Goal: Task Accomplishment & Management: Use online tool/utility

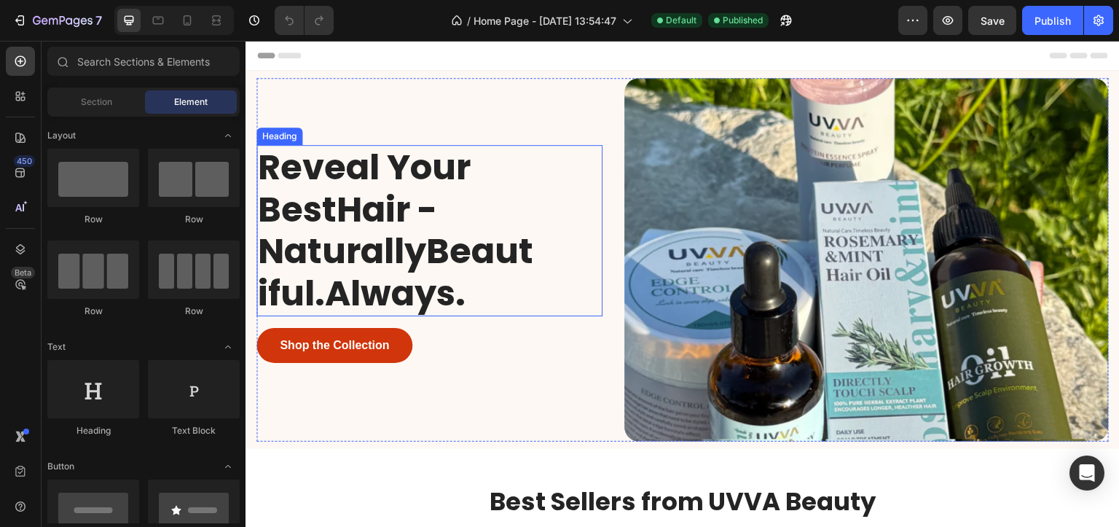
scroll to position [73, 0]
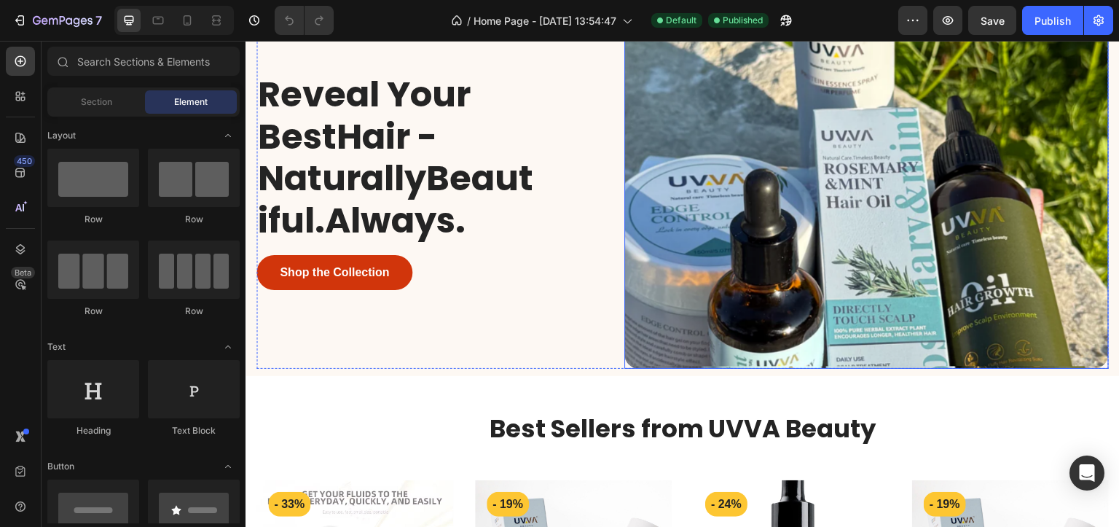
click at [818, 237] on img at bounding box center [866, 187] width 485 height 364
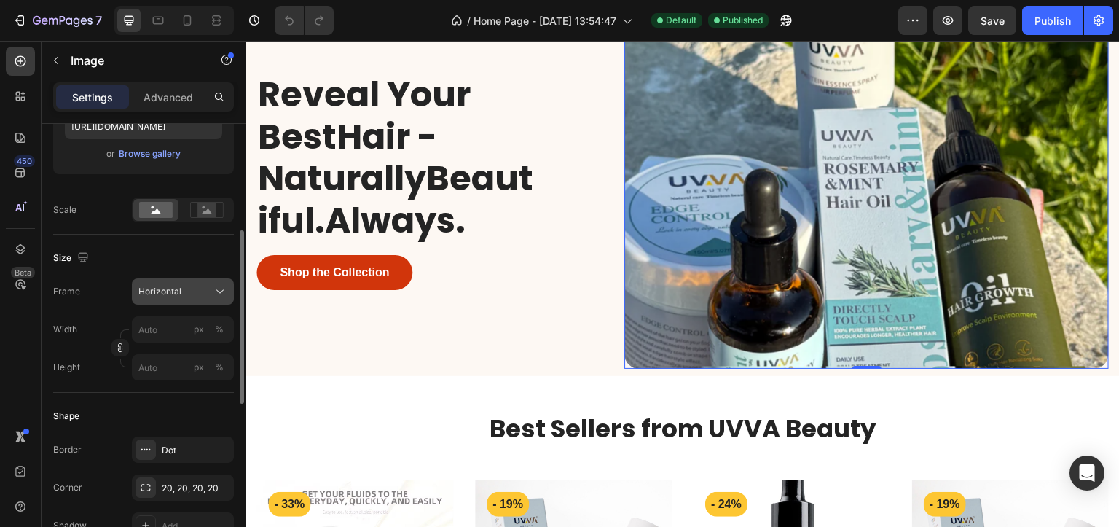
scroll to position [455, 0]
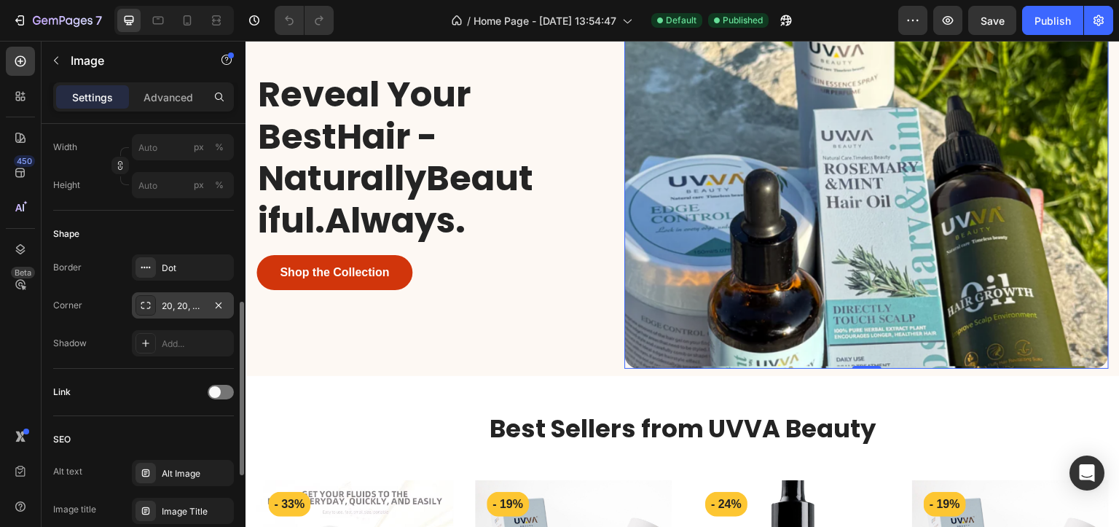
click at [169, 302] on div "20, 20, 20, 20" at bounding box center [183, 305] width 42 height 13
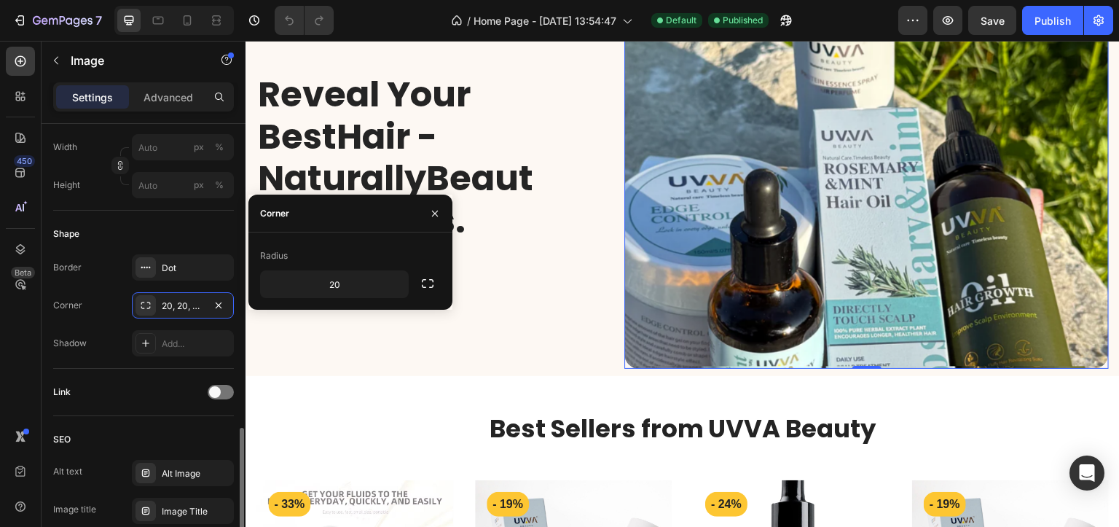
scroll to position [691, 0]
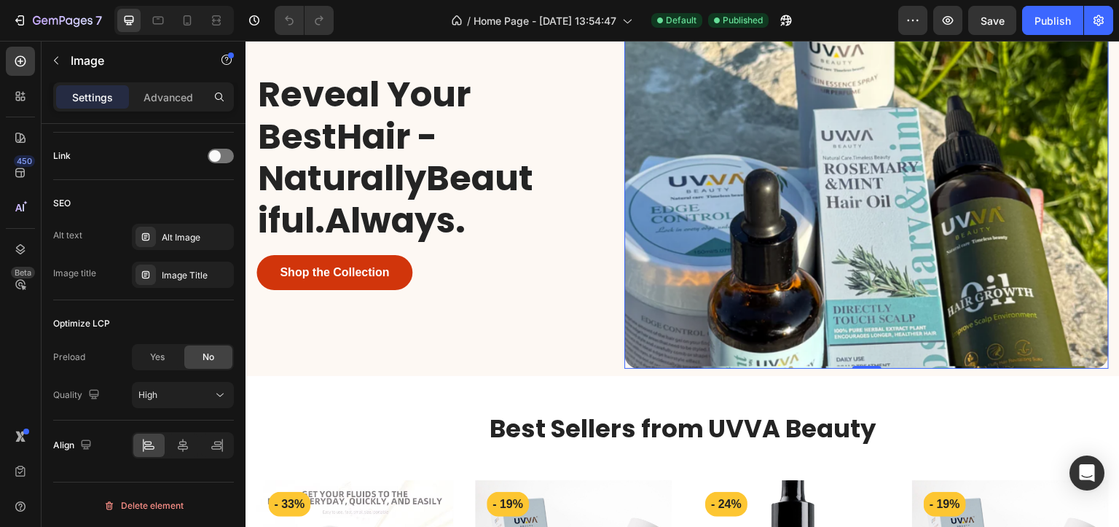
click at [907, 283] on img at bounding box center [866, 187] width 485 height 364
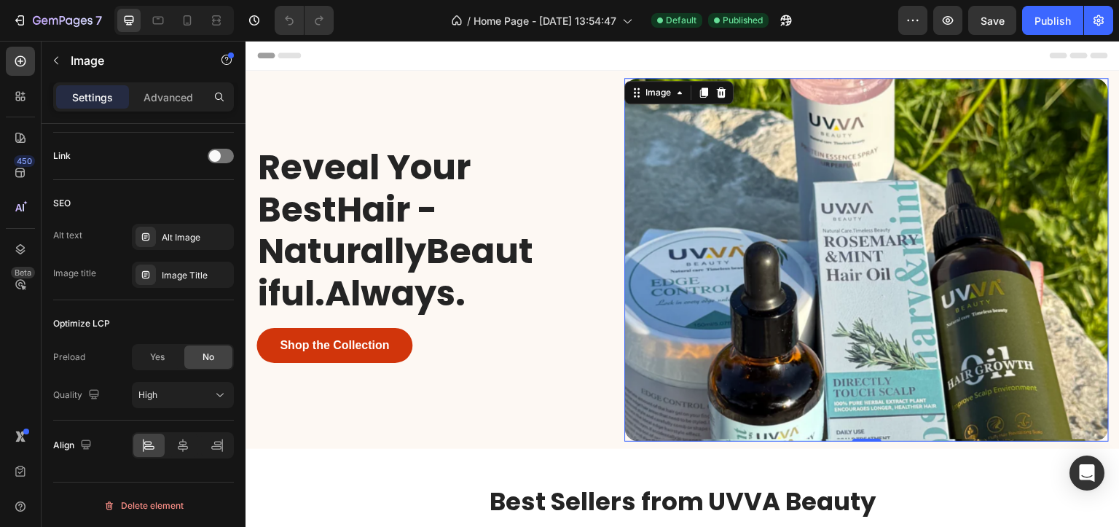
click at [657, 107] on img at bounding box center [866, 260] width 485 height 364
click at [656, 97] on div "Image" at bounding box center [658, 92] width 31 height 13
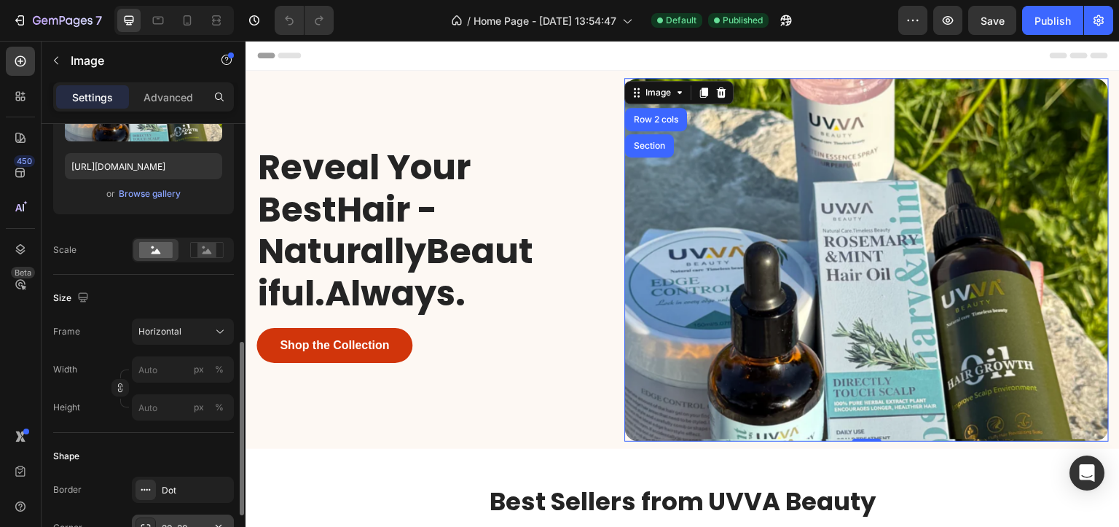
scroll to position [324, 0]
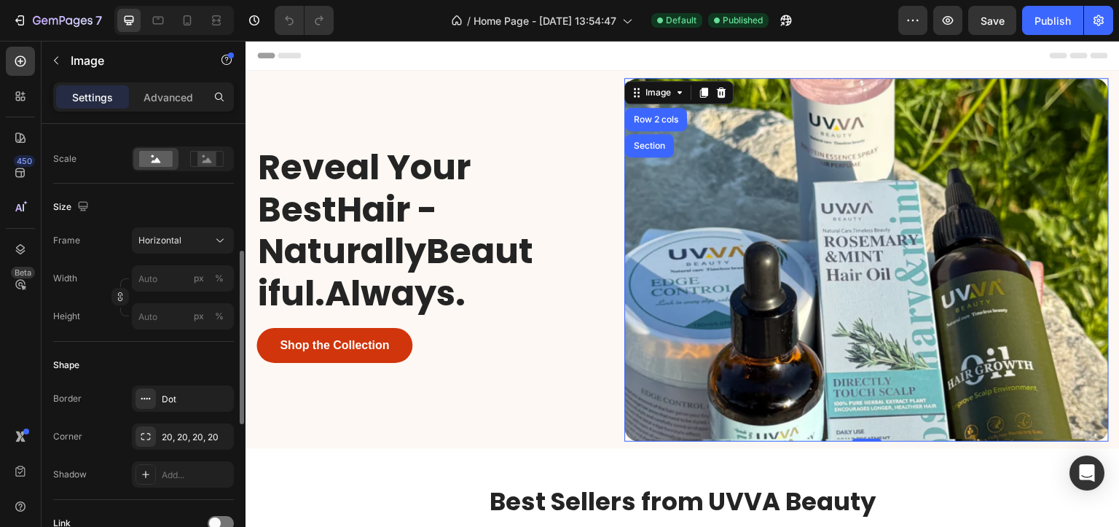
click at [155, 260] on div "Frame Horizontal Width px % Height px %" at bounding box center [143, 278] width 181 height 102
click at [153, 278] on input "px %" at bounding box center [183, 278] width 102 height 26
type input "5"
type input "4"
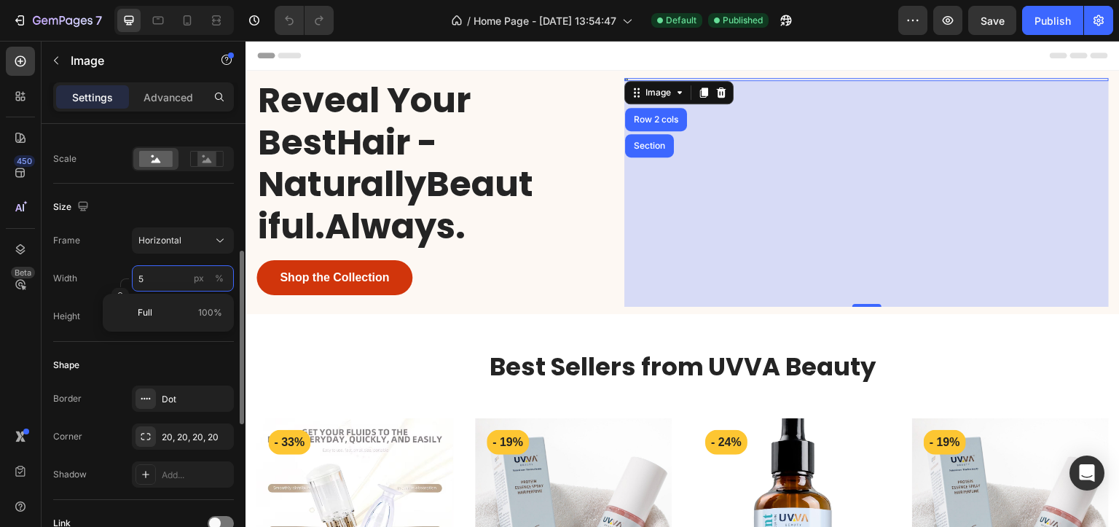
type input "50"
type input "38"
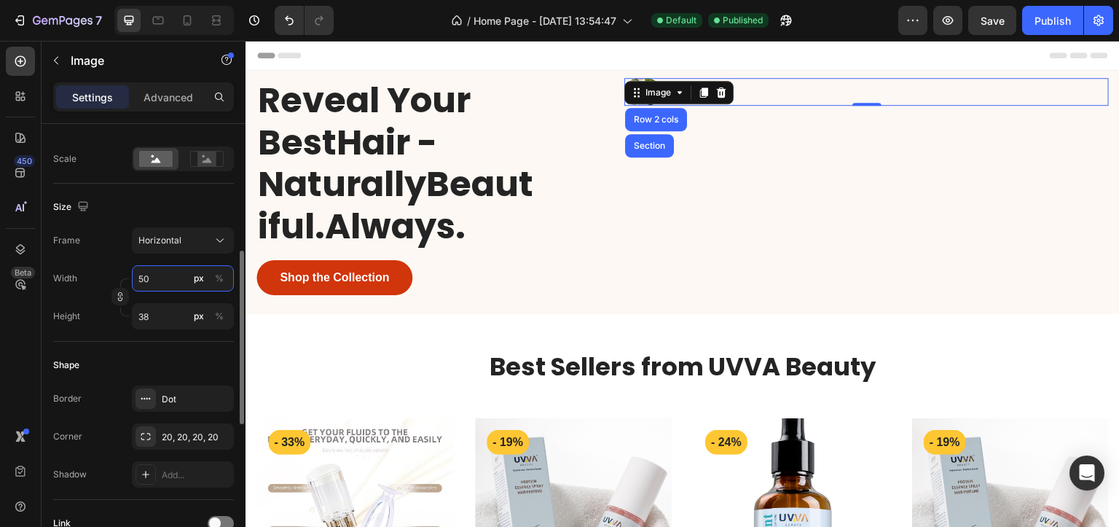
click at [153, 278] on input "50" at bounding box center [183, 278] width 102 height 26
type input "5"
type input "4"
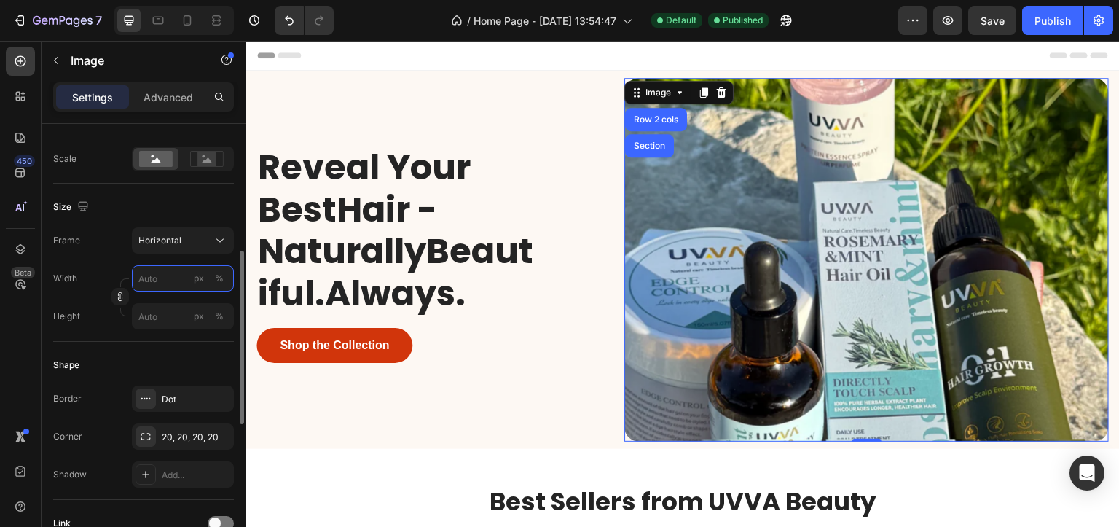
type input "5"
type input "4"
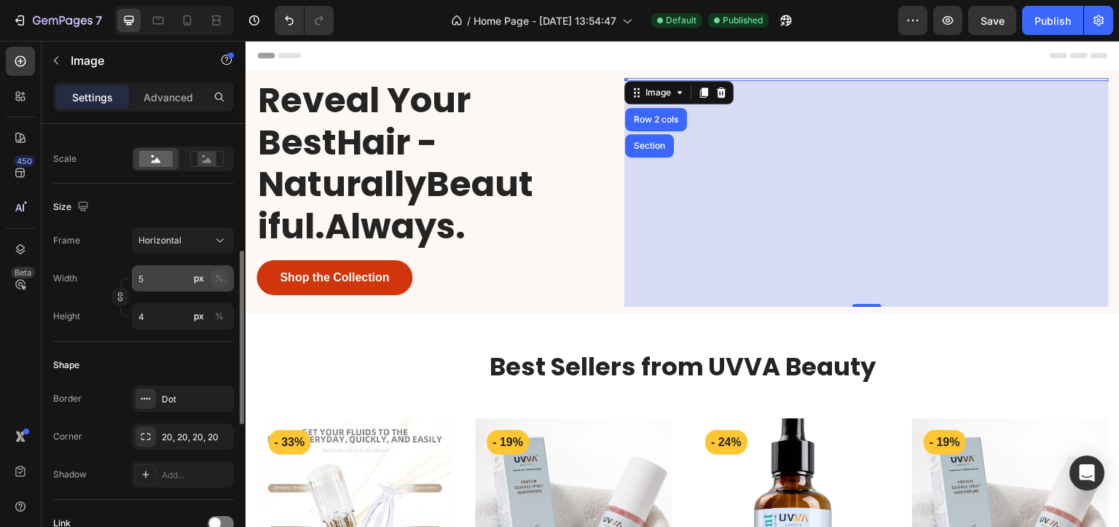
click at [221, 275] on div "%" at bounding box center [219, 278] width 9 height 13
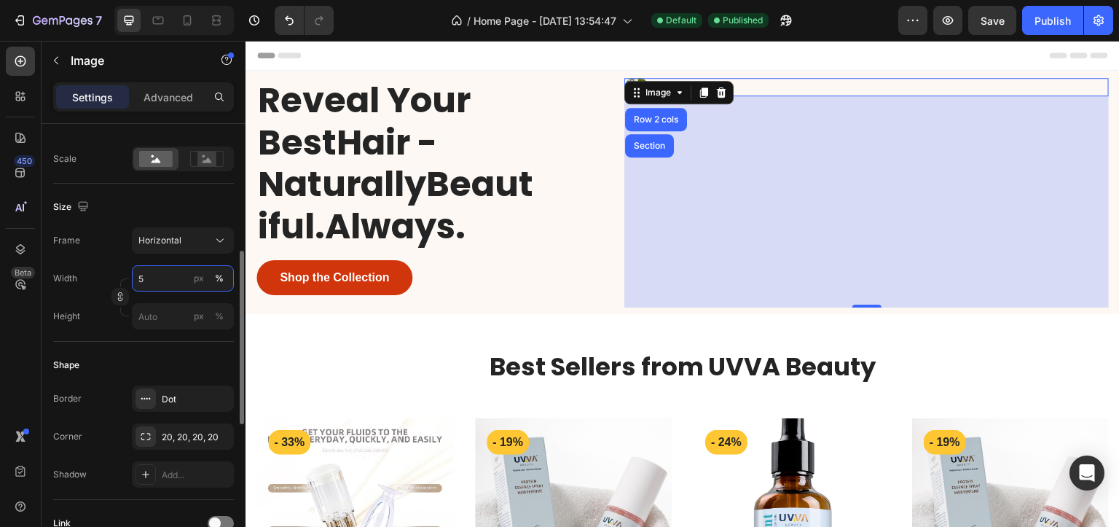
click at [154, 277] on input "5" at bounding box center [183, 278] width 102 height 26
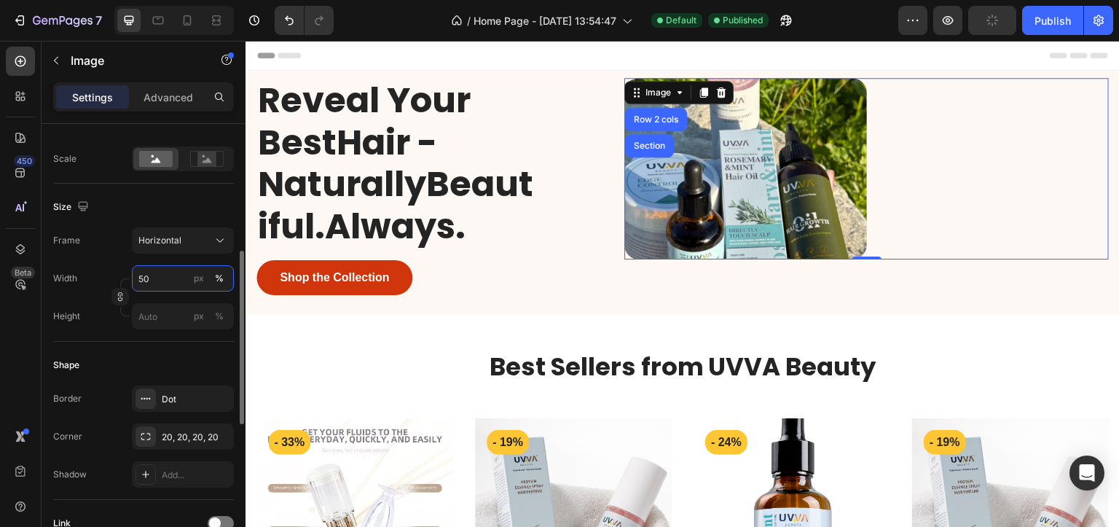
click at [136, 278] on input "50" at bounding box center [183, 278] width 102 height 26
drag, startPoint x: 143, startPoint y: 278, endPoint x: 128, endPoint y: 278, distance: 14.6
click at [128, 278] on div "Width 50 px % Height px %" at bounding box center [143, 297] width 181 height 64
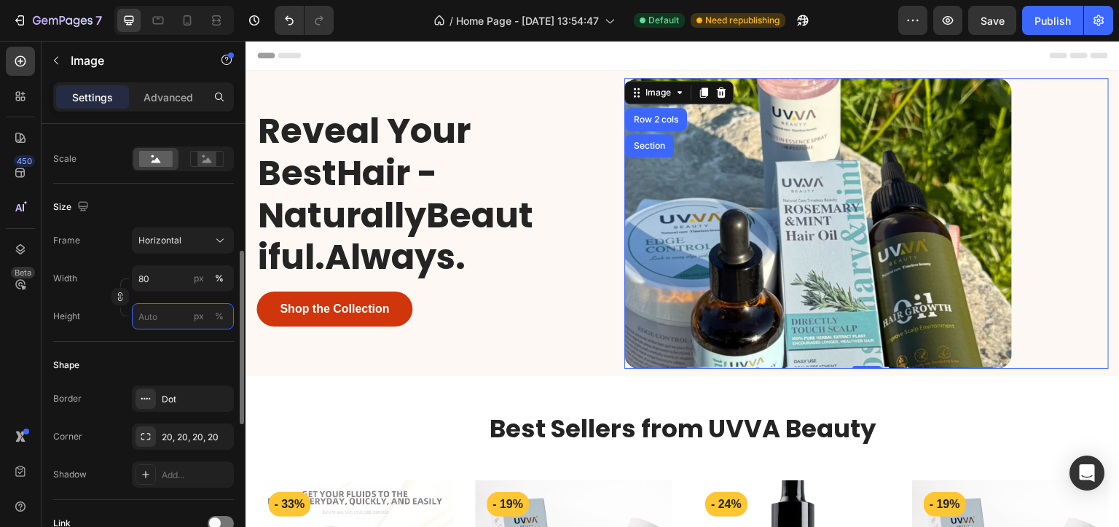
click at [143, 308] on input "px %" at bounding box center [183, 316] width 102 height 26
type input "11"
type input "8"
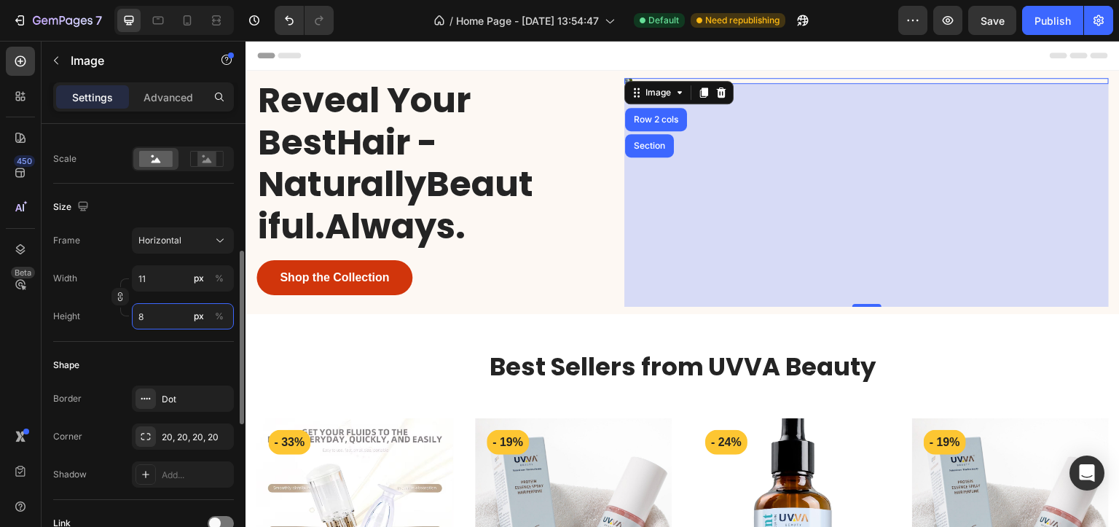
type input "107"
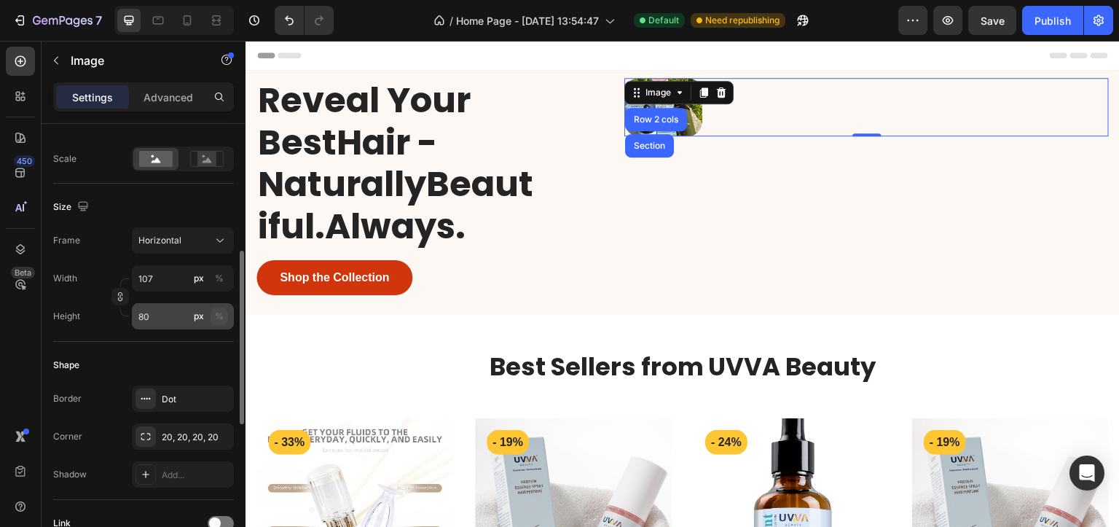
click at [213, 318] on button "%" at bounding box center [219, 315] width 17 height 17
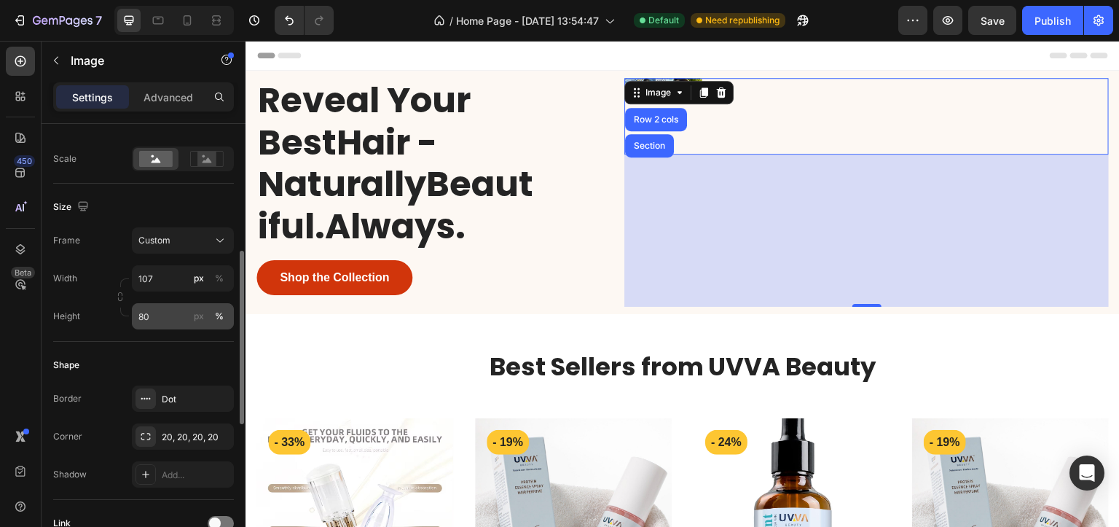
click at [216, 313] on div "%" at bounding box center [219, 316] width 9 height 13
click at [219, 278] on div "%" at bounding box center [219, 278] width 9 height 13
type input "8"
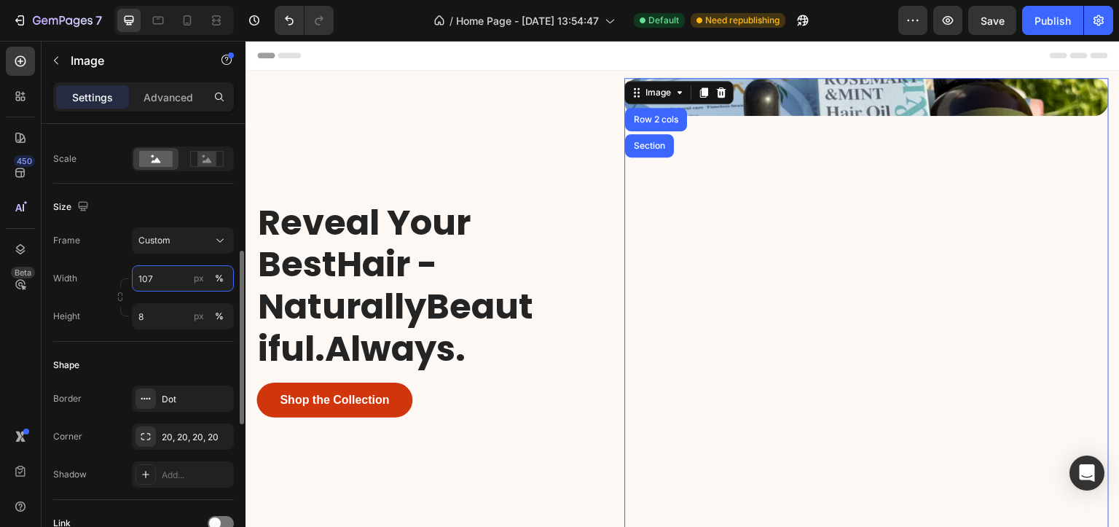
click at [143, 273] on input "107" at bounding box center [183, 278] width 102 height 26
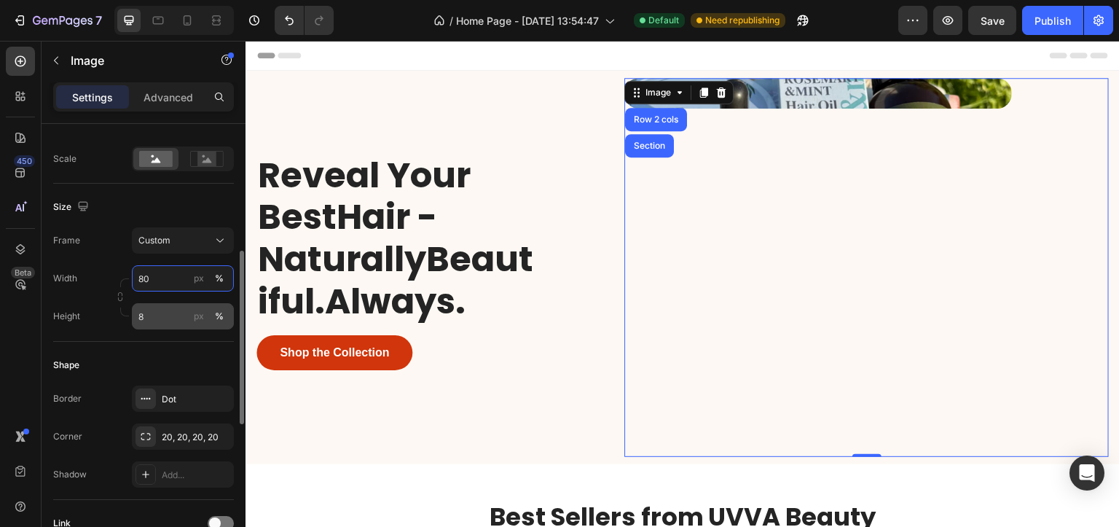
type input "80"
click at [144, 317] on input "8" at bounding box center [183, 316] width 102 height 26
click at [143, 317] on input "8" at bounding box center [183, 316] width 102 height 26
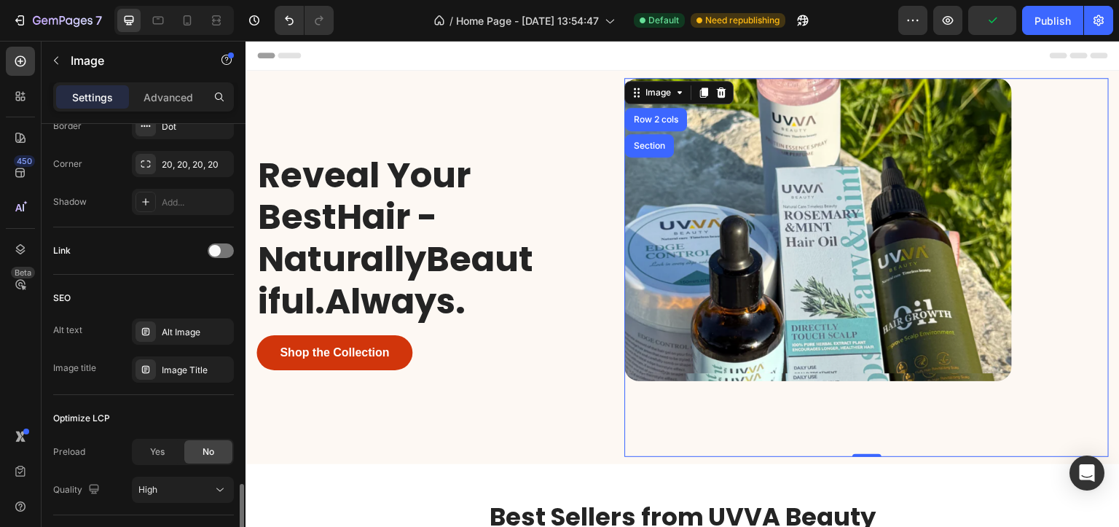
scroll to position [691, 0]
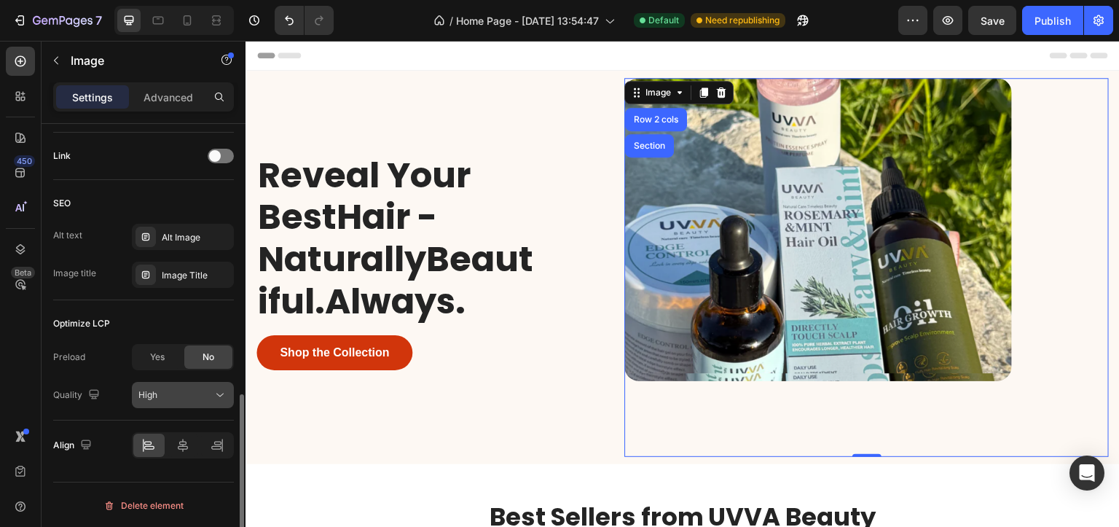
type input "80"
click at [182, 399] on div "High" at bounding box center [175, 394] width 74 height 13
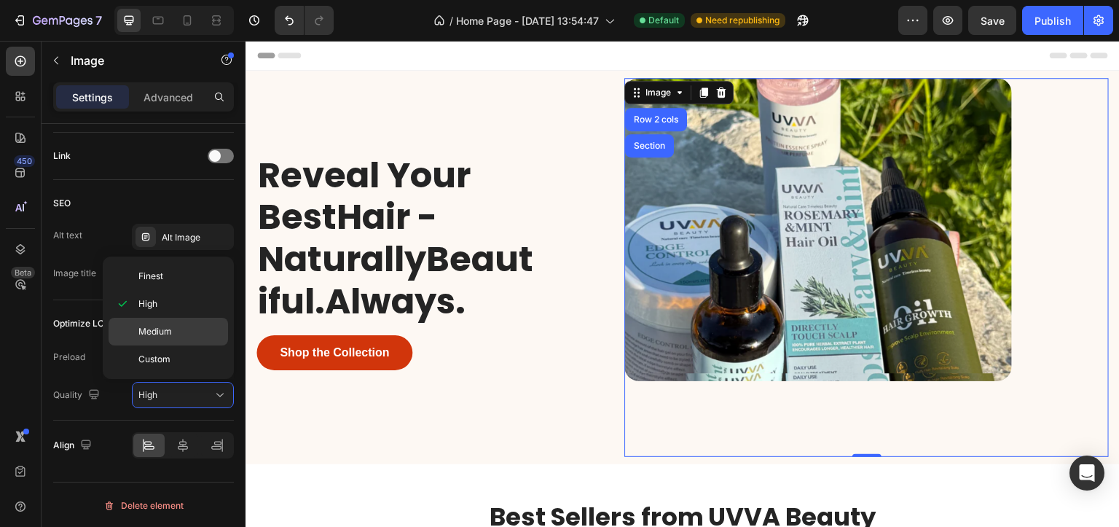
click at [176, 325] on p "Medium" at bounding box center [179, 331] width 83 height 13
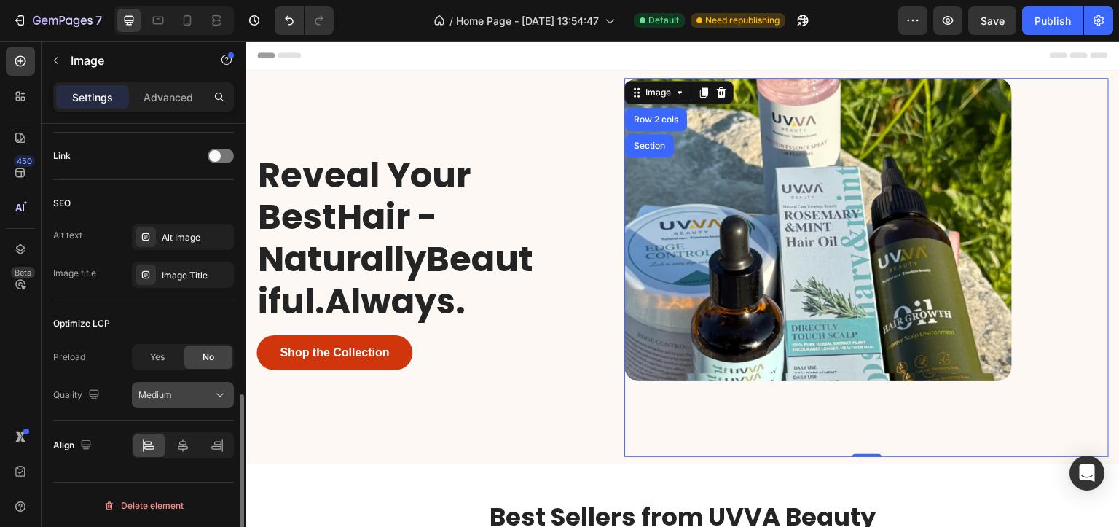
click at [170, 403] on button "Medium" at bounding box center [183, 395] width 102 height 26
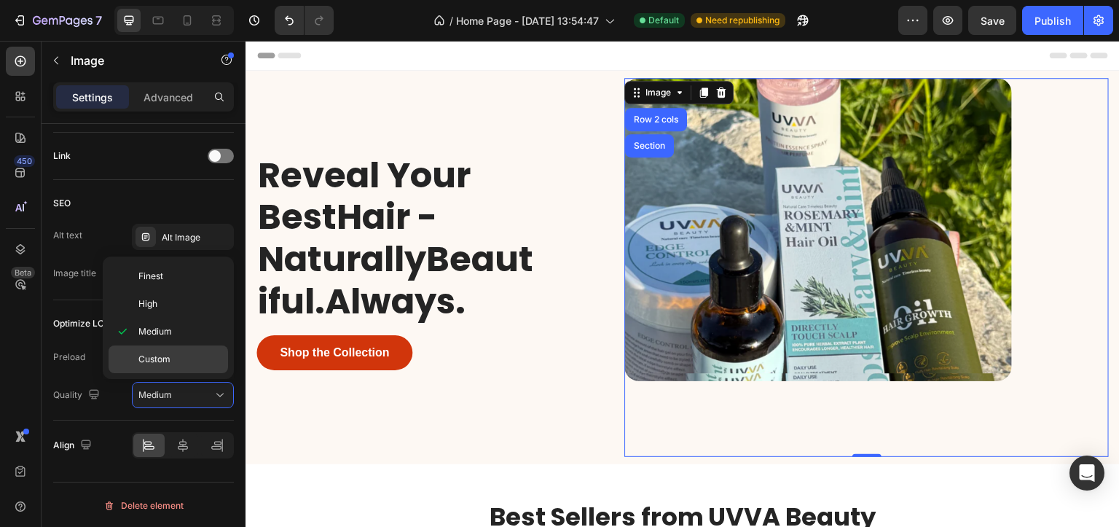
click at [161, 364] on span "Custom" at bounding box center [154, 359] width 32 height 13
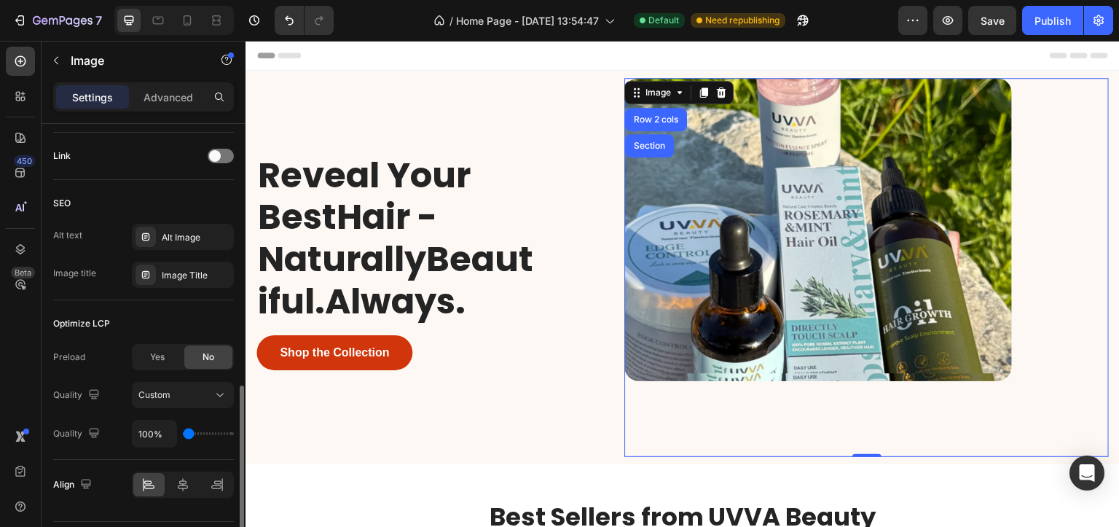
type input "150%"
type input "150"
type input "100%"
type input "100"
click at [186, 433] on input "range" at bounding box center [208, 433] width 51 height 3
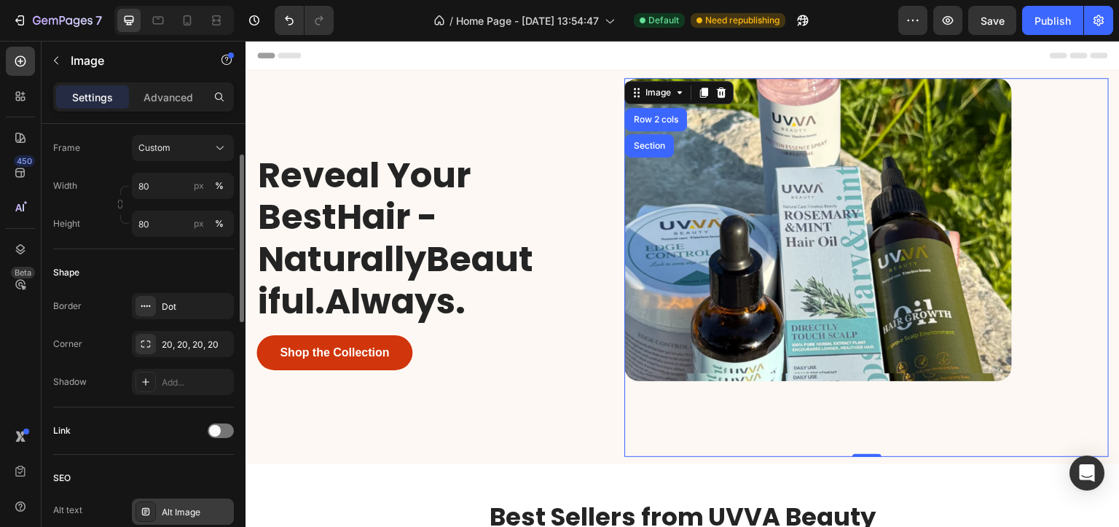
scroll to position [324, 0]
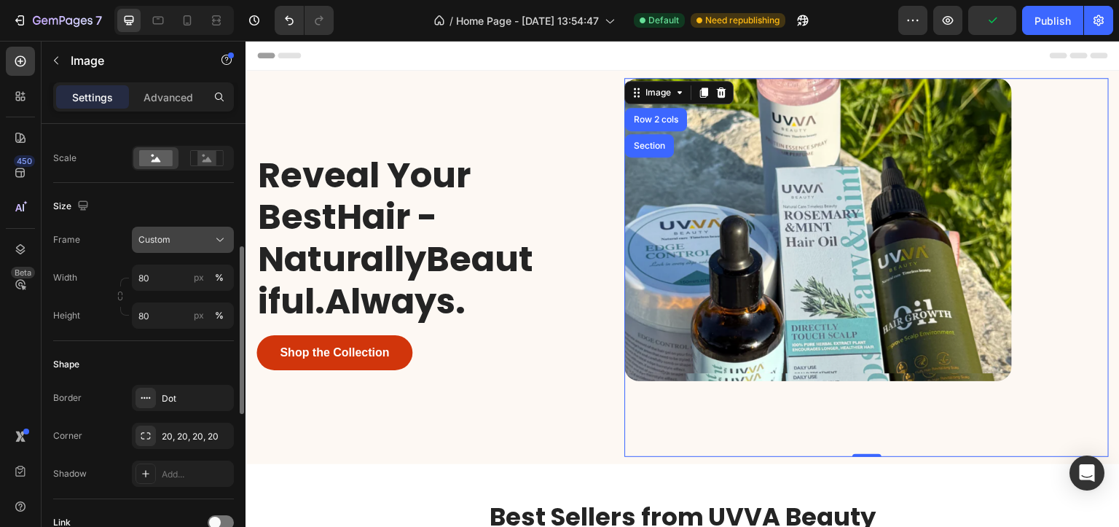
click at [152, 239] on span "Custom" at bounding box center [154, 239] width 32 height 13
click at [222, 150] on icon at bounding box center [207, 158] width 34 height 16
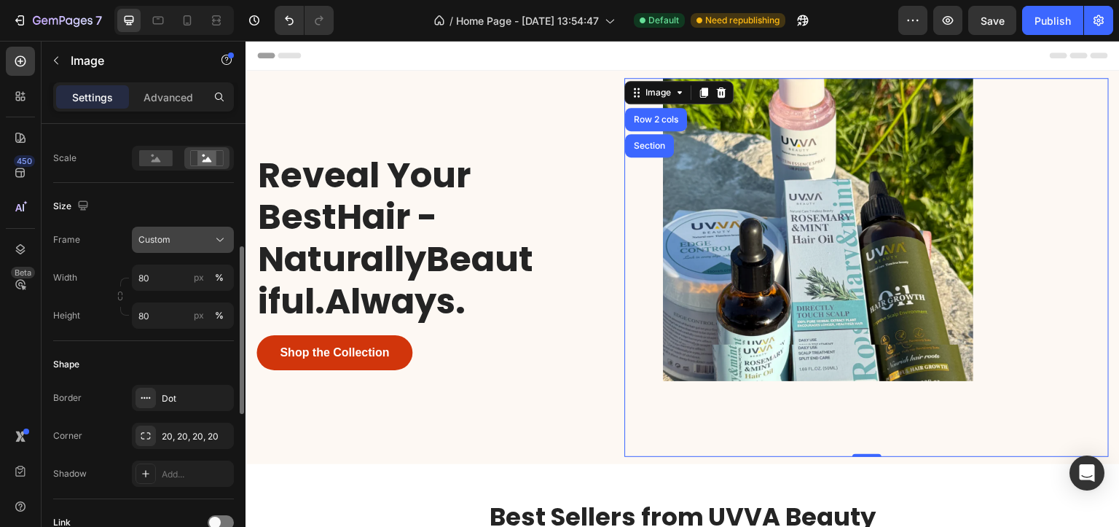
click at [176, 237] on div "Custom" at bounding box center [173, 239] width 71 height 13
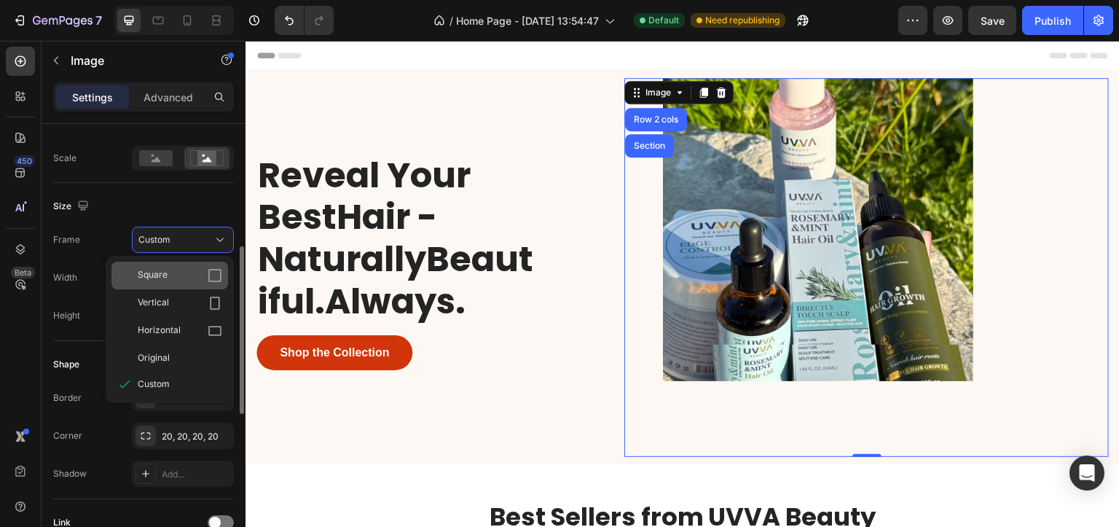
click at [164, 268] on span "Square" at bounding box center [153, 275] width 30 height 15
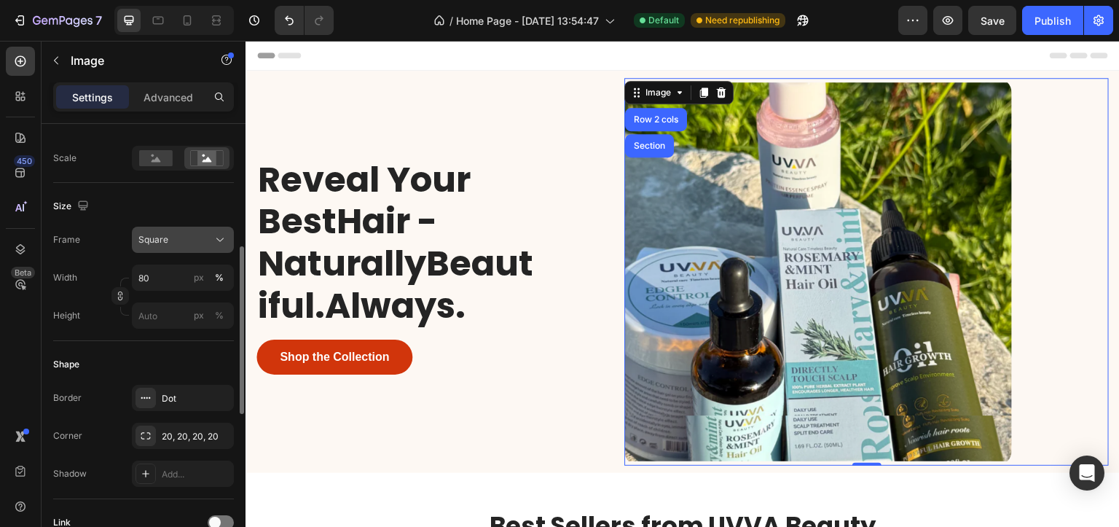
click at [163, 244] on span "Square" at bounding box center [153, 239] width 30 height 13
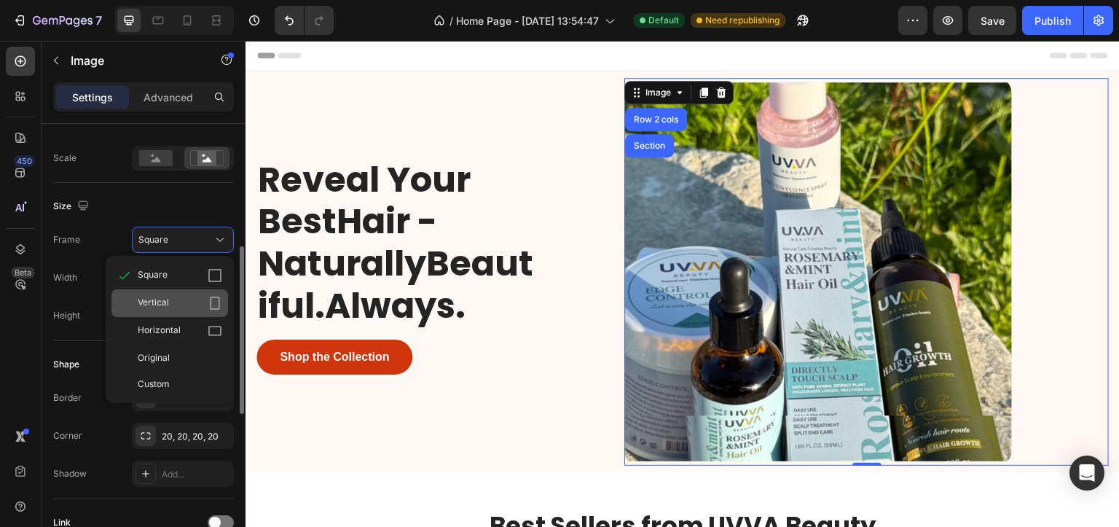
click at [166, 298] on span "Vertical" at bounding box center [153, 303] width 31 height 15
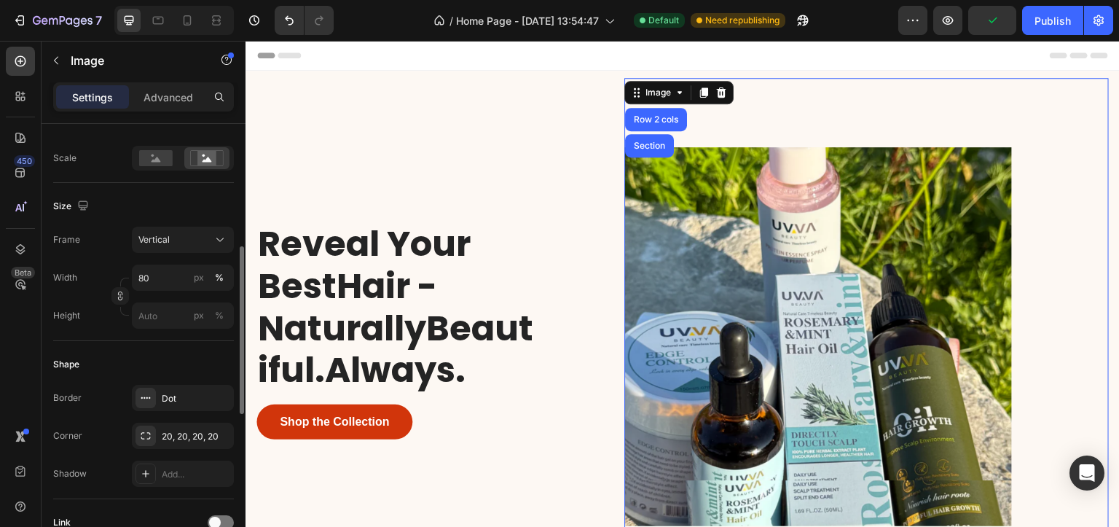
scroll to position [73, 0]
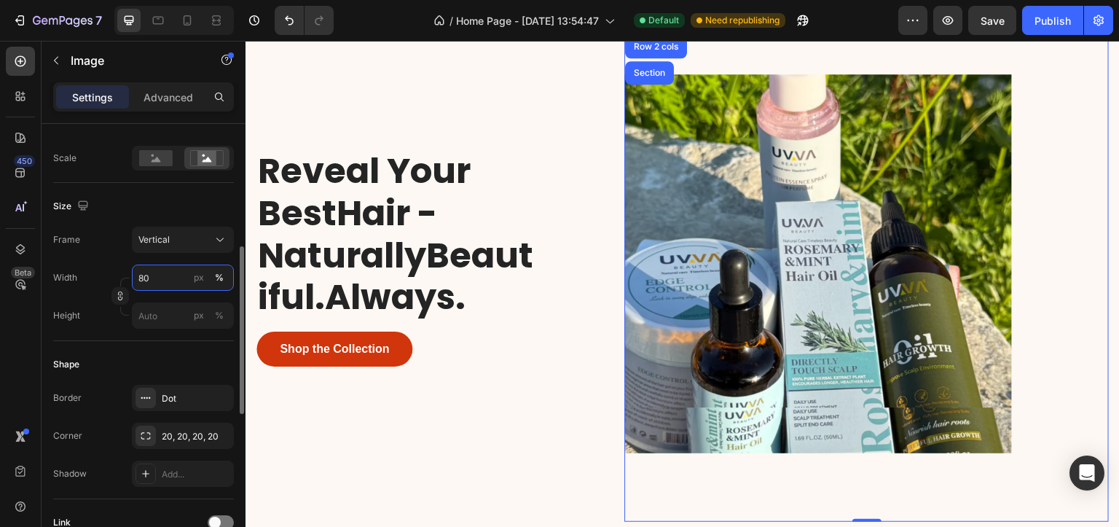
click at [140, 277] on input "80" at bounding box center [183, 278] width 102 height 26
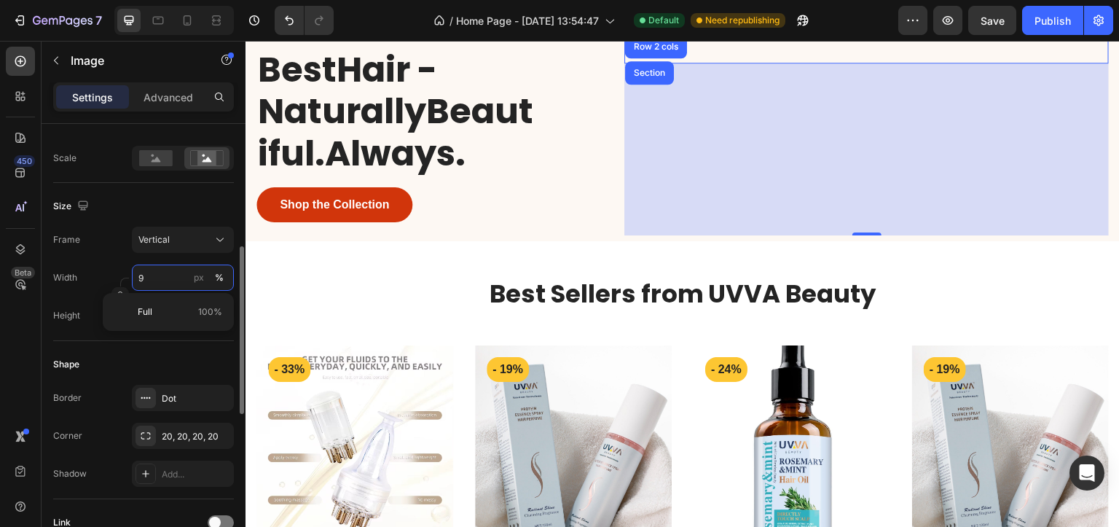
scroll to position [0, 0]
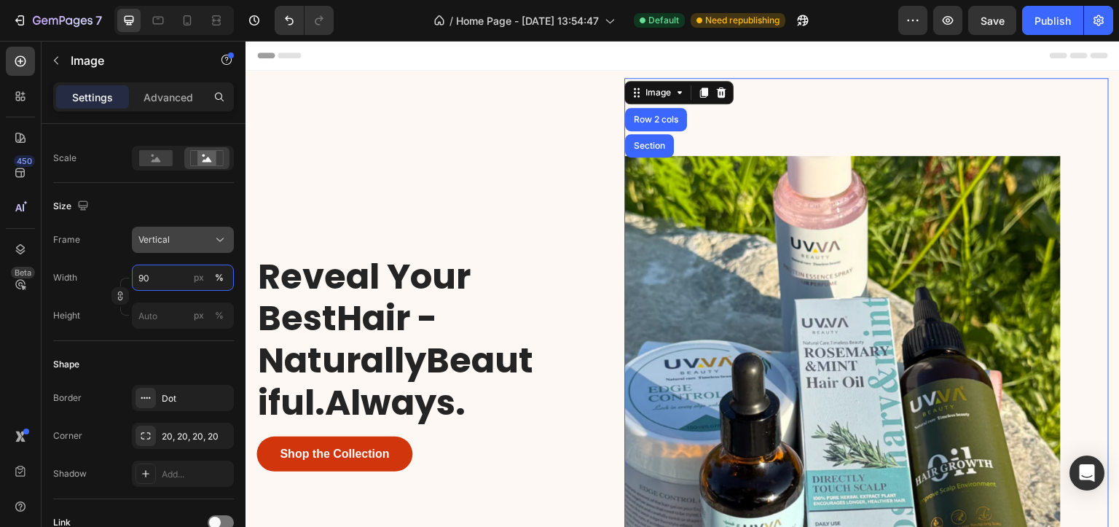
type input "90"
click at [181, 240] on div "Vertical" at bounding box center [173, 239] width 71 height 13
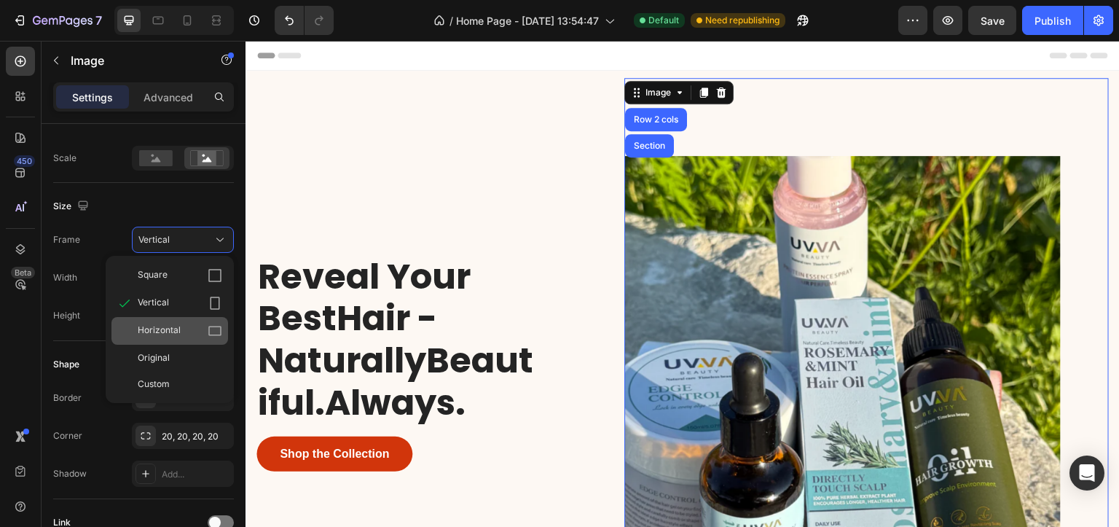
click at [158, 337] on div "Horizontal" at bounding box center [169, 331] width 117 height 28
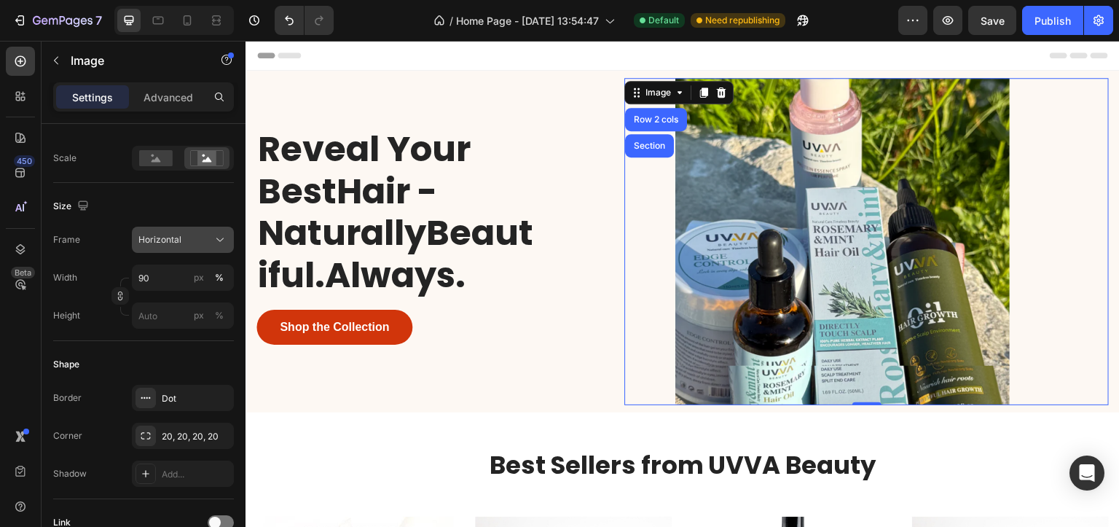
click at [177, 238] on span "Horizontal" at bounding box center [159, 239] width 43 height 13
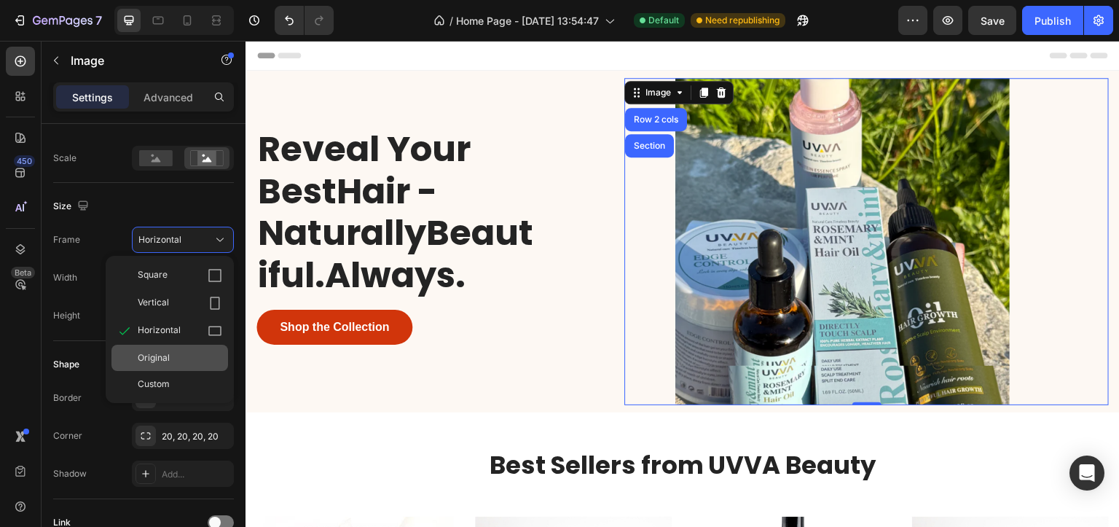
click at [161, 358] on span "Original" at bounding box center [154, 357] width 32 height 13
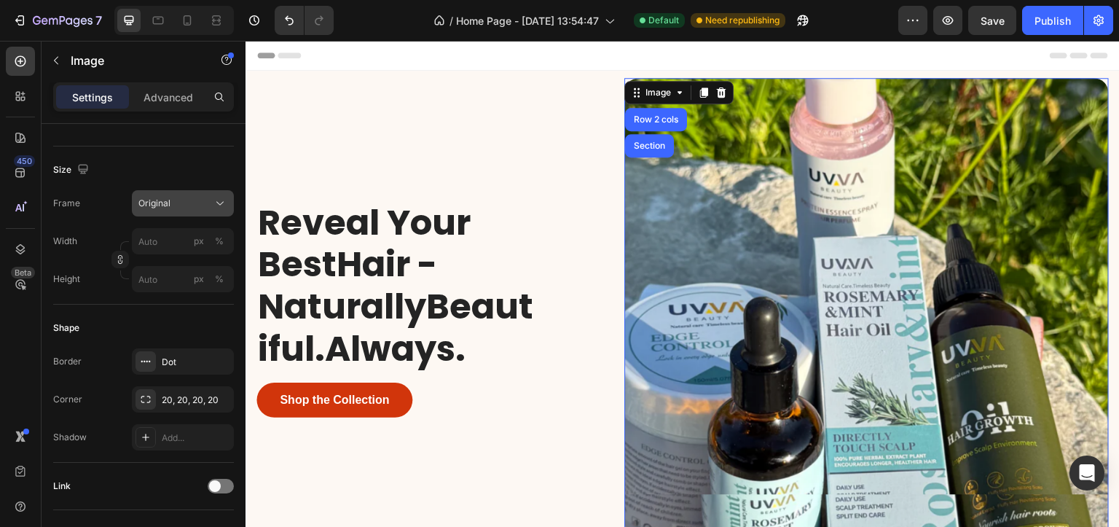
click at [181, 204] on div "Original" at bounding box center [173, 203] width 71 height 13
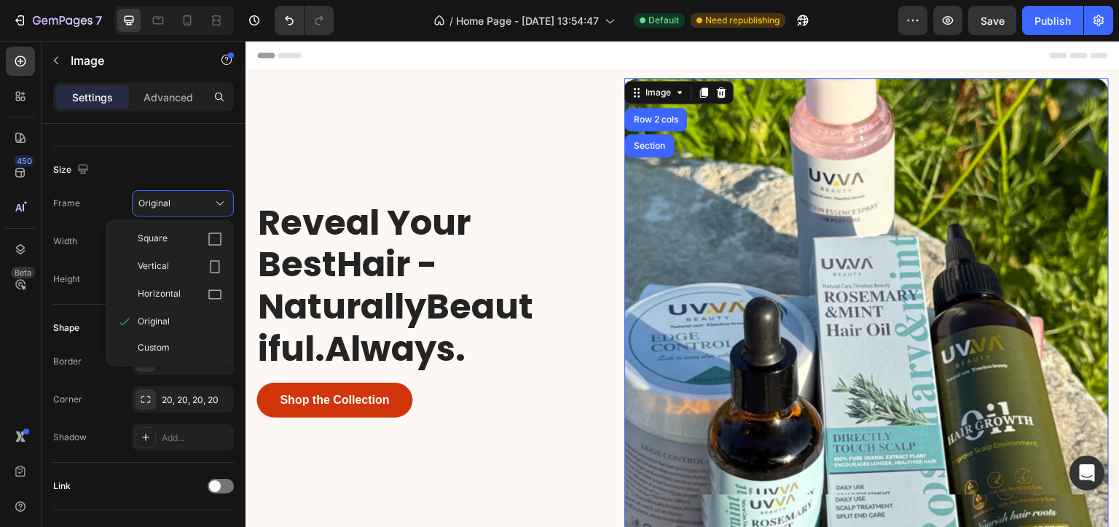
click at [146, 351] on span "Custom" at bounding box center [154, 347] width 32 height 13
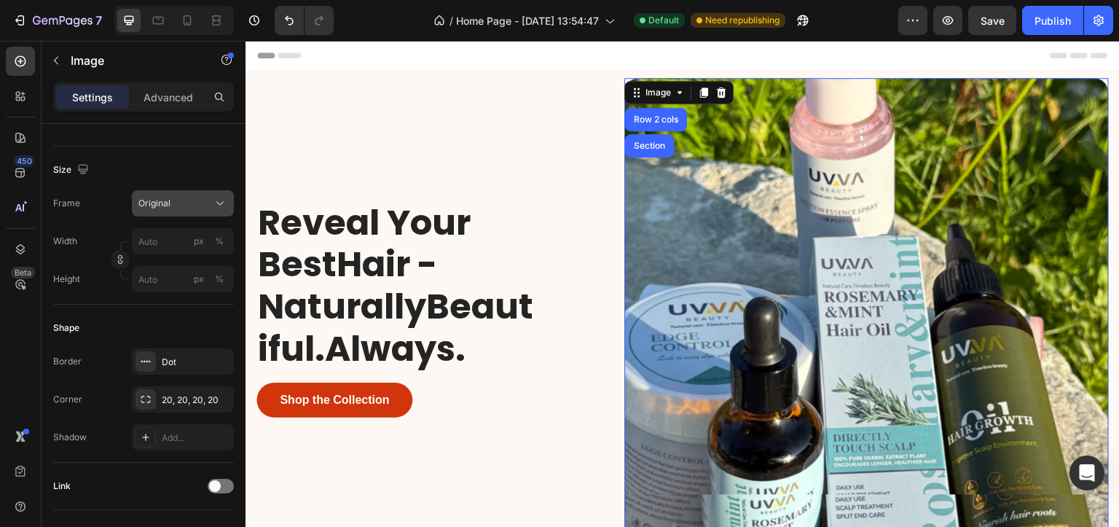
click at [189, 201] on div "Original" at bounding box center [173, 203] width 71 height 13
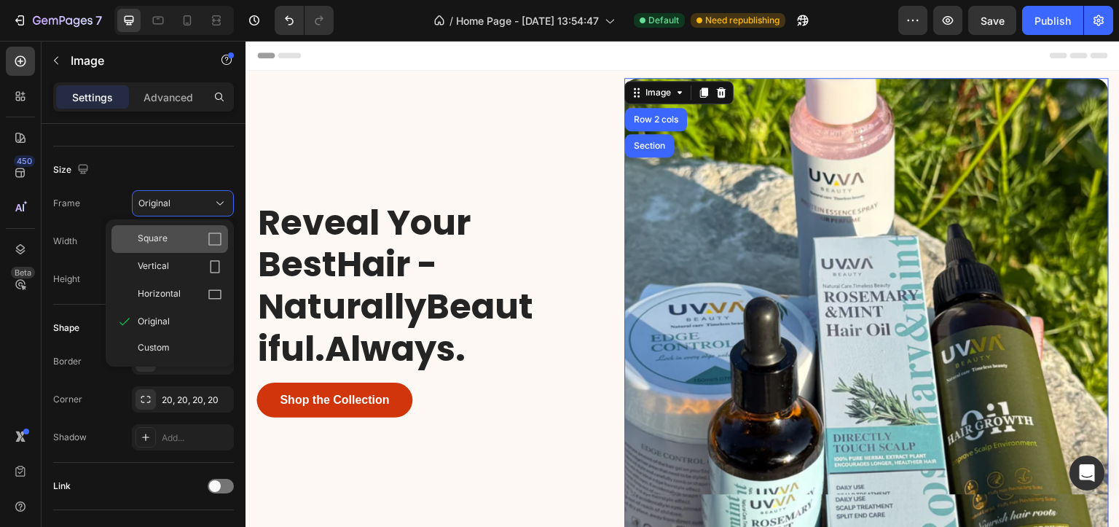
click at [162, 232] on span "Square" at bounding box center [153, 239] width 30 height 15
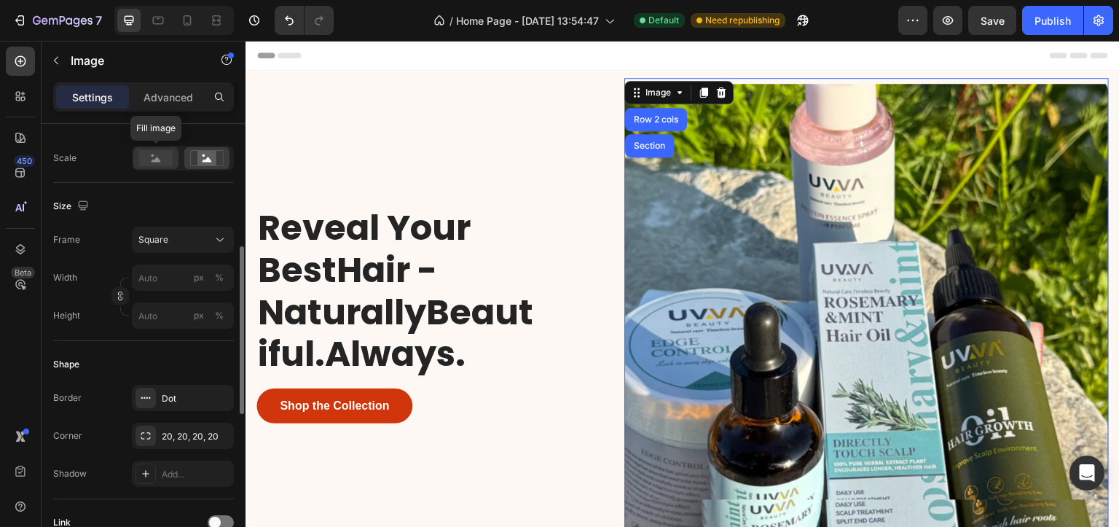
click at [147, 161] on rect at bounding box center [156, 158] width 34 height 16
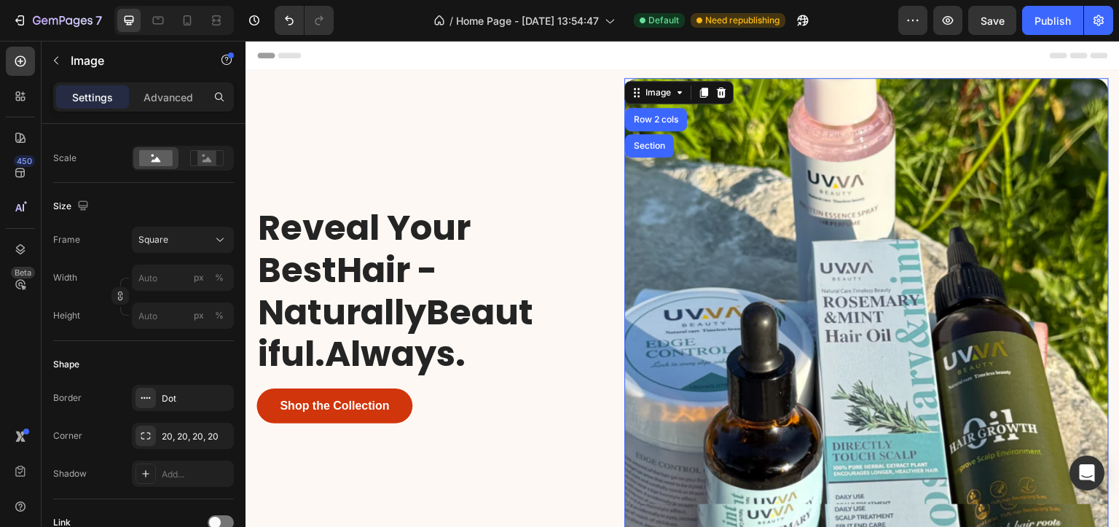
click at [158, 205] on div "Size" at bounding box center [143, 206] width 181 height 23
click at [161, 235] on span "Square" at bounding box center [153, 239] width 30 height 13
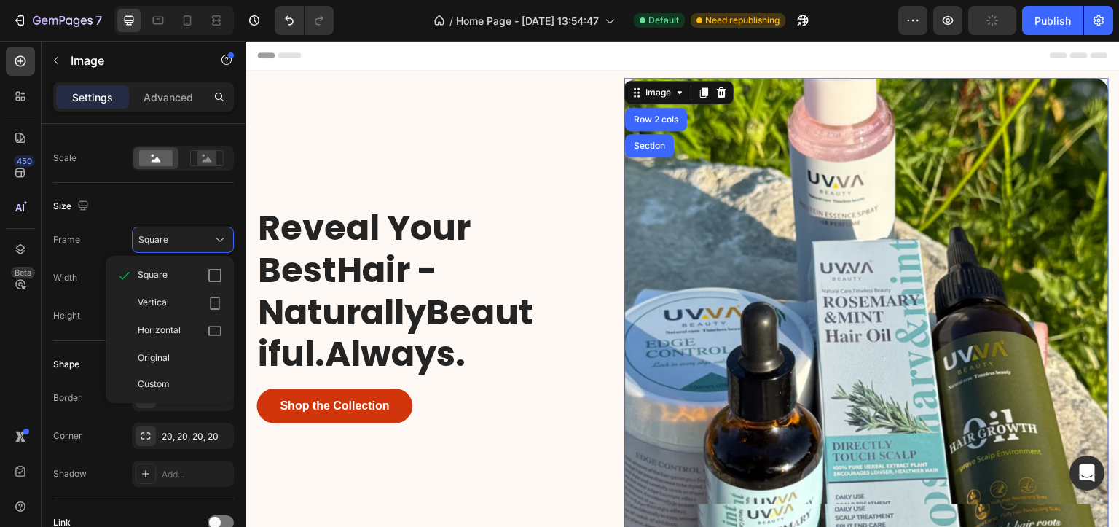
click at [162, 296] on span "Vertical" at bounding box center [153, 303] width 31 height 15
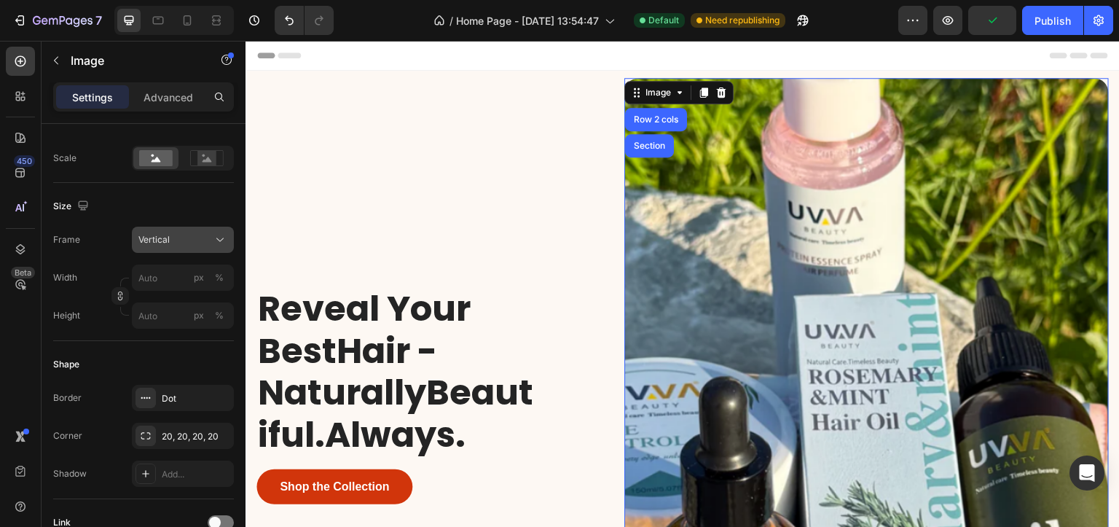
click at [169, 240] on span "Vertical" at bounding box center [153, 239] width 31 height 13
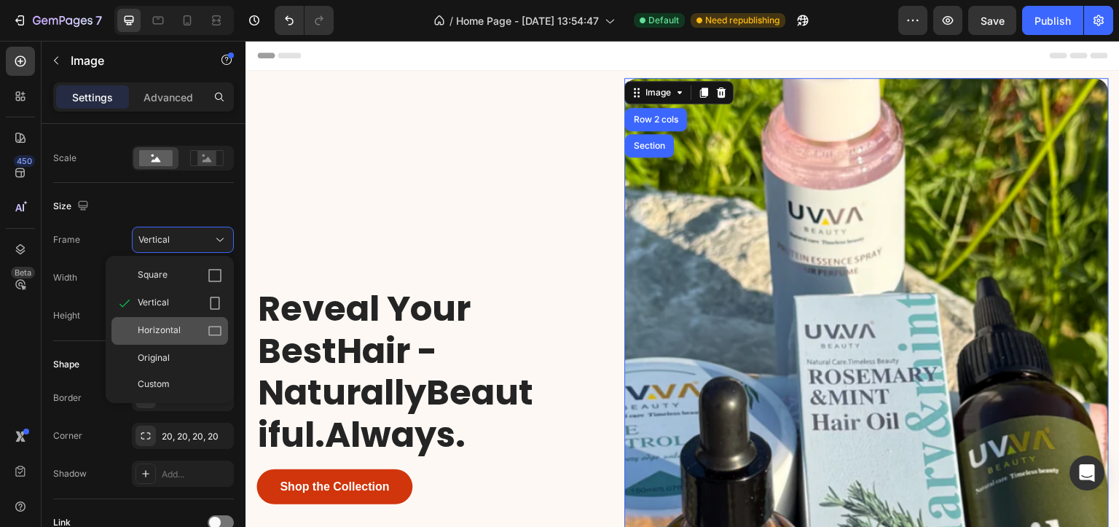
click at [169, 324] on span "Horizontal" at bounding box center [159, 331] width 43 height 15
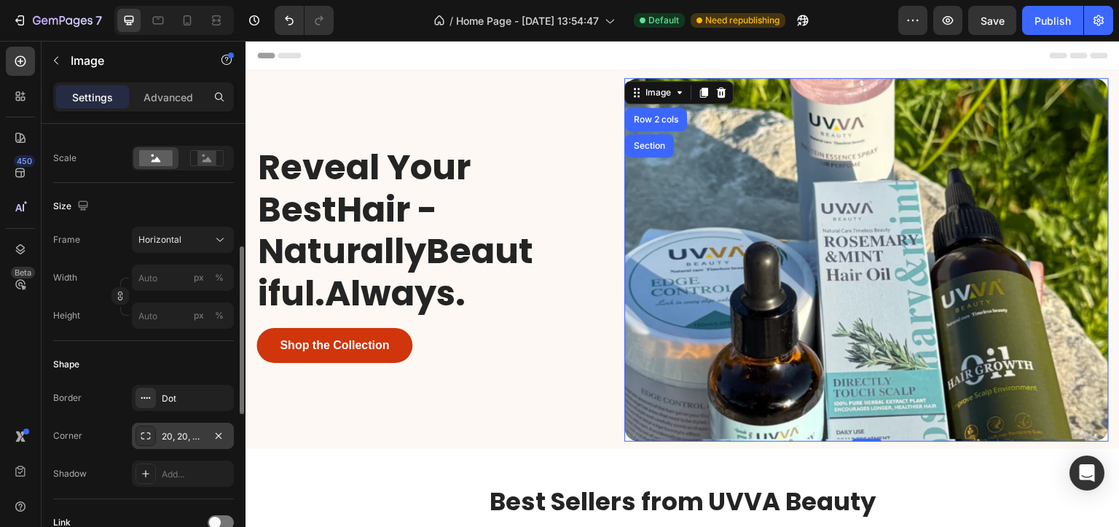
click at [154, 438] on div at bounding box center [146, 436] width 20 height 20
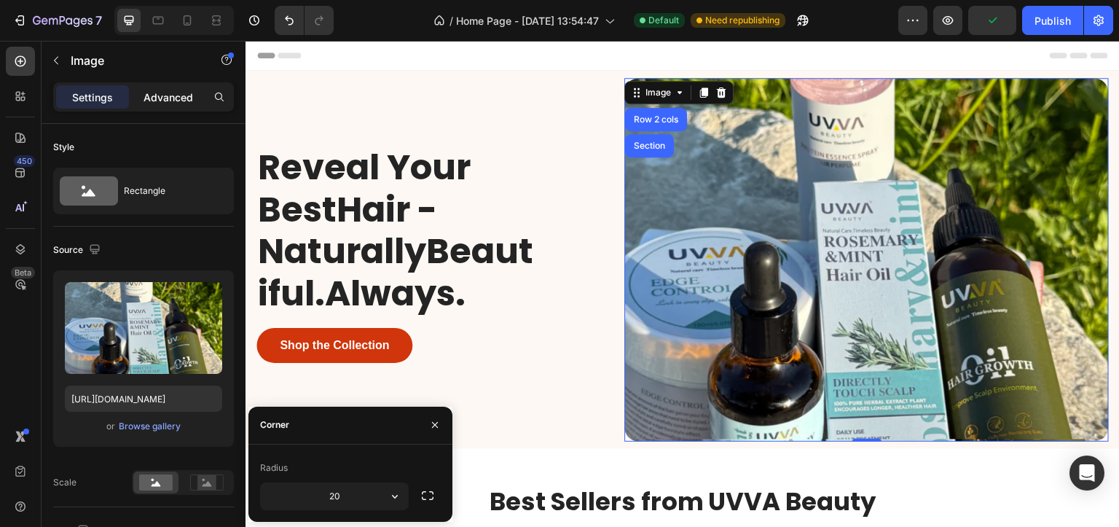
click at [168, 95] on p "Advanced" at bounding box center [169, 97] width 50 height 15
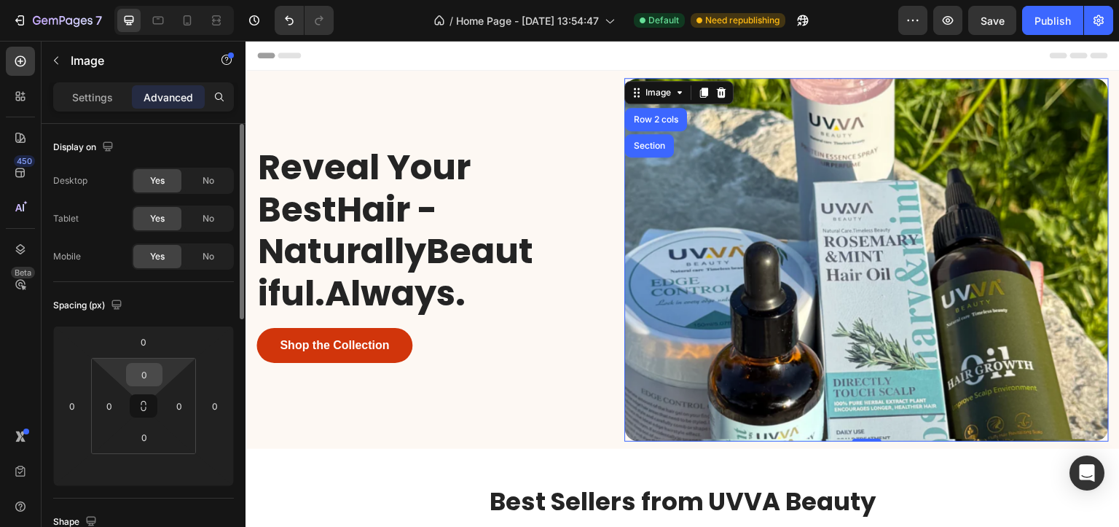
click at [144, 375] on input "0" at bounding box center [144, 375] width 29 height 22
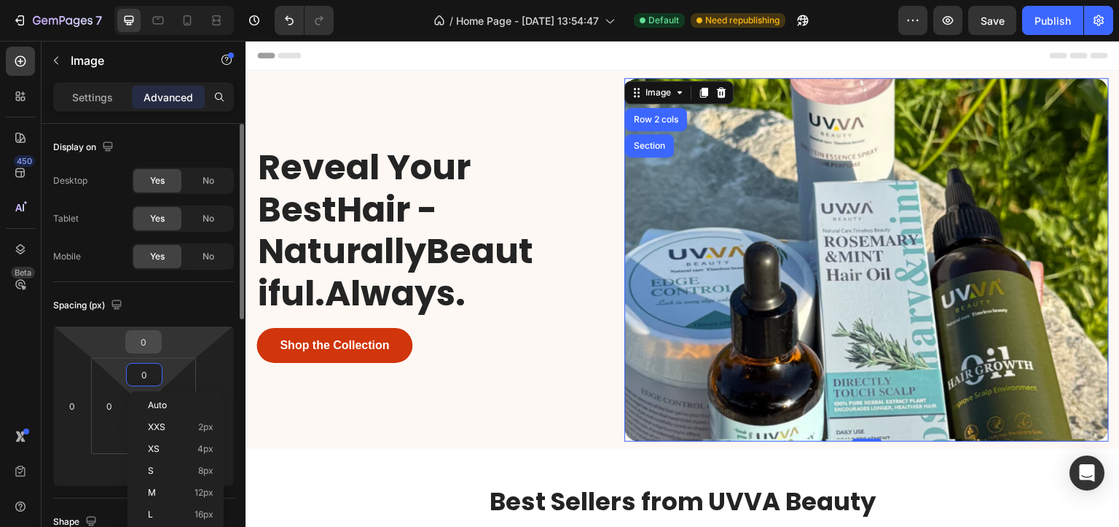
click at [138, 345] on input "0" at bounding box center [143, 342] width 29 height 22
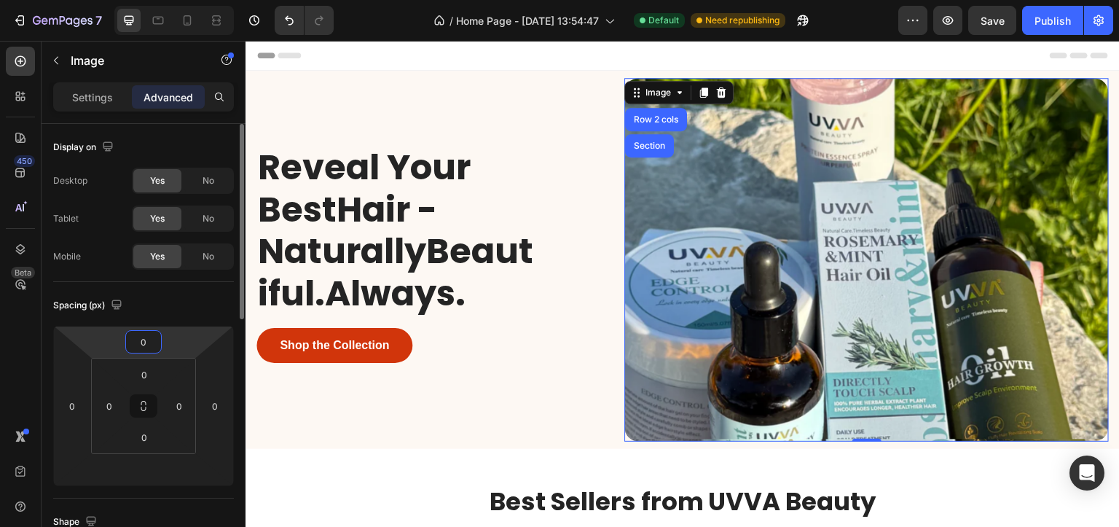
click at [138, 345] on input "0" at bounding box center [143, 342] width 29 height 22
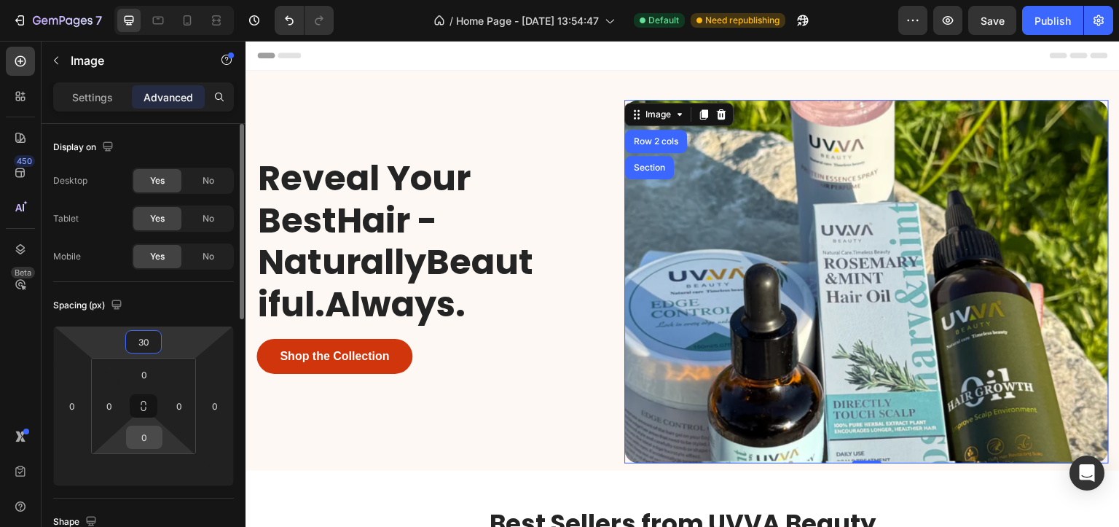
type input "30"
click at [137, 444] on input "0" at bounding box center [144, 437] width 29 height 22
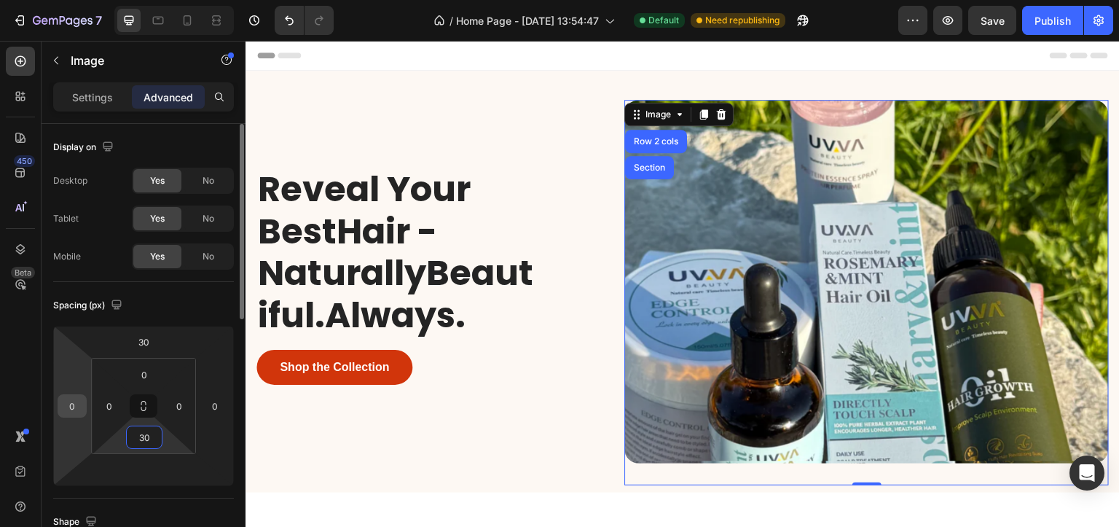
type input "30"
click at [72, 401] on input "0" at bounding box center [72, 406] width 22 height 22
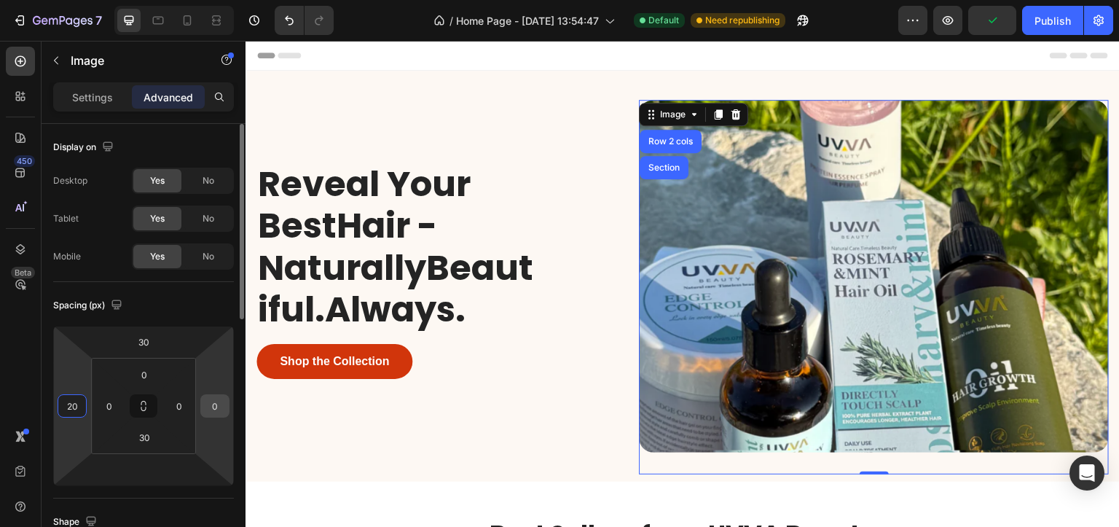
type input "20"
click at [210, 401] on input "0" at bounding box center [215, 406] width 22 height 22
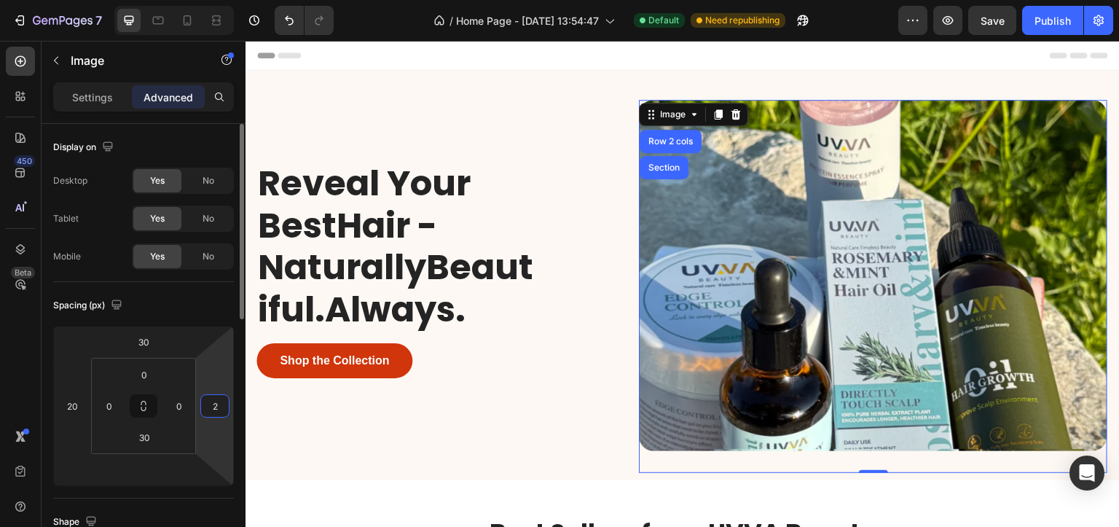
type input "20"
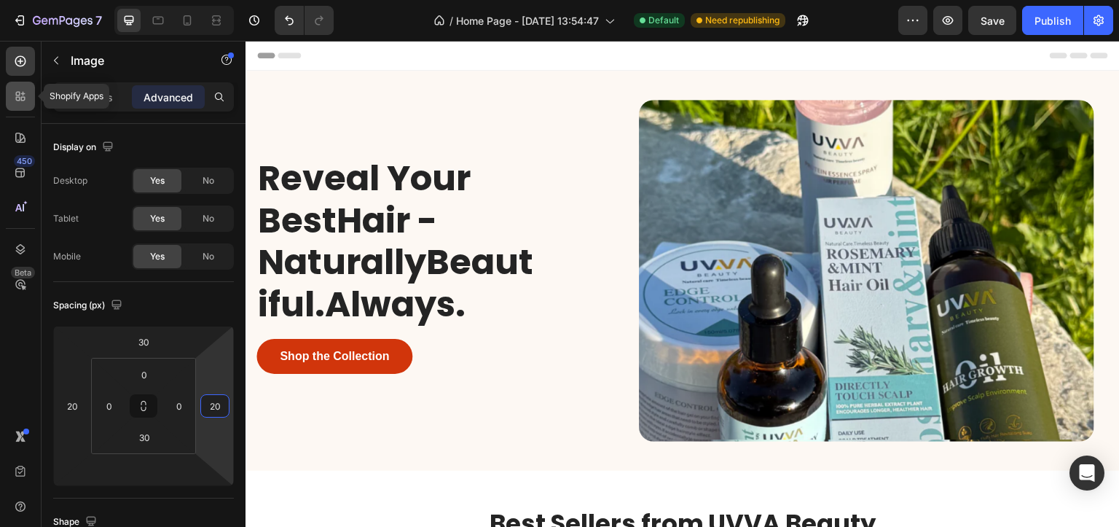
click at [28, 103] on div at bounding box center [20, 96] width 29 height 29
click at [17, 101] on icon at bounding box center [20, 96] width 15 height 15
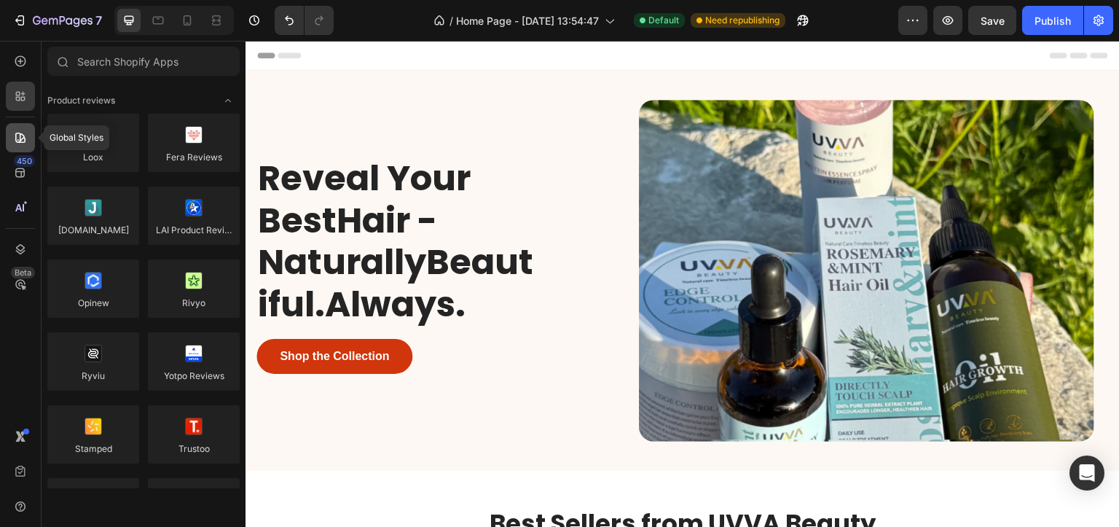
click at [17, 147] on div at bounding box center [20, 137] width 29 height 29
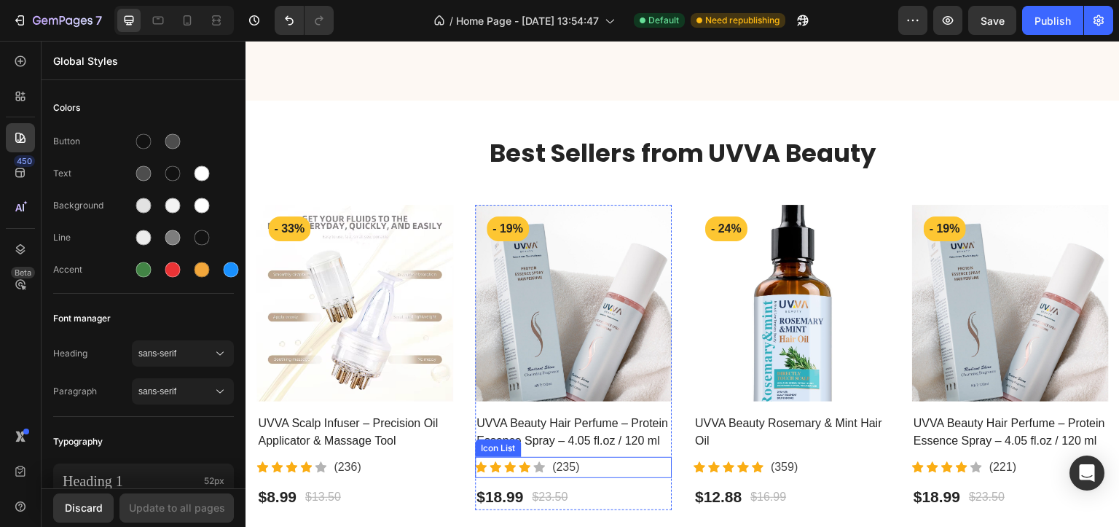
scroll to position [656, 0]
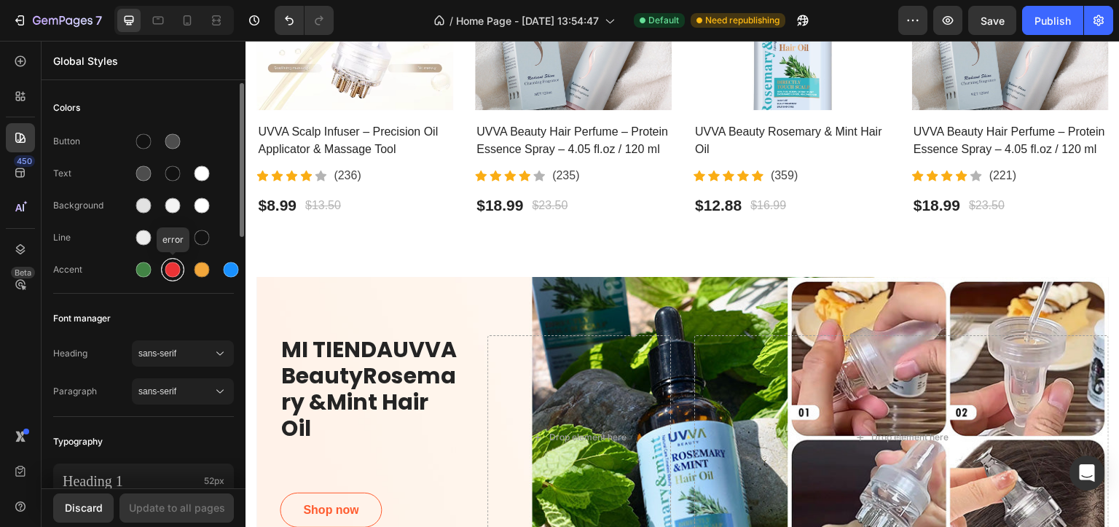
click at [168, 263] on div at bounding box center [172, 269] width 15 height 15
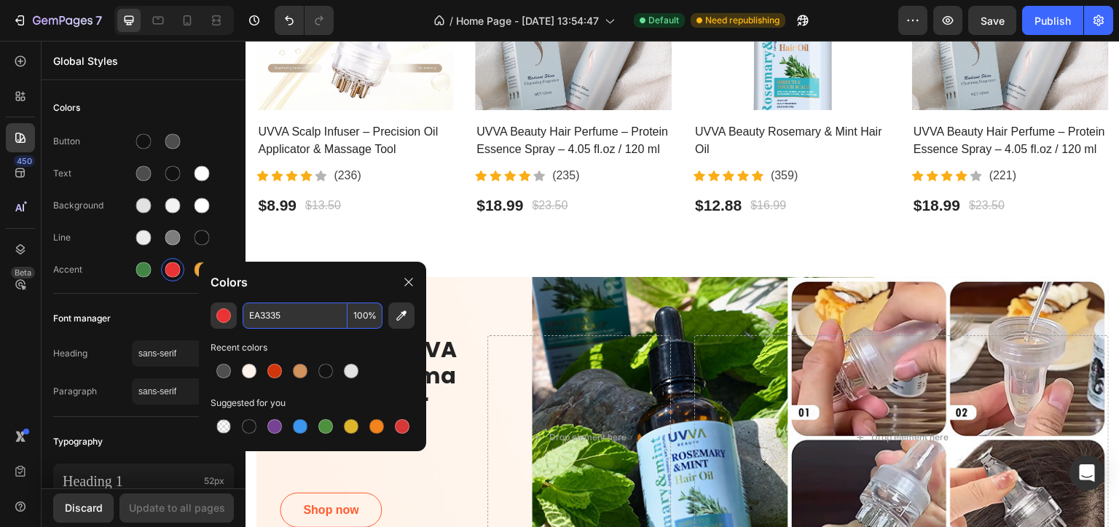
click at [281, 313] on input "EA3335" at bounding box center [295, 315] width 105 height 26
paste input "2a3d6"
type input "2A3D65"
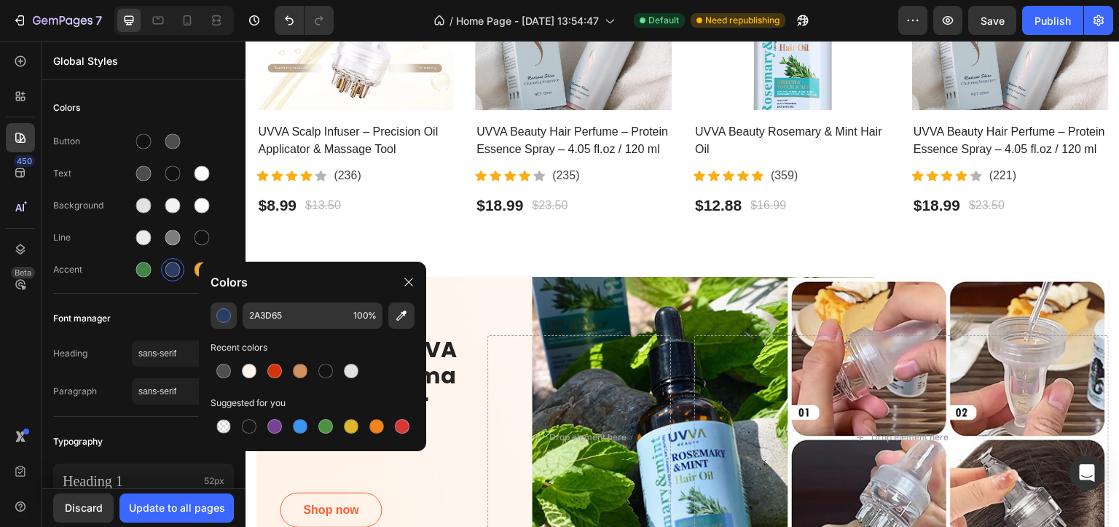
click at [314, 291] on div "Colors" at bounding box center [312, 282] width 227 height 41
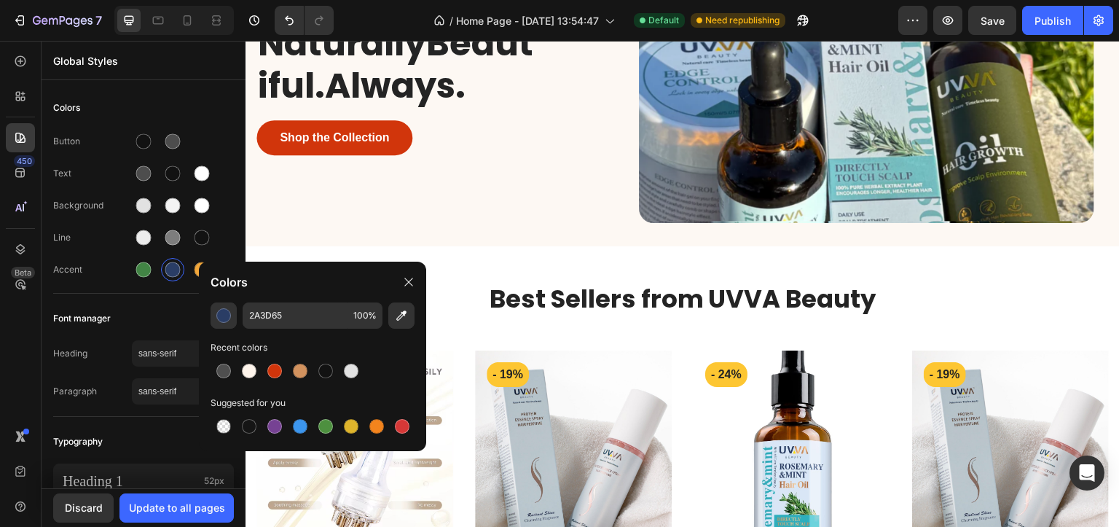
scroll to position [0, 0]
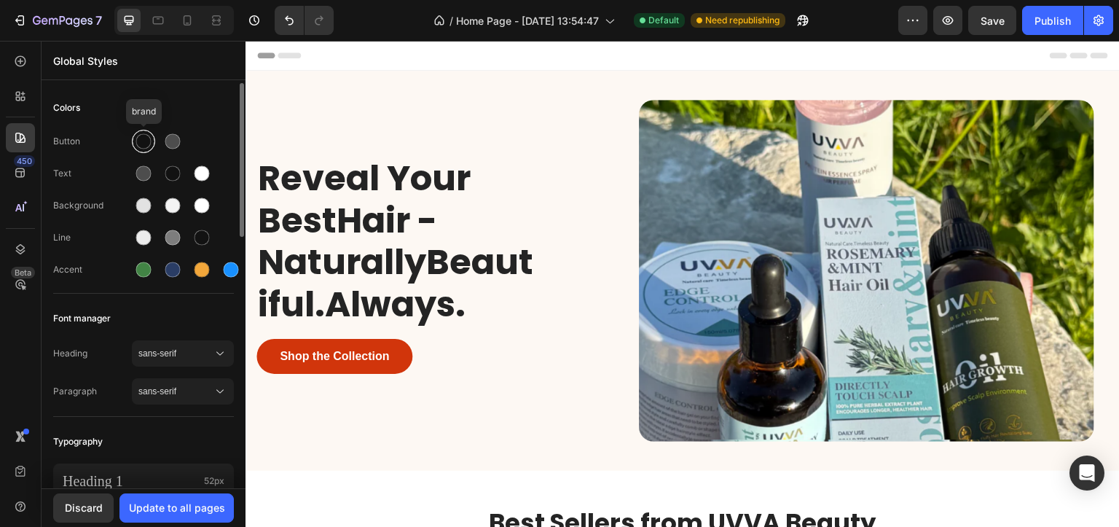
click at [141, 141] on div at bounding box center [143, 141] width 15 height 15
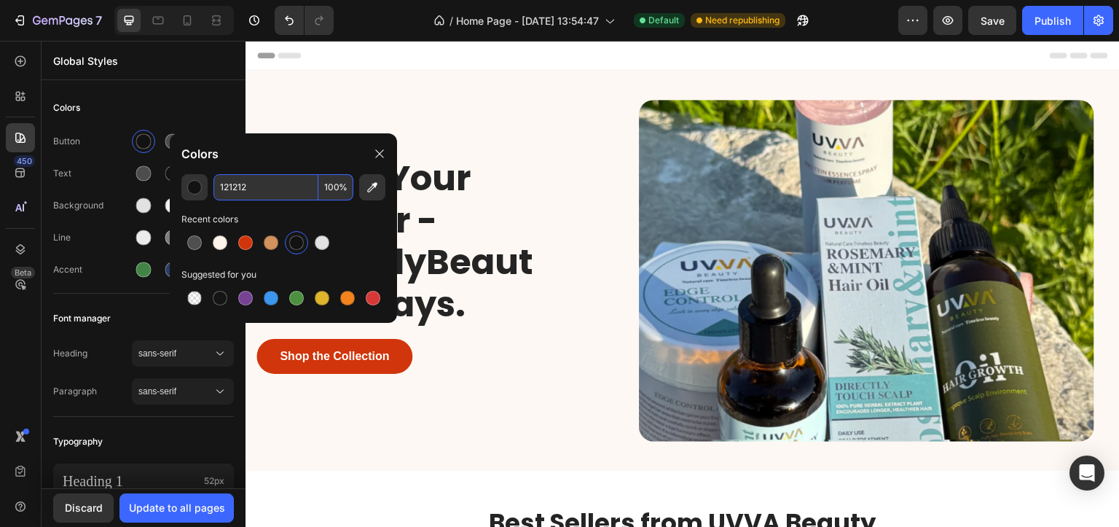
click at [247, 186] on input "121212" at bounding box center [266, 187] width 105 height 26
paste input "2a3d65"
type input "2A3D65"
click at [270, 166] on div "Colors" at bounding box center [283, 153] width 227 height 41
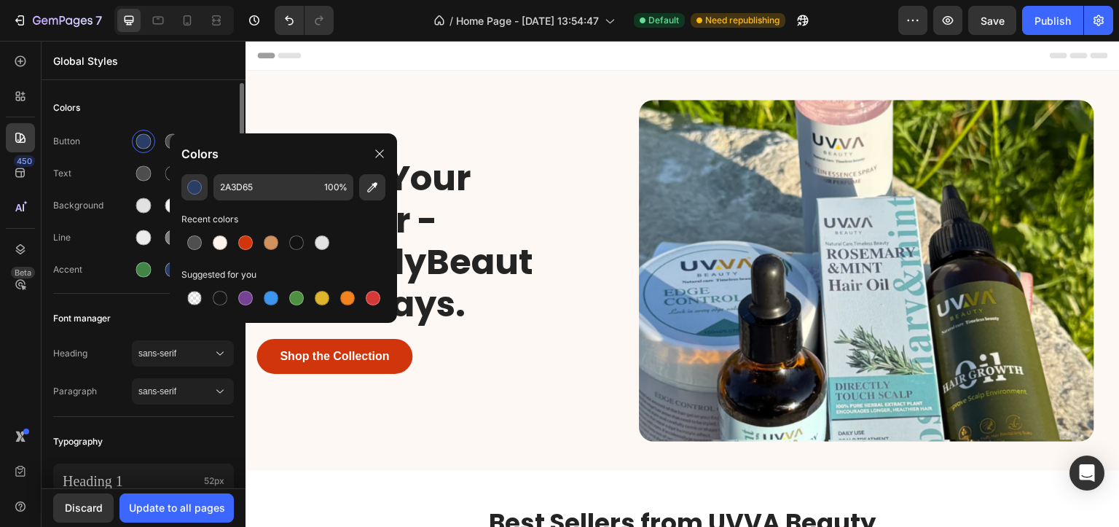
click at [114, 165] on div "Text" at bounding box center [143, 173] width 181 height 23
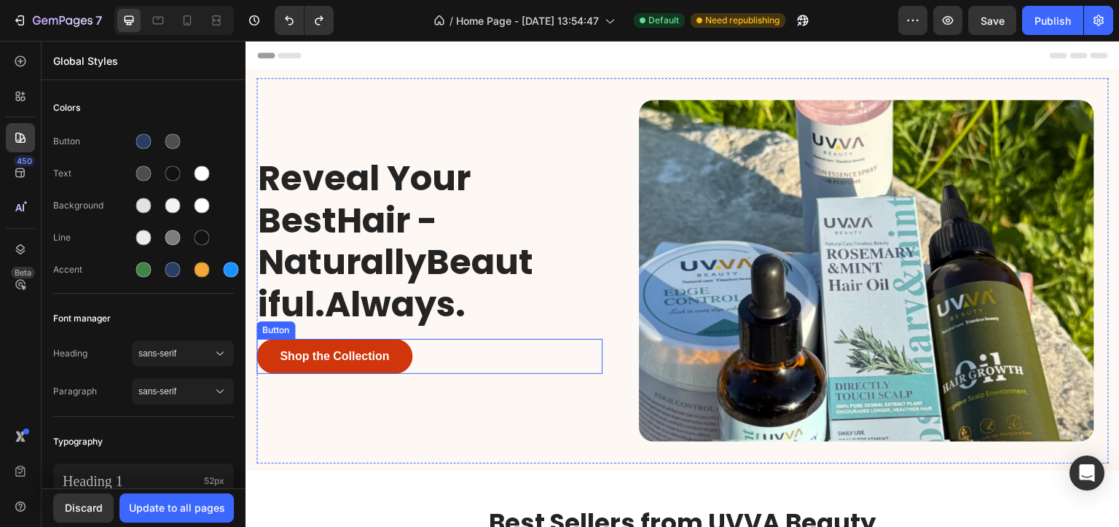
click at [420, 342] on div "Shop the Collection Button" at bounding box center [429, 356] width 346 height 35
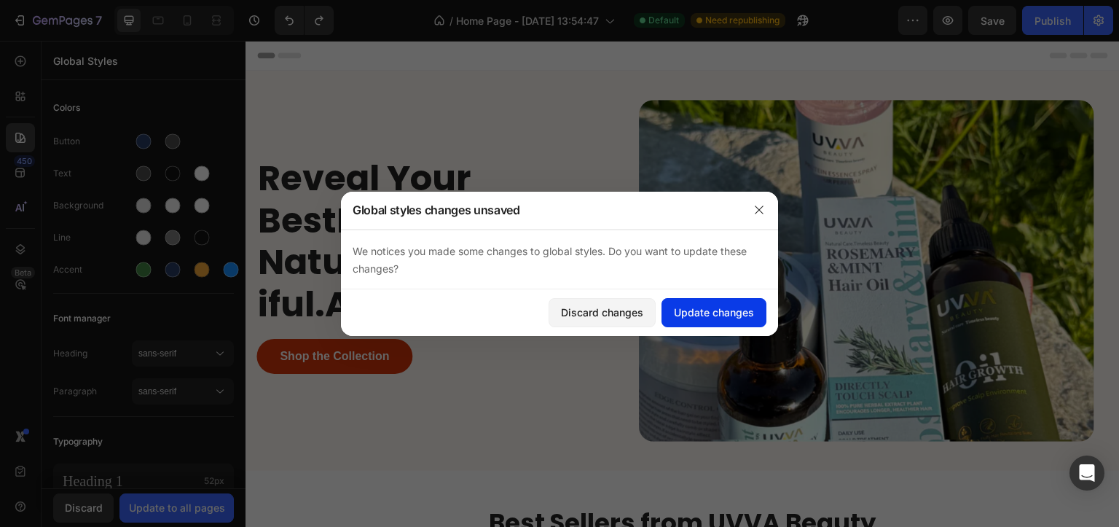
click at [722, 307] on div "Update changes" at bounding box center [714, 312] width 80 height 15
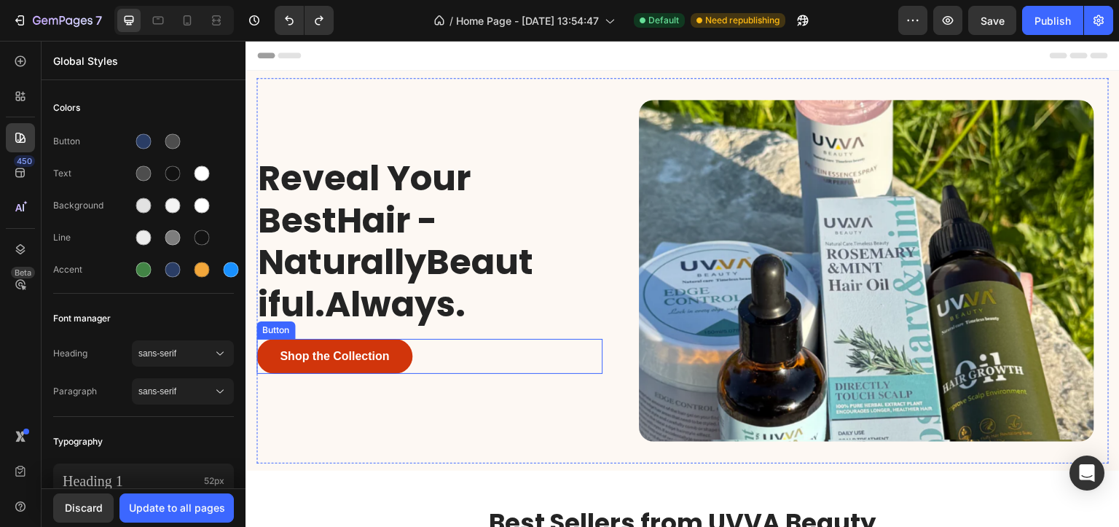
click at [258, 351] on button "Shop the Collection" at bounding box center [334, 356] width 156 height 35
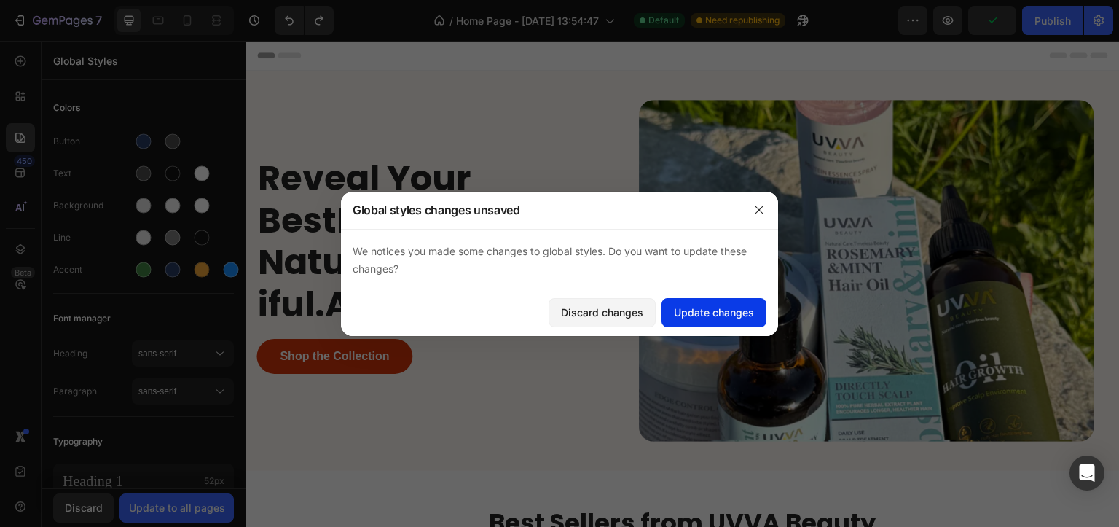
click at [694, 307] on div "Update changes" at bounding box center [714, 312] width 80 height 15
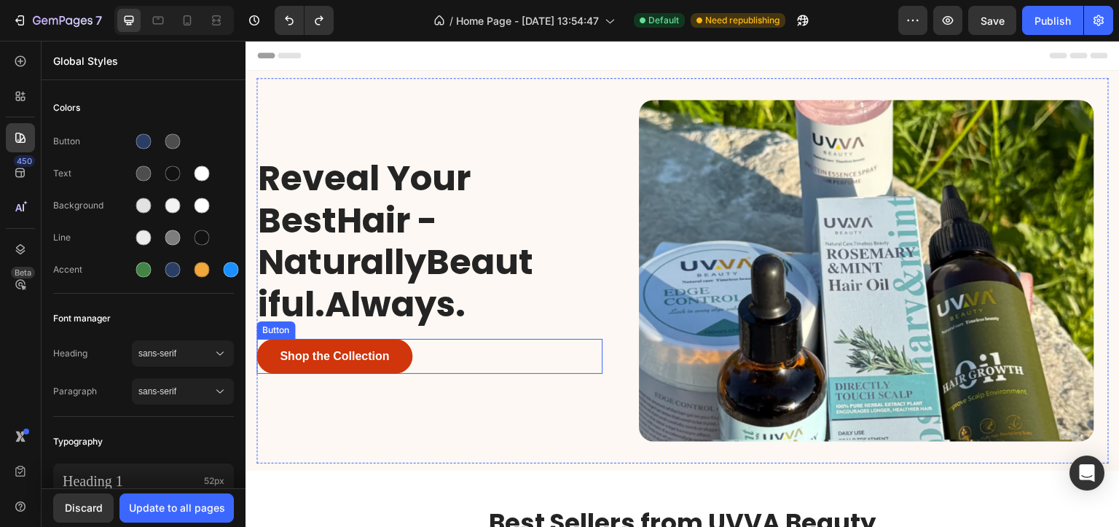
click at [263, 345] on button "Shop the Collection" at bounding box center [334, 356] width 156 height 35
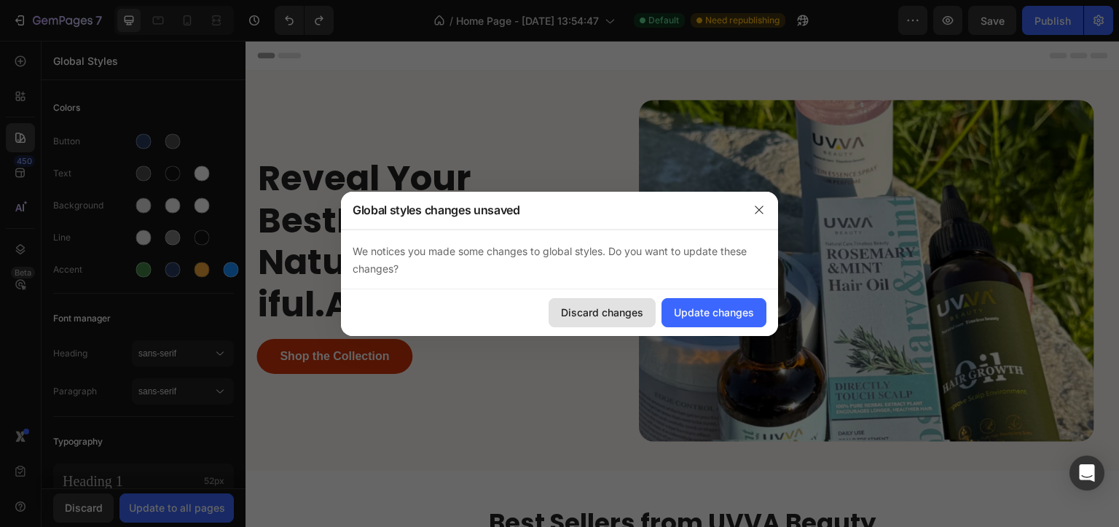
click at [598, 314] on div "Discard changes" at bounding box center [602, 312] width 82 height 15
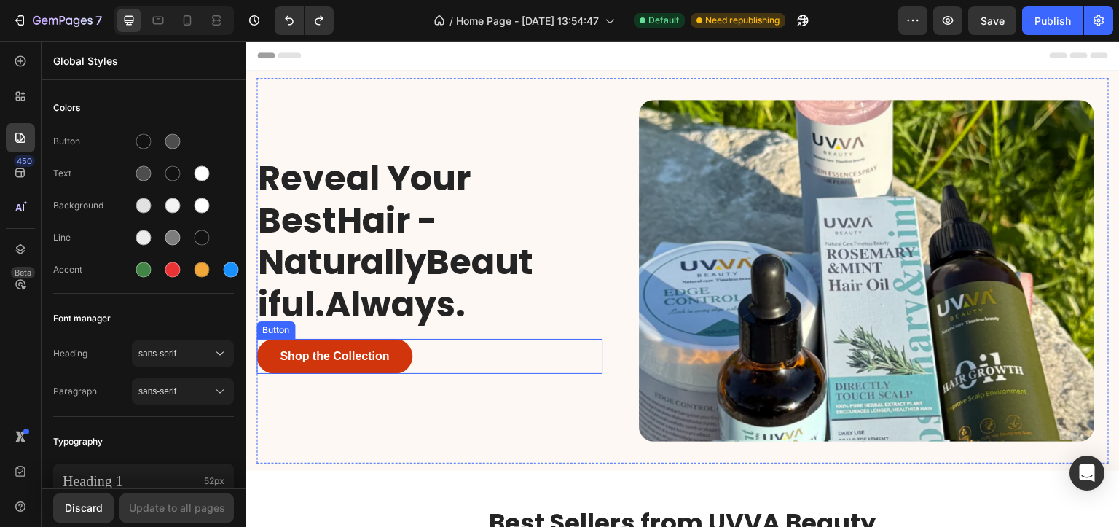
click at [261, 344] on button "Shop the Collection" at bounding box center [334, 356] width 156 height 35
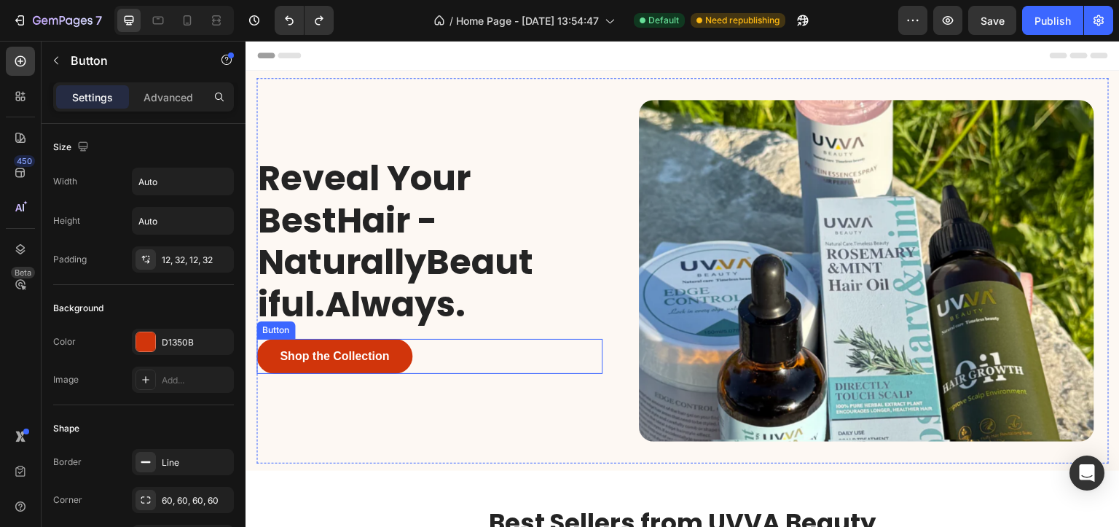
click at [270, 343] on button "Shop the Collection" at bounding box center [334, 356] width 156 height 35
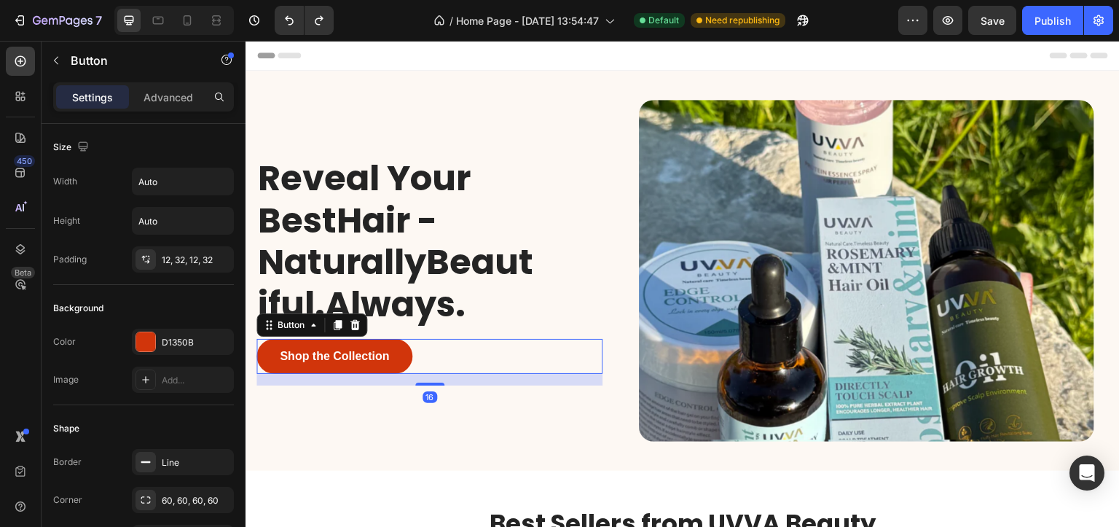
click at [270, 343] on button "Shop the Collection" at bounding box center [334, 356] width 156 height 35
click at [151, 334] on div at bounding box center [145, 341] width 19 height 19
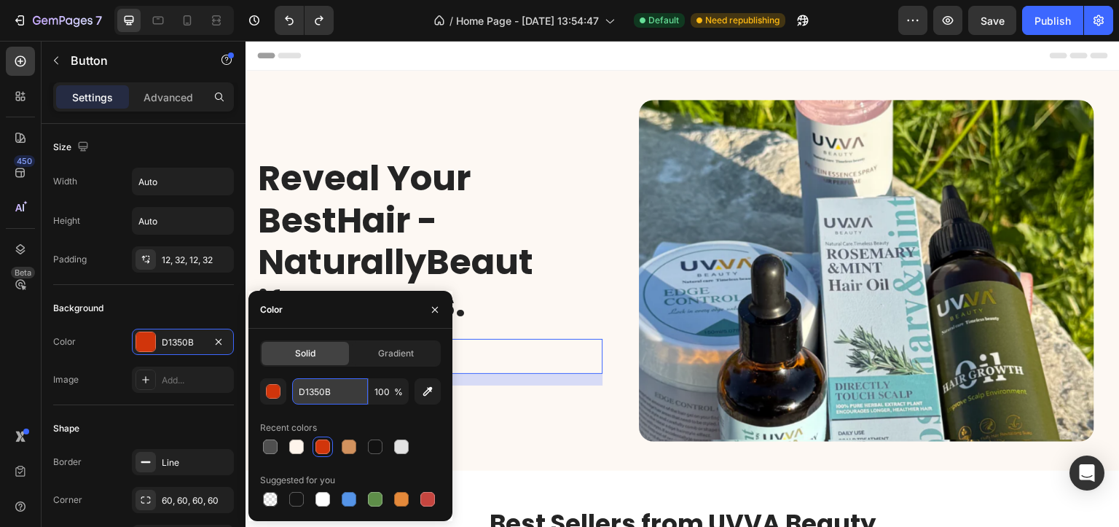
click at [317, 388] on input "D1350B" at bounding box center [330, 391] width 76 height 26
paste input "2a3d65"
click at [348, 410] on div "2a3d65 100 % Recent colors Suggested for you" at bounding box center [350, 443] width 181 height 131
type input "2A3D65"
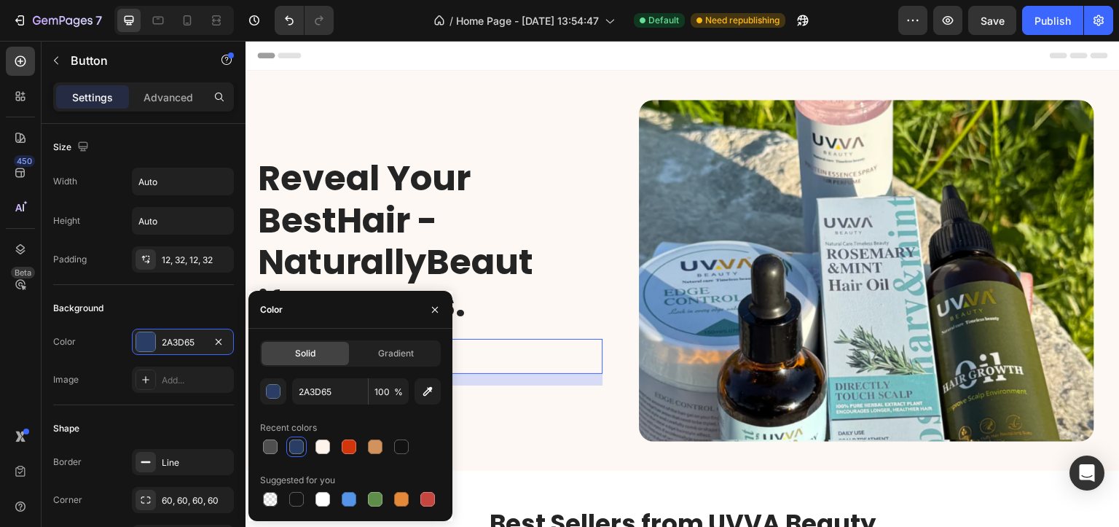
click at [558, 414] on div "Reveal Your BestHair - NaturallyBeautiful.Always. Heading Shop the Collection B…" at bounding box center [429, 270] width 346 height 385
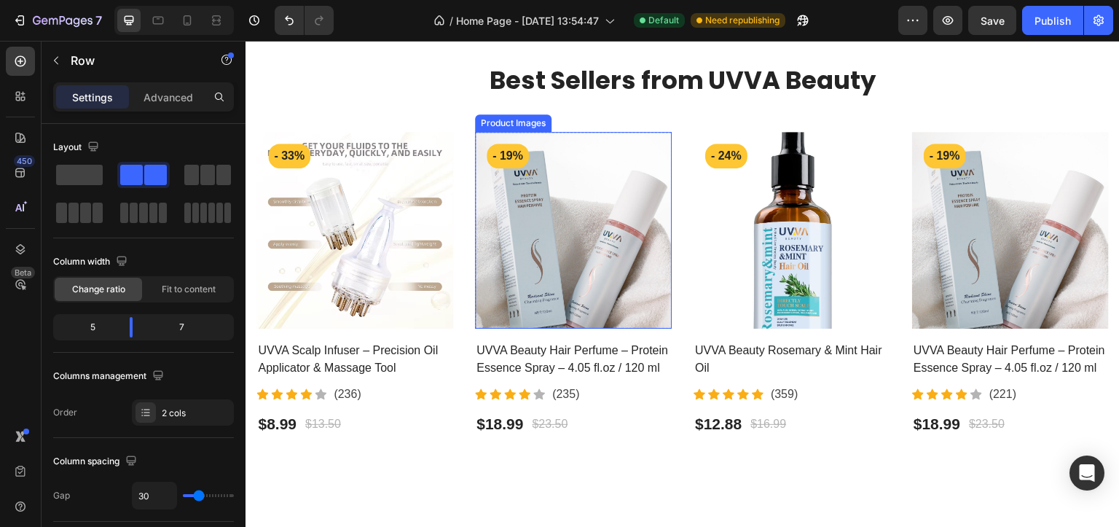
scroll to position [219, 0]
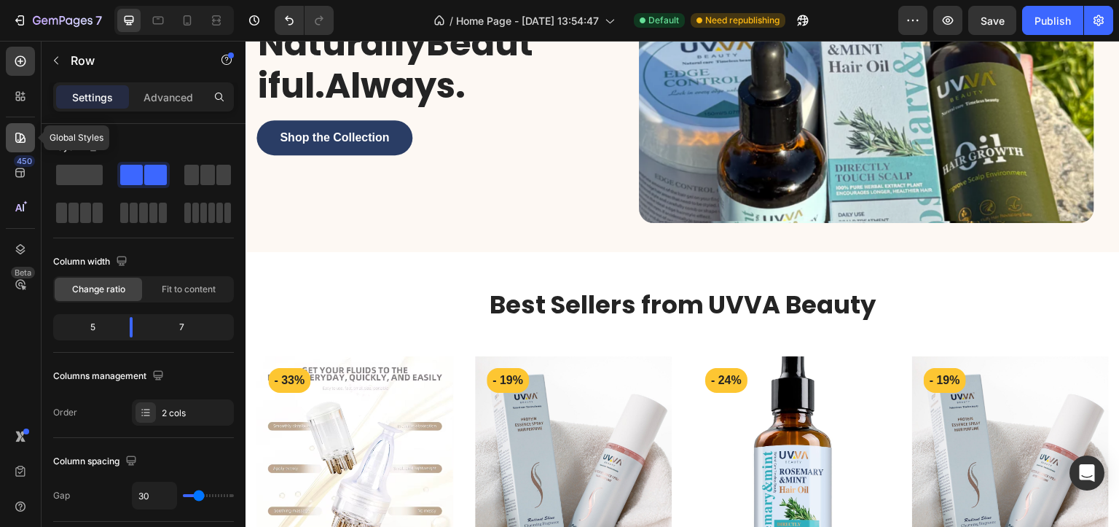
click at [20, 135] on icon at bounding box center [20, 138] width 10 height 10
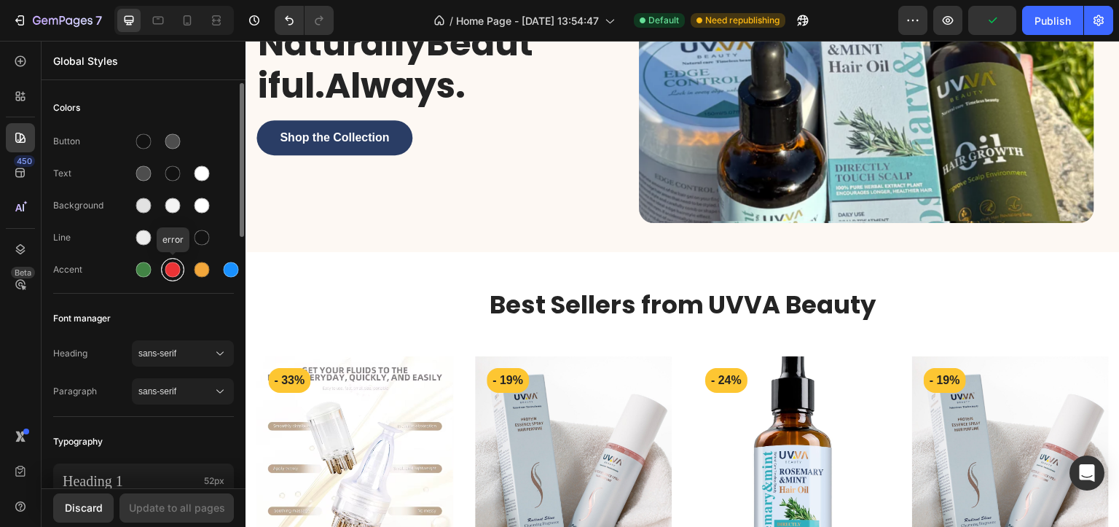
click at [171, 271] on div at bounding box center [172, 269] width 15 height 15
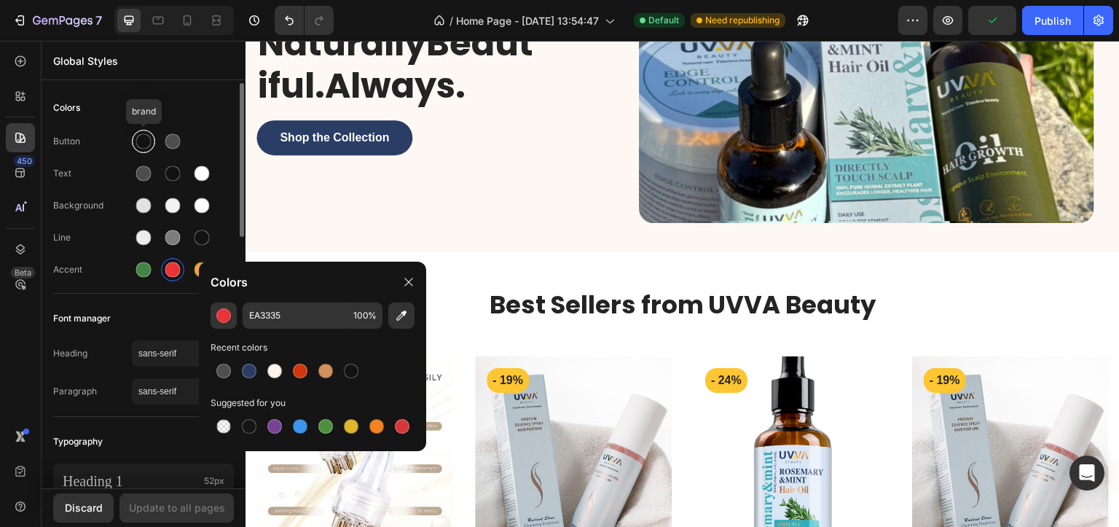
click at [141, 141] on div at bounding box center [143, 141] width 15 height 15
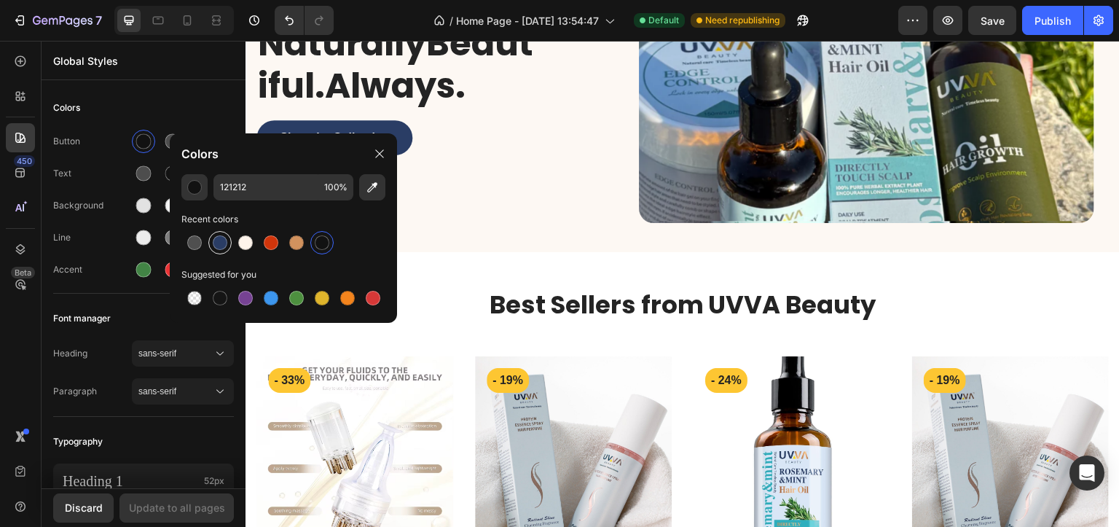
click at [222, 243] on div at bounding box center [220, 242] width 15 height 15
type input "2A3D65"
click at [93, 162] on div "Text" at bounding box center [143, 173] width 181 height 23
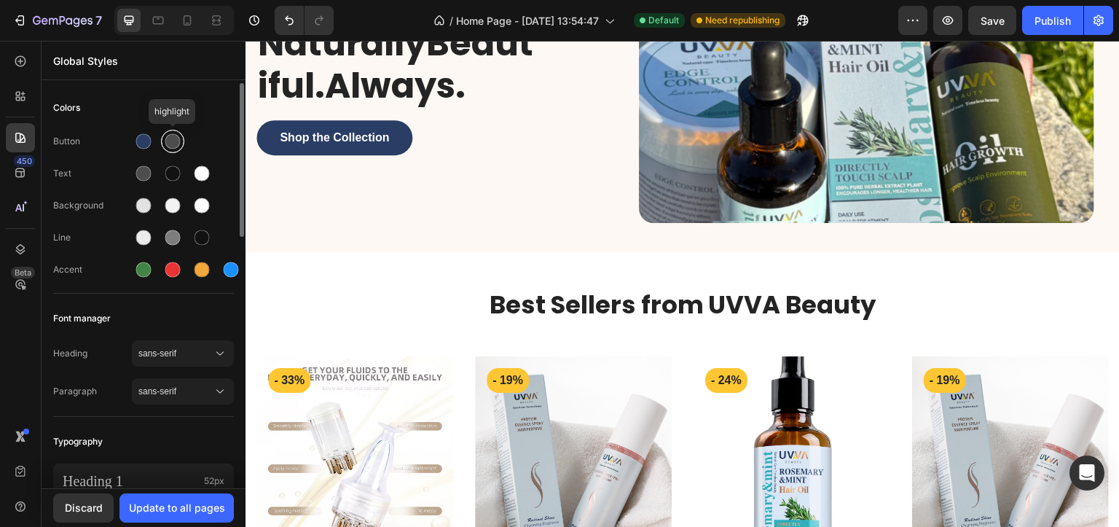
click at [174, 146] on div at bounding box center [172, 141] width 15 height 15
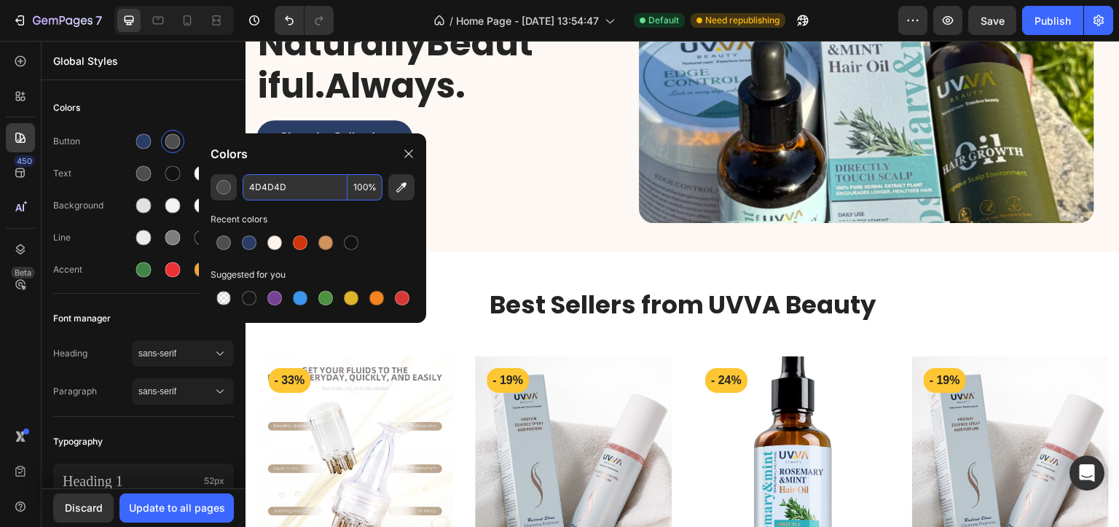
click at [270, 193] on input "4D4D4D" at bounding box center [295, 187] width 105 height 26
paste input "2a3d65"
type input "2A3D65"
click at [247, 244] on div at bounding box center [249, 242] width 15 height 15
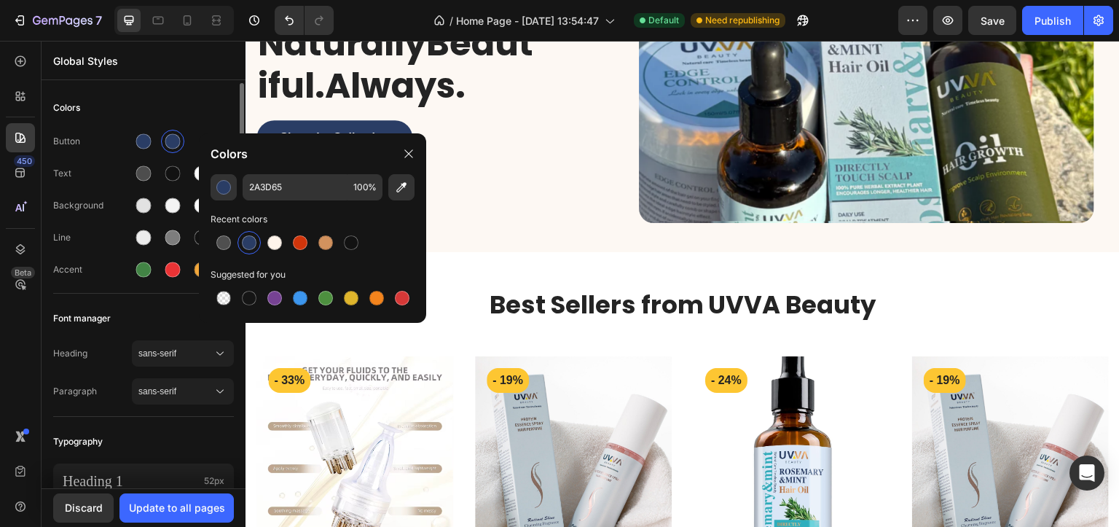
click at [115, 170] on div "Text" at bounding box center [92, 173] width 79 height 13
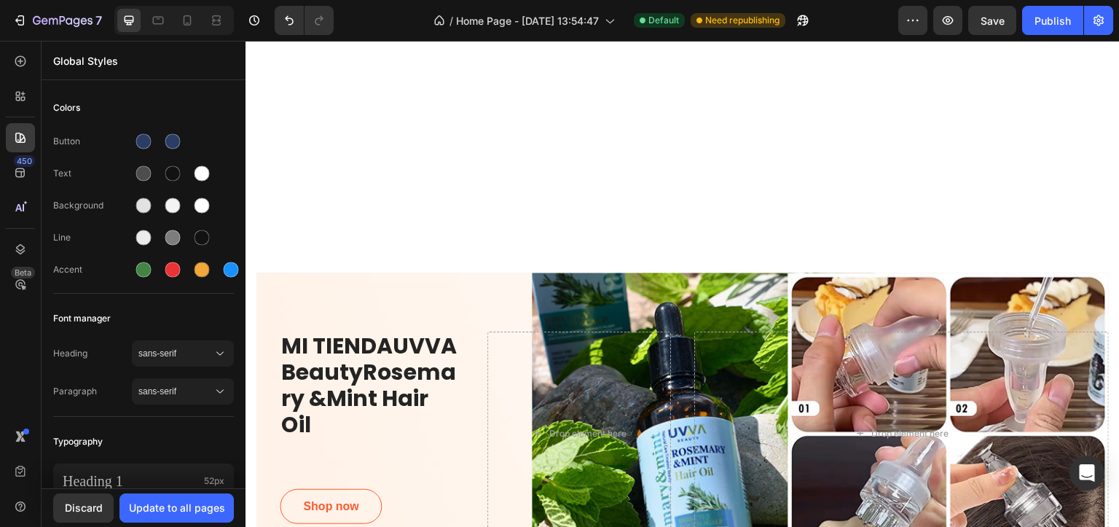
scroll to position [947, 0]
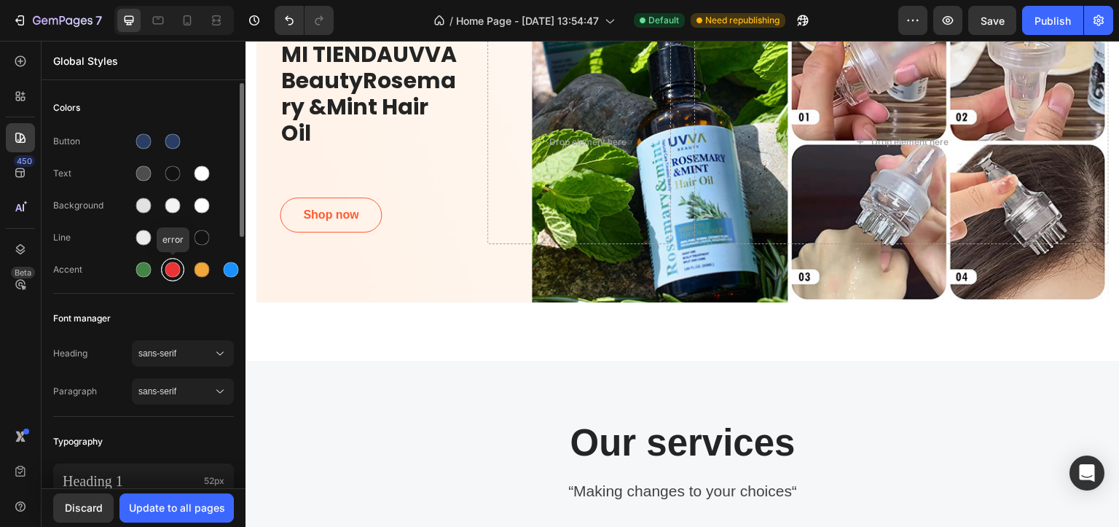
click at [184, 263] on div at bounding box center [173, 269] width 26 height 26
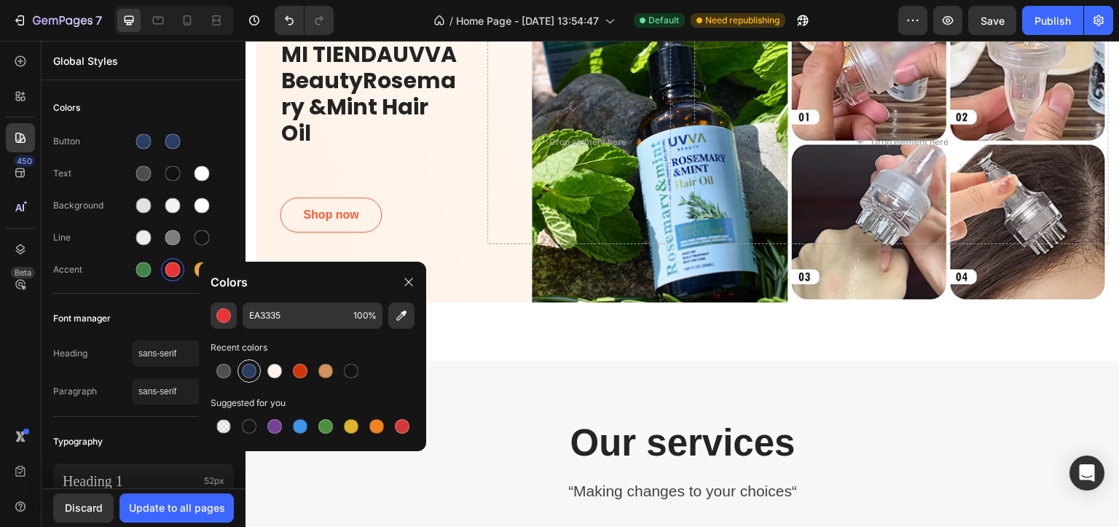
click at [253, 364] on div at bounding box center [249, 371] width 15 height 15
type input "2A3D65"
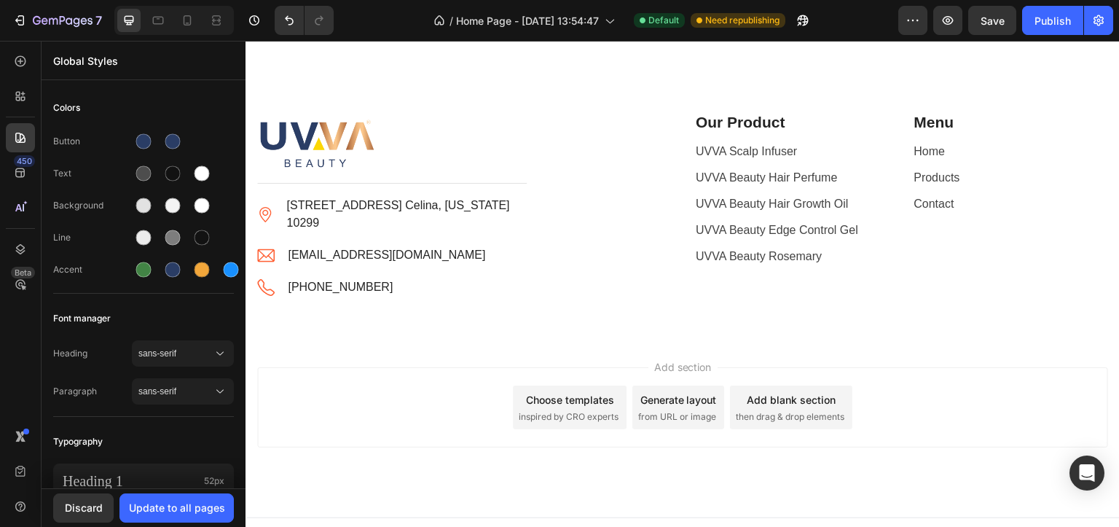
scroll to position [2958, 0]
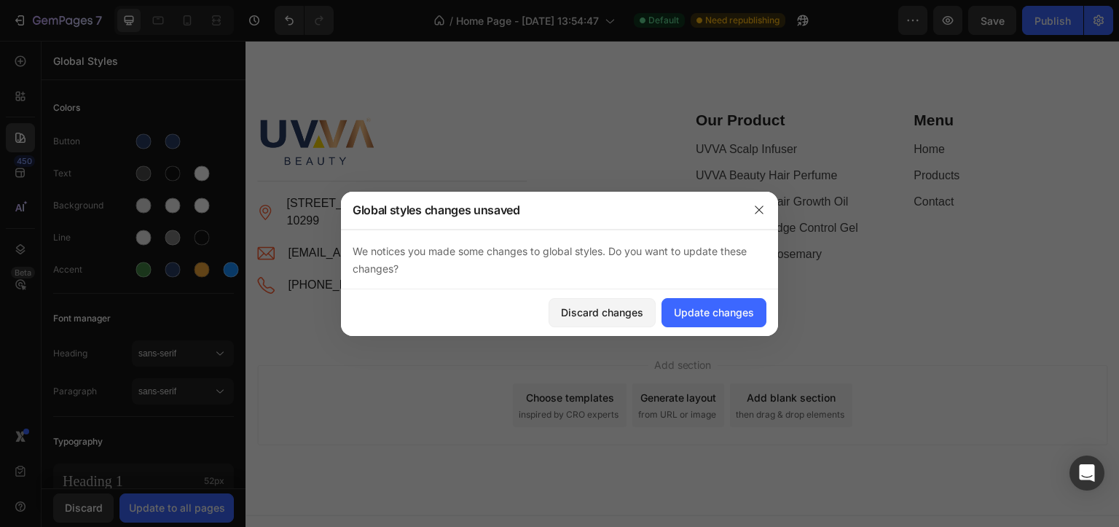
click at [710, 357] on span "Add section" at bounding box center [683, 364] width 69 height 15
click at [701, 318] on div "Update changes" at bounding box center [714, 312] width 80 height 15
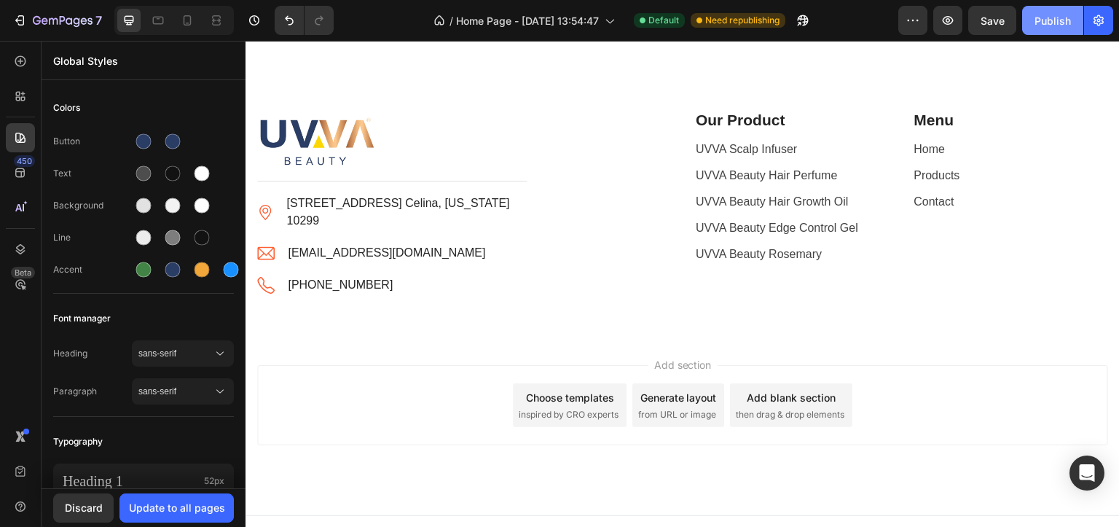
click at [1045, 15] on div "Publish" at bounding box center [1053, 20] width 36 height 15
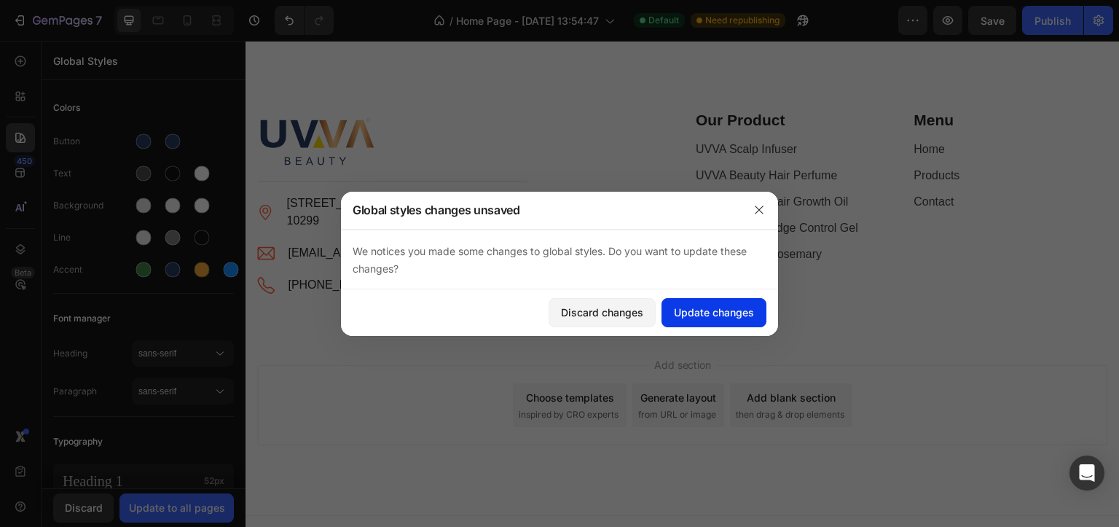
click at [745, 310] on div "Update changes" at bounding box center [714, 312] width 80 height 15
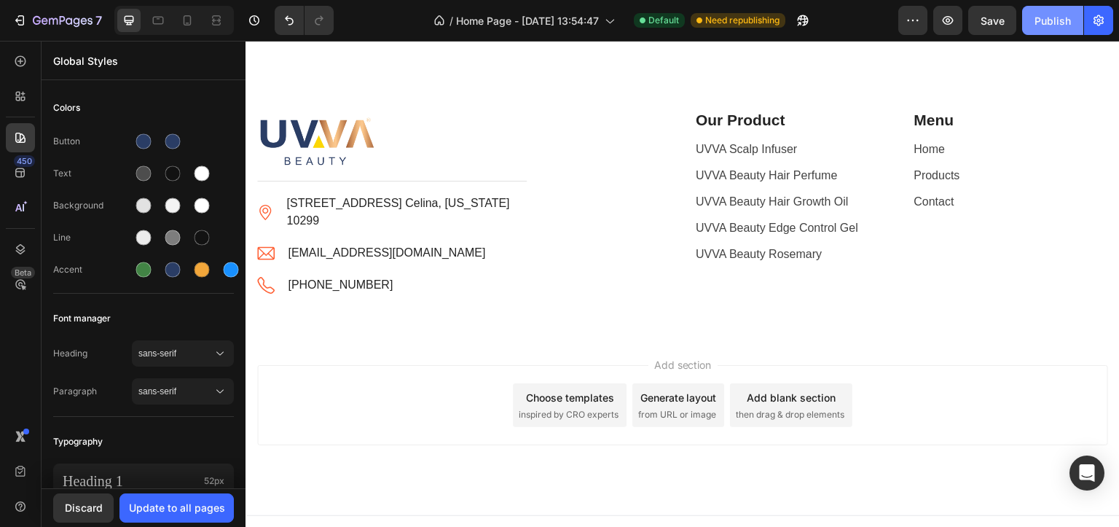
click at [1067, 14] on div "Publish" at bounding box center [1053, 20] width 36 height 15
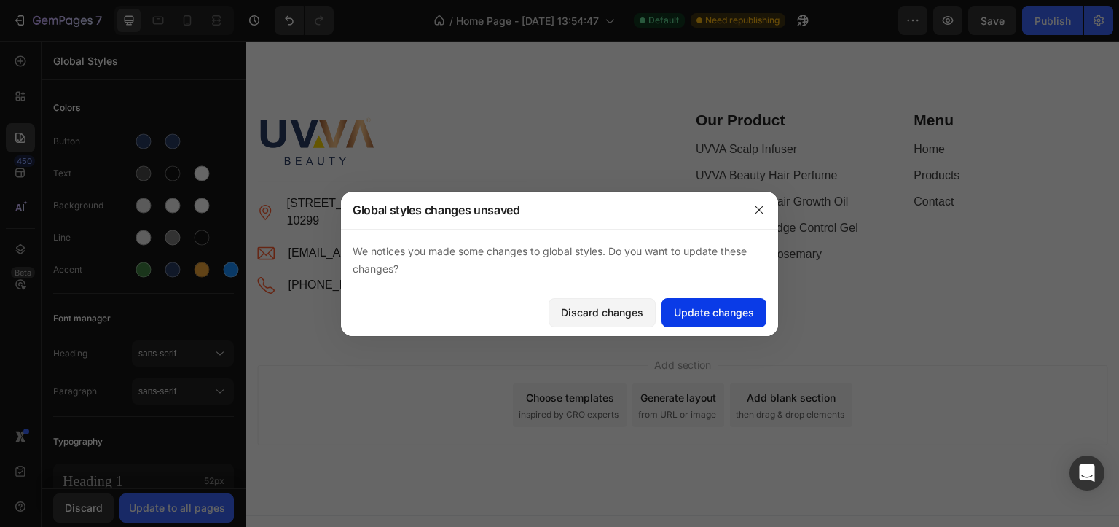
click at [711, 326] on button "Update changes" at bounding box center [714, 312] width 105 height 29
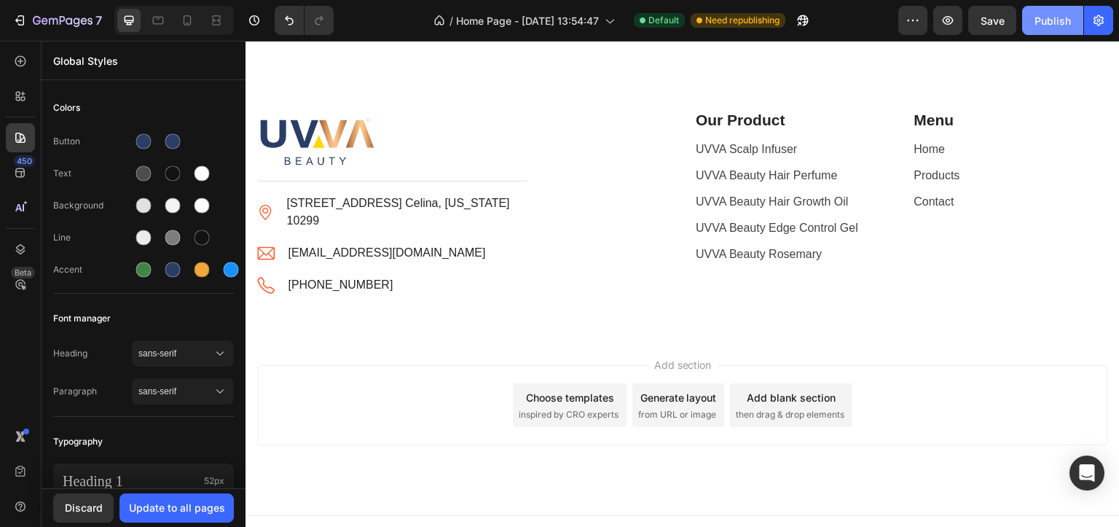
click at [1046, 27] on div "Publish" at bounding box center [1053, 20] width 36 height 15
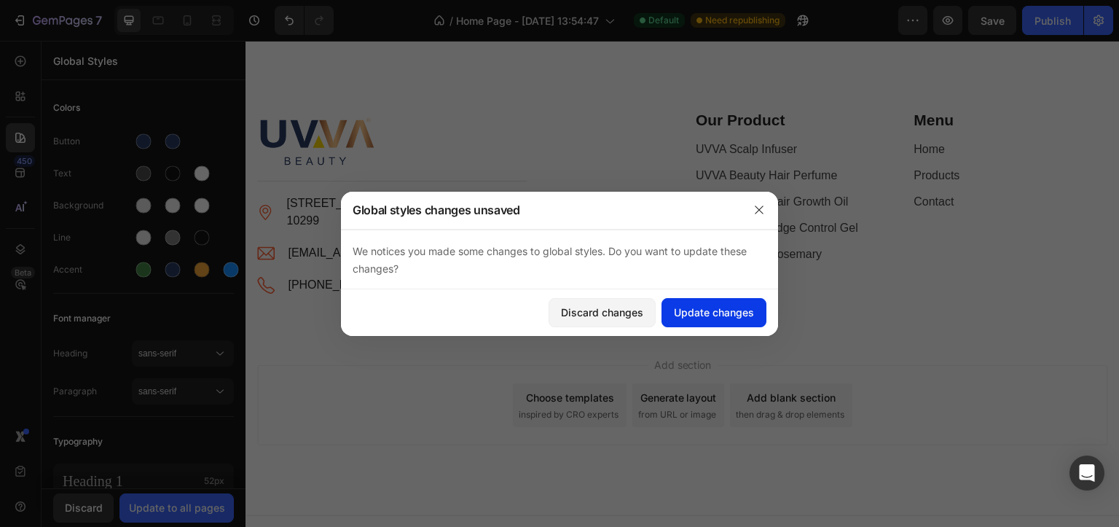
click at [683, 316] on div "Update changes" at bounding box center [714, 312] width 80 height 15
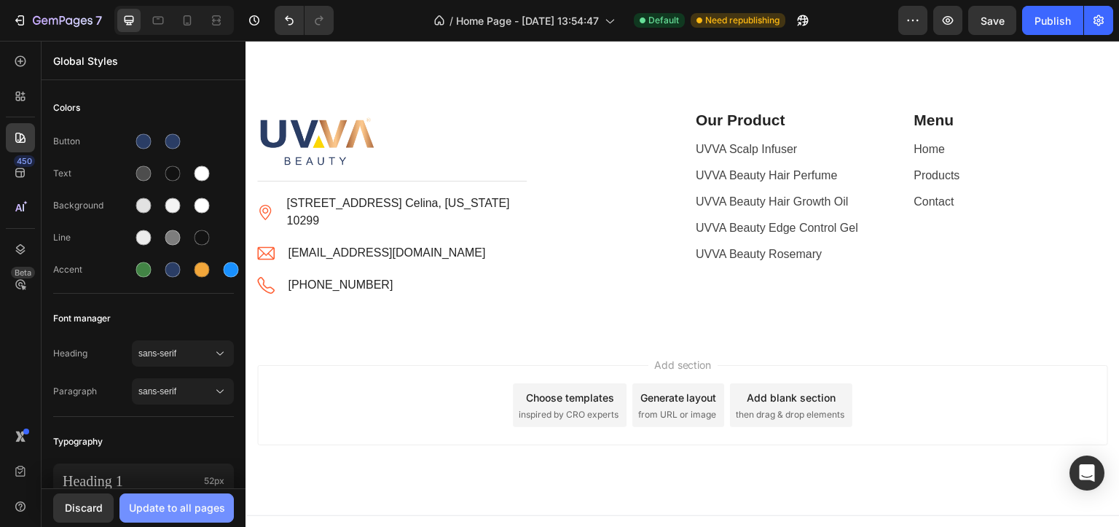
click at [177, 509] on div "Update to all pages" at bounding box center [177, 507] width 96 height 15
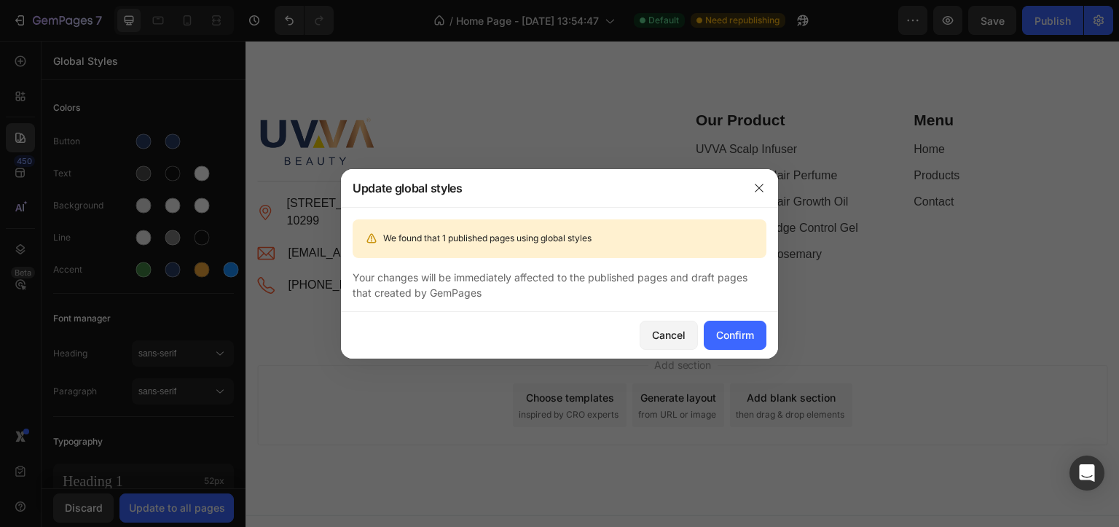
drag, startPoint x: 740, startPoint y: 327, endPoint x: 579, endPoint y: 284, distance: 167.4
click at [579, 284] on div "Update global styles We found that 1 published pages using global styles Your c…" at bounding box center [559, 263] width 437 height 189
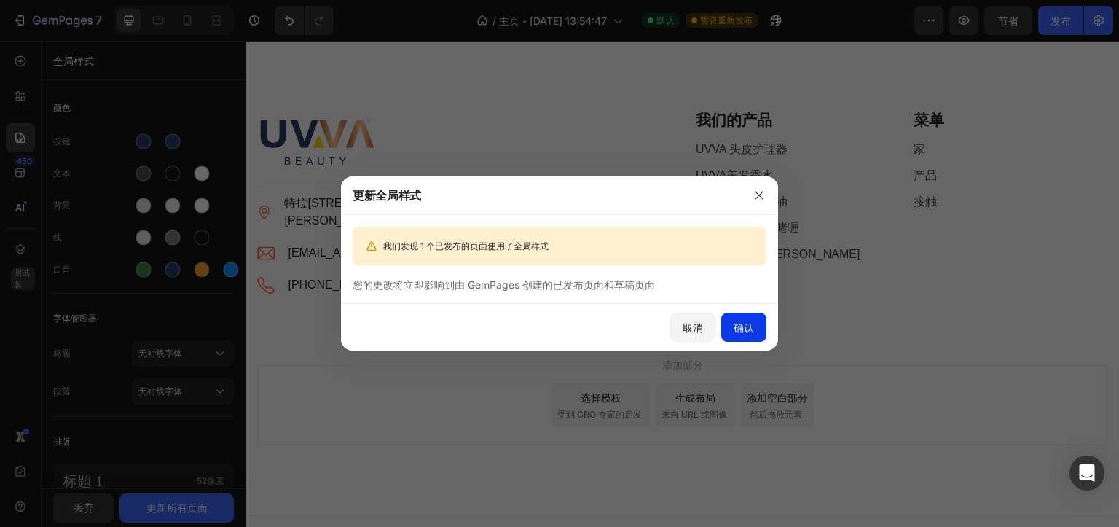
click at [738, 322] on font "确认" at bounding box center [744, 327] width 20 height 12
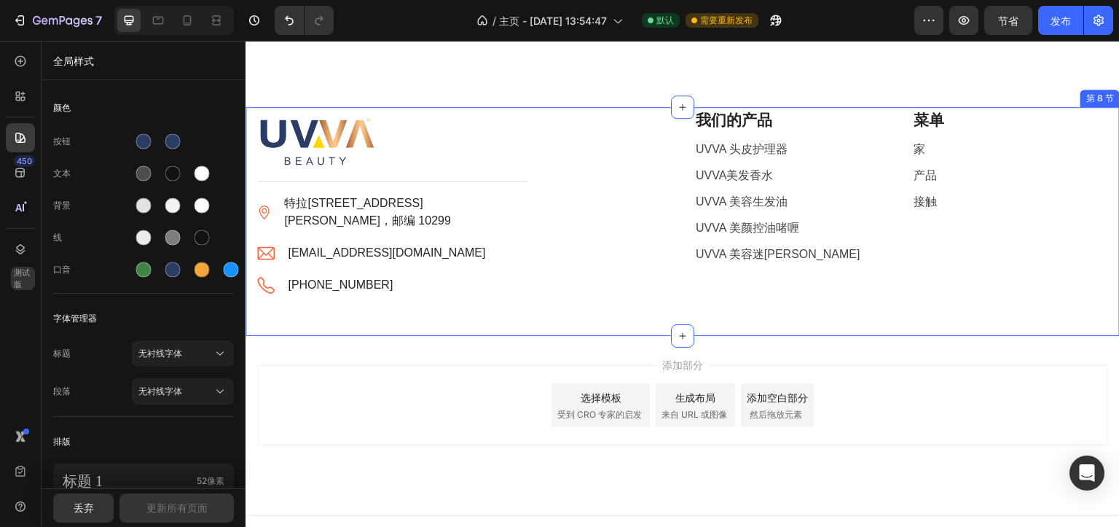
click at [705, 299] on div "图像 标题 线 图像 特拉[STREET_ADDRESS][PERSON_NAME]，邮编 10299 文本块 图像 [EMAIL_ADDRESS][DOMA…" at bounding box center [682, 221] width 853 height 229
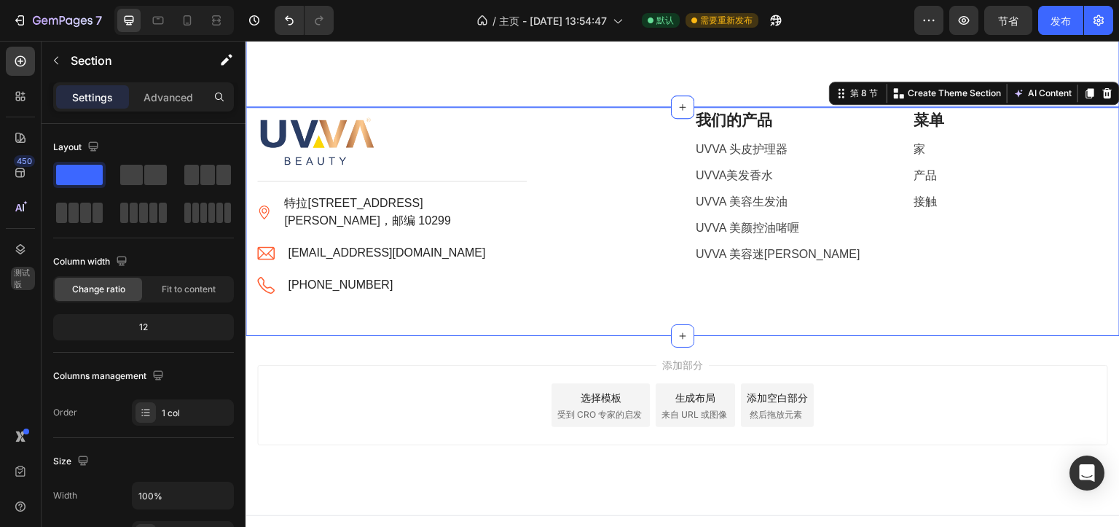
scroll to position [2976, 0]
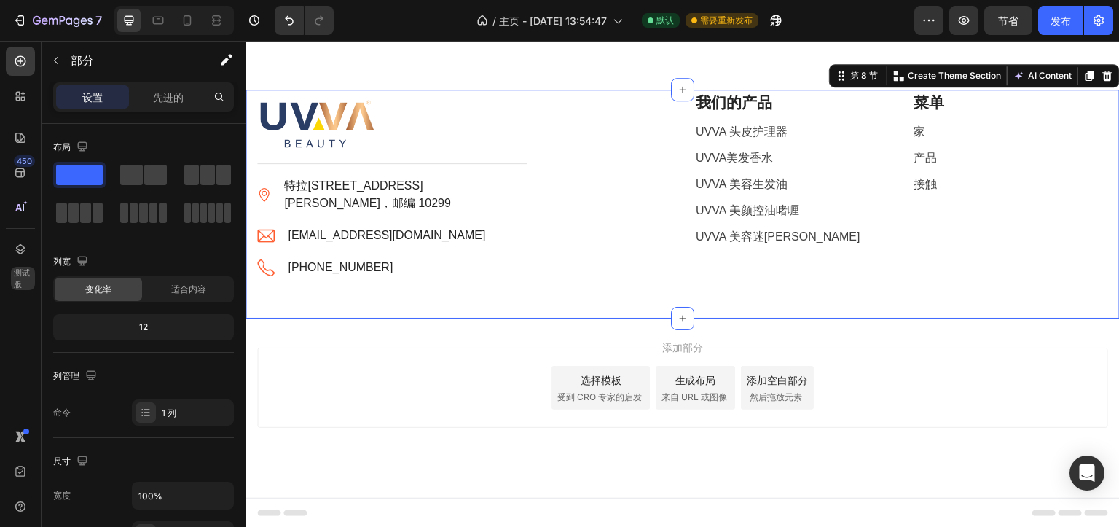
click at [453, 281] on div "图像 标题 线 图像 特拉[STREET_ADDRESS][PERSON_NAME]，邮编 10299 文本块 图像 [EMAIL_ADDRESS][DOMA…" at bounding box center [682, 204] width 853 height 229
click at [1066, 20] on font "发布" at bounding box center [1061, 21] width 20 height 12
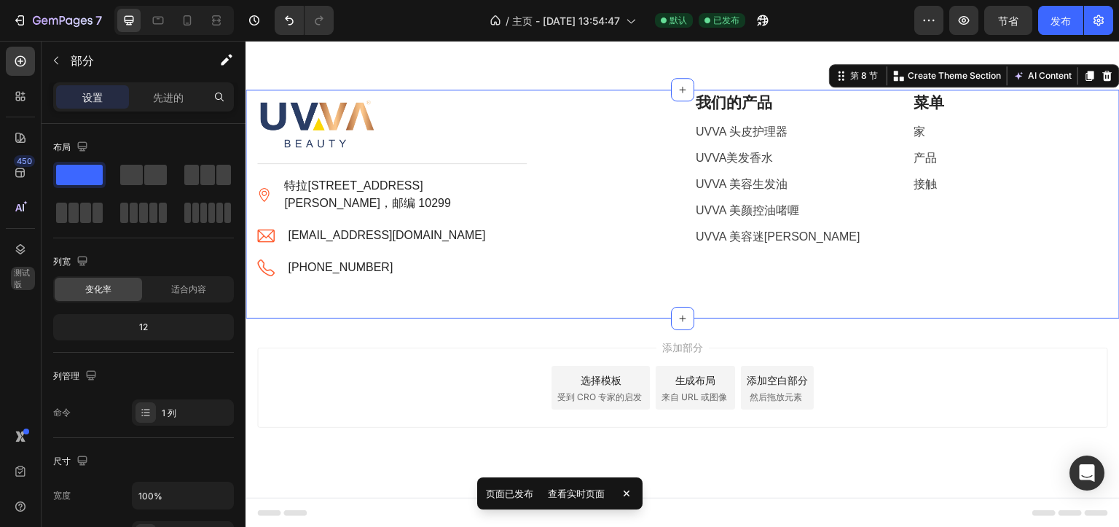
click at [282, 510] on font "页脚" at bounding box center [281, 513] width 17 height 10
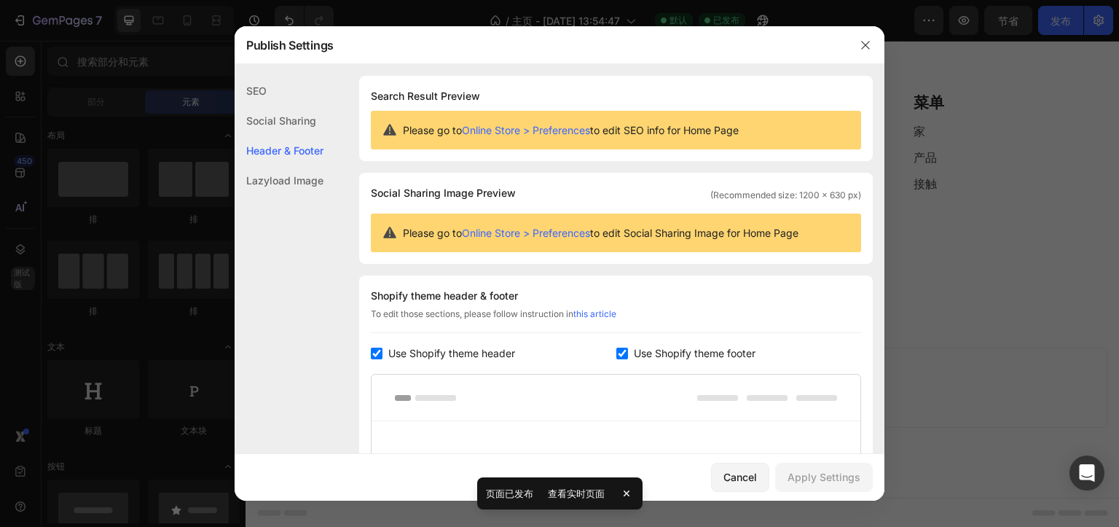
scroll to position [196, 0]
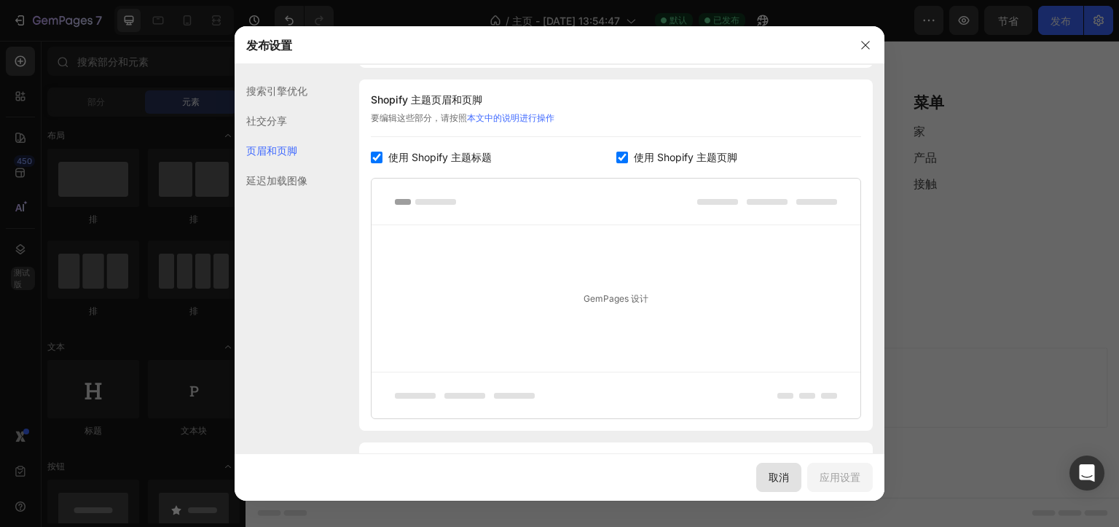
click at [760, 470] on button "取消" at bounding box center [778, 477] width 45 height 29
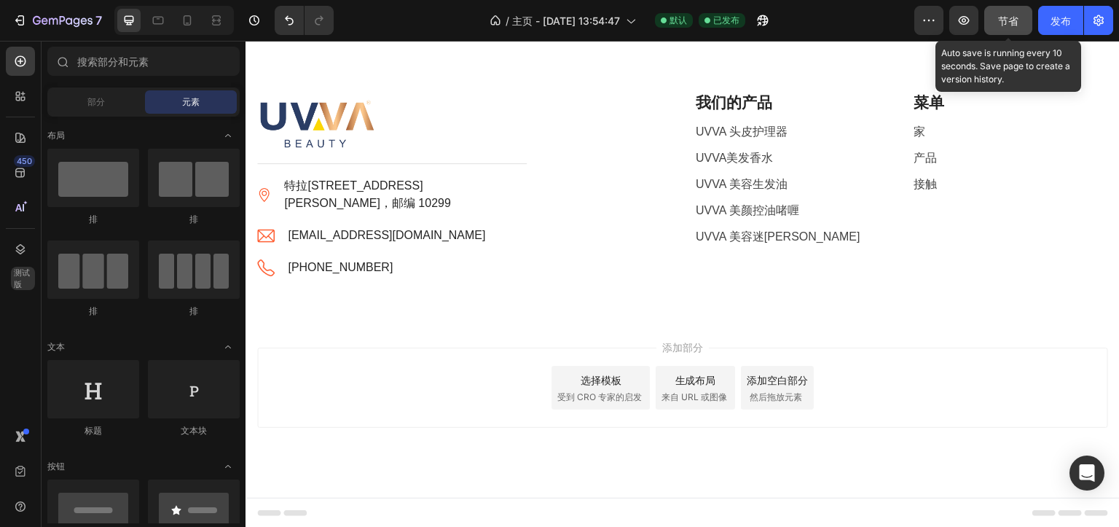
click at [1007, 20] on font "节省" at bounding box center [1008, 21] width 20 height 12
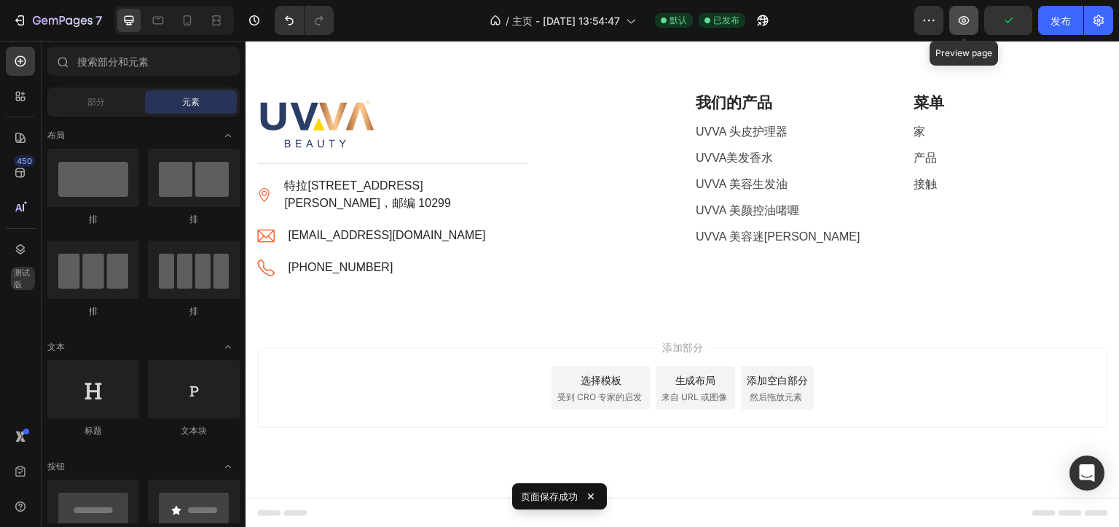
click at [969, 19] on icon "button" at bounding box center [964, 20] width 11 height 9
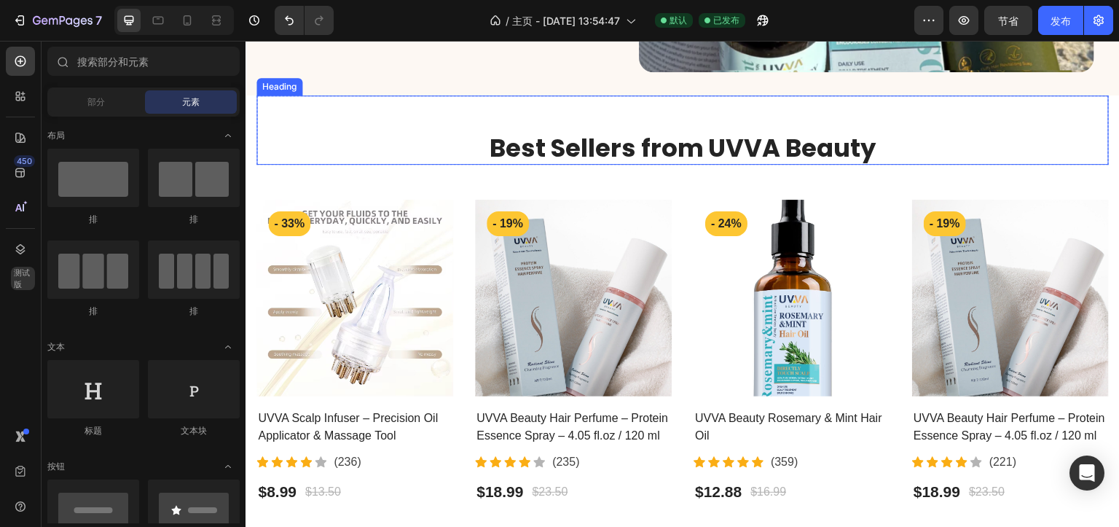
scroll to position [364, 0]
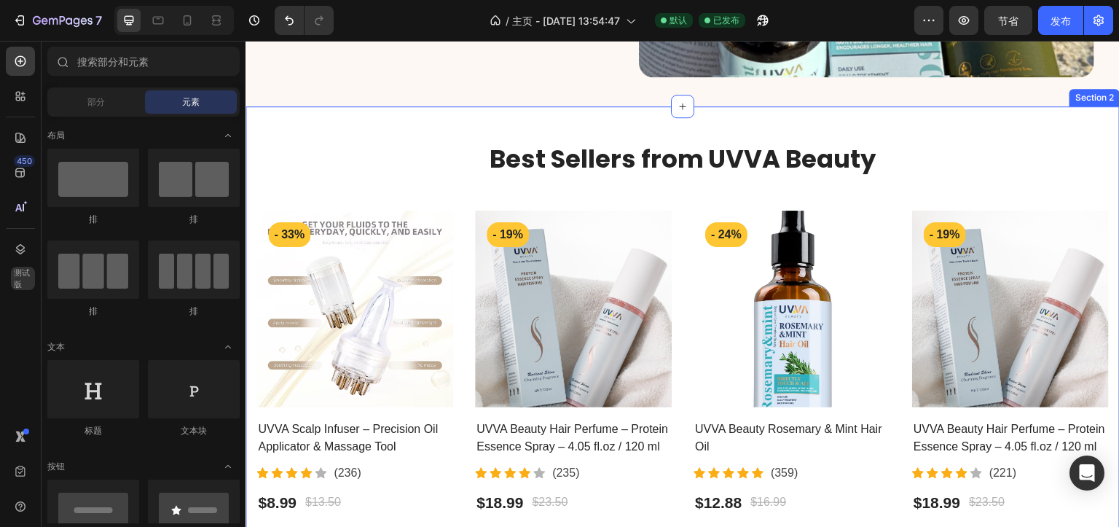
click at [448, 193] on div "Best Sellers from UVVA Beauty Heading Row Product Images - 33% Product Badge Ro…" at bounding box center [682, 310] width 853 height 409
click at [435, 212] on img at bounding box center [354, 309] width 197 height 197
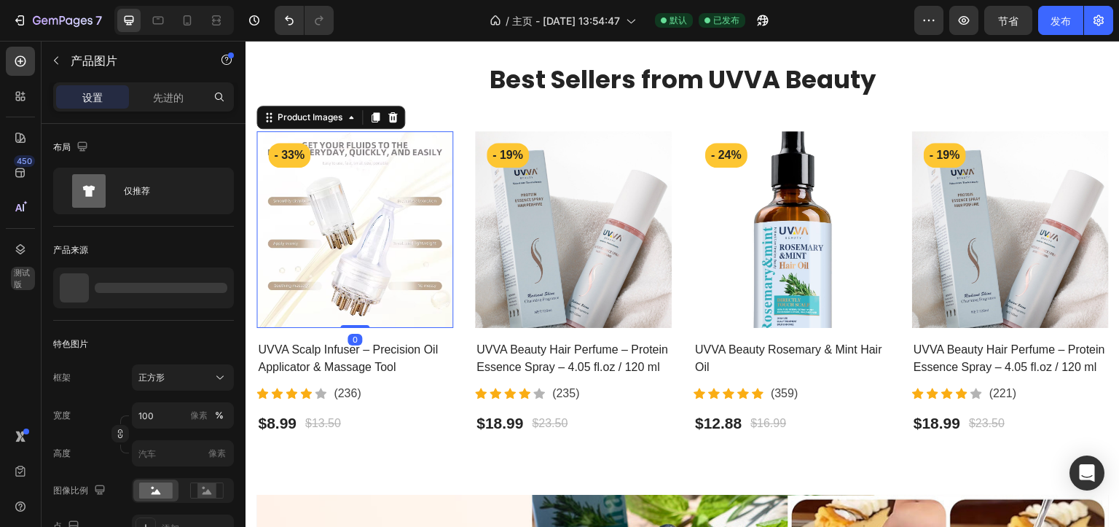
scroll to position [510, 0]
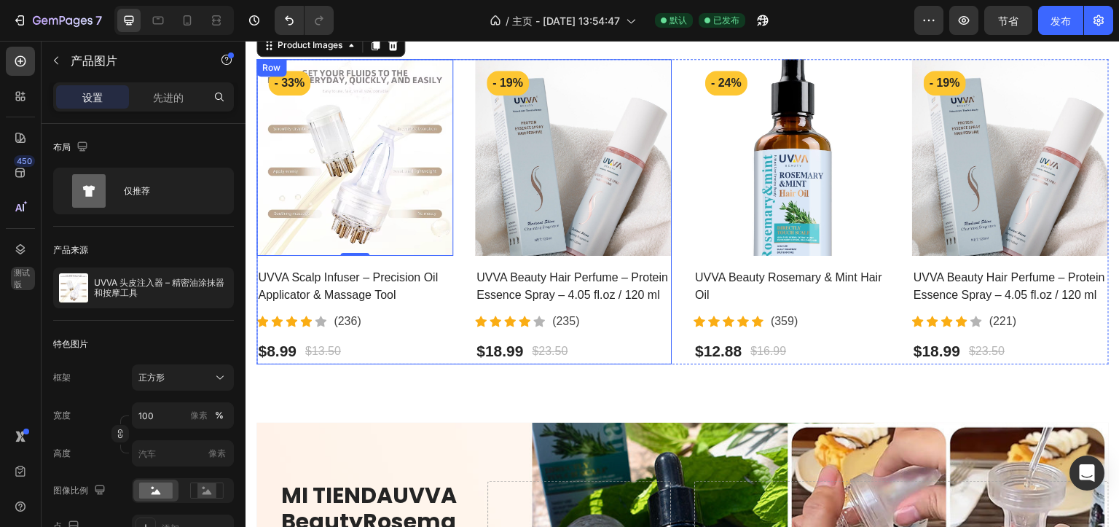
click at [461, 349] on div "Product Images 0 - 33% Product Badge Row UVVA Scalp Infuser – Precision Oil App…" at bounding box center [463, 211] width 415 height 305
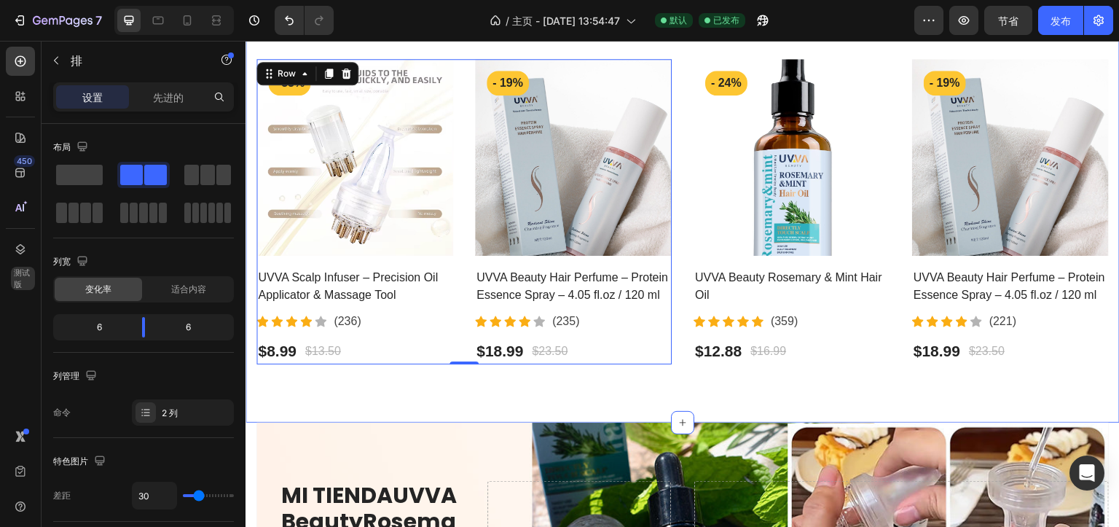
click at [1081, 364] on div "Best Sellers from UVVA Beauty Heading Row Product Images - 33% Product Badge Ro…" at bounding box center [683, 188] width 874 height 467
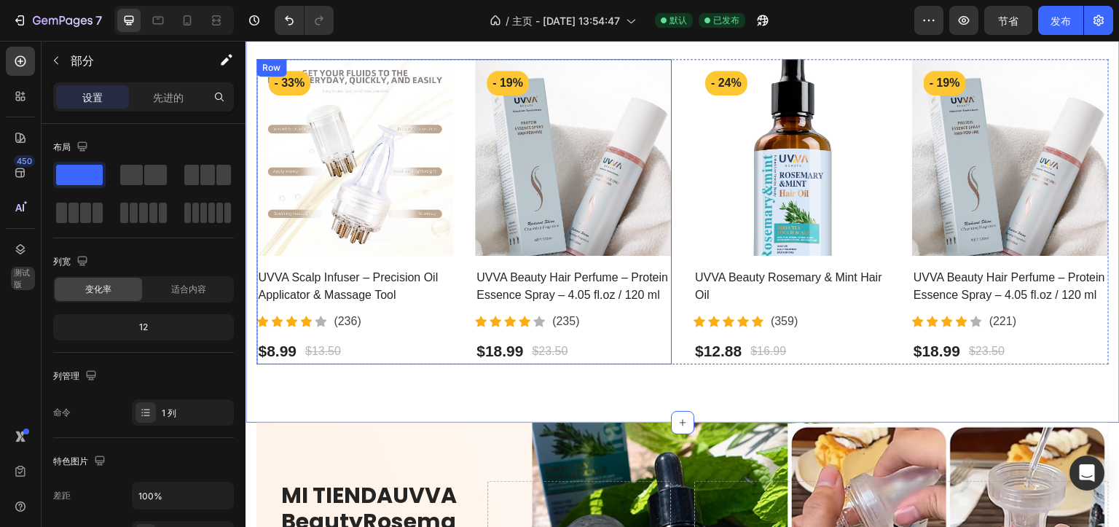
click at [450, 343] on div "Product Images - 33% Product Badge Row UVVA Scalp Infuser – Precision Oil Appli…" at bounding box center [463, 211] width 415 height 305
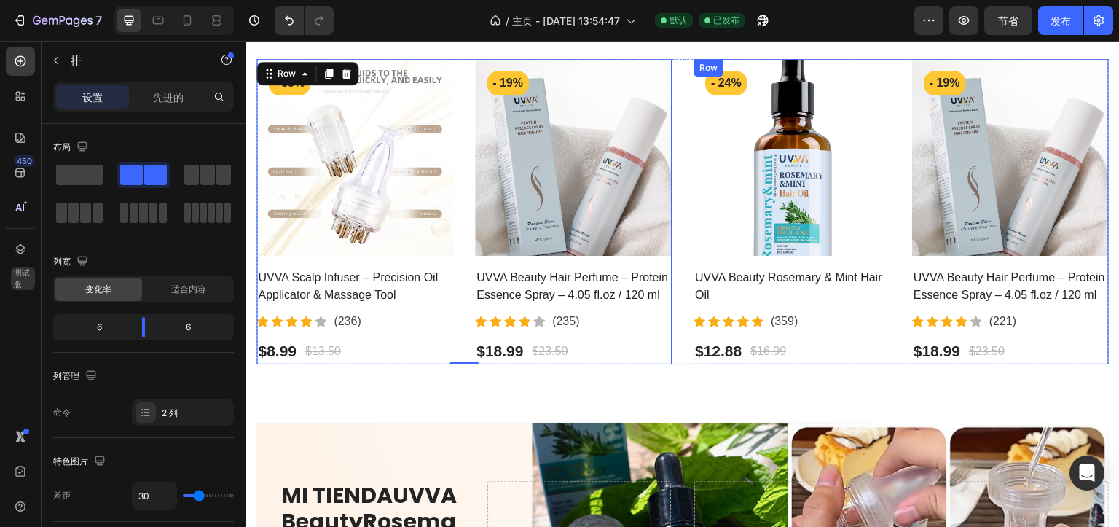
click at [885, 331] on div "Product Images - 24% Product Badge Row UVVA Beauty Rosemary & Mint Hair Oil Pro…" at bounding box center [901, 211] width 415 height 305
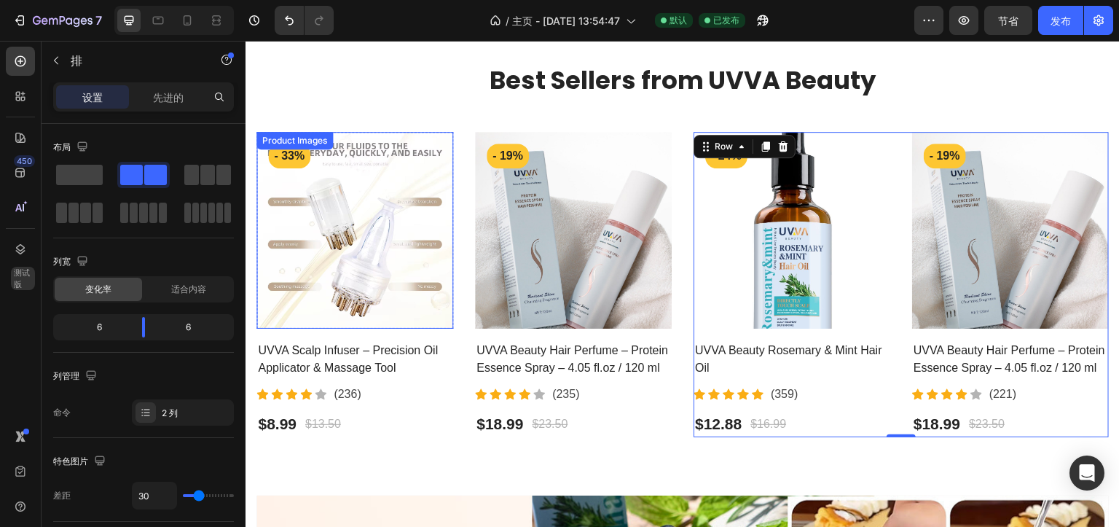
scroll to position [437, 0]
click at [298, 130] on div "Product Badge" at bounding box center [304, 134] width 67 height 13
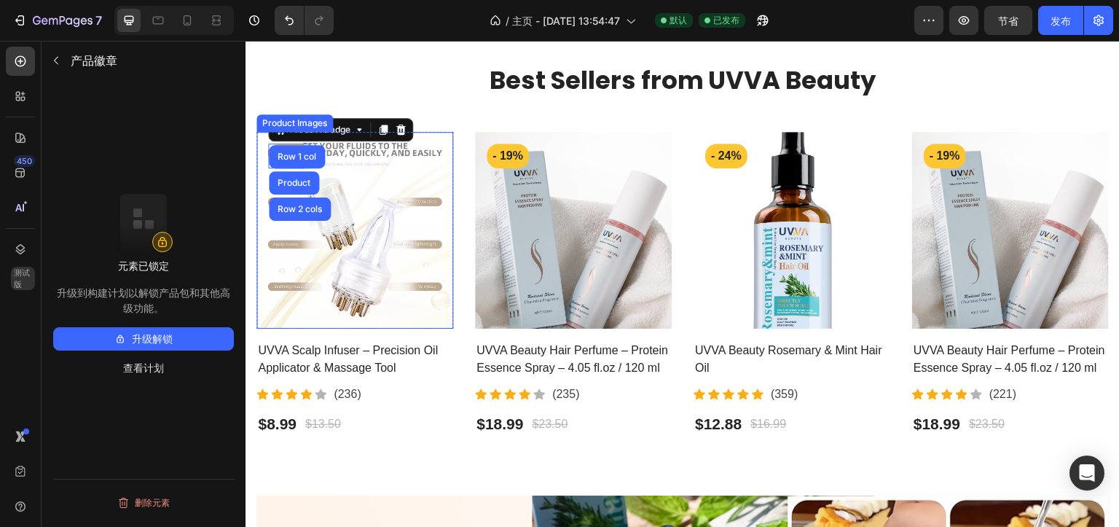
click at [259, 152] on img at bounding box center [354, 230] width 197 height 197
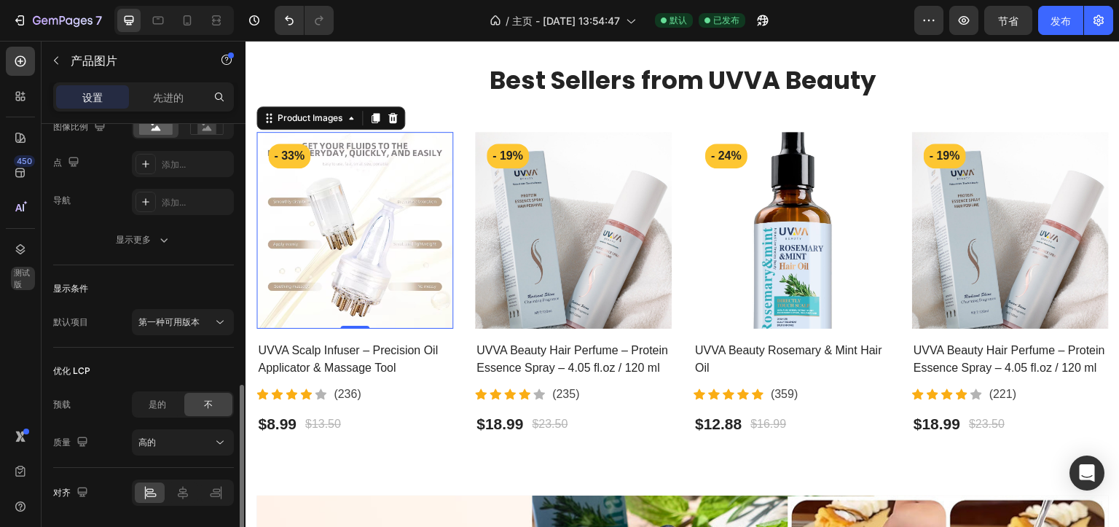
scroll to position [411, 0]
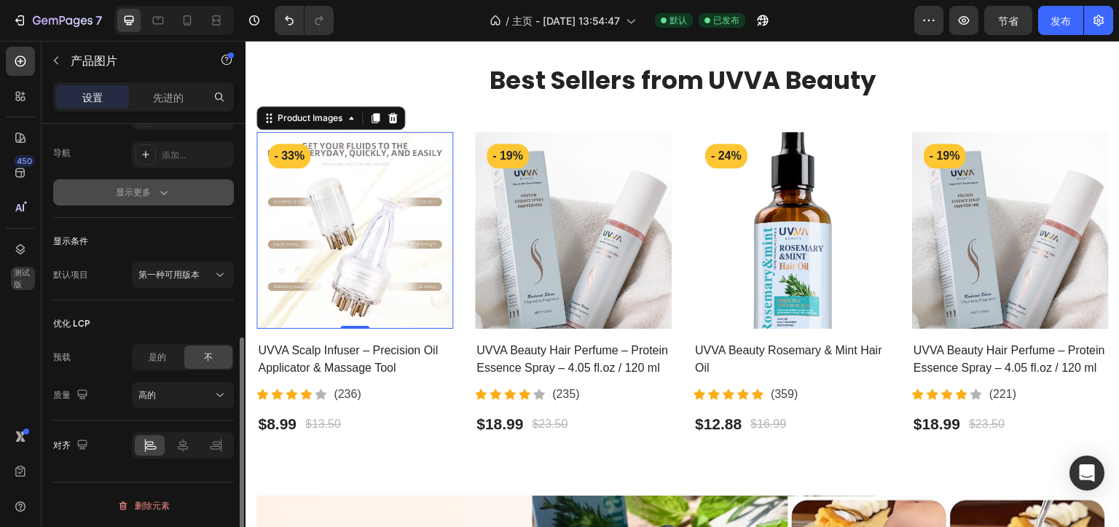
click at [181, 197] on button "显示更多" at bounding box center [143, 192] width 181 height 26
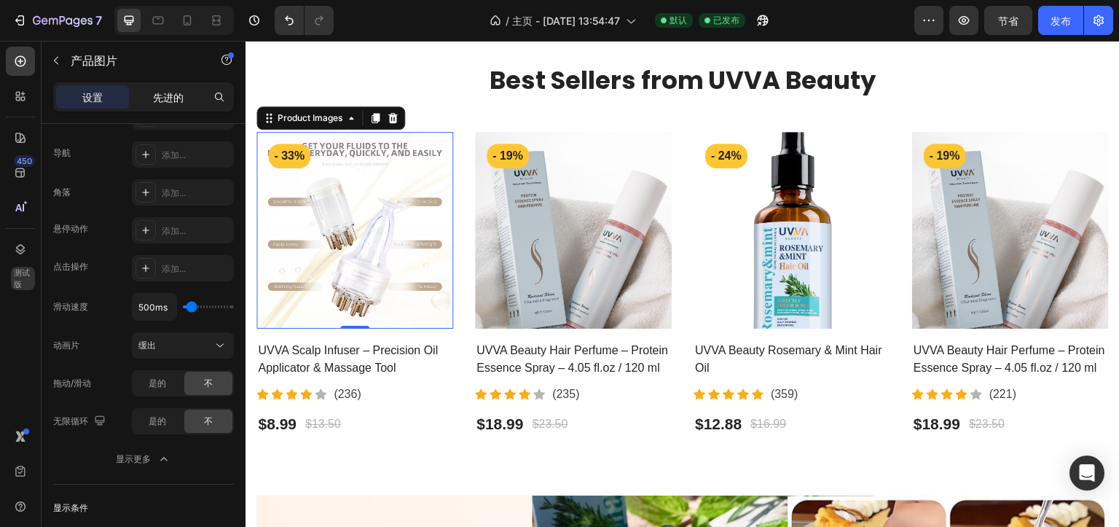
click at [165, 90] on p "先进的" at bounding box center [168, 97] width 31 height 15
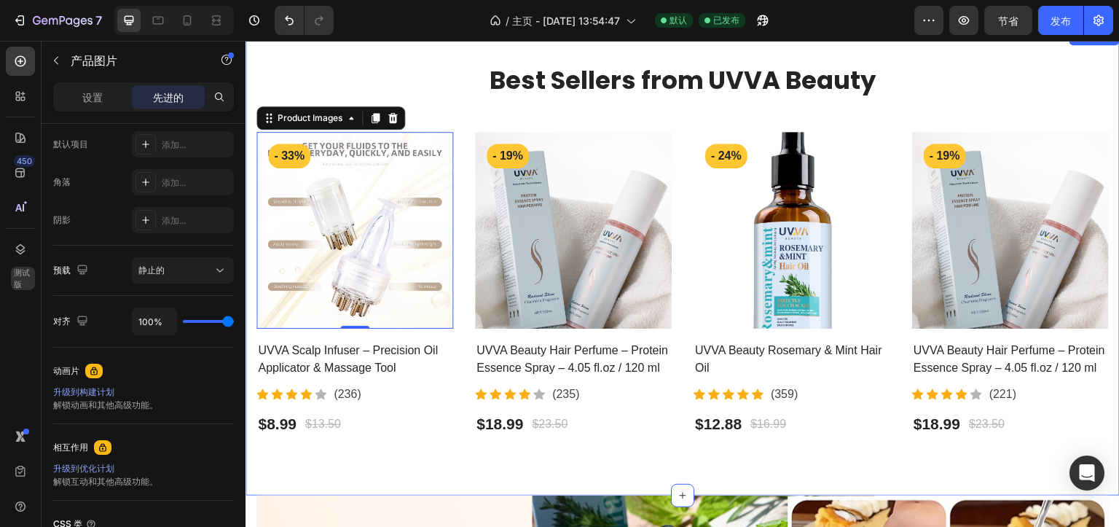
click at [251, 106] on div "Best Sellers from UVVA Beauty Heading Row Product Images 0 - 33% Product Badge …" at bounding box center [683, 261] width 874 height 467
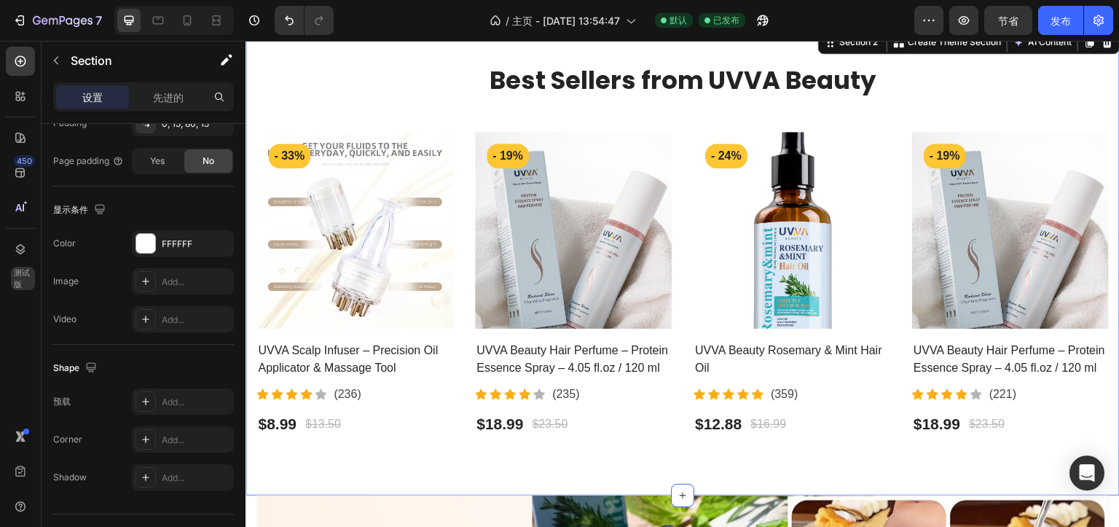
scroll to position [0, 0]
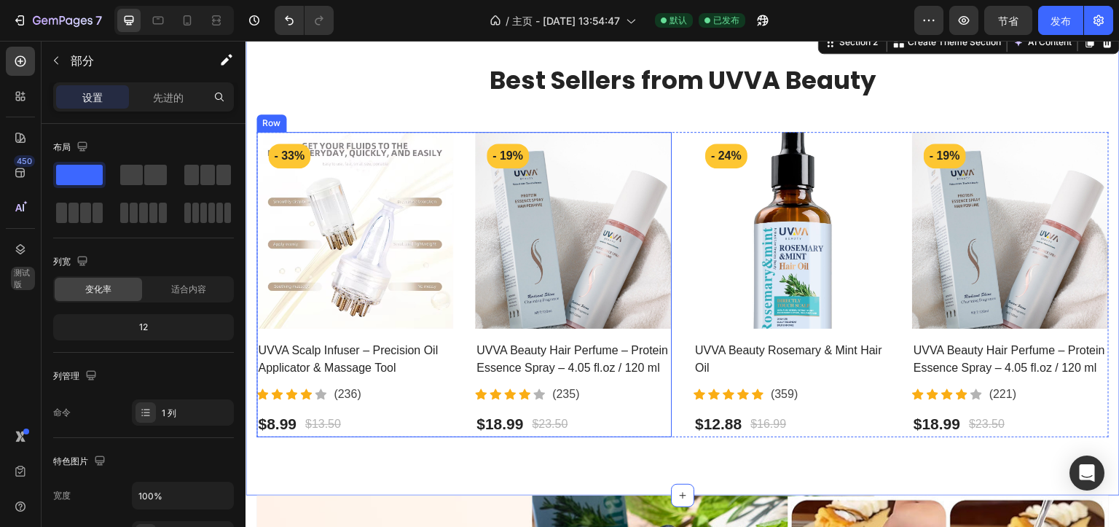
click at [465, 138] on div "Product Images - 33% Product Badge Row UVVA Scalp Infuser – Precision Oil Appli…" at bounding box center [463, 284] width 415 height 305
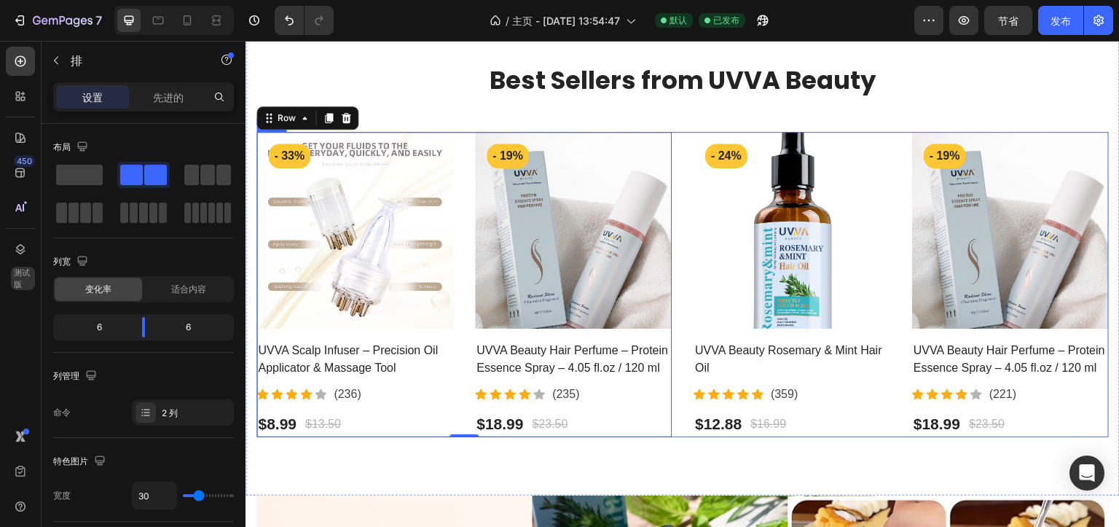
click at [676, 136] on div "Product Images - 33% Product Badge Row UVVA Scalp Infuser – Precision Oil Appli…" at bounding box center [682, 284] width 853 height 305
click at [287, 160] on pre "- 33%" at bounding box center [289, 156] width 42 height 25
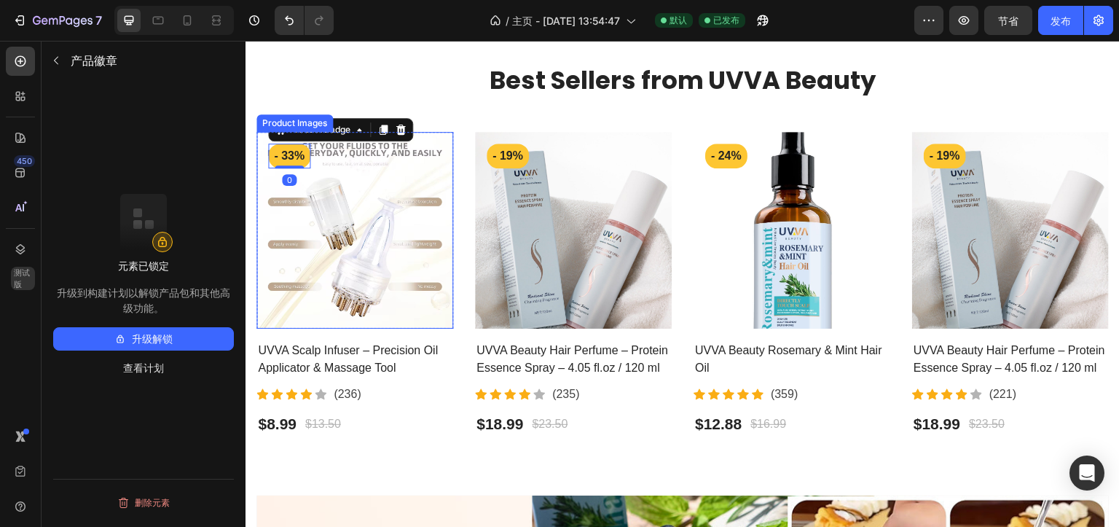
click at [422, 174] on img at bounding box center [354, 230] width 197 height 197
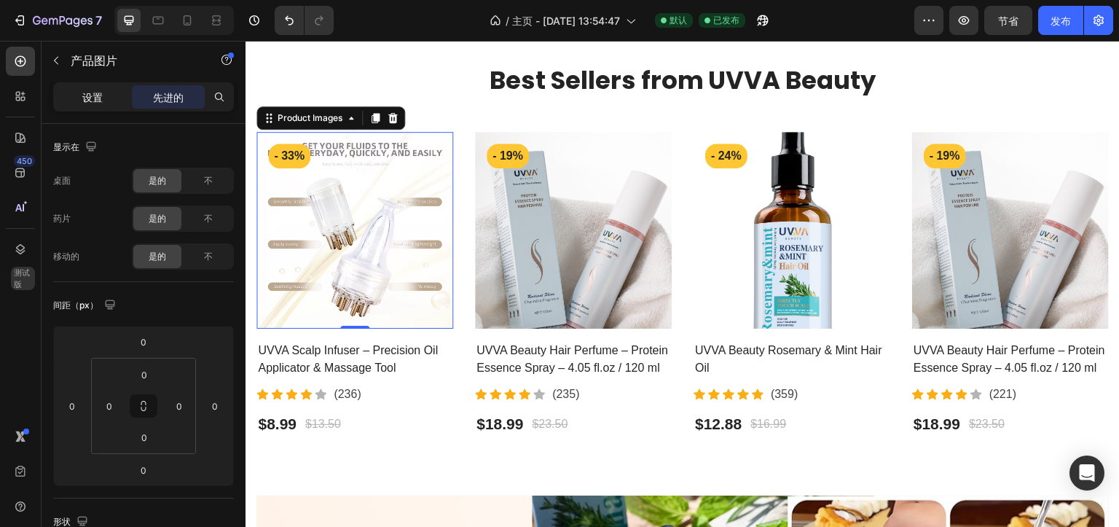
click at [99, 106] on div "设置" at bounding box center [92, 96] width 73 height 23
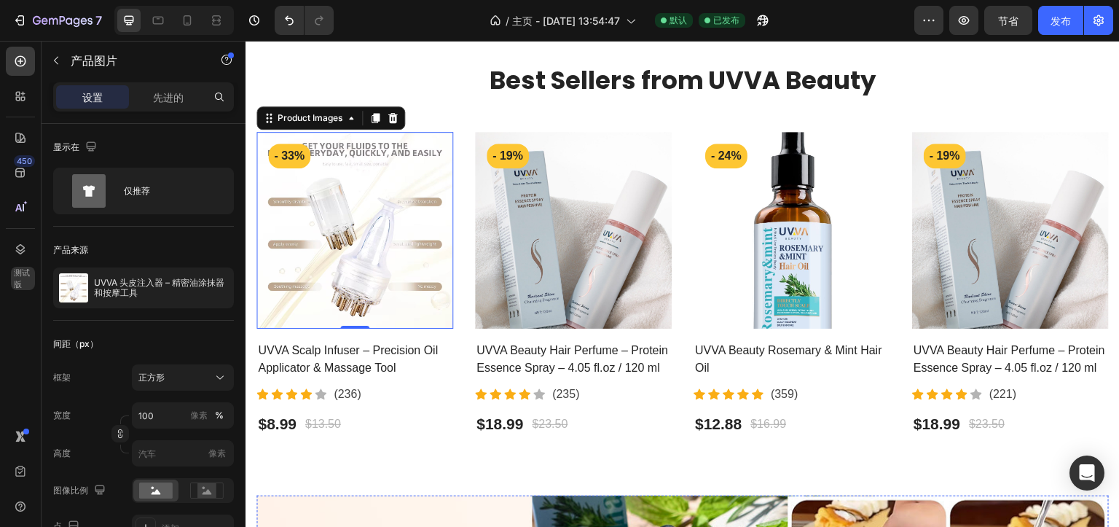
scroll to position [729, 0]
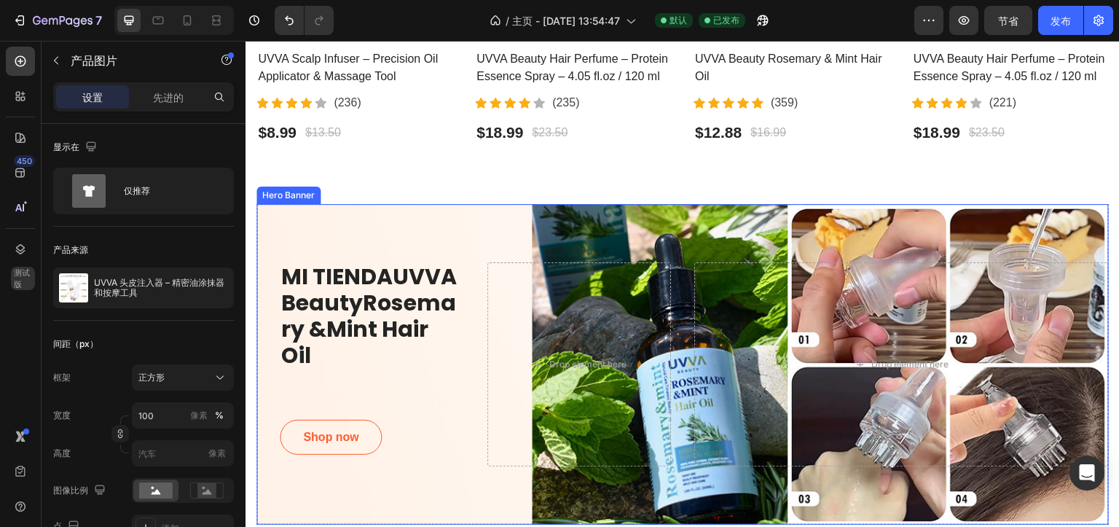
click at [298, 211] on div "Overlay" at bounding box center [682, 364] width 853 height 321
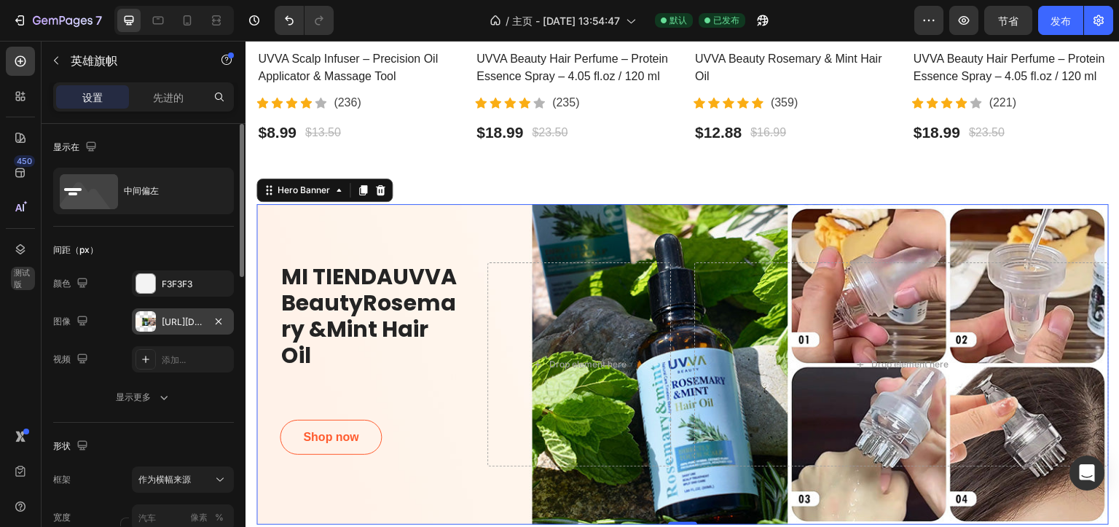
click at [142, 326] on div at bounding box center [146, 321] width 20 height 20
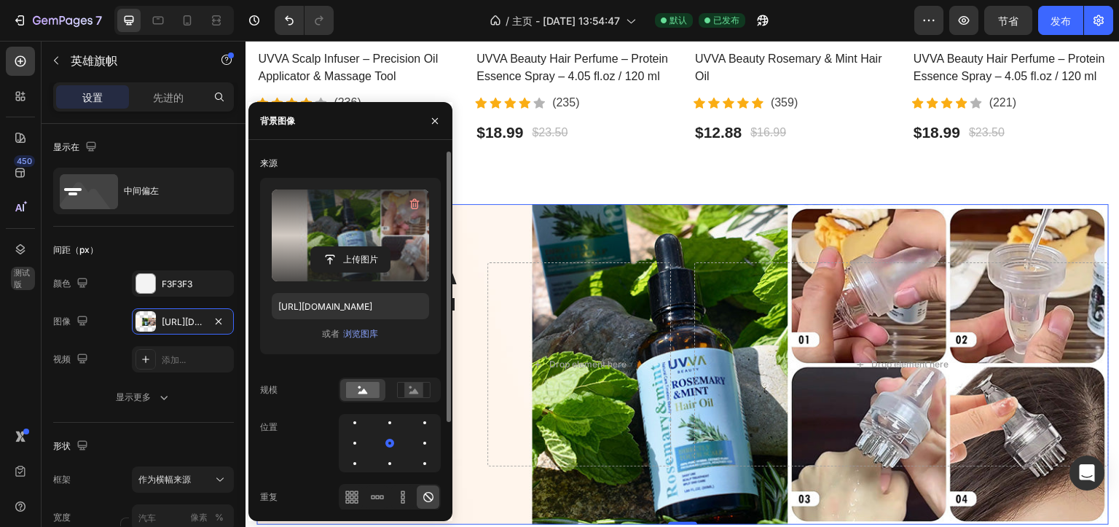
click at [349, 218] on label at bounding box center [350, 235] width 157 height 92
click at [349, 247] on input "file" at bounding box center [350, 259] width 79 height 25
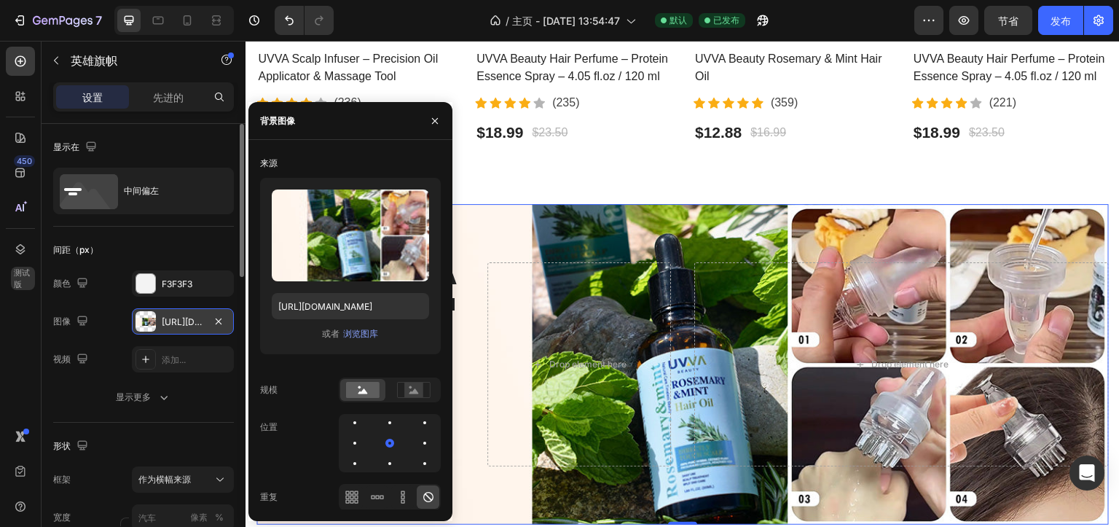
click at [150, 321] on div at bounding box center [146, 321] width 20 height 20
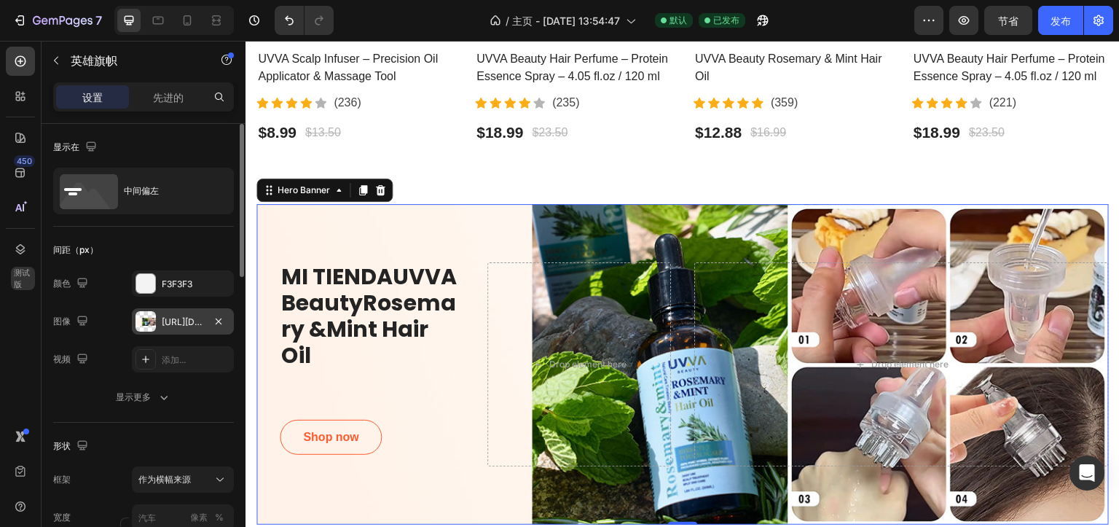
click at [150, 321] on div at bounding box center [146, 321] width 20 height 20
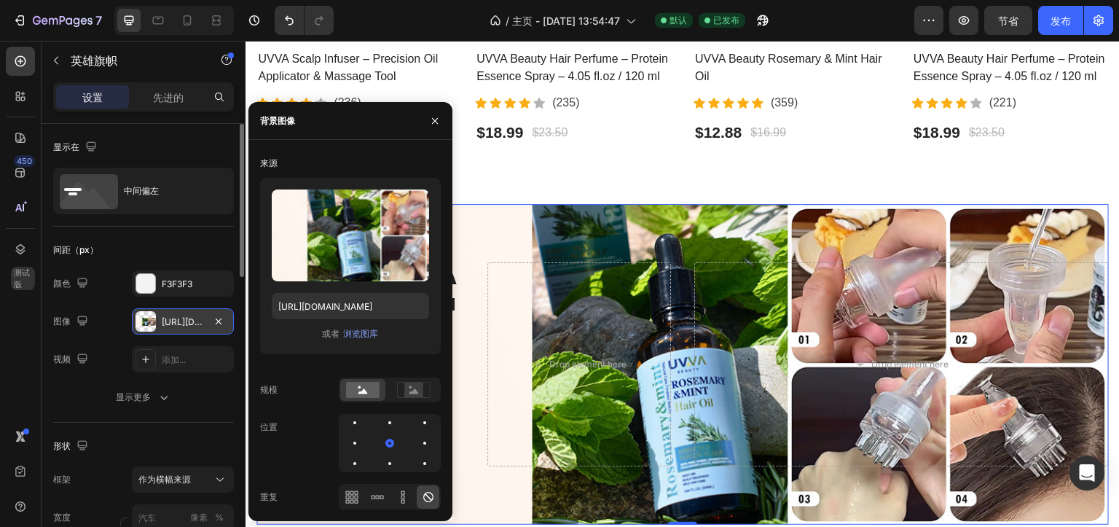
click at [150, 321] on div at bounding box center [146, 321] width 20 height 20
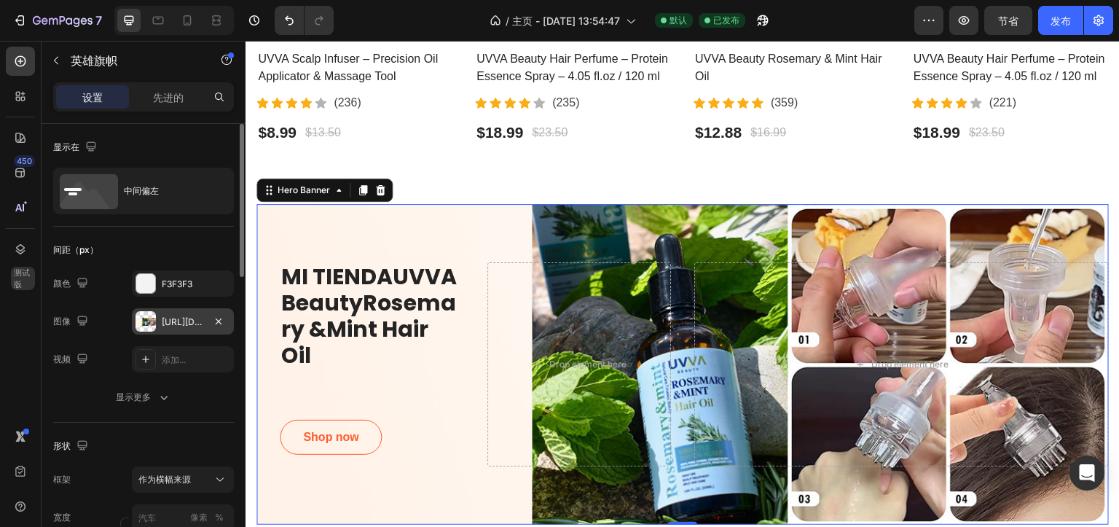
click at [150, 321] on div at bounding box center [146, 321] width 20 height 20
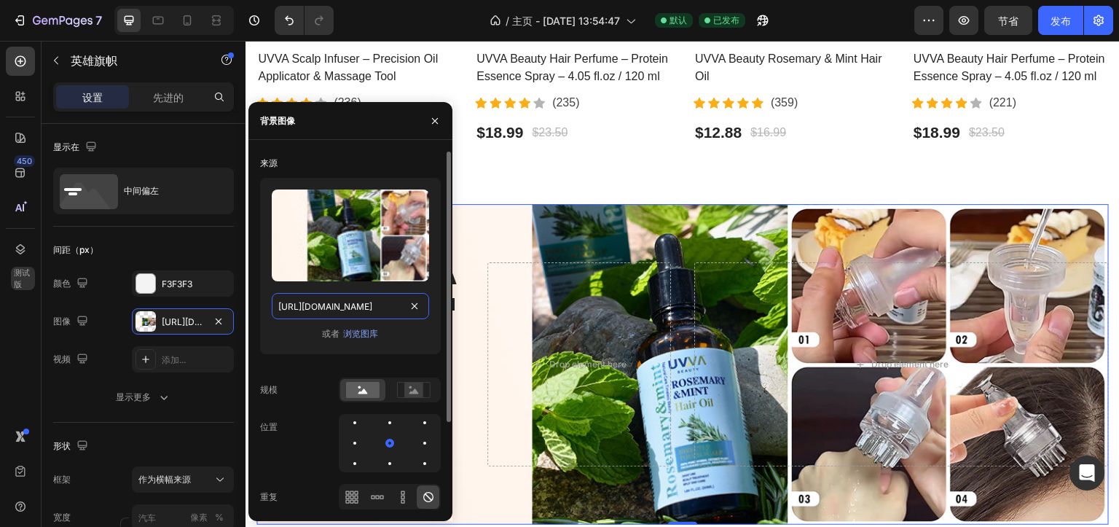
click at [375, 303] on input "[URL][DOMAIN_NAME]" at bounding box center [350, 306] width 157 height 26
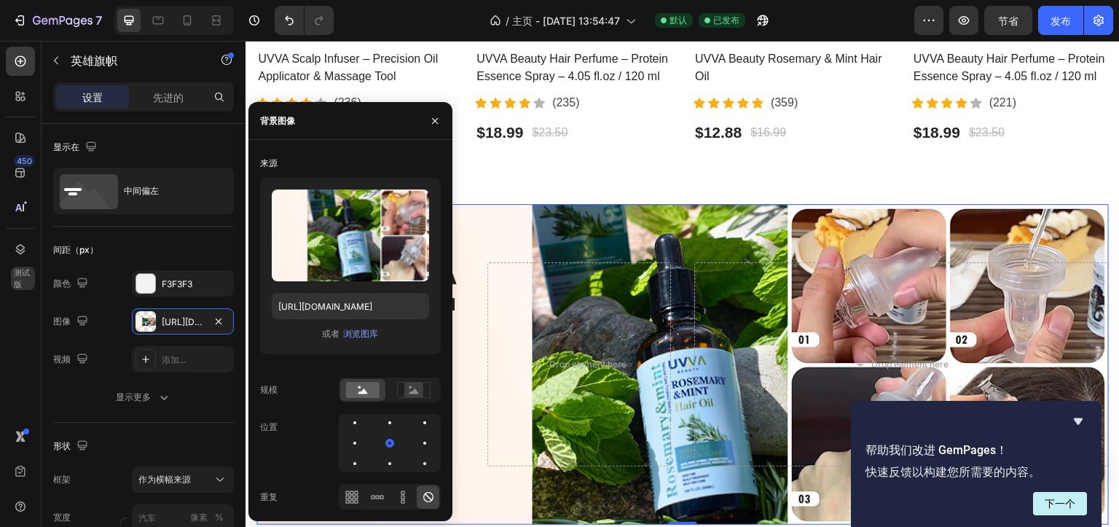
click at [479, 219] on div "Overlay" at bounding box center [682, 364] width 853 height 321
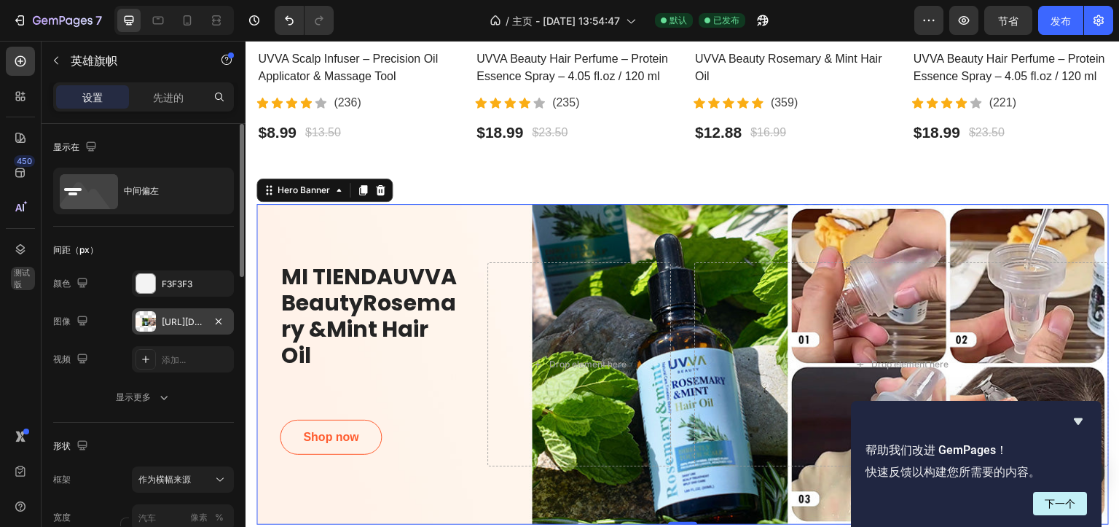
click at [144, 319] on div at bounding box center [146, 321] width 20 height 20
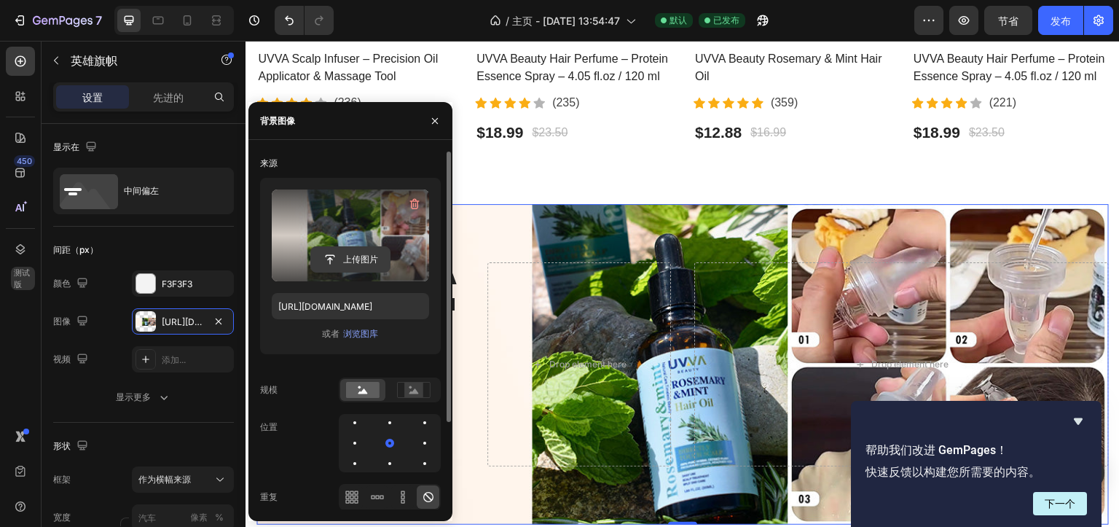
click at [348, 248] on input "file" at bounding box center [350, 259] width 79 height 25
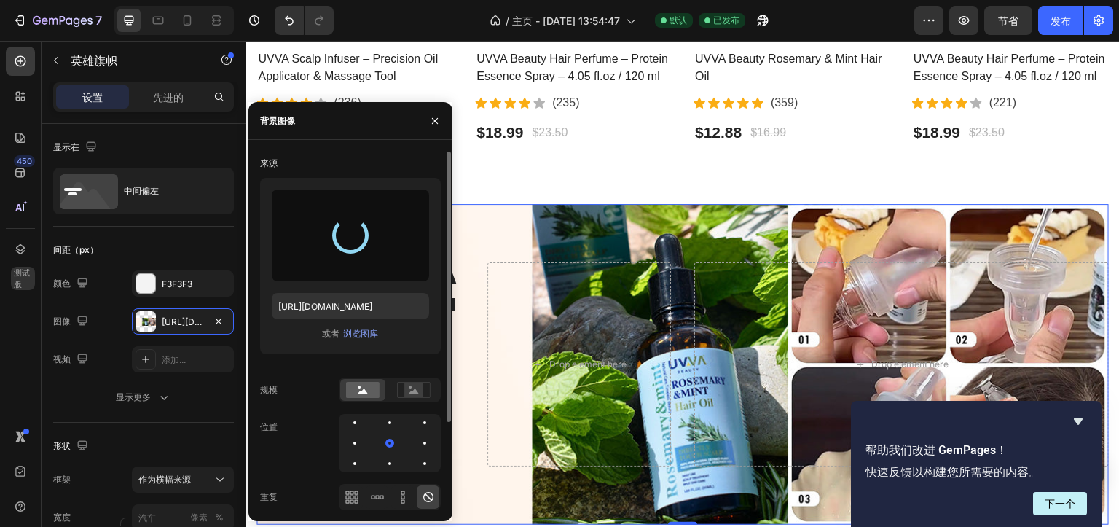
type input "[URL][DOMAIN_NAME]"
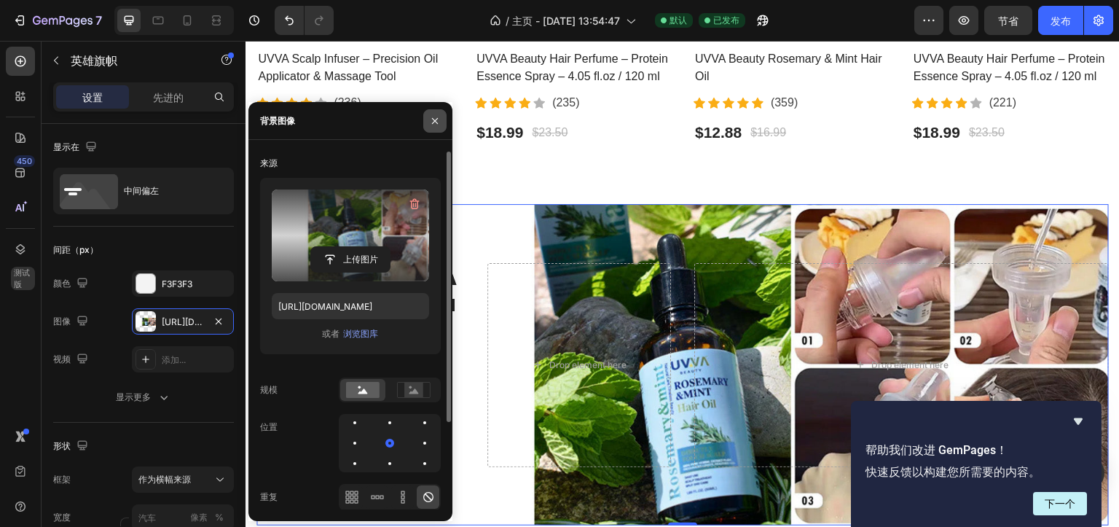
click at [436, 120] on icon "button" at bounding box center [435, 121] width 12 height 12
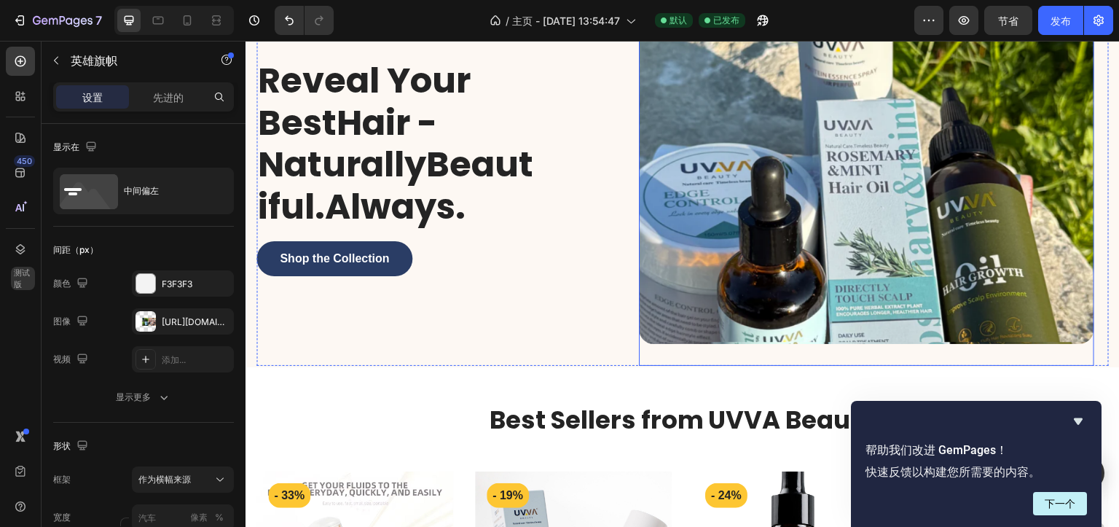
scroll to position [73, 0]
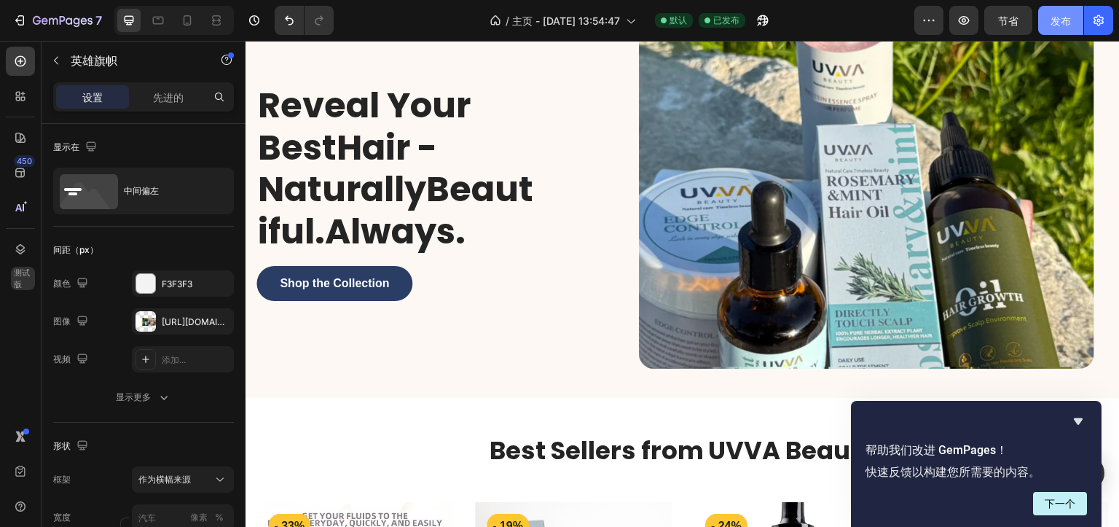
click at [1063, 24] on font "发布" at bounding box center [1061, 21] width 20 height 12
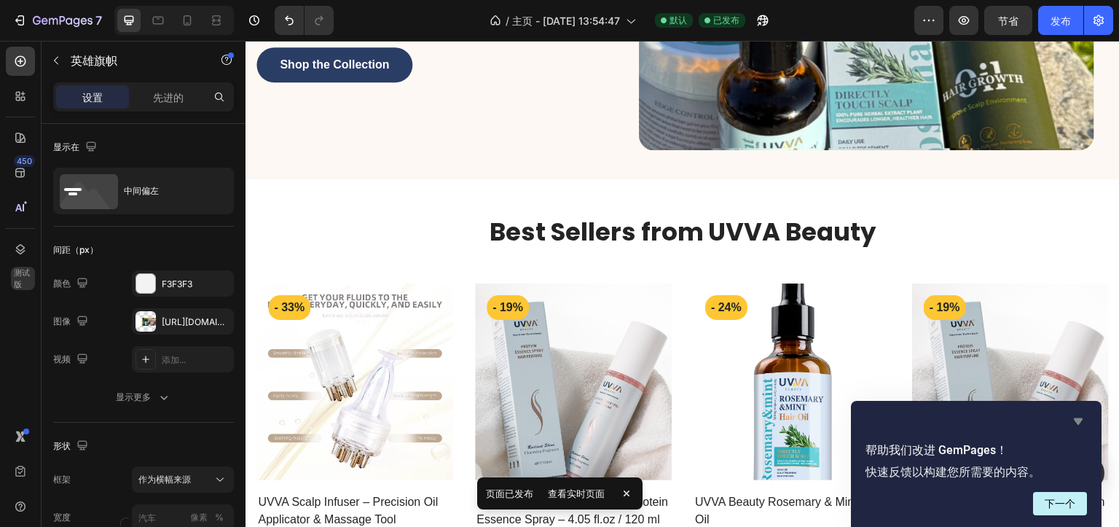
click at [1079, 423] on icon "隐藏调查" at bounding box center [1078, 421] width 9 height 7
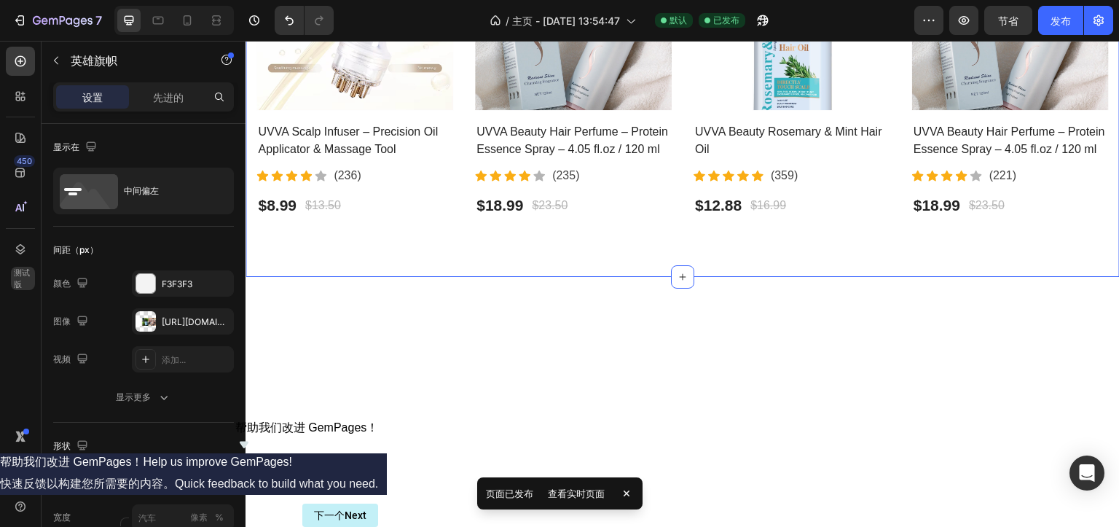
scroll to position [219, 0]
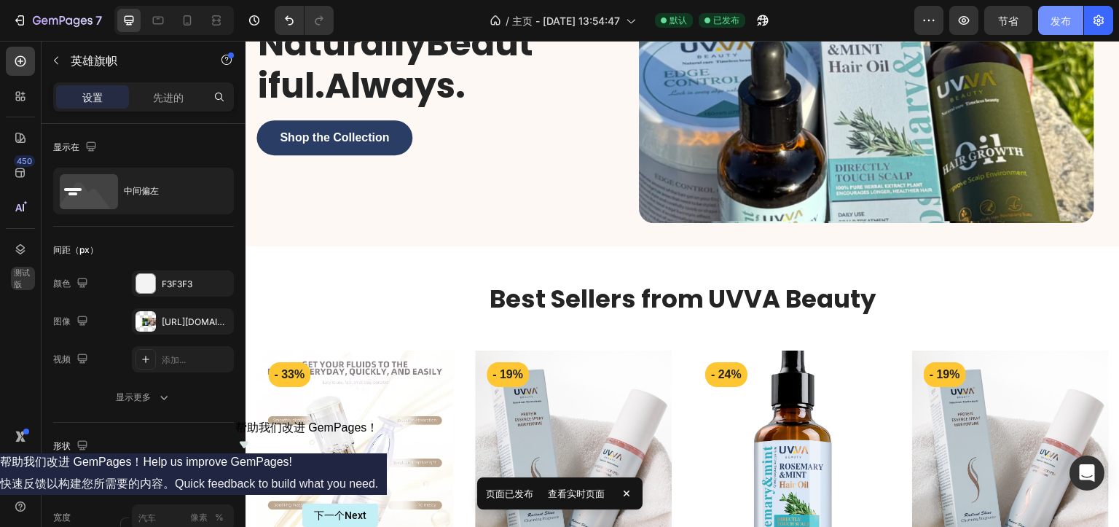
click at [1057, 15] on font "发布" at bounding box center [1061, 21] width 20 height 12
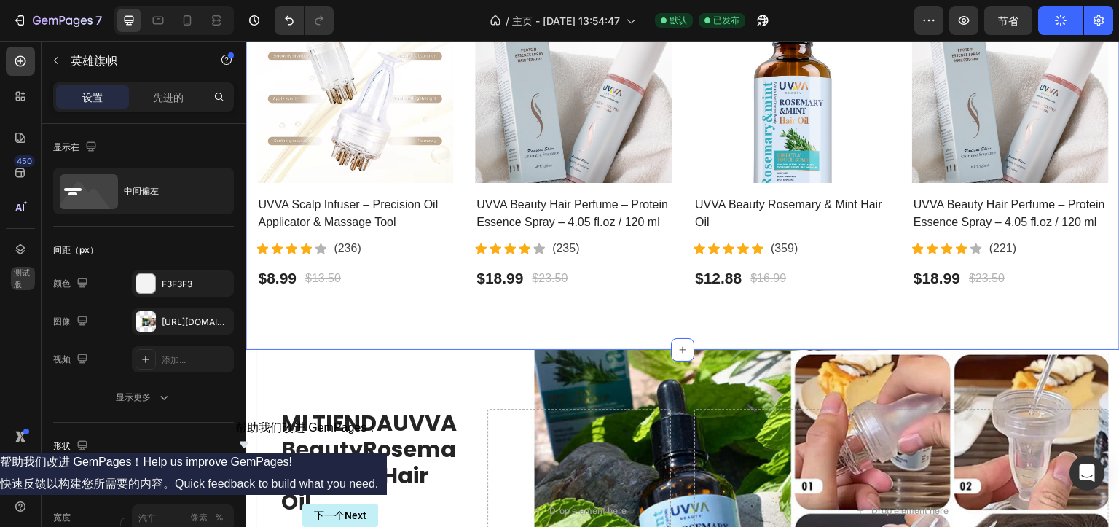
scroll to position [874, 0]
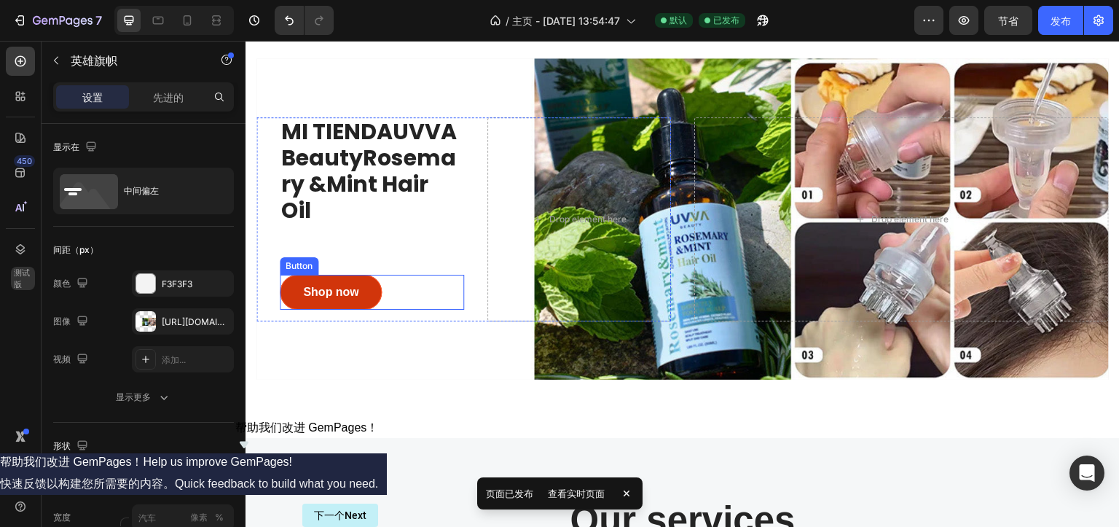
click at [361, 287] on button "Shop now" at bounding box center [331, 292] width 102 height 35
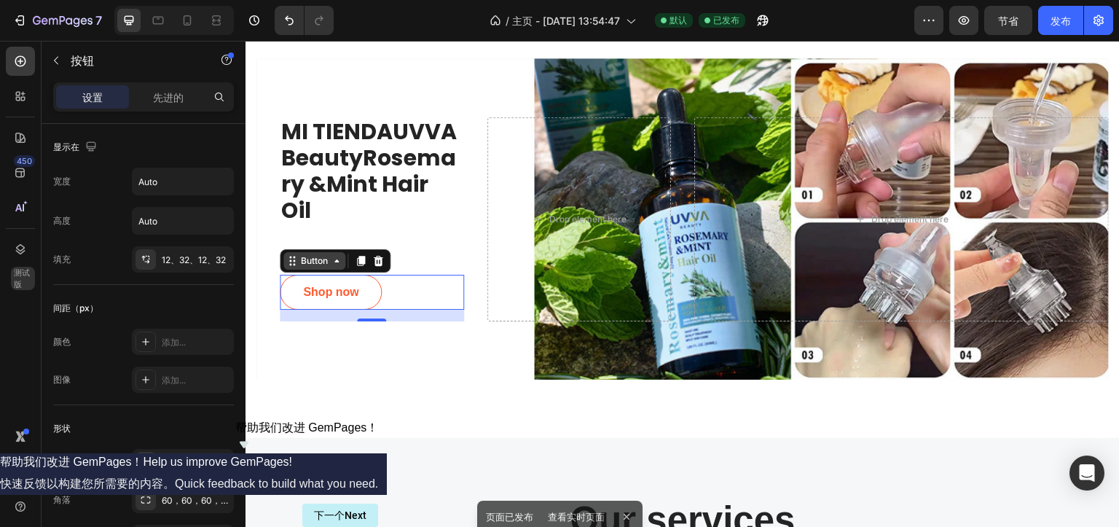
click at [299, 258] on div "Button" at bounding box center [314, 260] width 33 height 13
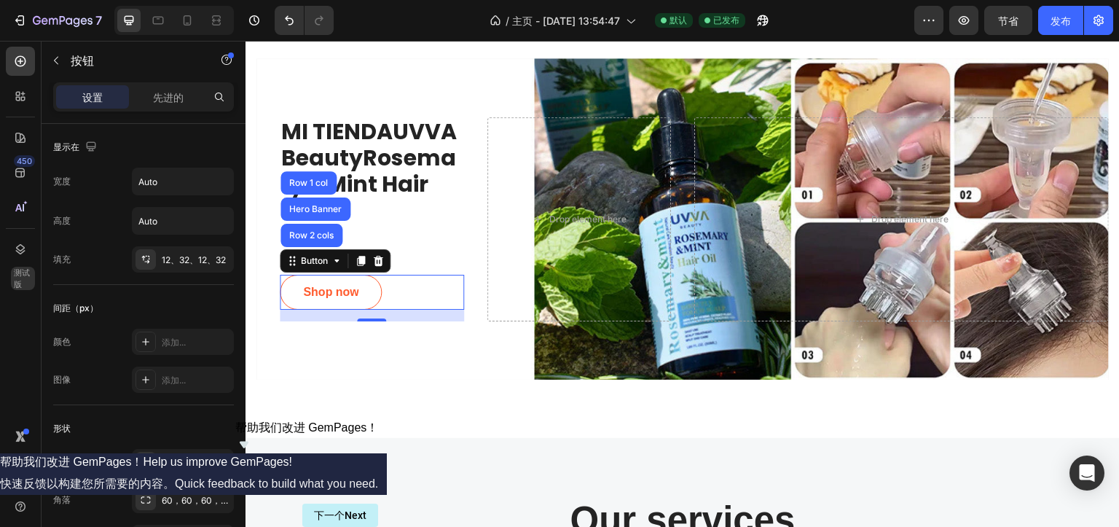
click at [455, 288] on div "Shop now Button Row [STREET_ADDRESS]" at bounding box center [372, 292] width 184 height 35
click at [313, 255] on div "Button" at bounding box center [314, 260] width 33 height 13
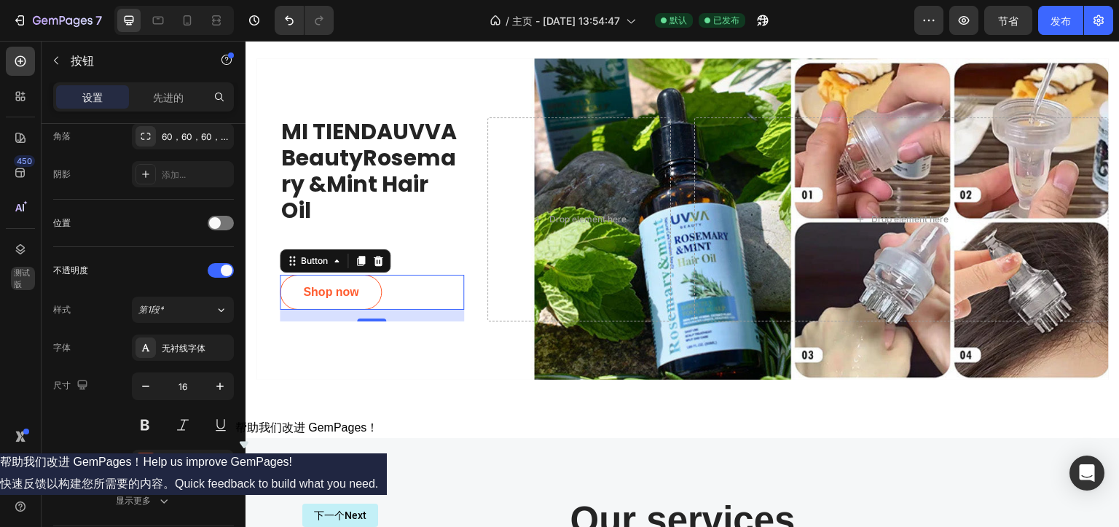
scroll to position [545, 0]
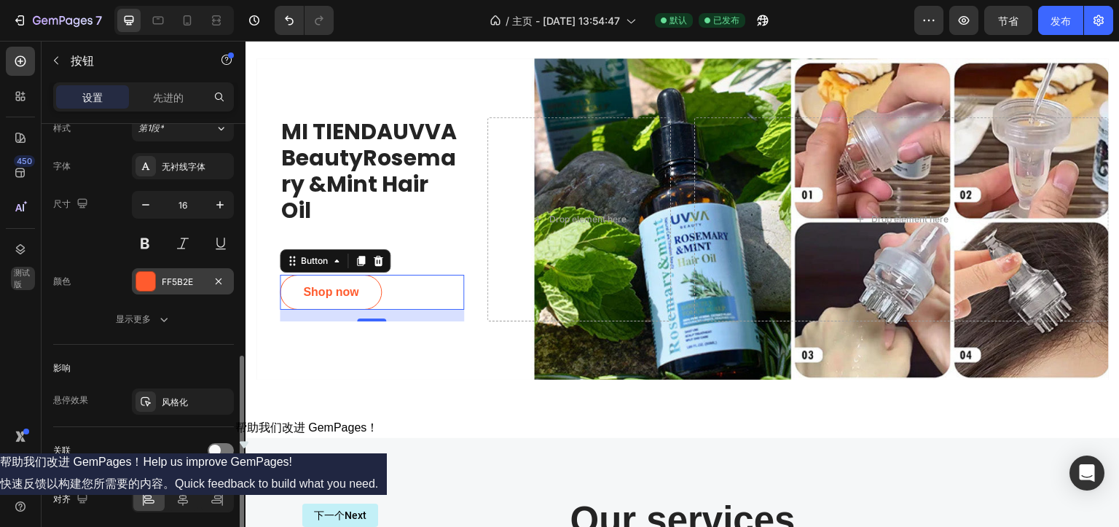
click at [146, 278] on div at bounding box center [145, 281] width 19 height 19
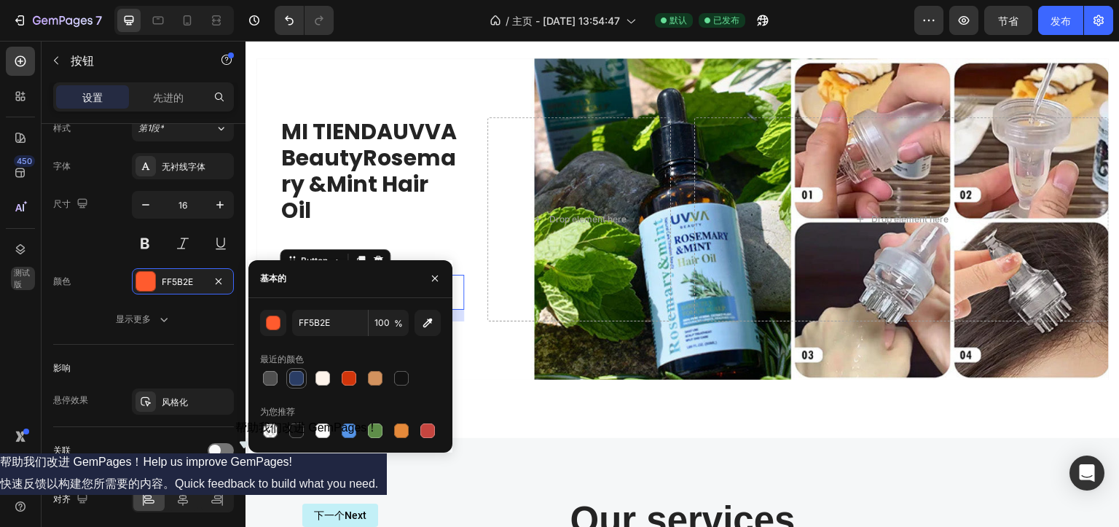
click at [296, 380] on div at bounding box center [296, 378] width 15 height 15
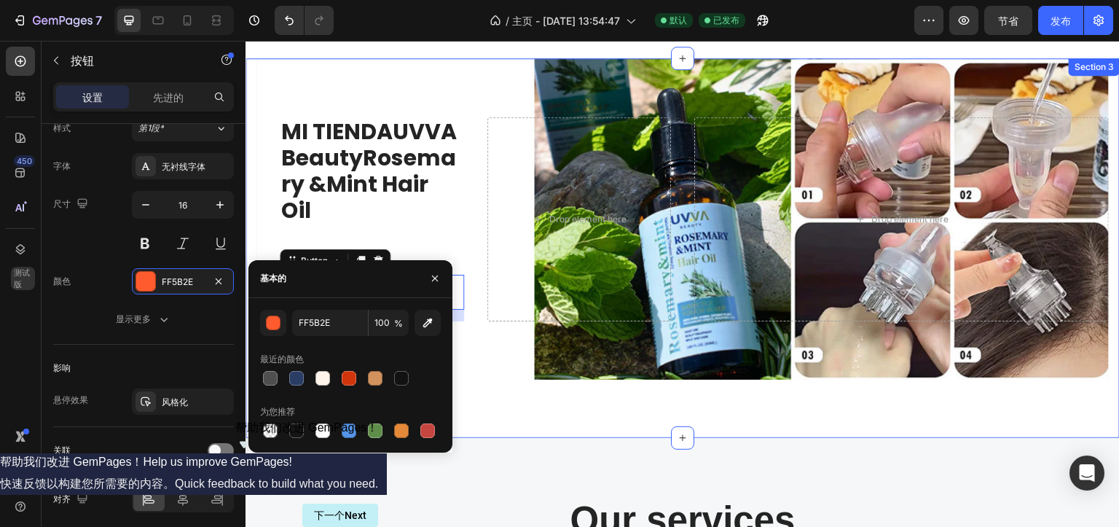
type input "2A3D65"
click at [529, 383] on div "MI TIENDAUVVA BeautyRosemary &Mint Hair Oil Heading Shop now Button 16 Drop ele…" at bounding box center [683, 248] width 874 height 380
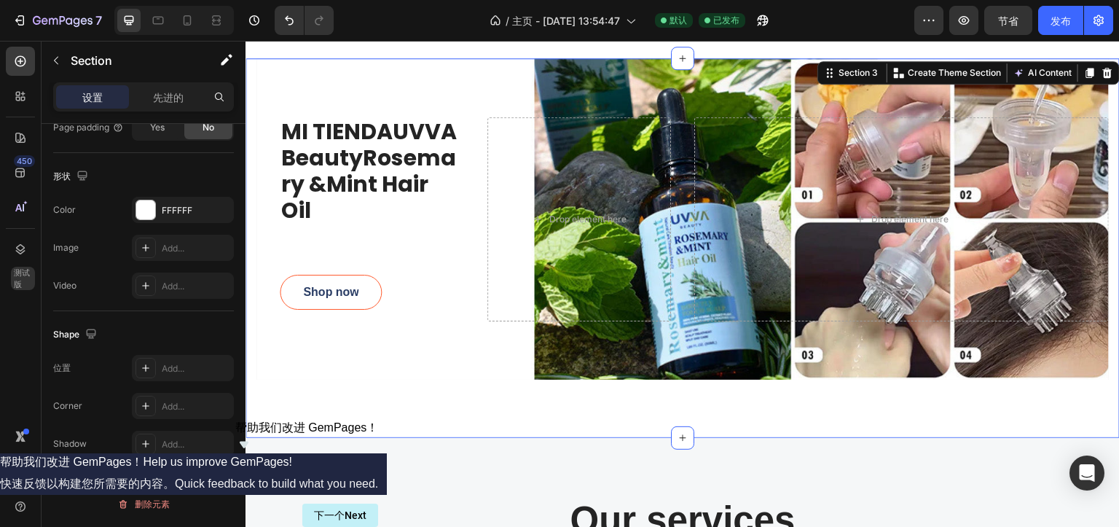
scroll to position [0, 0]
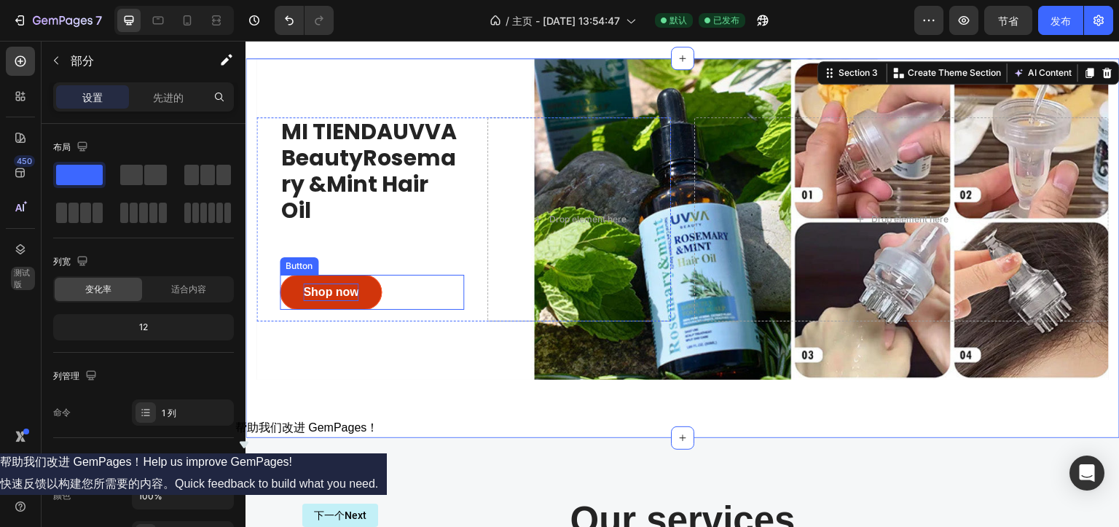
click at [341, 287] on div "Shop now" at bounding box center [330, 291] width 55 height 17
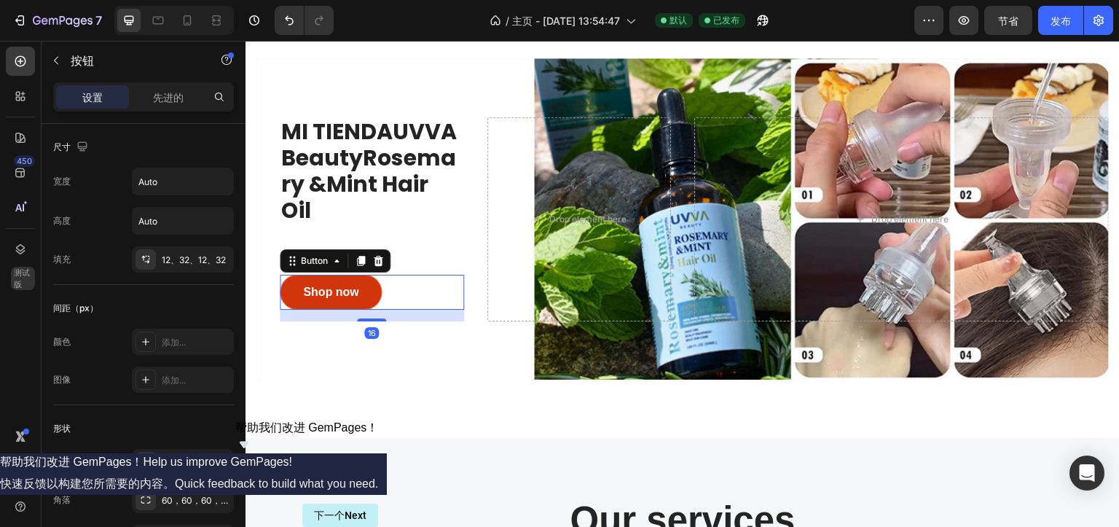
click at [291, 280] on button "Shop now" at bounding box center [331, 292] width 102 height 35
click at [321, 259] on div "Button" at bounding box center [314, 260] width 33 height 13
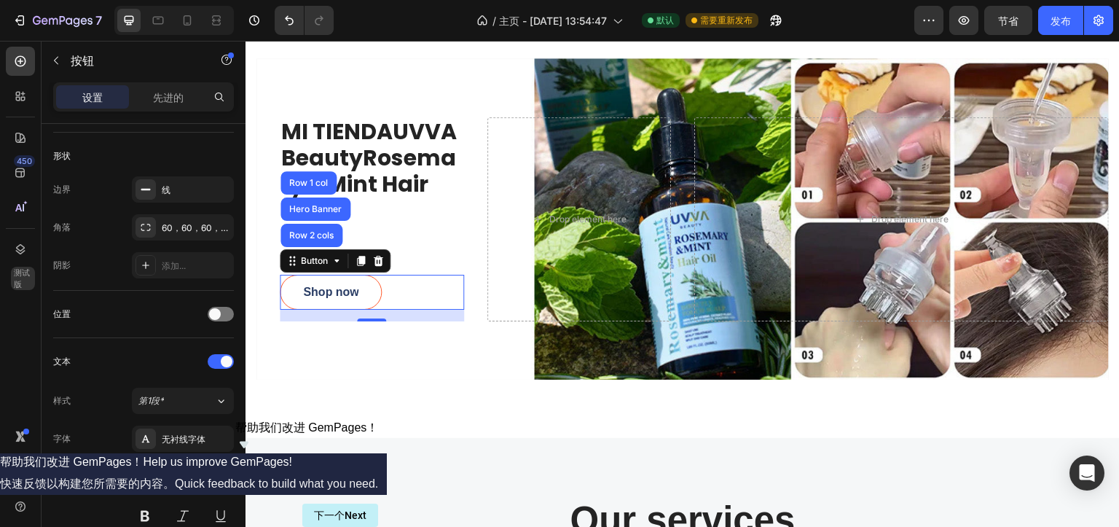
scroll to position [545, 0]
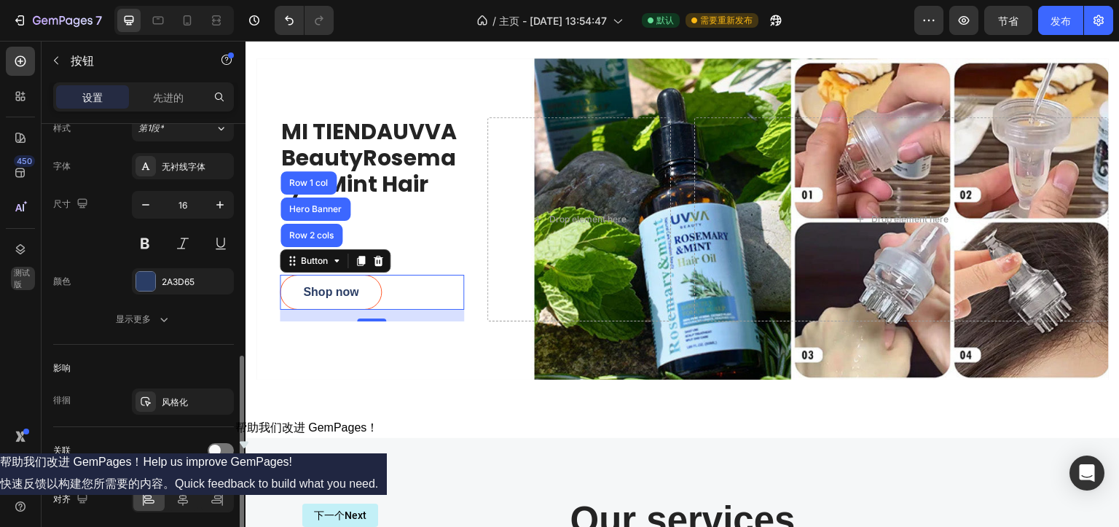
click at [186, 309] on button "显示更多" at bounding box center [143, 319] width 181 height 26
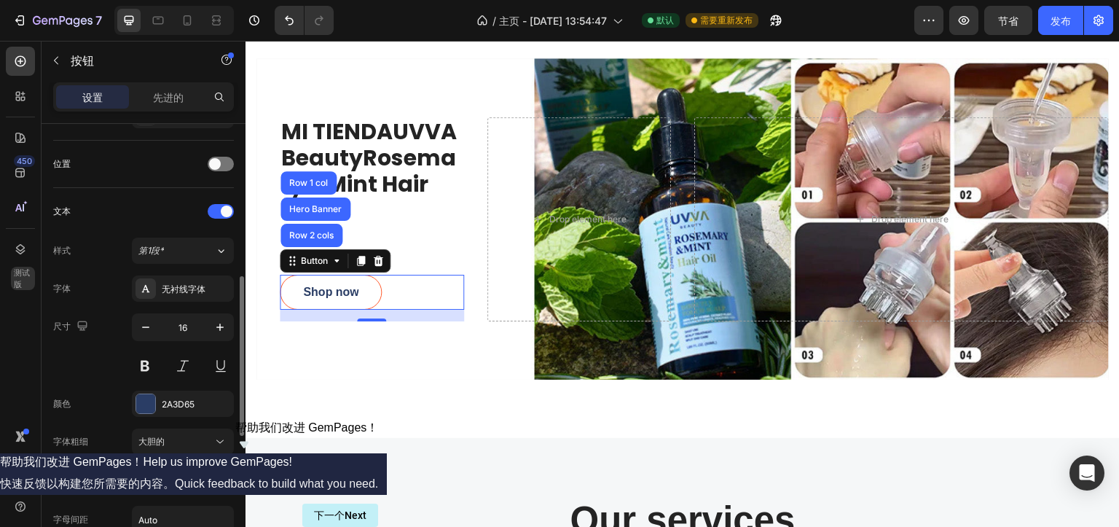
scroll to position [513, 0]
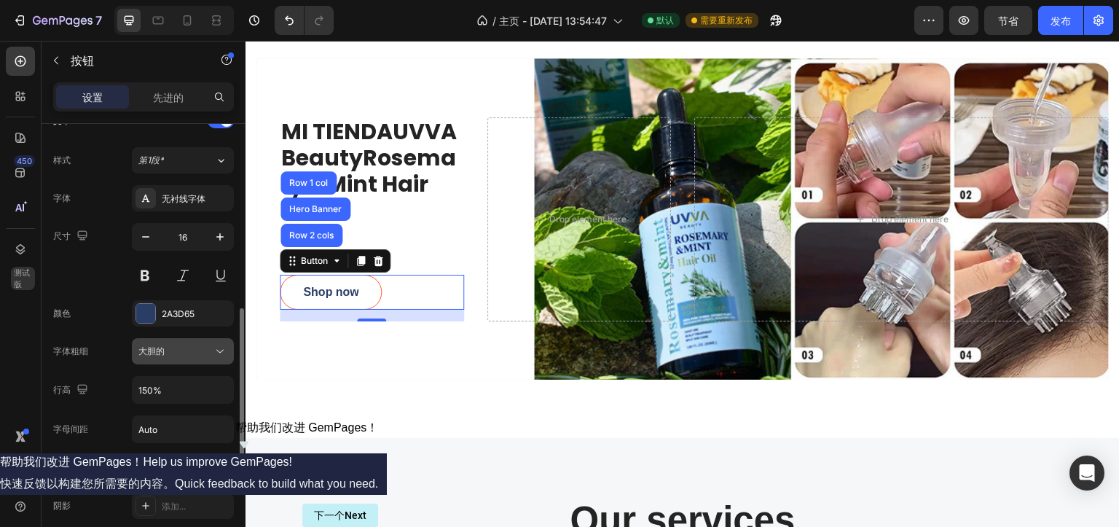
click at [174, 347] on div "大胆的" at bounding box center [175, 351] width 74 height 13
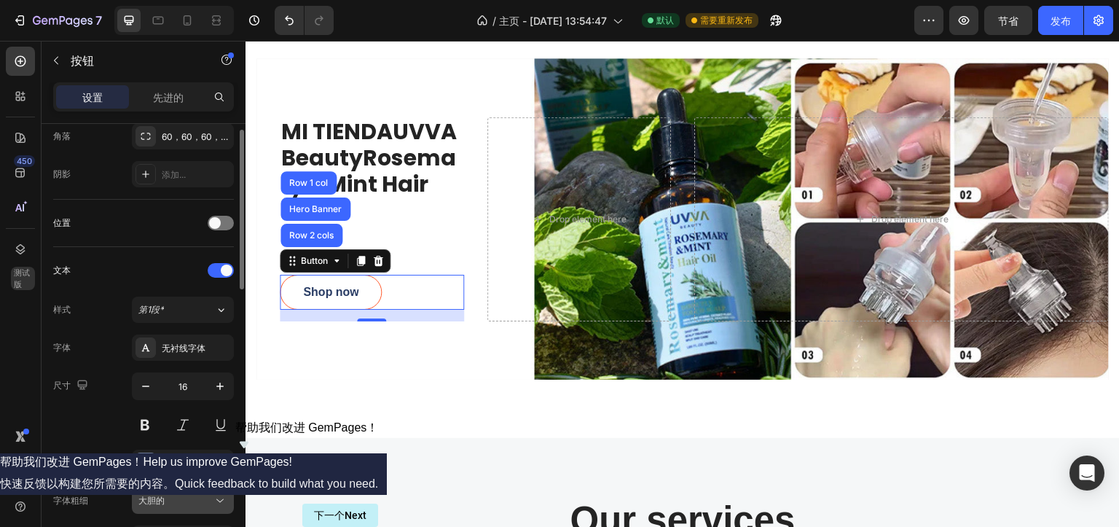
scroll to position [272, 0]
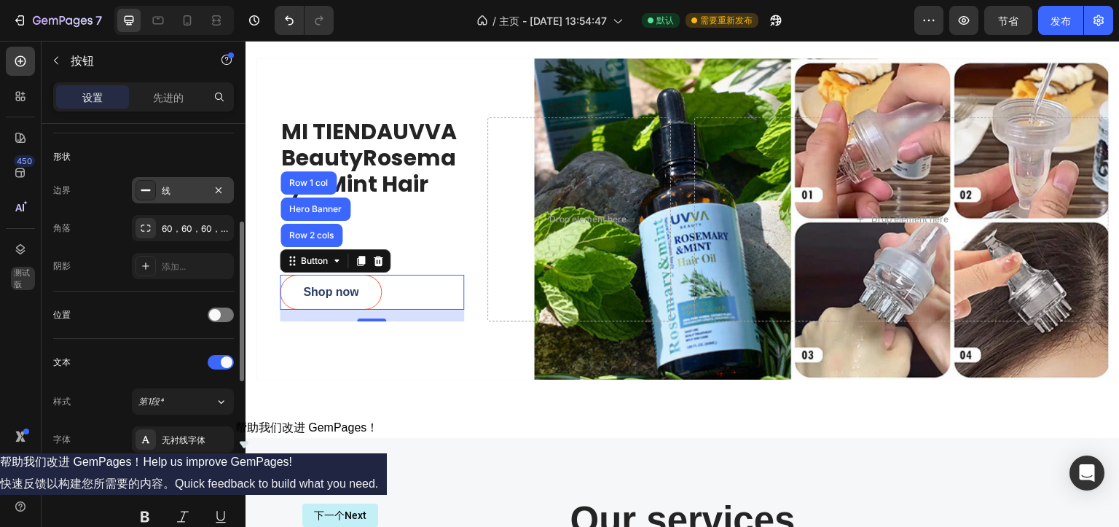
click at [175, 196] on div "线" at bounding box center [183, 190] width 102 height 26
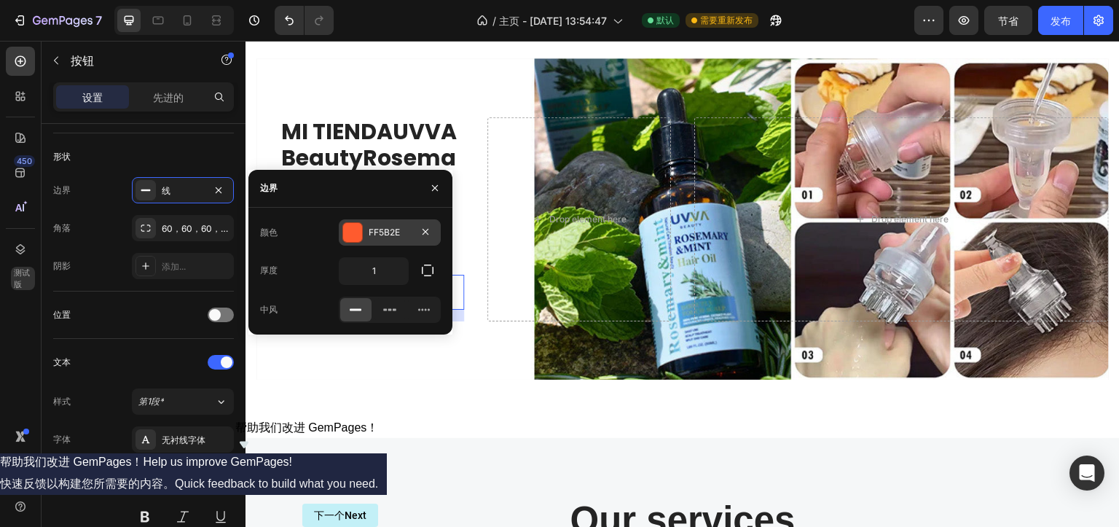
click at [401, 231] on div "FF5B2E" at bounding box center [390, 232] width 42 height 13
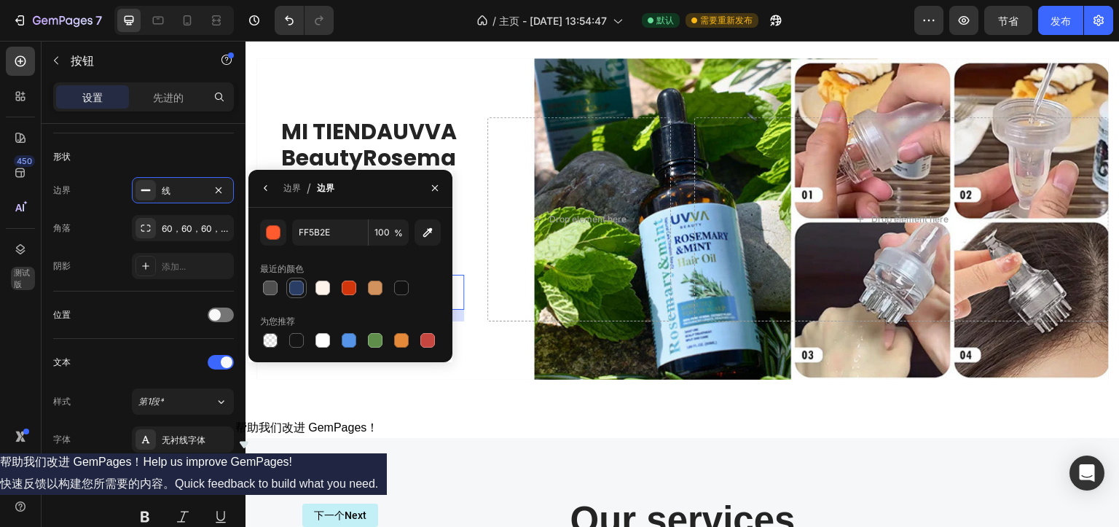
click at [299, 283] on div at bounding box center [296, 288] width 15 height 15
type input "2A3D65"
click at [136, 315] on div "位置" at bounding box center [143, 314] width 181 height 23
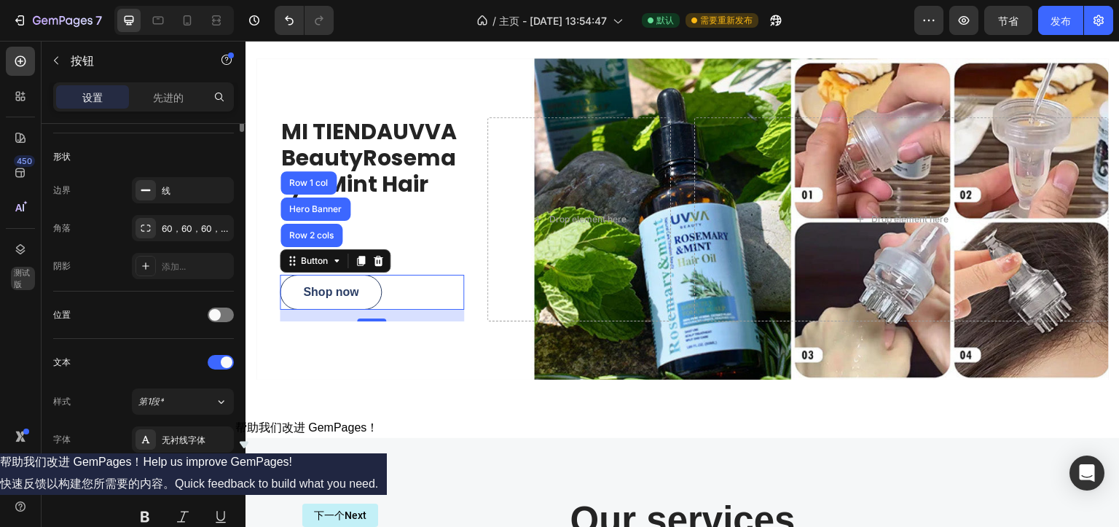
scroll to position [0, 0]
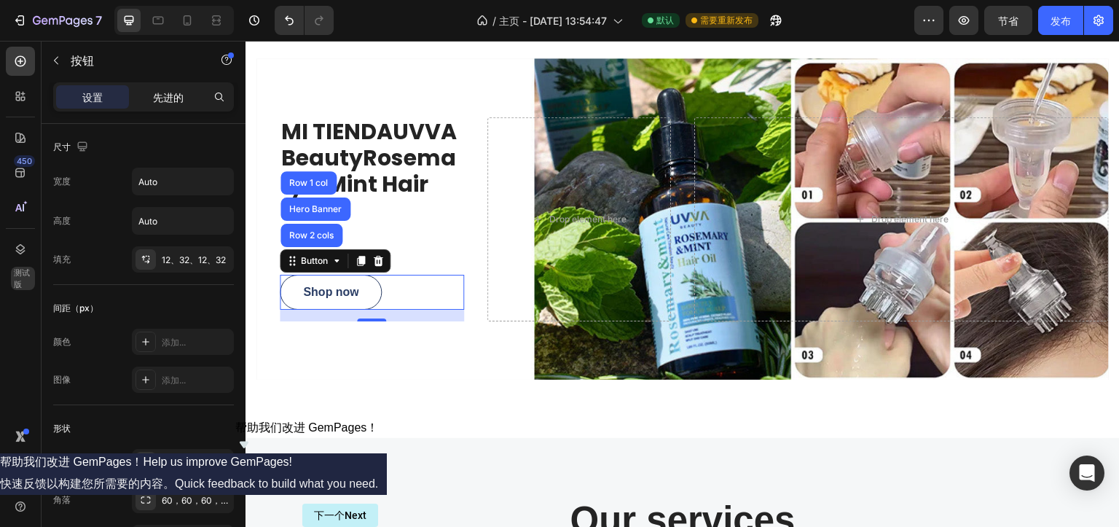
click at [167, 100] on font "先进的" at bounding box center [168, 97] width 31 height 12
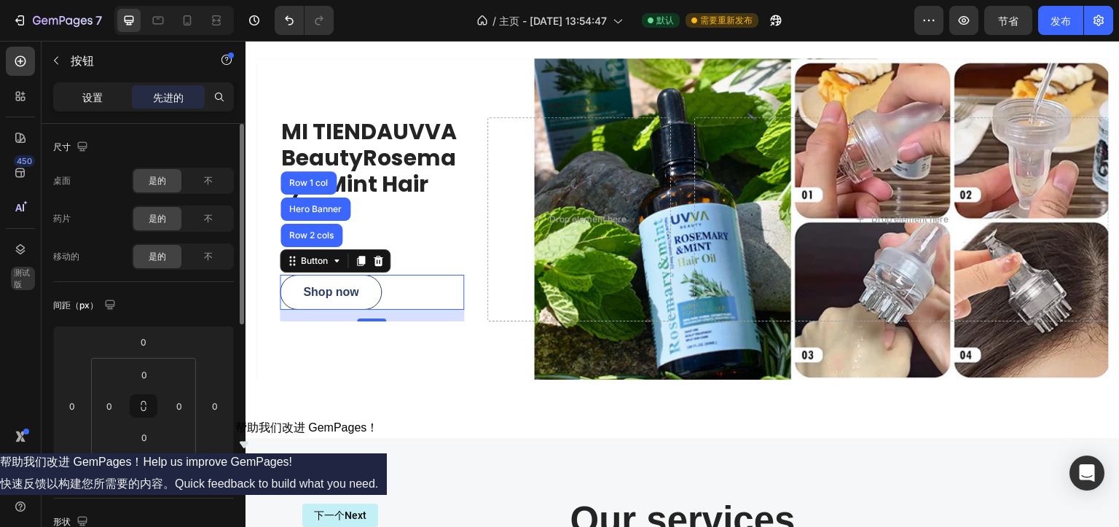
click at [90, 91] on font "设置" at bounding box center [92, 97] width 20 height 12
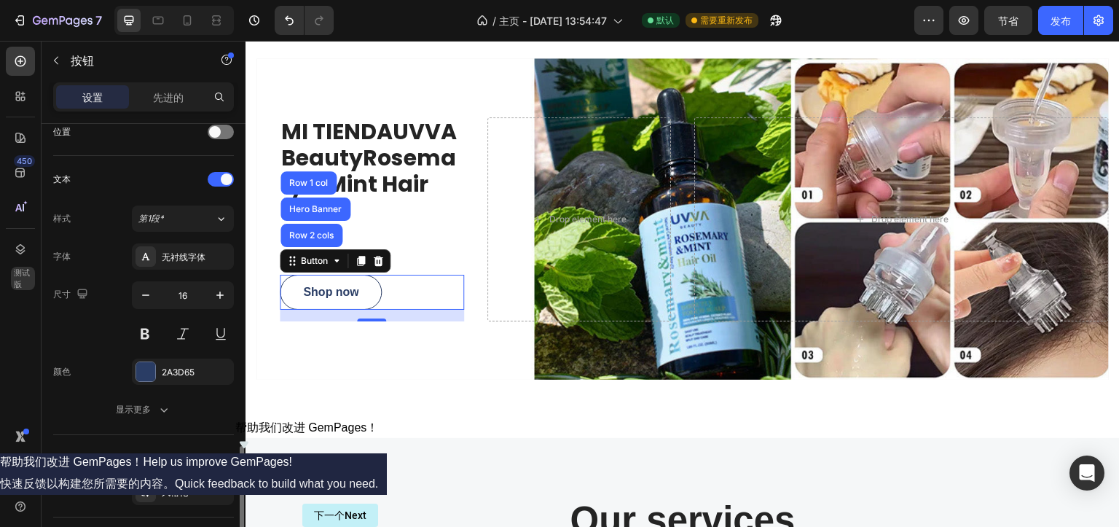
scroll to position [545, 0]
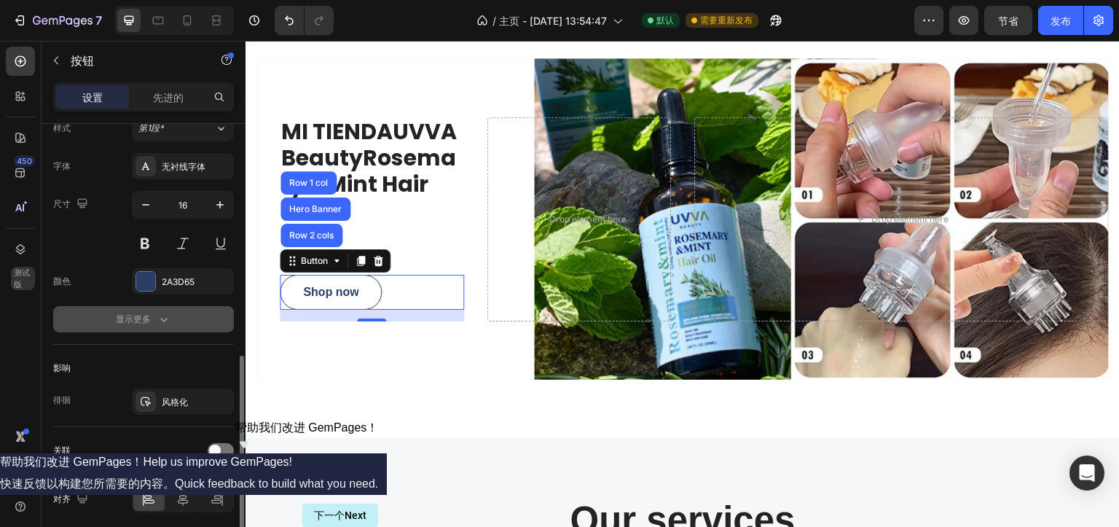
click at [141, 312] on div "显示更多" at bounding box center [143, 319] width 55 height 15
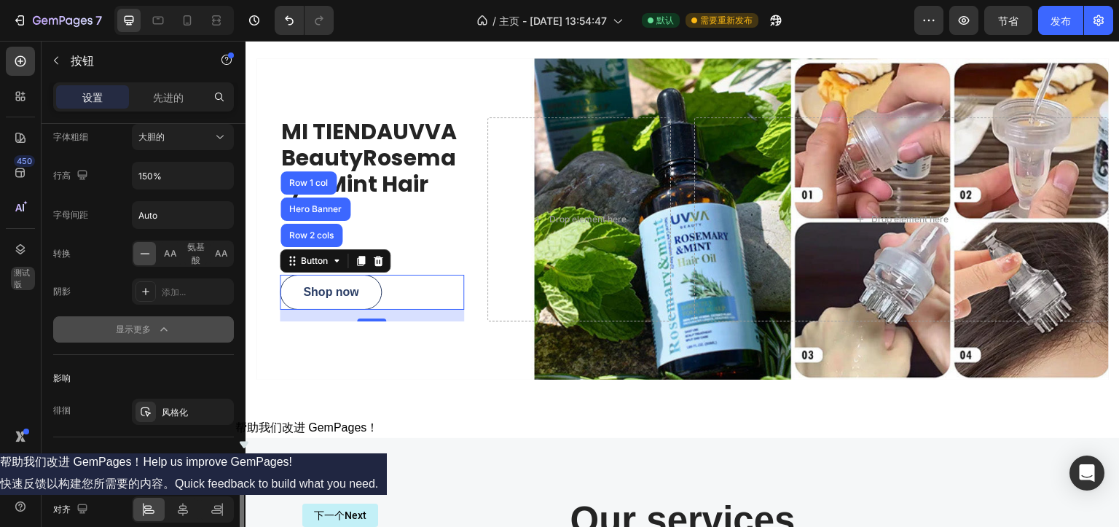
scroll to position [790, 0]
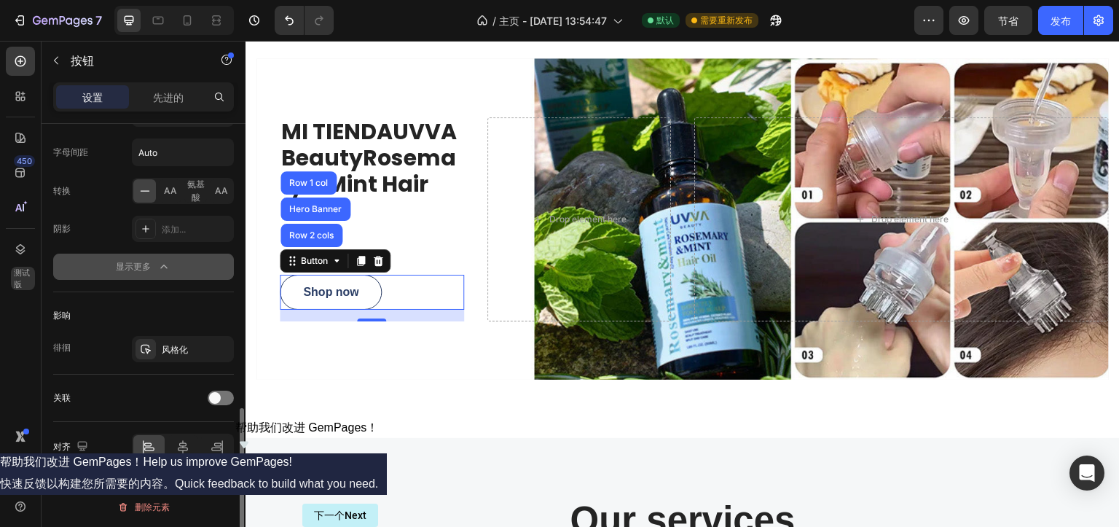
click at [143, 266] on font "显示更多" at bounding box center [133, 266] width 35 height 11
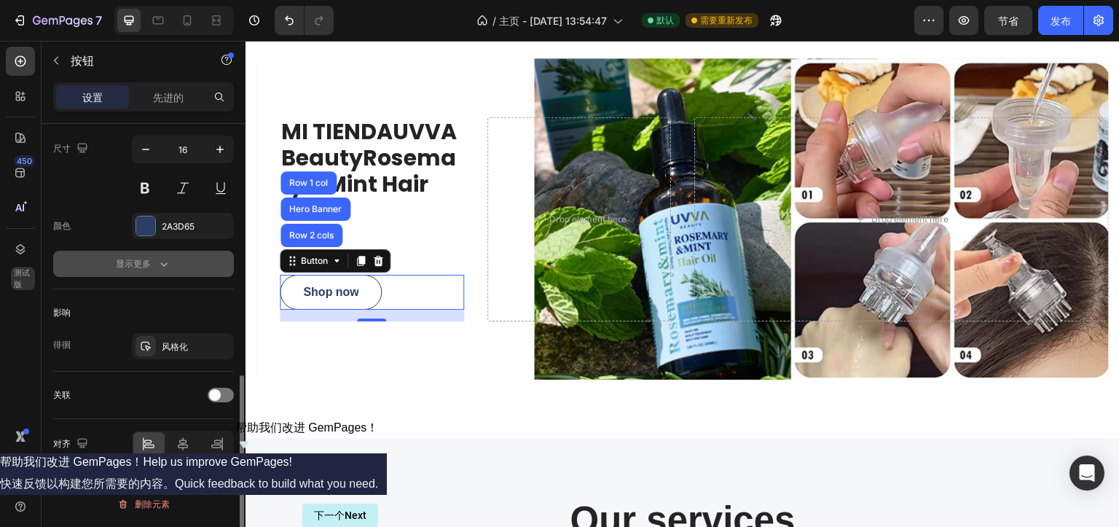
scroll to position [598, 0]
click at [143, 266] on font "显示更多" at bounding box center [133, 266] width 35 height 11
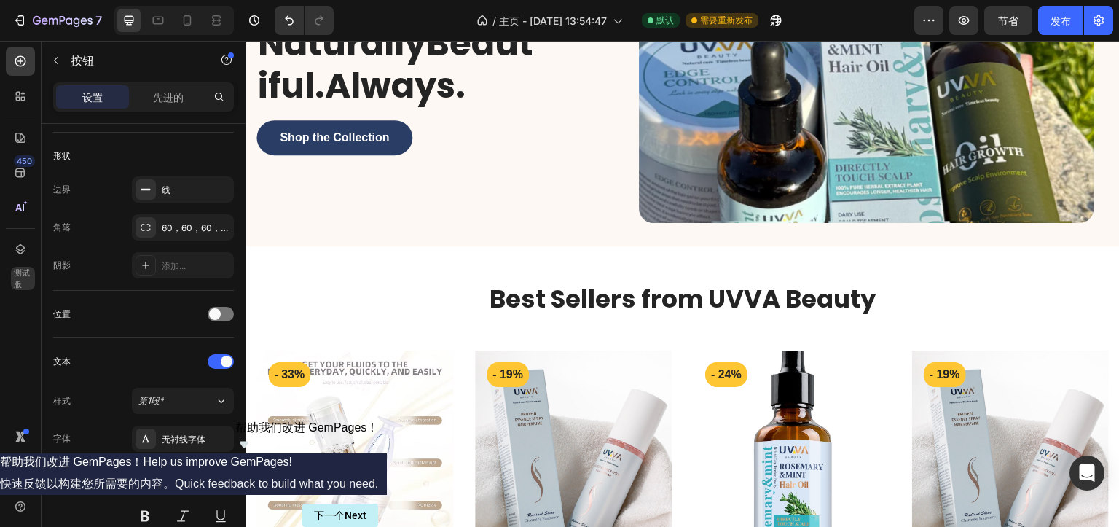
scroll to position [291, 0]
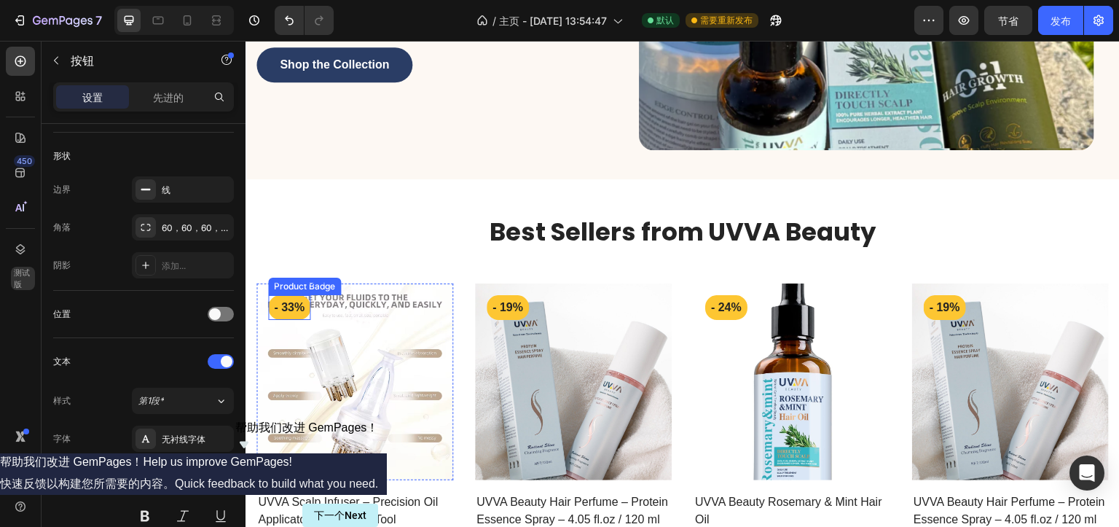
click at [284, 305] on pre "- 33%" at bounding box center [289, 307] width 42 height 25
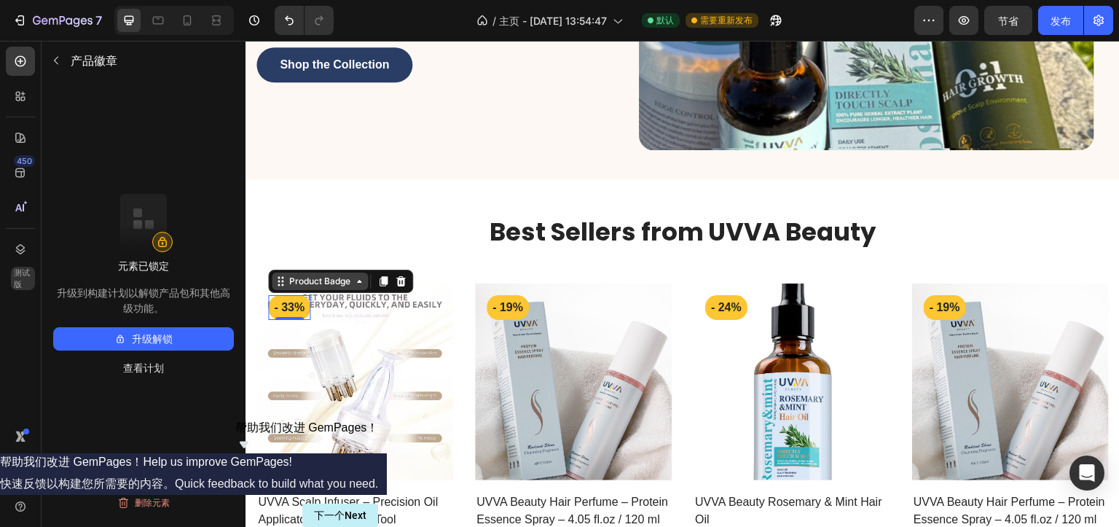
click at [302, 278] on div "Product Badge" at bounding box center [319, 281] width 67 height 13
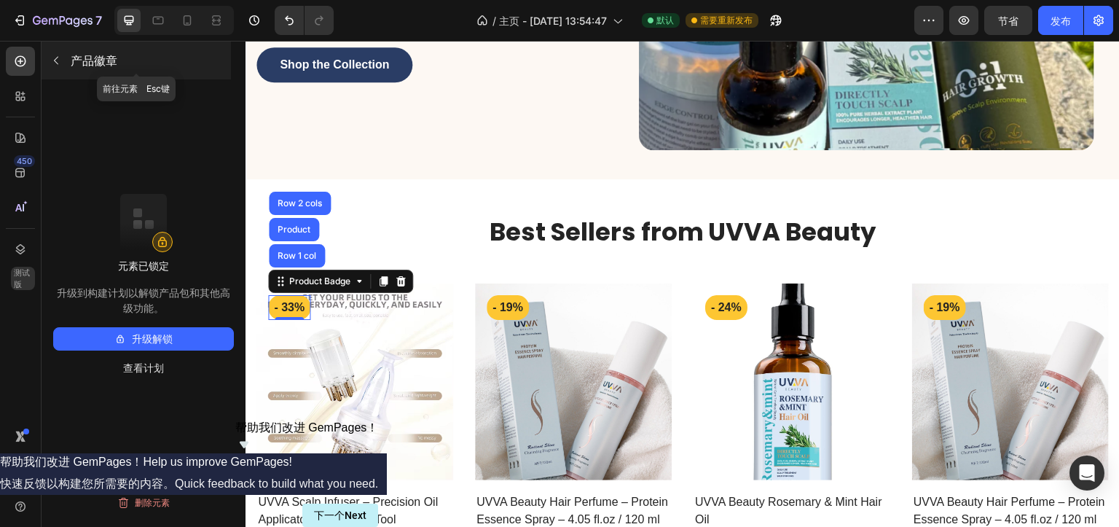
click at [61, 67] on button "button" at bounding box center [55, 60] width 23 height 23
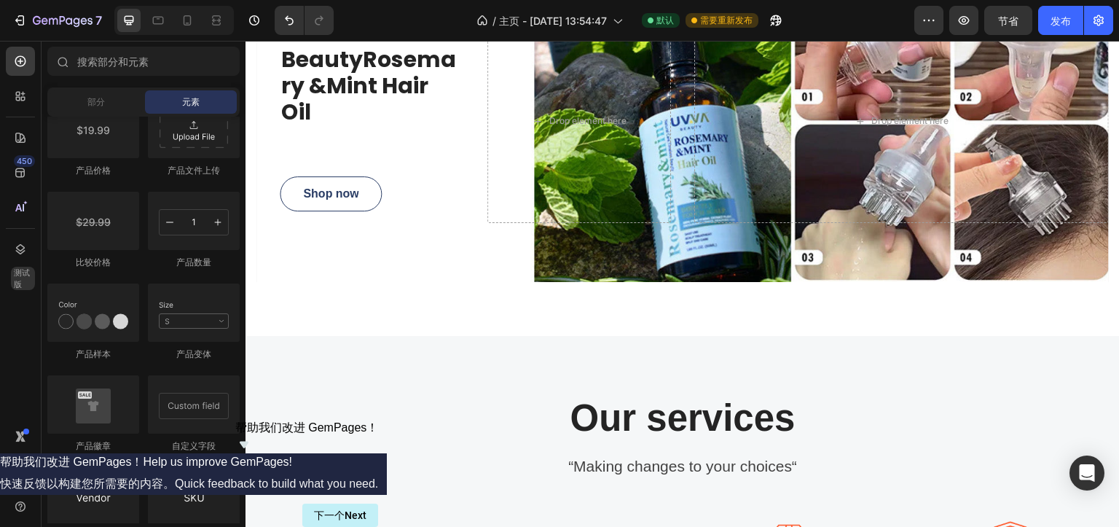
scroll to position [1020, 0]
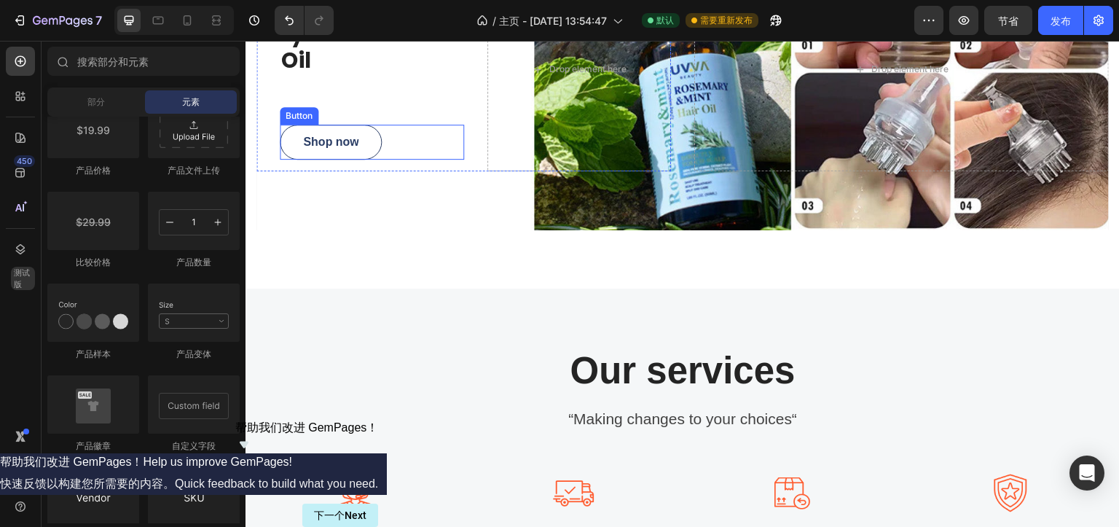
click at [294, 120] on div "Button" at bounding box center [299, 115] width 39 height 17
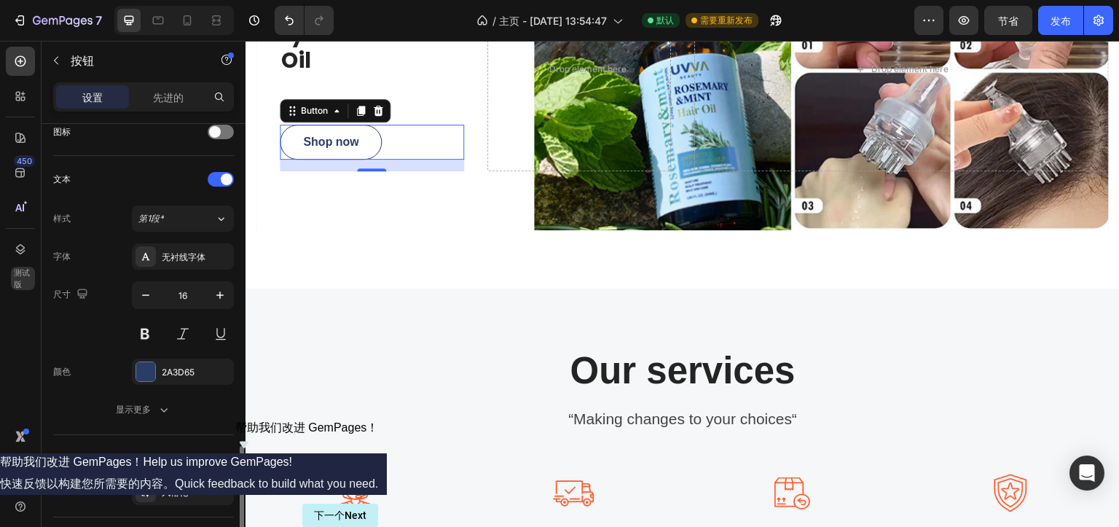
scroll to position [545, 0]
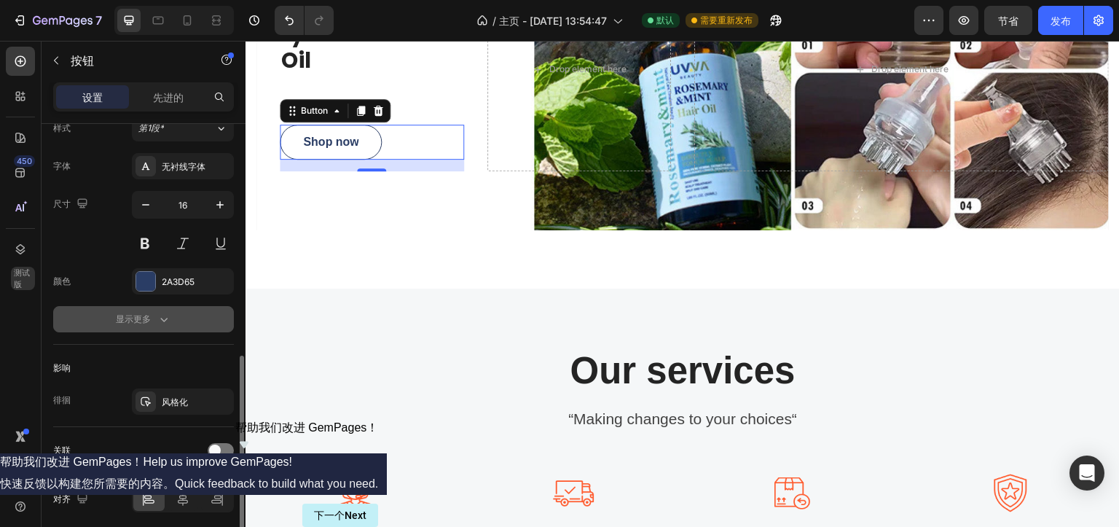
click at [158, 312] on icon "button" at bounding box center [164, 319] width 15 height 15
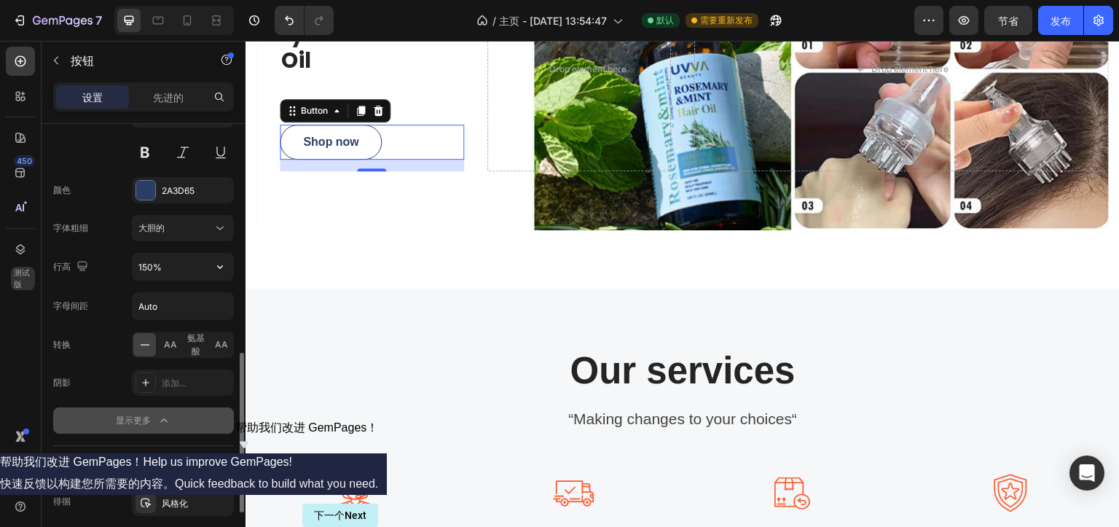
scroll to position [727, 0]
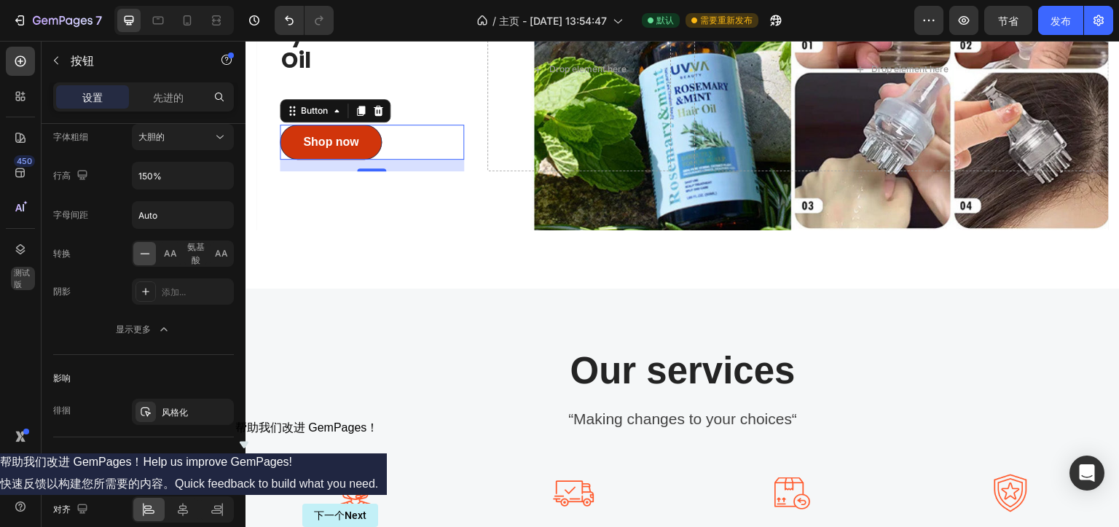
click at [366, 136] on button "Shop now" at bounding box center [331, 142] width 102 height 35
click at [318, 111] on div "Button" at bounding box center [314, 110] width 33 height 13
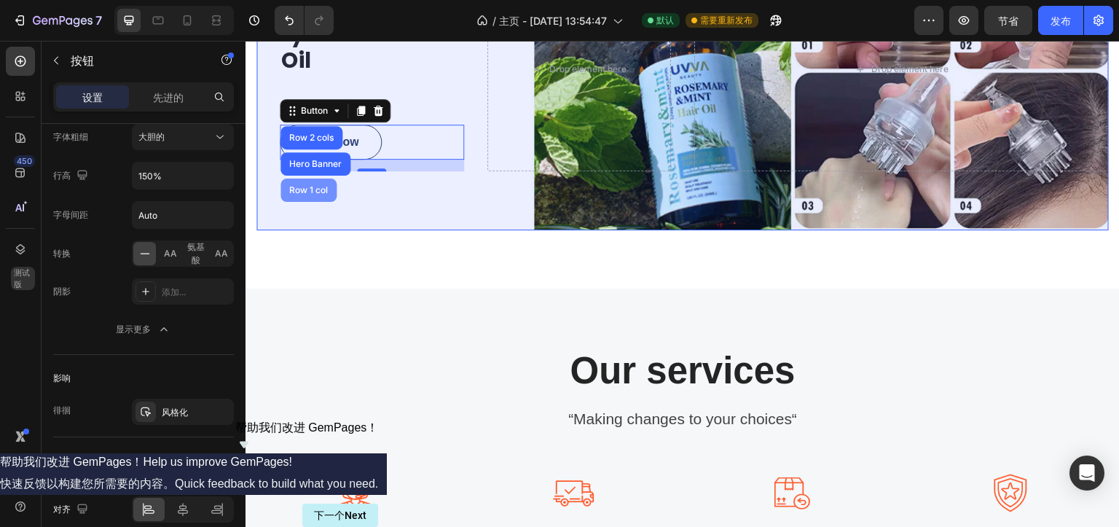
click at [303, 181] on div "Row 1 col" at bounding box center [309, 190] width 56 height 23
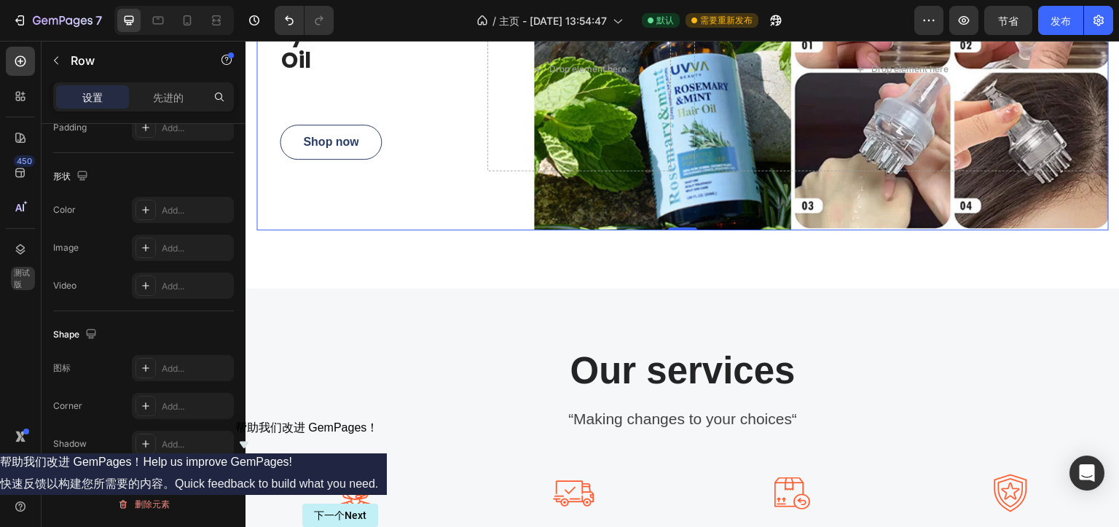
scroll to position [0, 0]
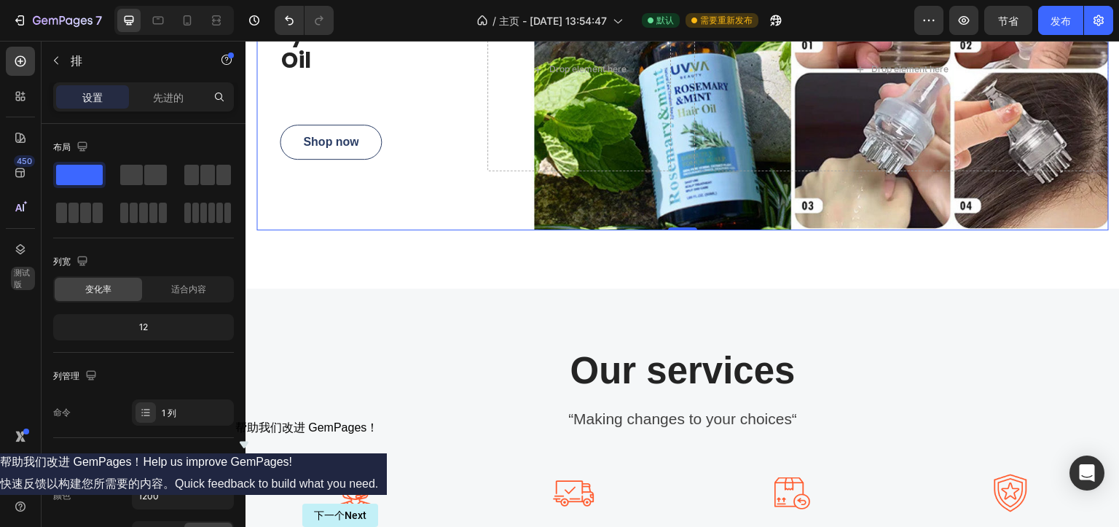
click at [303, 181] on div "Overlay" at bounding box center [682, 69] width 853 height 322
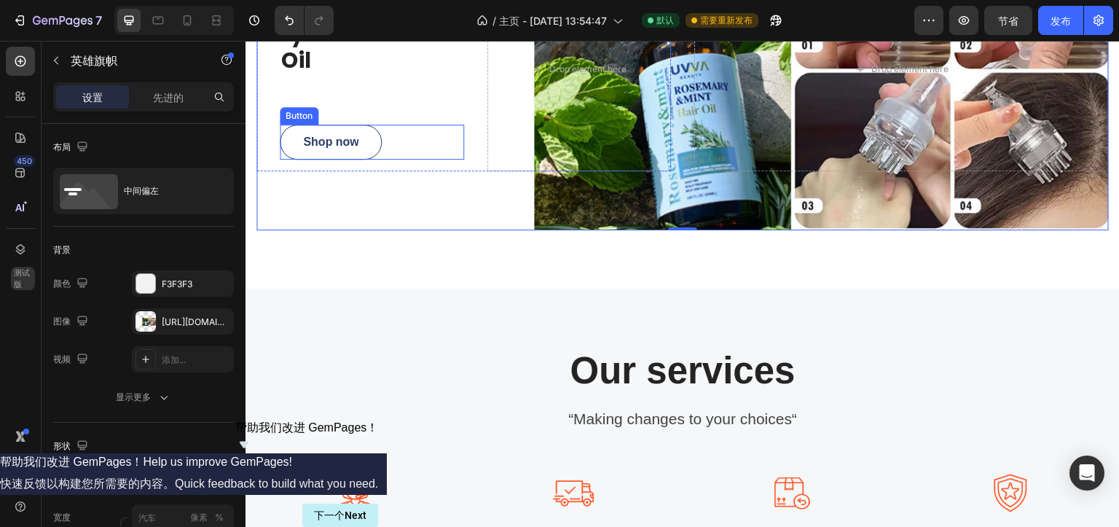
click at [294, 116] on div "Button" at bounding box center [299, 115] width 33 height 13
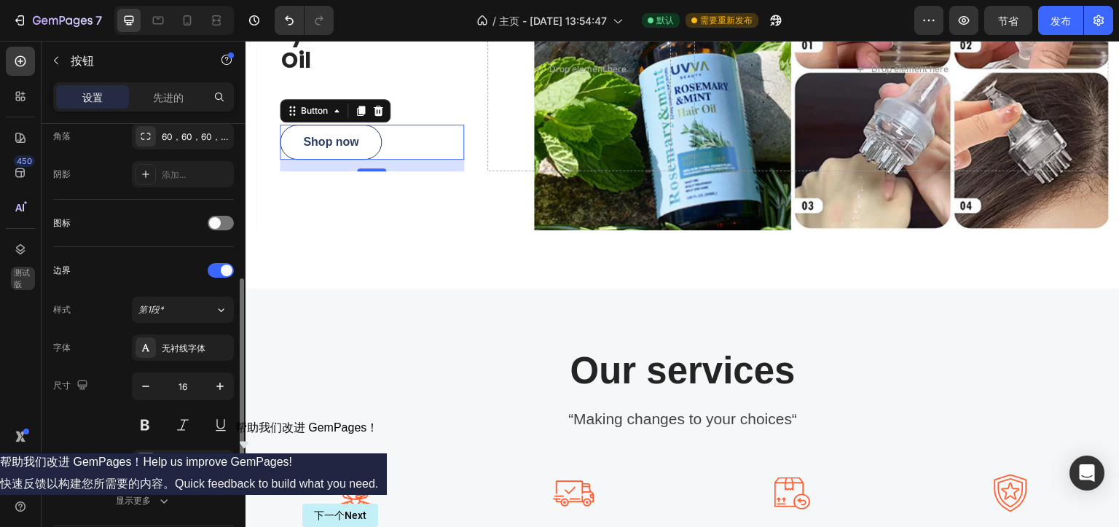
scroll to position [545, 0]
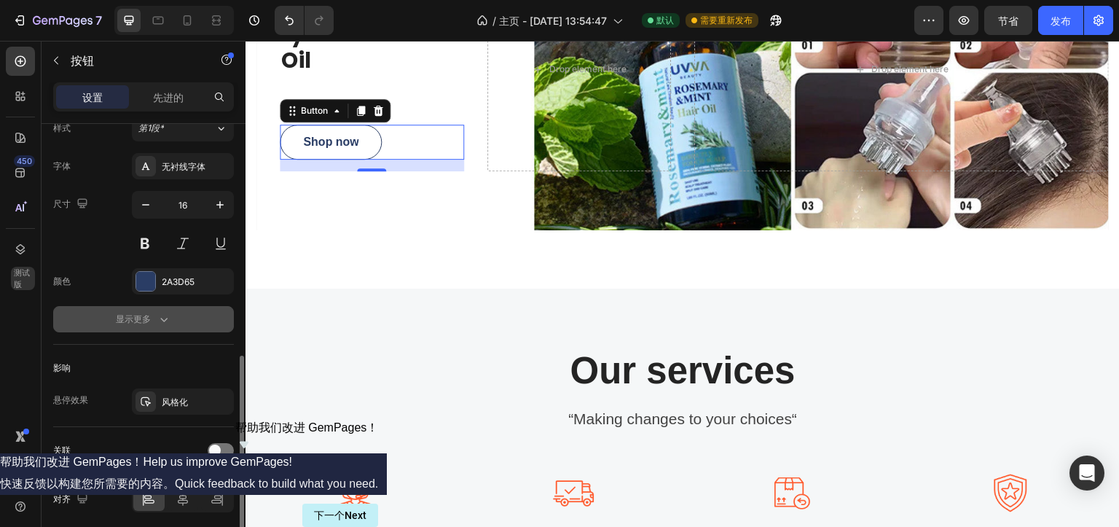
click at [140, 313] on font "显示更多" at bounding box center [133, 318] width 35 height 11
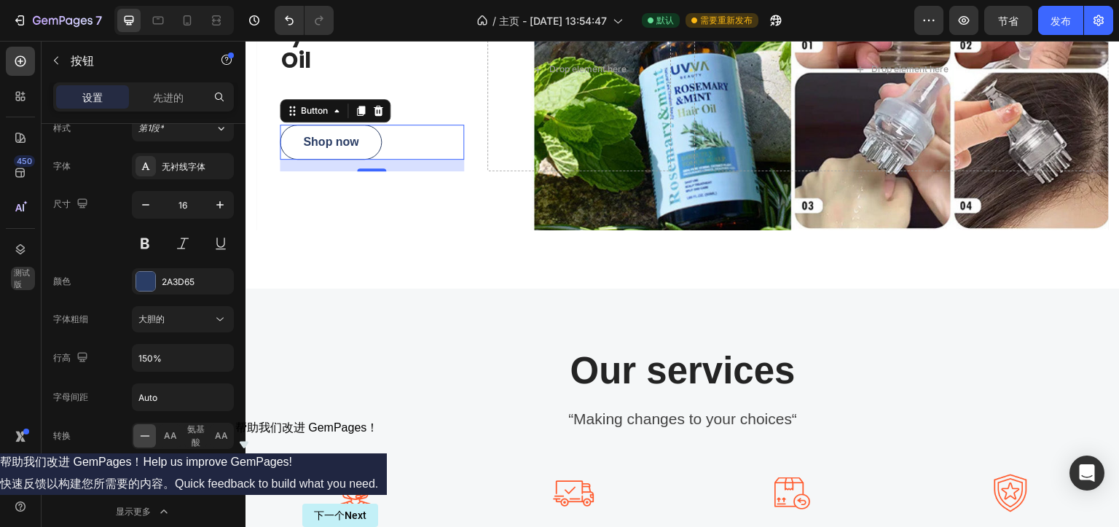
click at [417, 144] on div "Shop now Button 16" at bounding box center [372, 142] width 184 height 35
click at [318, 112] on div "Button" at bounding box center [314, 110] width 33 height 13
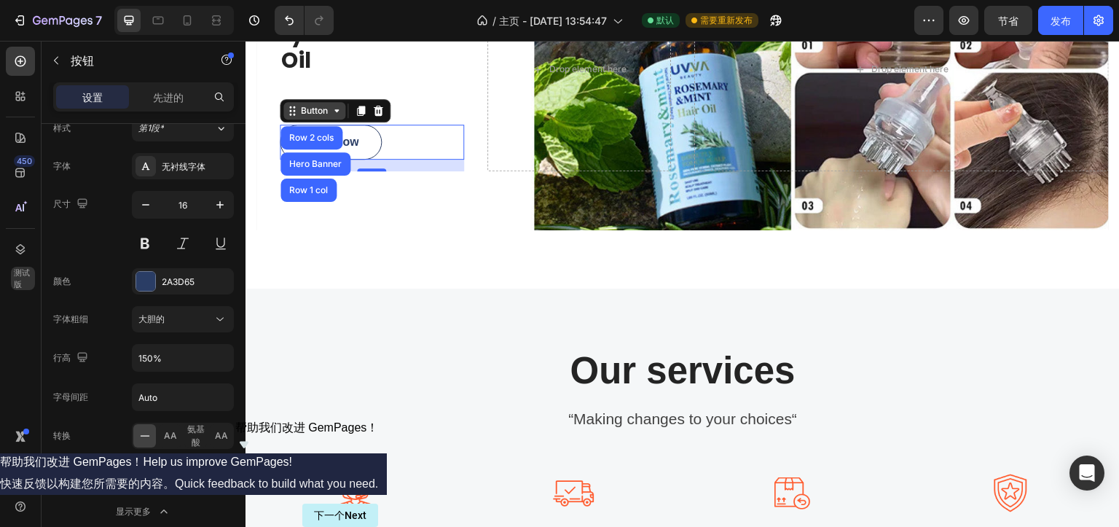
click at [318, 112] on div "Button" at bounding box center [314, 110] width 33 height 13
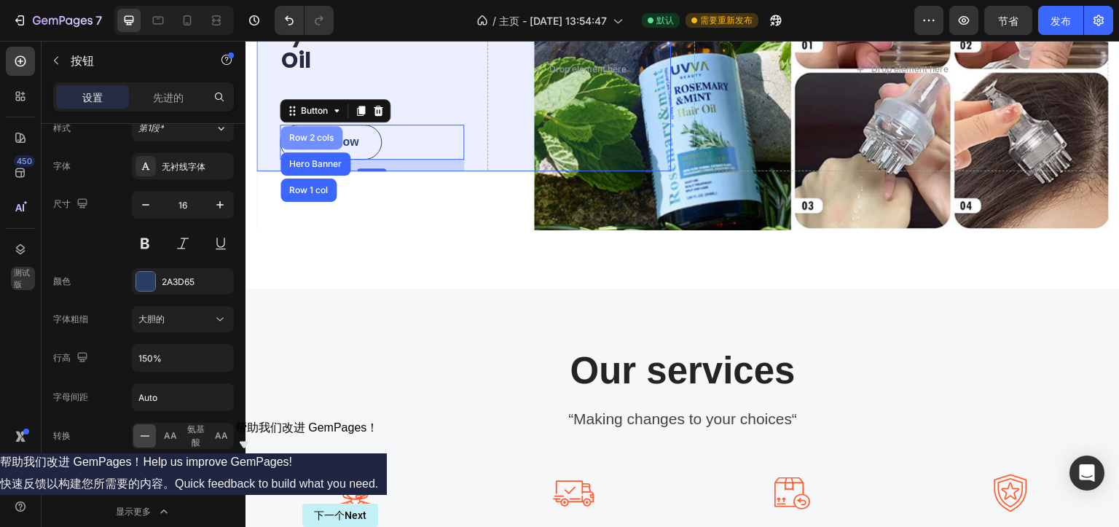
click at [314, 136] on div "Row 2 cols" at bounding box center [311, 137] width 50 height 9
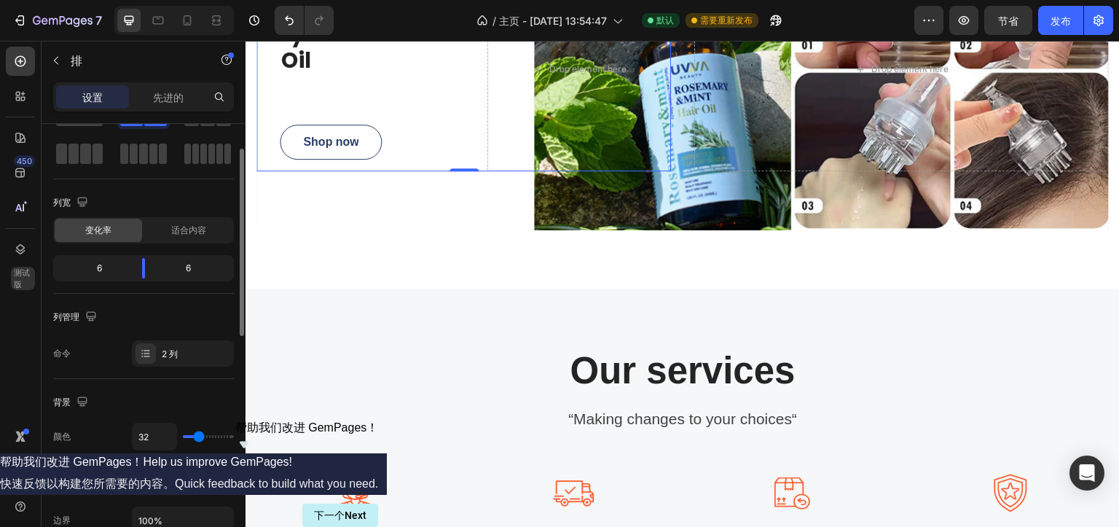
scroll to position [0, 0]
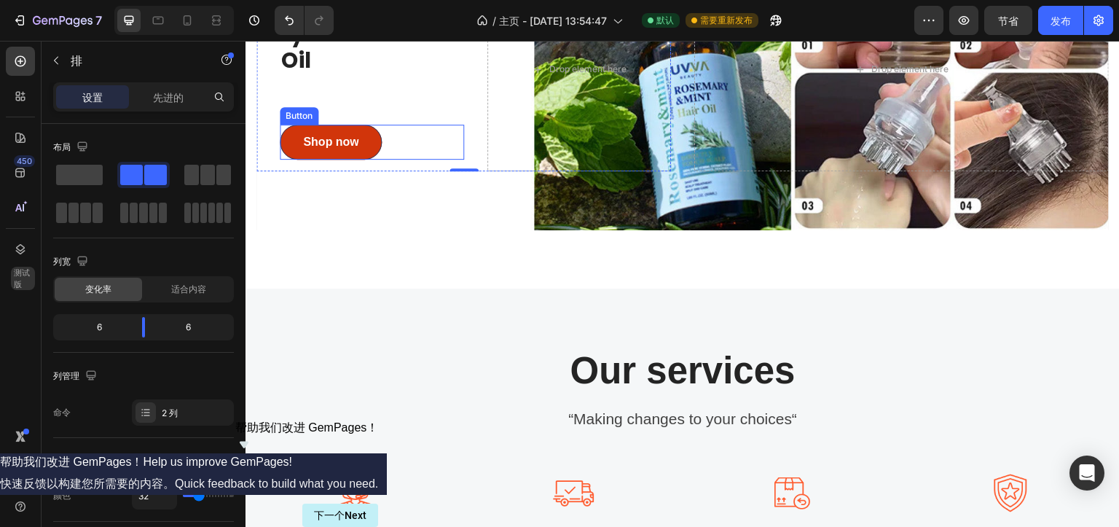
click at [293, 138] on button "Shop now" at bounding box center [331, 142] width 102 height 35
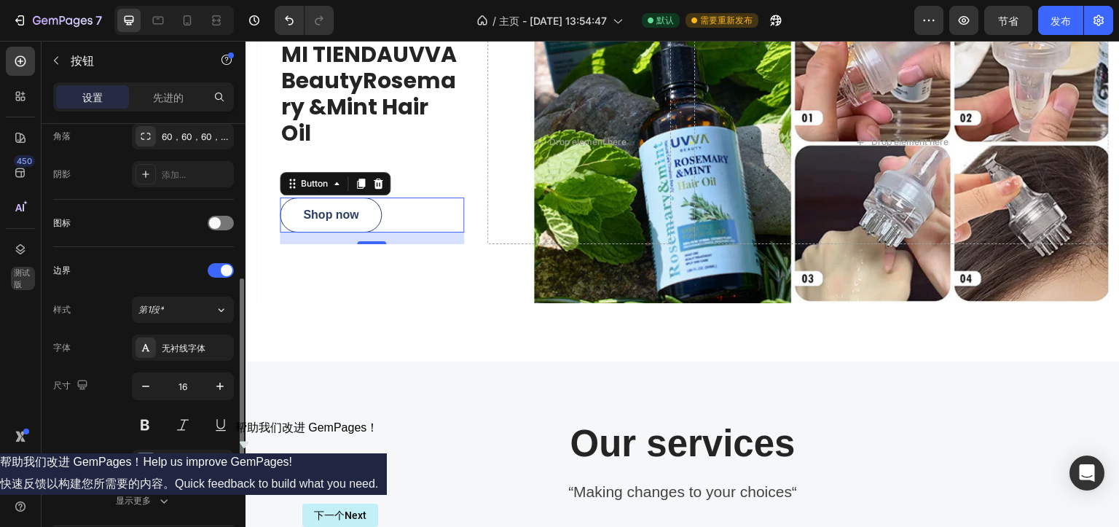
scroll to position [455, 0]
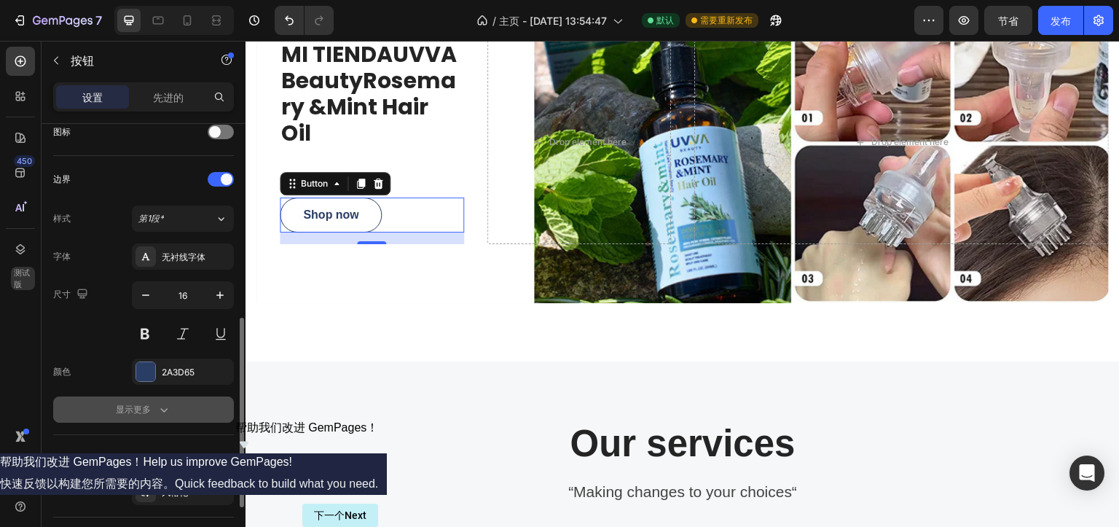
click at [147, 411] on font "显示更多" at bounding box center [133, 409] width 35 height 11
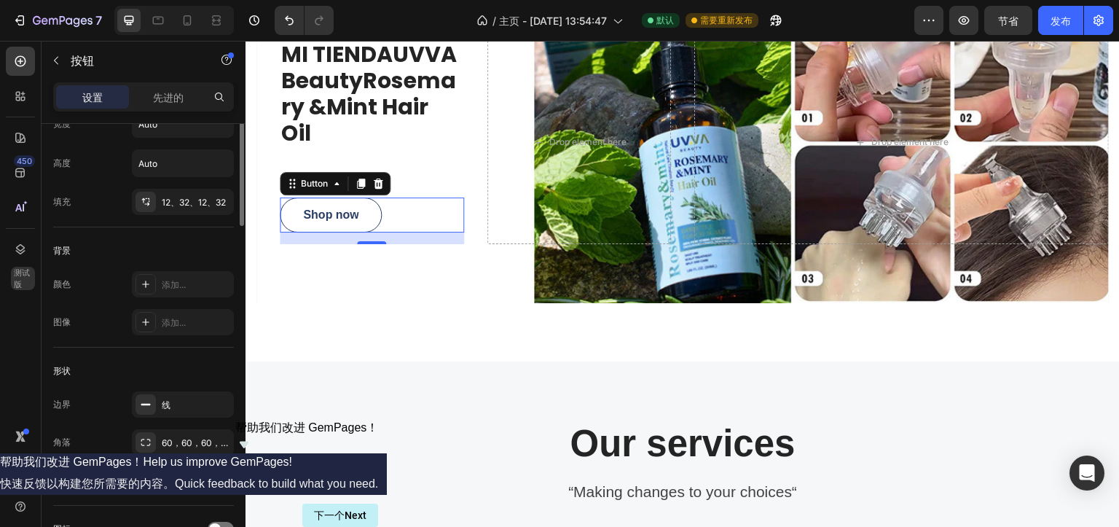
scroll to position [0, 0]
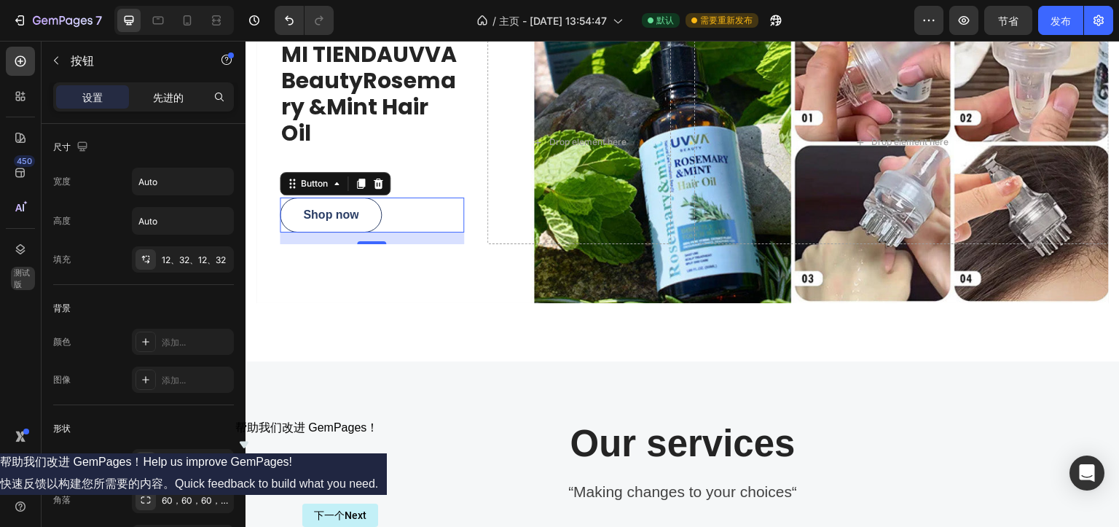
click at [167, 92] on font "先进的" at bounding box center [168, 97] width 31 height 12
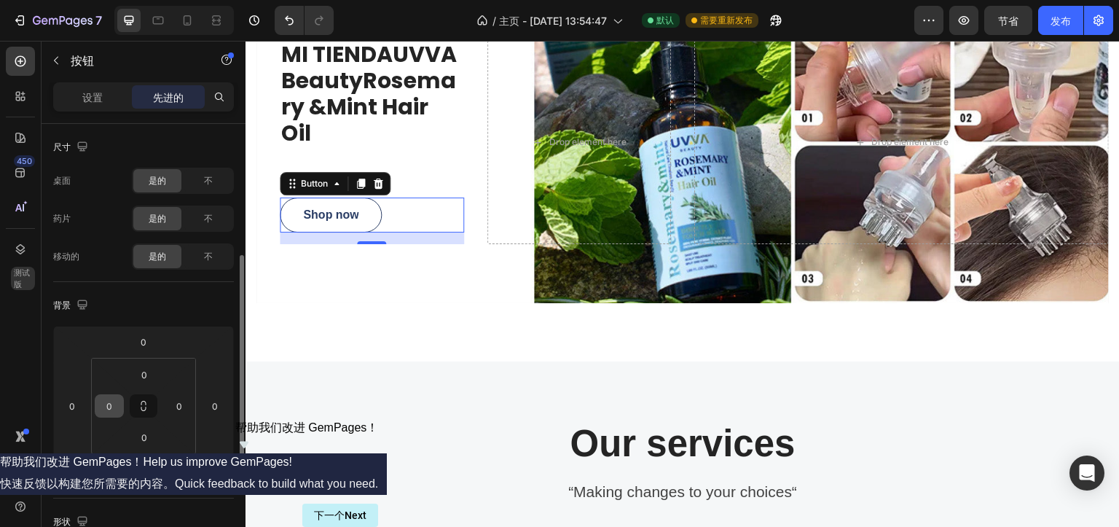
scroll to position [90, 0]
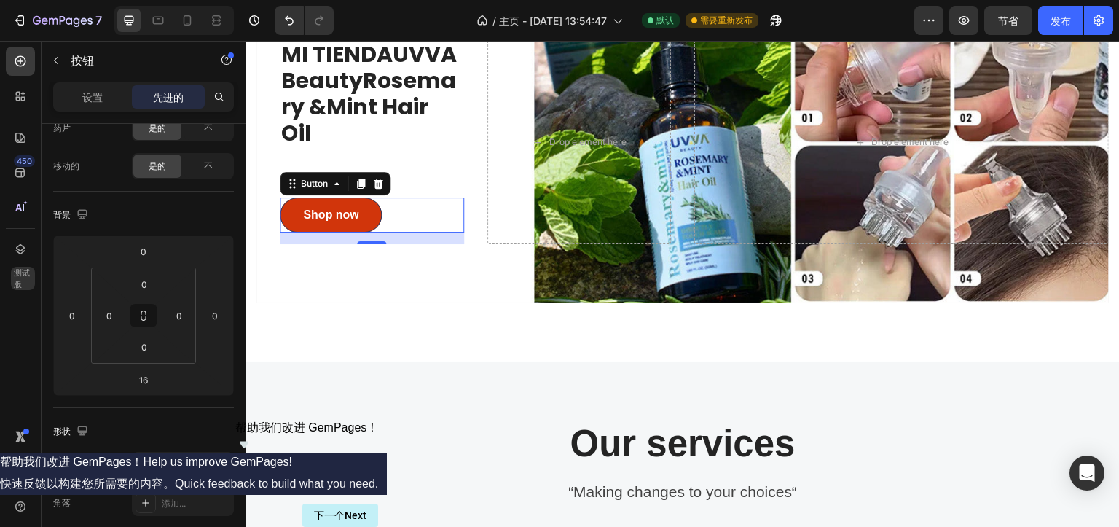
click at [365, 218] on button "Shop now" at bounding box center [331, 214] width 102 height 35
click at [436, 217] on div "Shop now Button 16" at bounding box center [372, 214] width 184 height 35
click at [294, 211] on button "Shop now" at bounding box center [331, 214] width 102 height 35
click at [98, 95] on font "设置" at bounding box center [92, 97] width 20 height 12
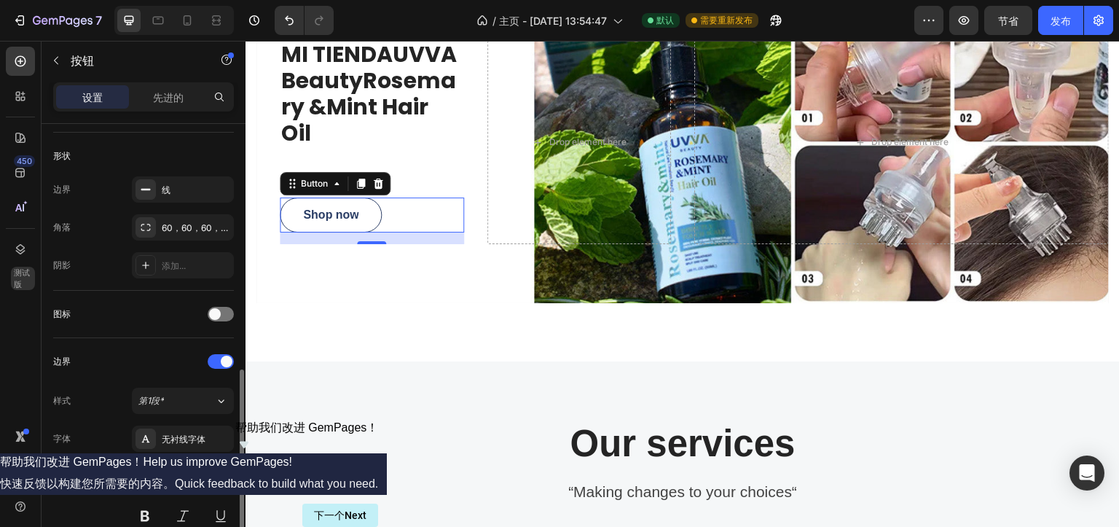
scroll to position [598, 0]
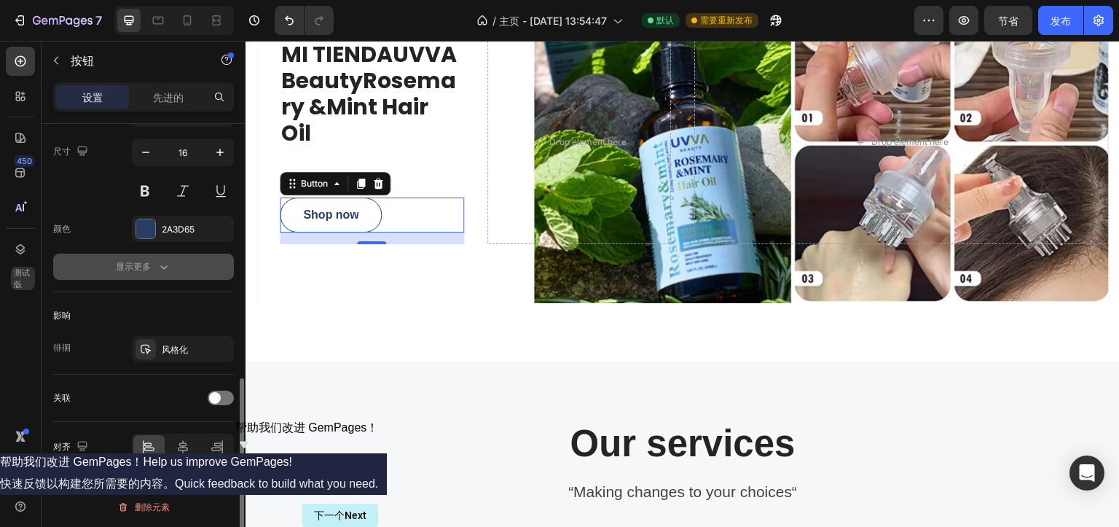
click at [146, 259] on div "显示更多" at bounding box center [143, 266] width 55 height 15
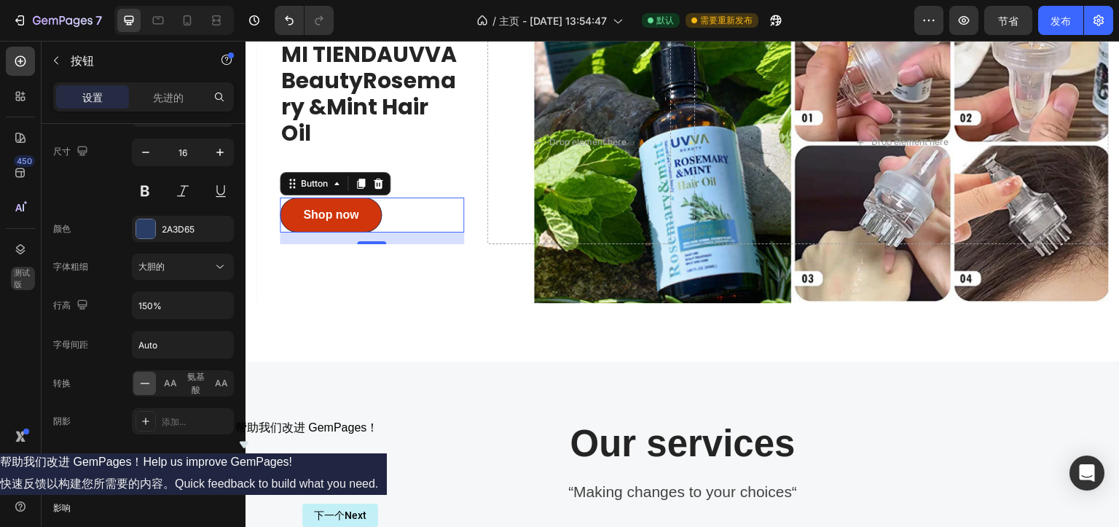
click at [337, 201] on button "Shop now" at bounding box center [331, 214] width 102 height 35
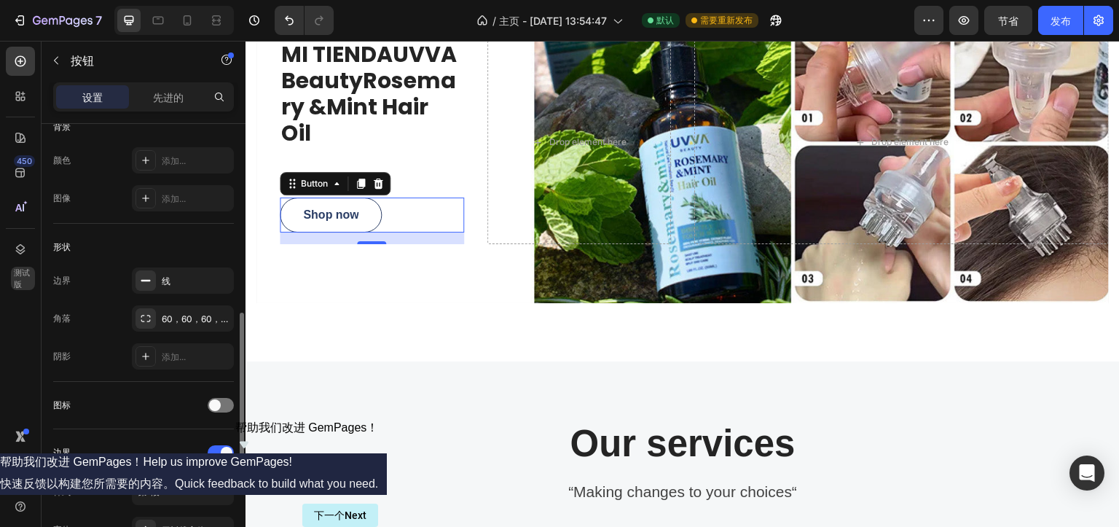
scroll to position [273, 0]
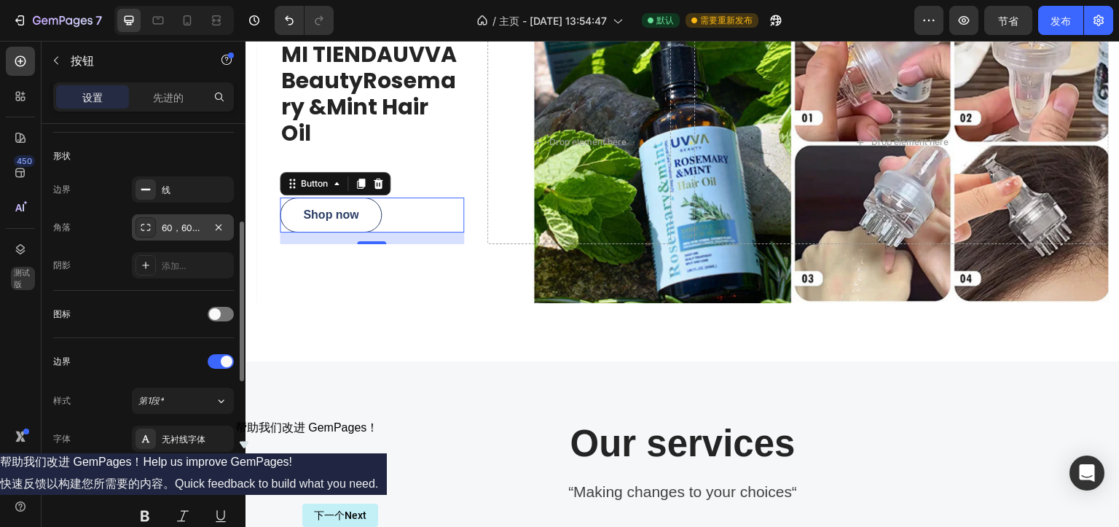
click at [184, 227] on font "60，60，60，60" at bounding box center [197, 227] width 70 height 11
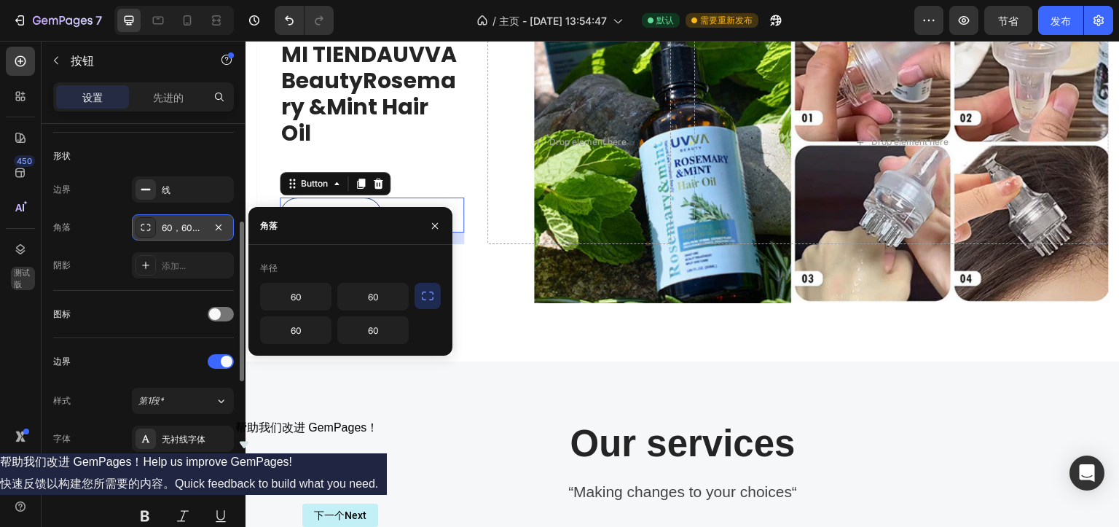
click at [184, 227] on font "60，60，60，60" at bounding box center [197, 227] width 70 height 11
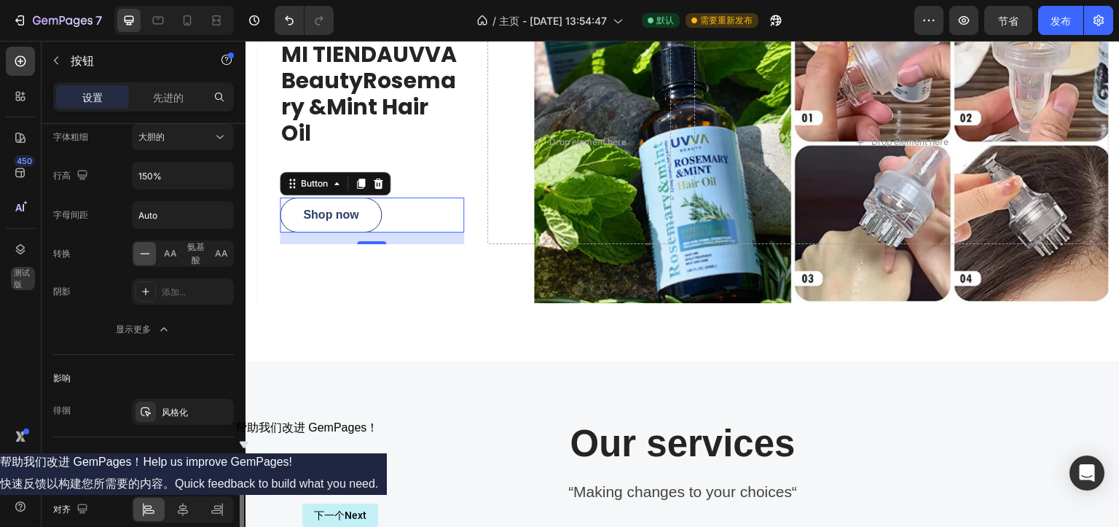
scroll to position [790, 0]
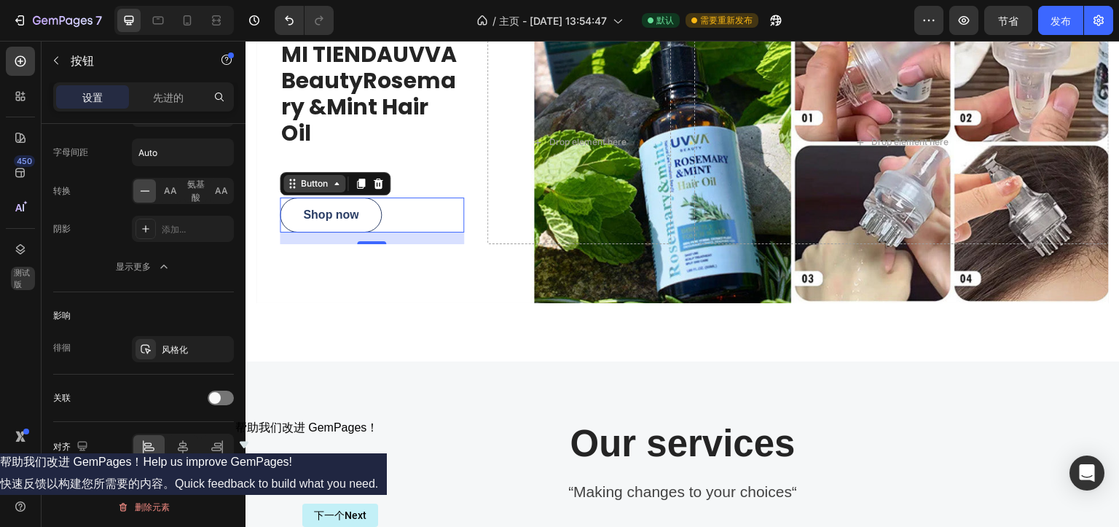
click at [316, 189] on div "Button" at bounding box center [314, 183] width 62 height 17
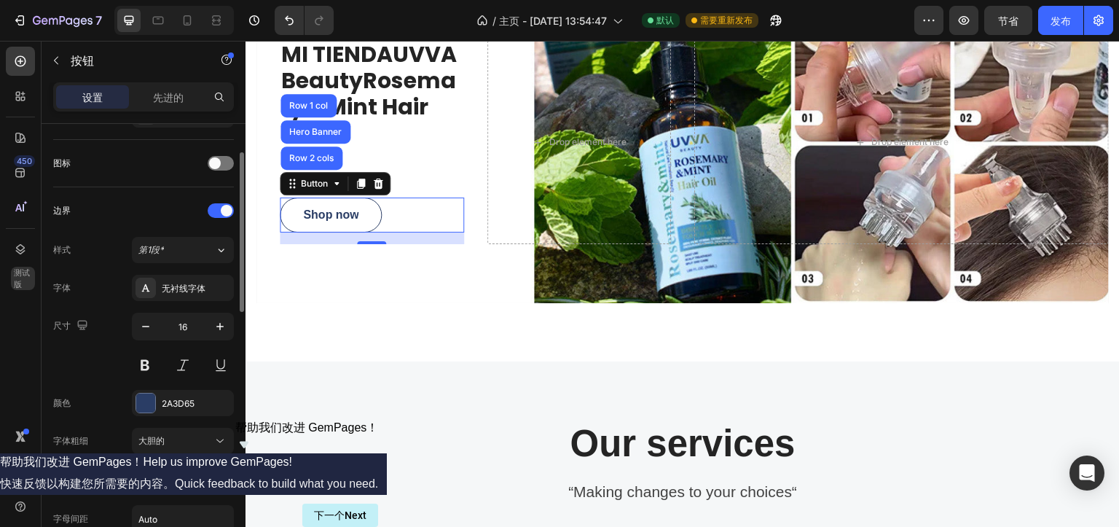
scroll to position [332, 0]
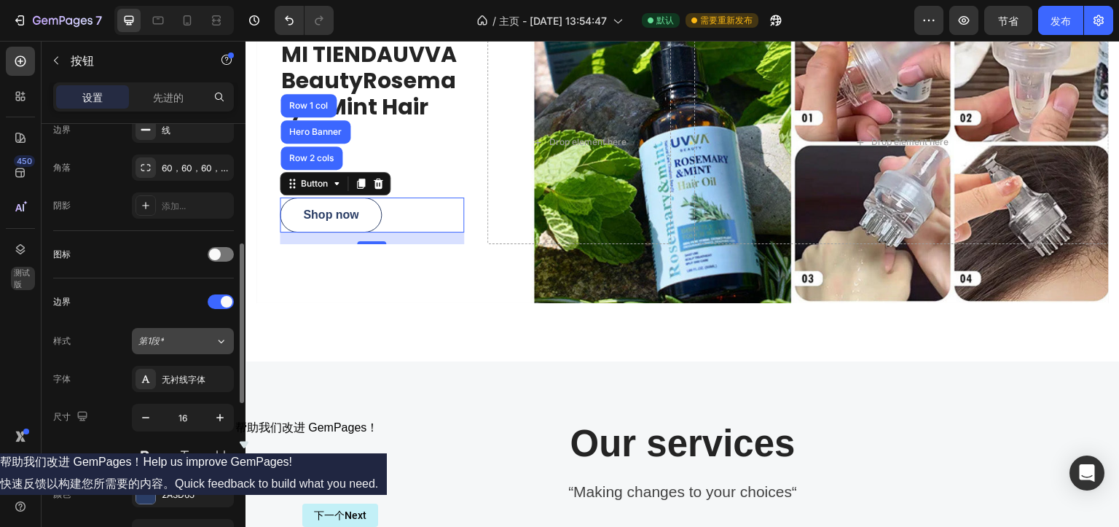
click at [211, 339] on div "第1段*" at bounding box center [176, 340] width 77 height 13
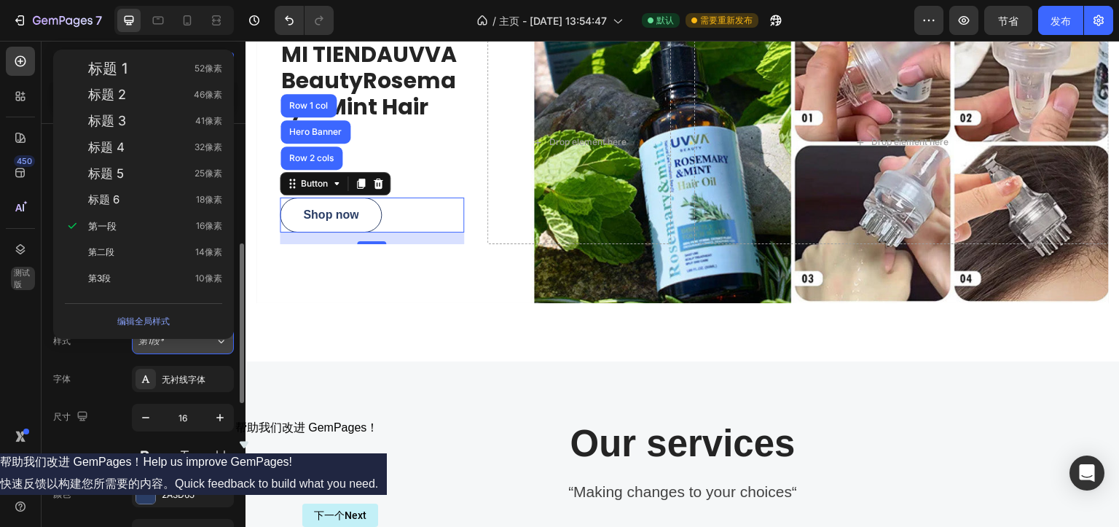
click at [211, 339] on div "第1段*" at bounding box center [176, 340] width 77 height 13
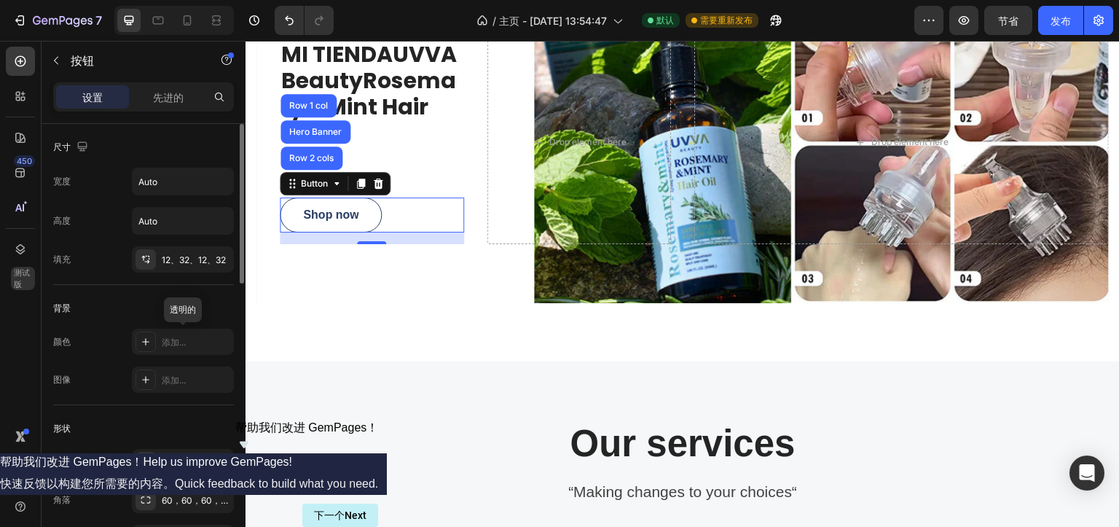
scroll to position [90, 0]
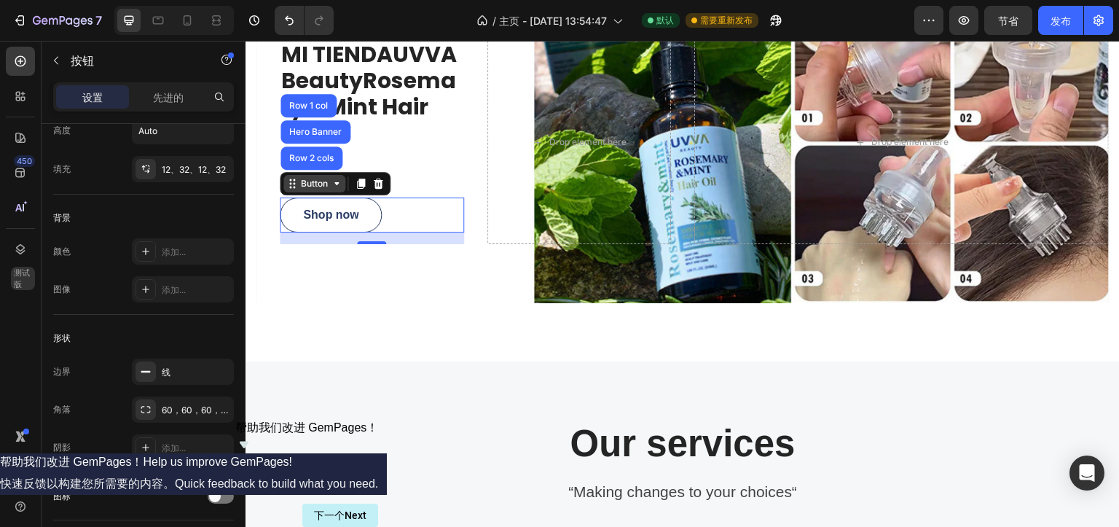
click at [306, 187] on div "Button" at bounding box center [314, 183] width 33 height 13
click at [302, 177] on div "Button" at bounding box center [314, 183] width 33 height 13
click at [306, 182] on div "Button" at bounding box center [314, 183] width 33 height 13
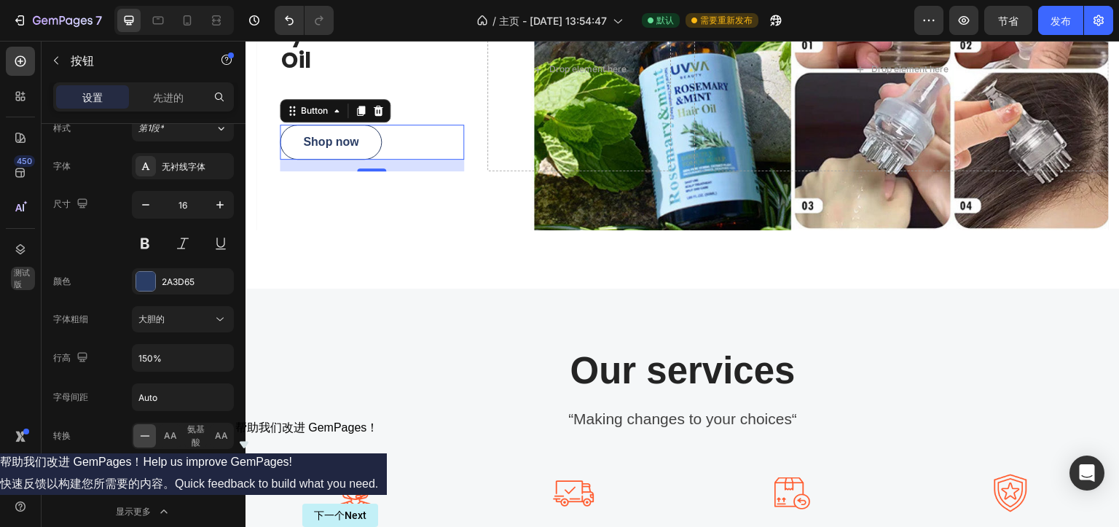
scroll to position [790, 0]
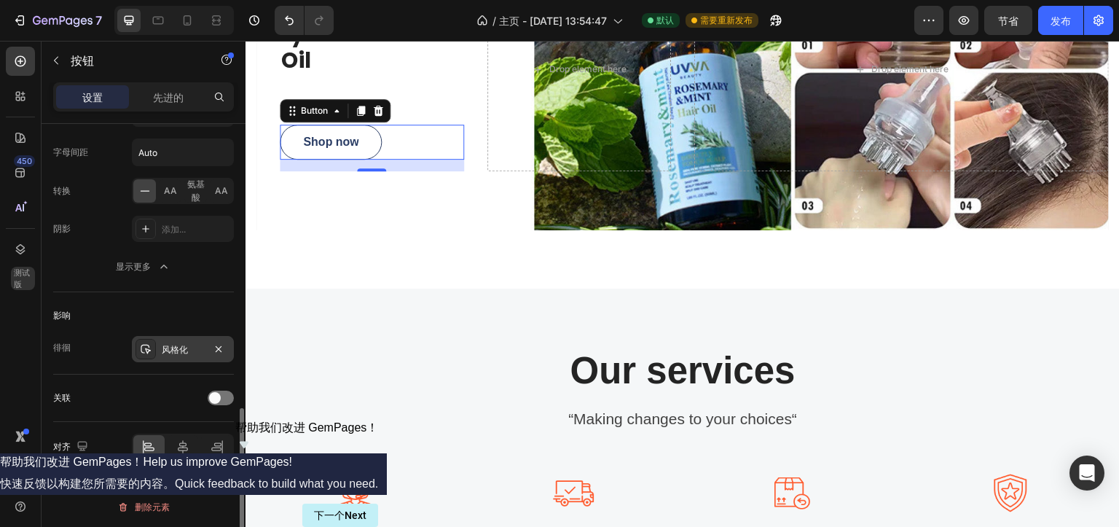
click at [160, 350] on div "风格化" at bounding box center [183, 349] width 102 height 26
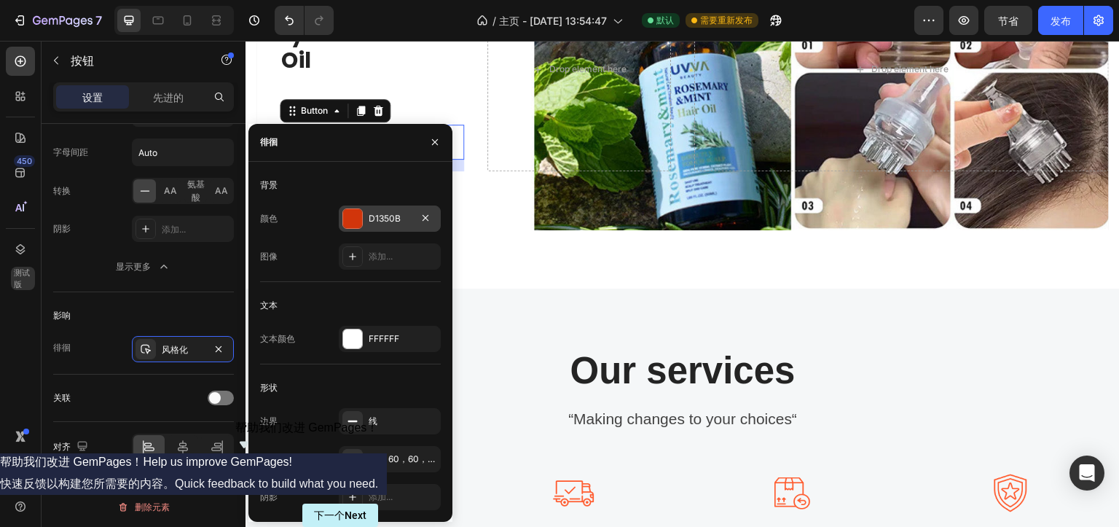
click at [347, 222] on div at bounding box center [352, 218] width 19 height 19
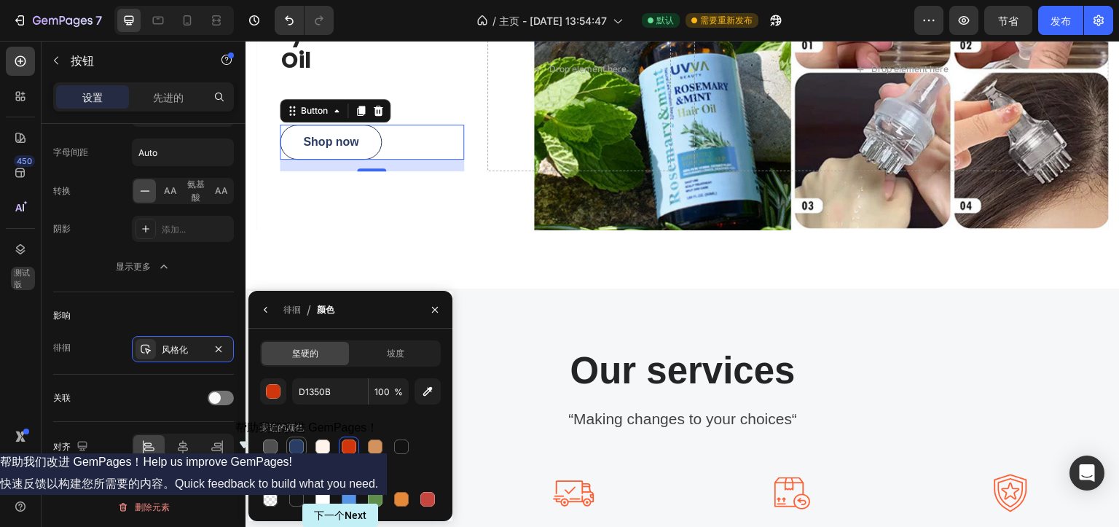
drag, startPoint x: 296, startPoint y: 444, endPoint x: 102, endPoint y: 160, distance: 344.0
click at [296, 444] on div at bounding box center [296, 446] width 15 height 15
type input "2A3D65"
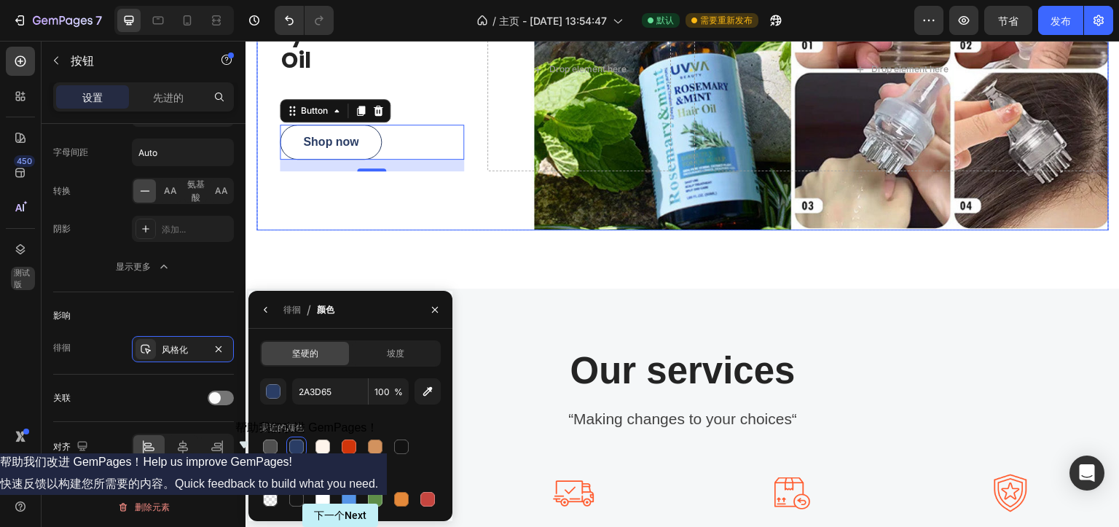
click at [448, 216] on div "Overlay" at bounding box center [682, 69] width 853 height 322
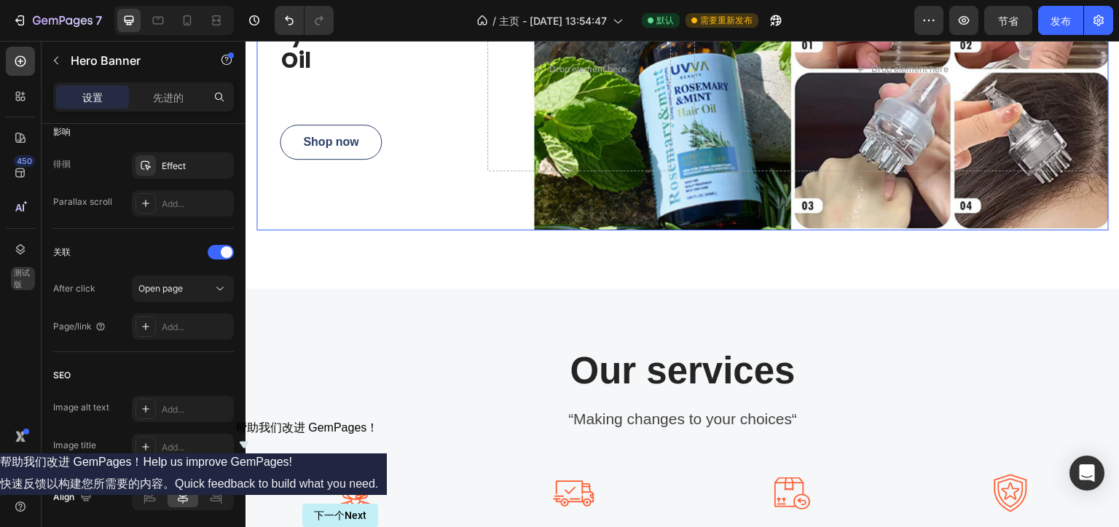
scroll to position [0, 0]
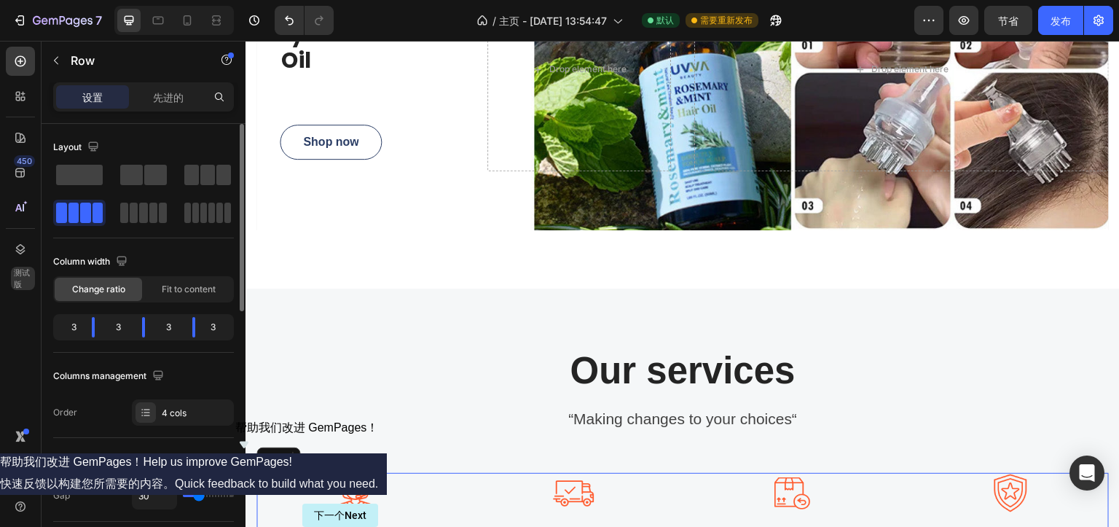
scroll to position [1239, 0]
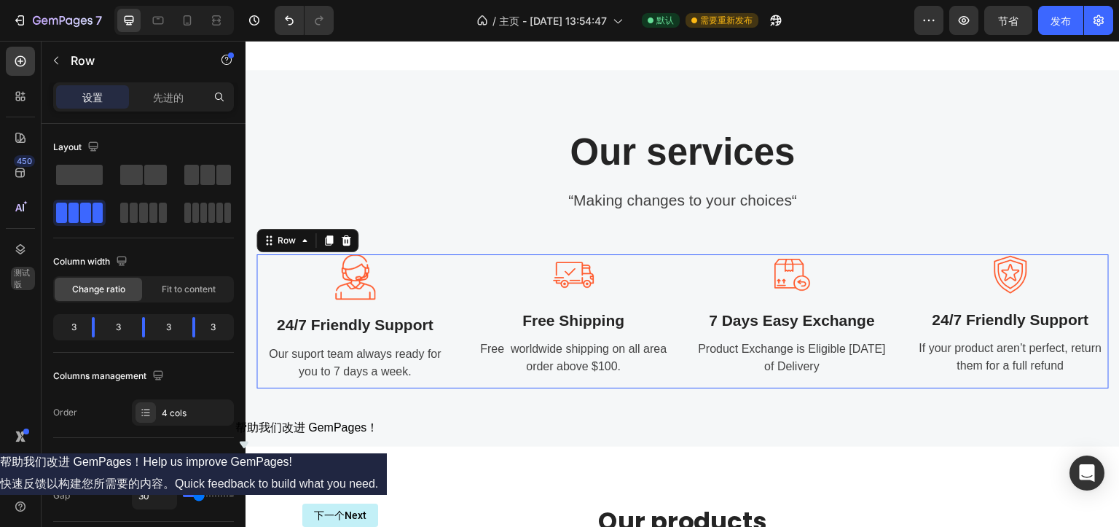
click at [373, 281] on div at bounding box center [354, 277] width 197 height 46
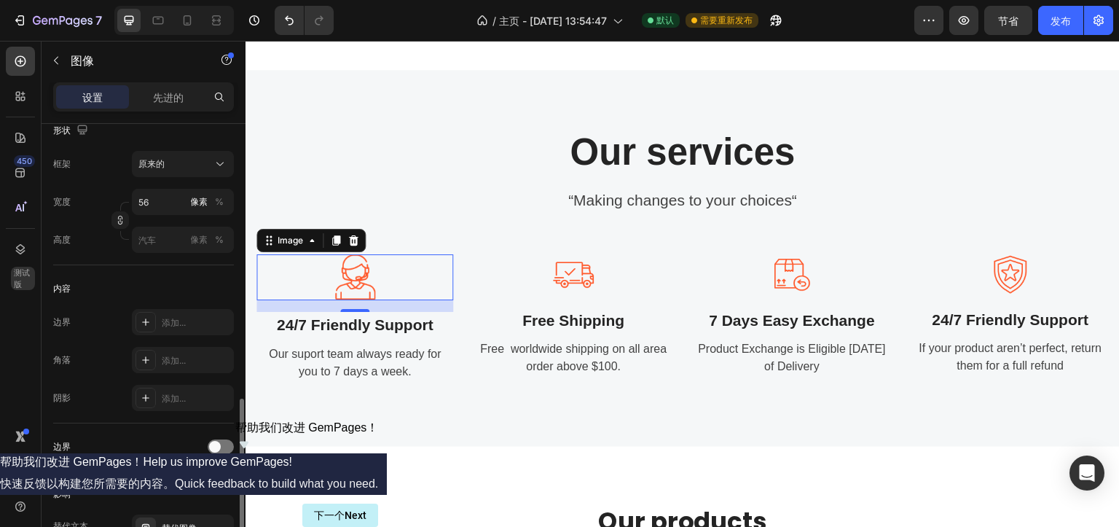
scroll to position [455, 0]
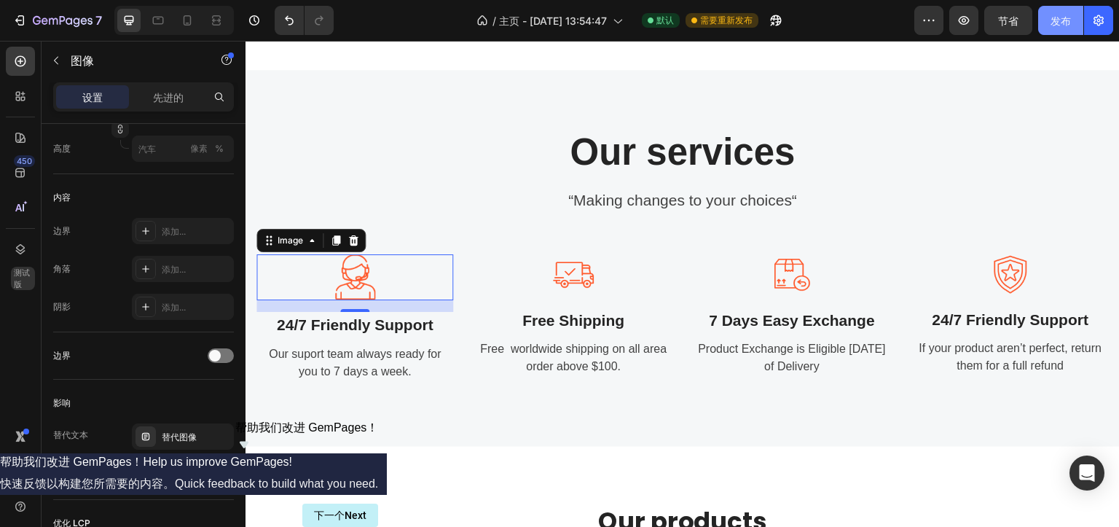
click at [1046, 17] on button "发布" at bounding box center [1060, 20] width 45 height 29
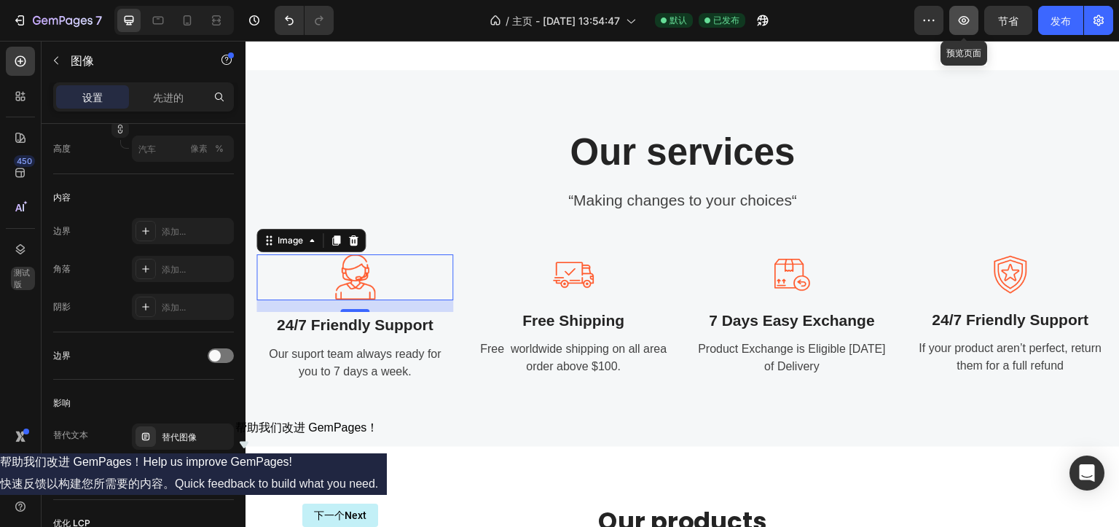
click at [960, 21] on icon "button" at bounding box center [964, 20] width 11 height 9
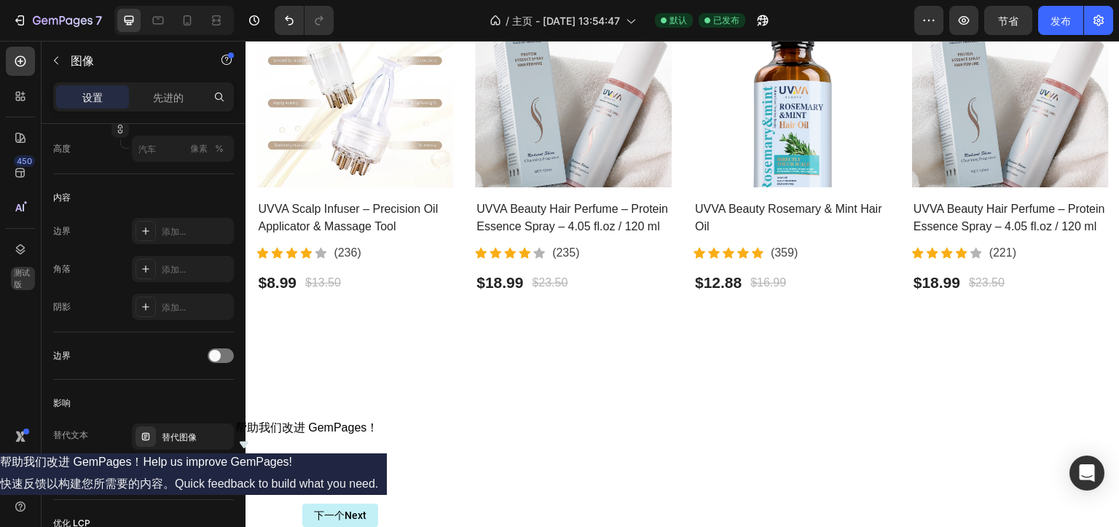
scroll to position [364, 0]
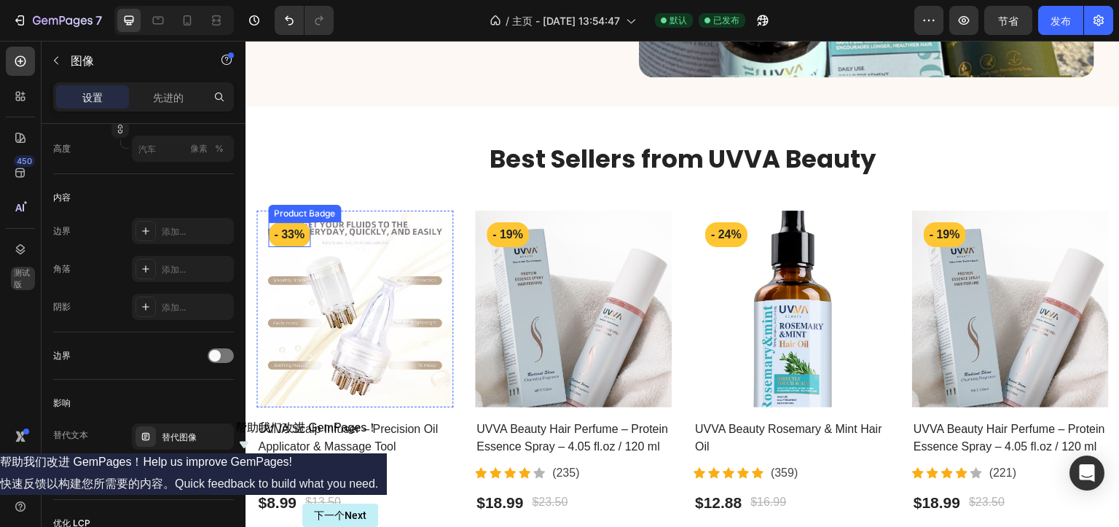
click at [293, 211] on div "Product Badge" at bounding box center [304, 213] width 67 height 13
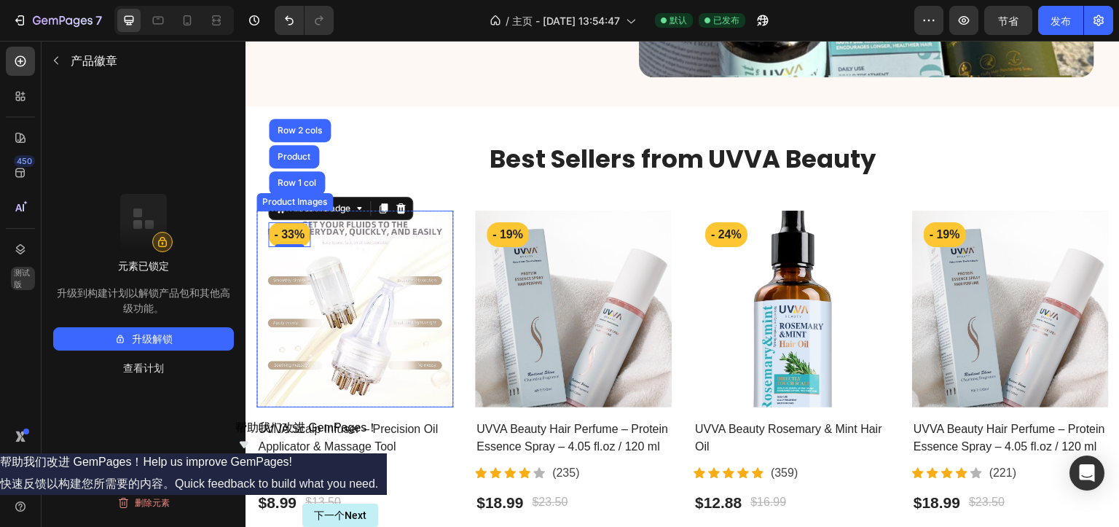
click at [257, 235] on img at bounding box center [354, 309] width 197 height 197
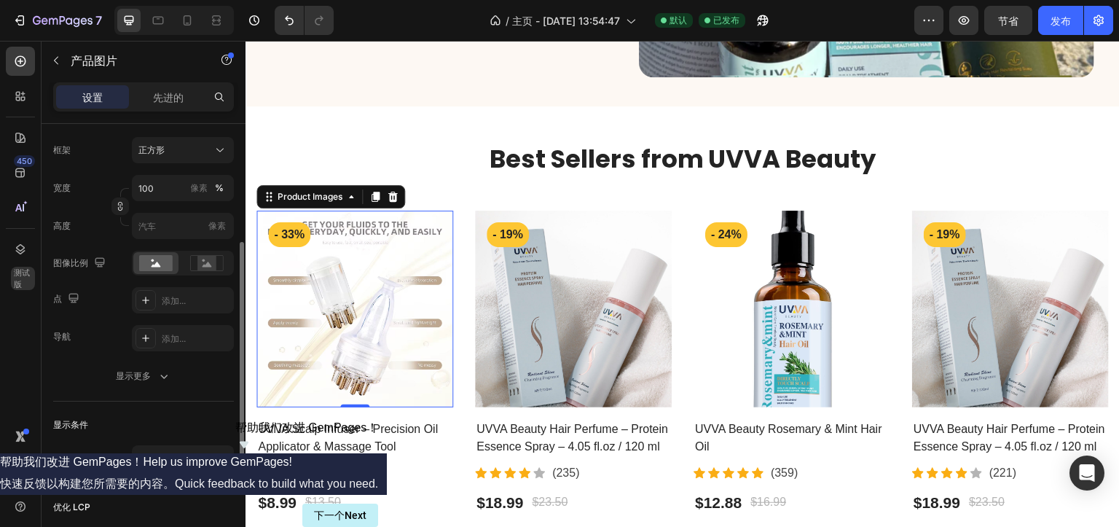
scroll to position [318, 0]
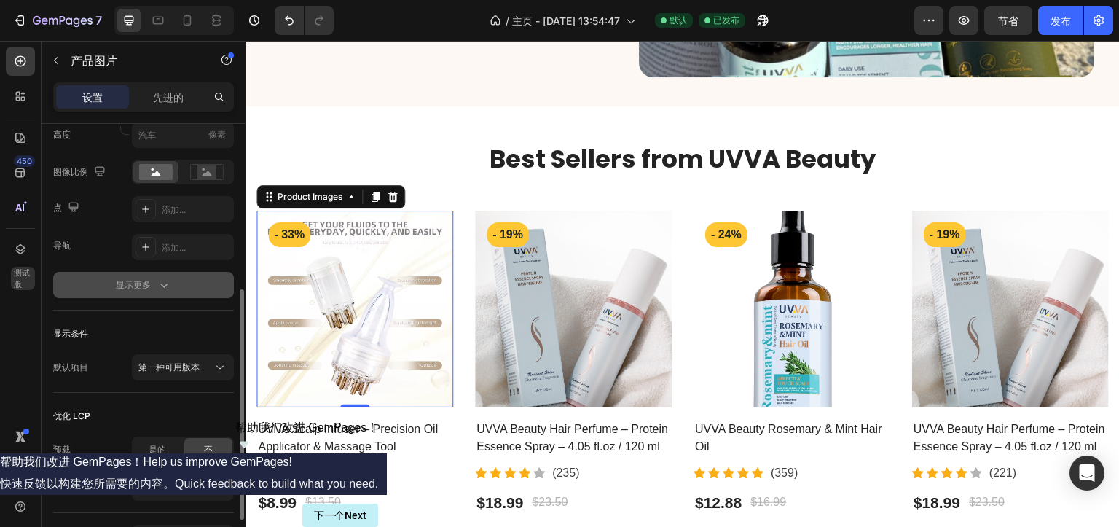
click at [162, 281] on icon "button" at bounding box center [164, 285] width 15 height 15
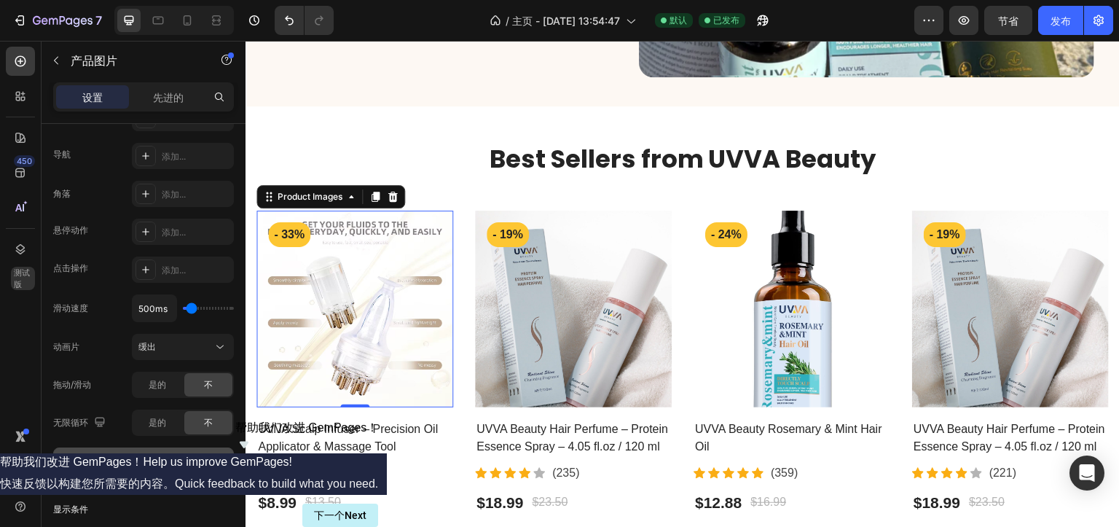
scroll to position [678, 0]
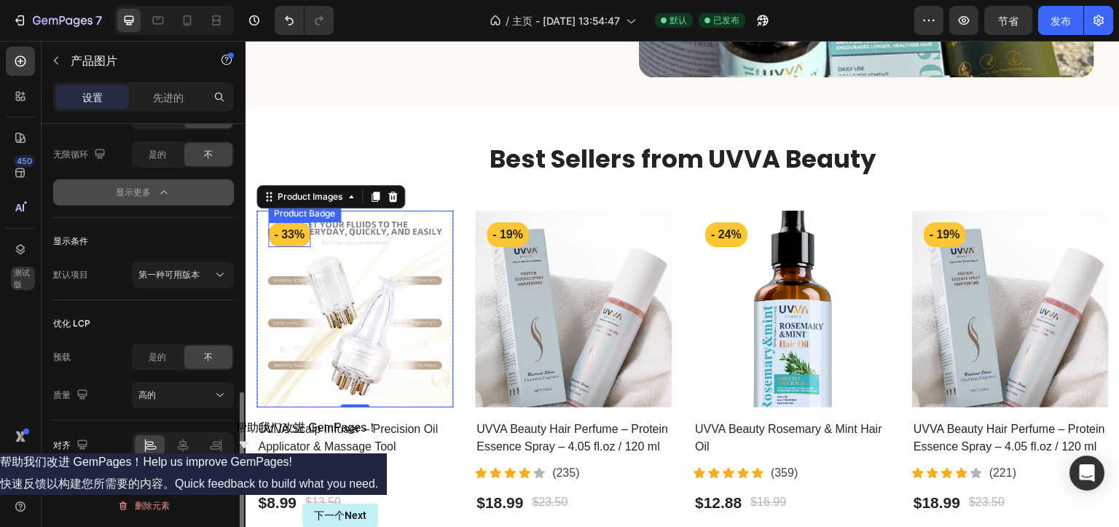
click at [295, 232] on pre "- 33%" at bounding box center [289, 234] width 42 height 25
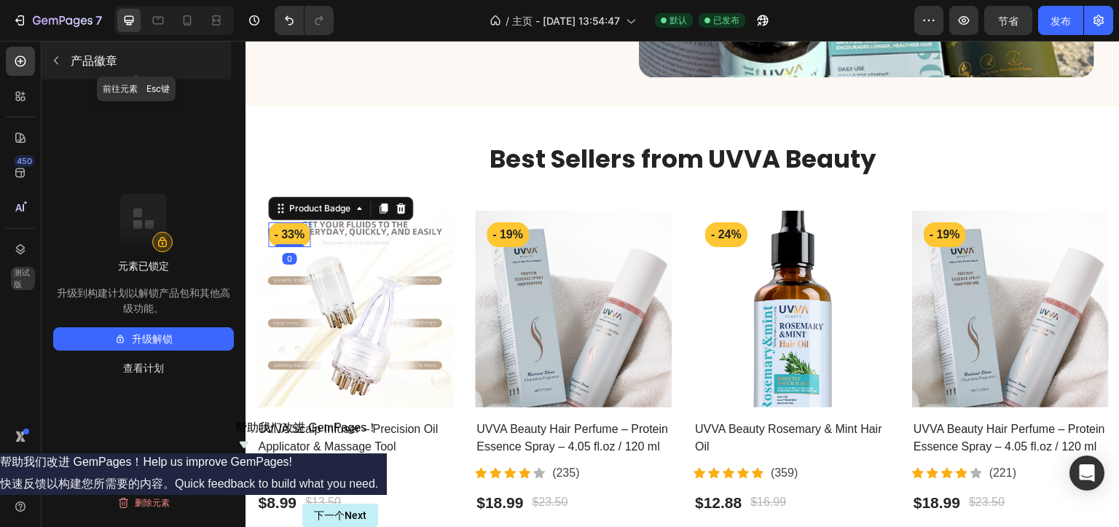
click at [63, 62] on button "button" at bounding box center [55, 60] width 23 height 23
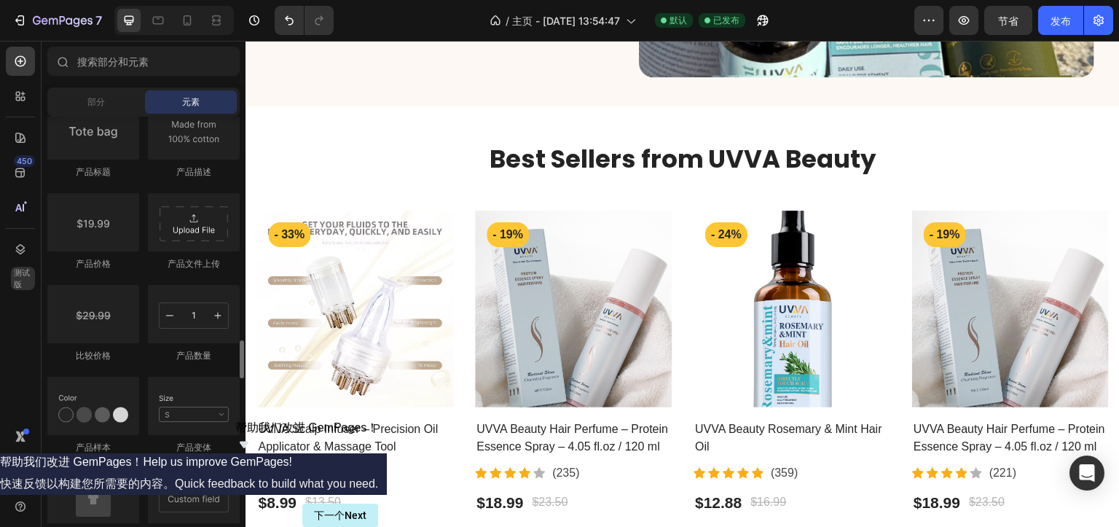
scroll to position [2453, 0]
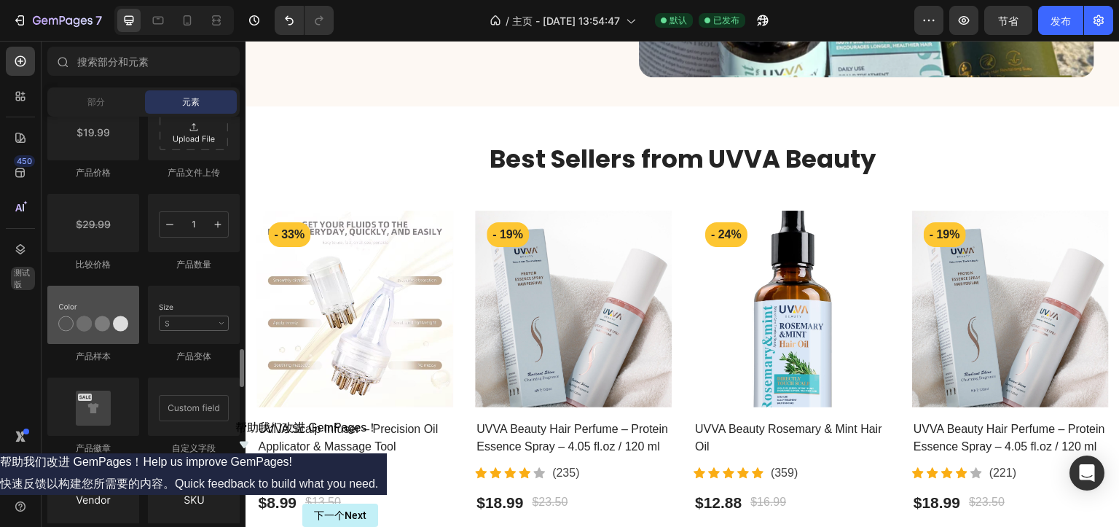
click at [96, 333] on div at bounding box center [93, 315] width 92 height 58
click at [115, 326] on div at bounding box center [93, 315] width 92 height 58
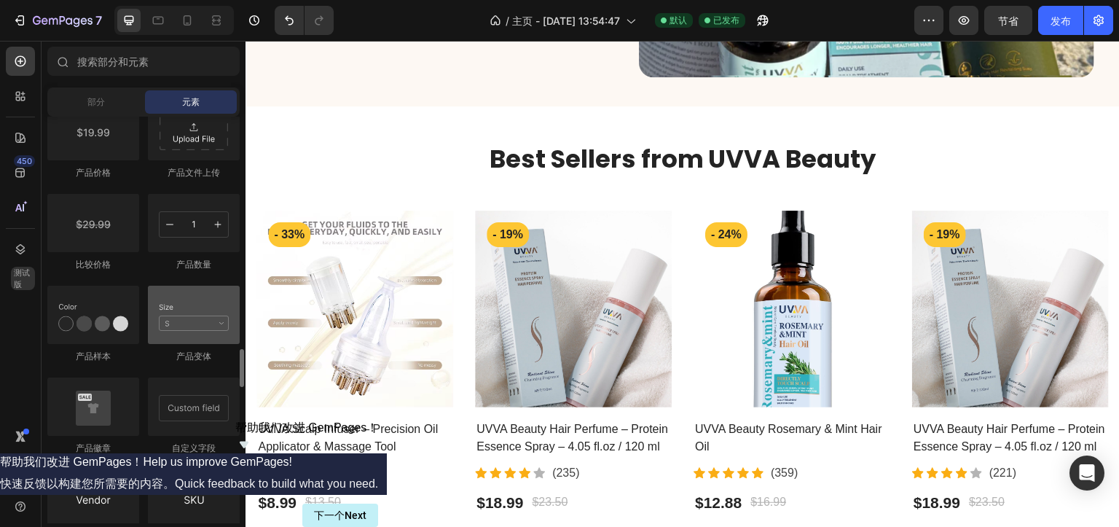
click at [102, 320] on div at bounding box center [93, 315] width 92 height 58
click at [211, 329] on div at bounding box center [194, 315] width 92 height 58
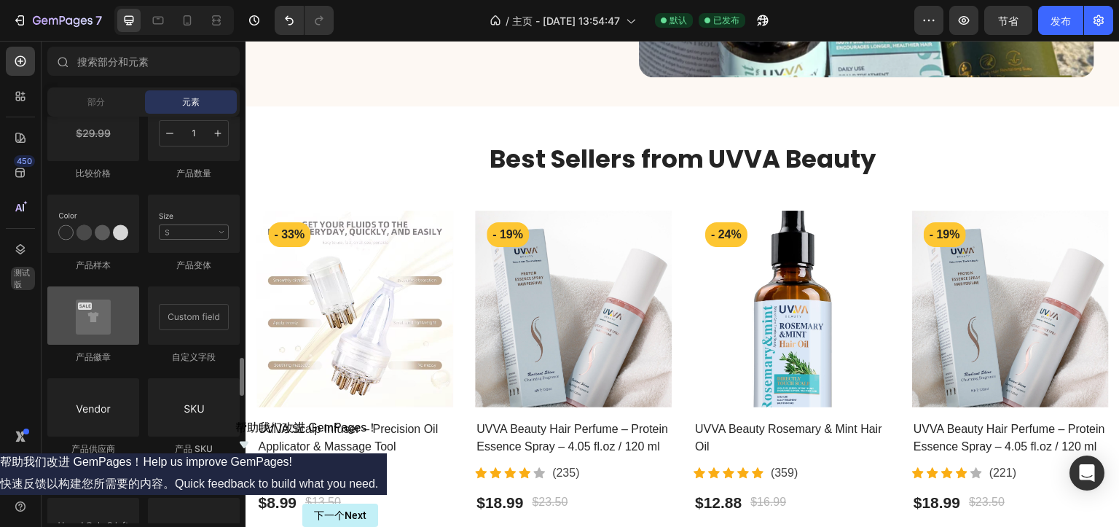
click at [104, 340] on div at bounding box center [93, 315] width 92 height 58
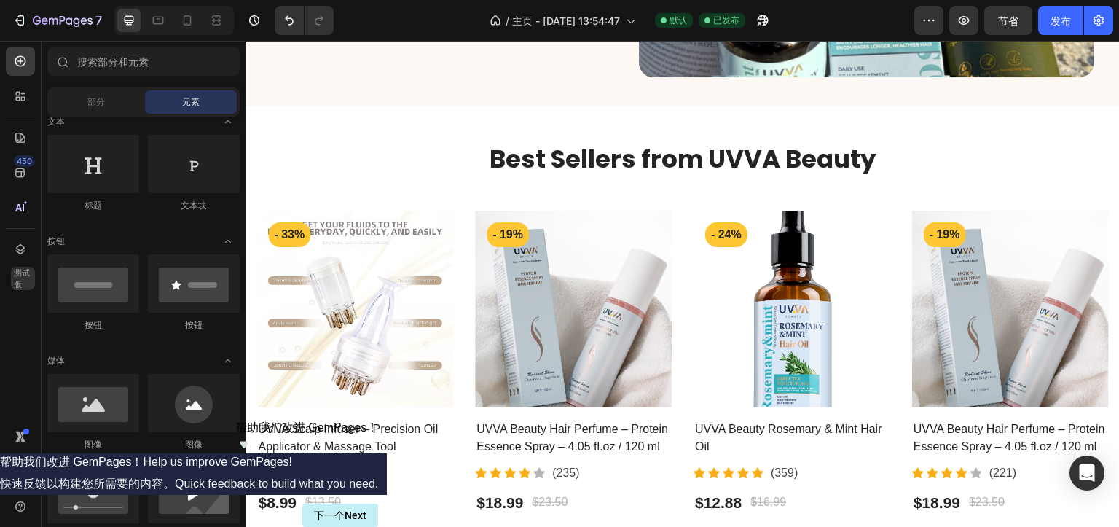
scroll to position [0, 0]
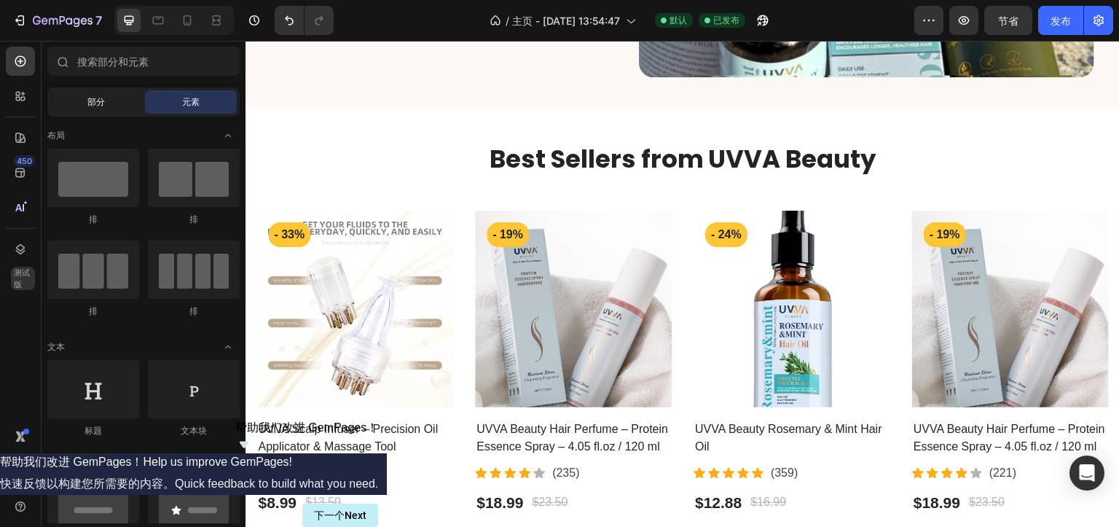
click at [101, 109] on div "部分" at bounding box center [96, 101] width 92 height 23
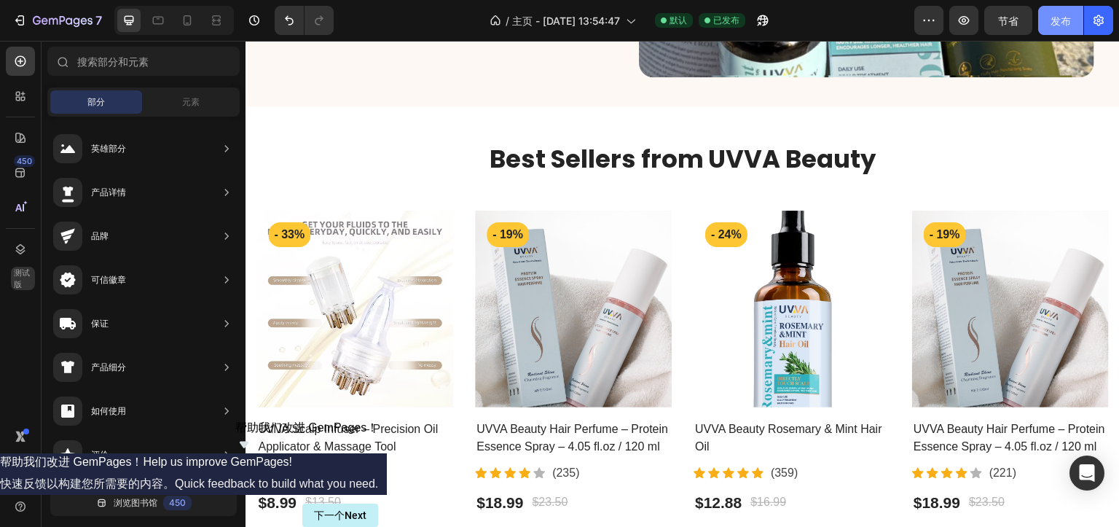
click at [1067, 15] on font "发布" at bounding box center [1061, 21] width 20 height 12
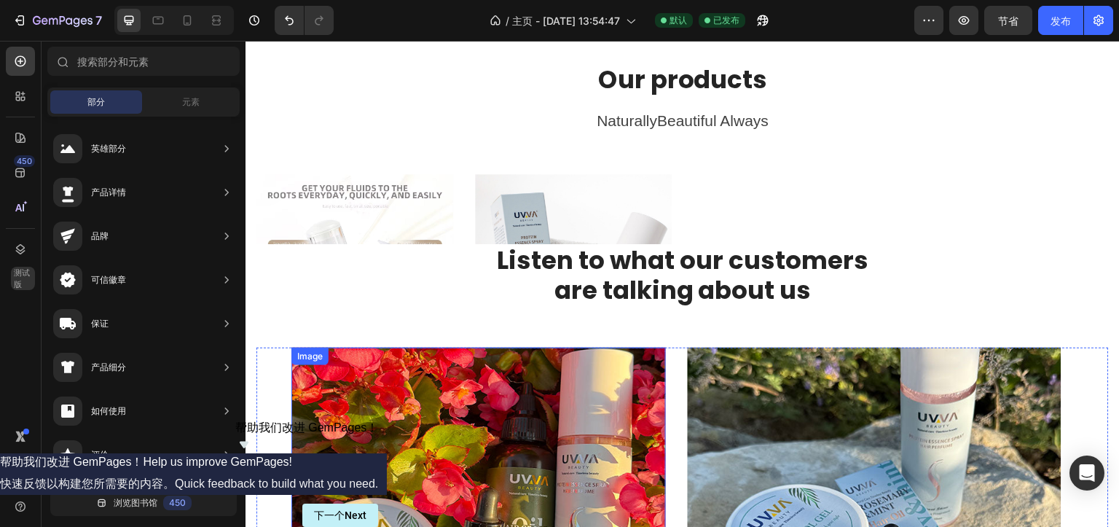
scroll to position [1895, 0]
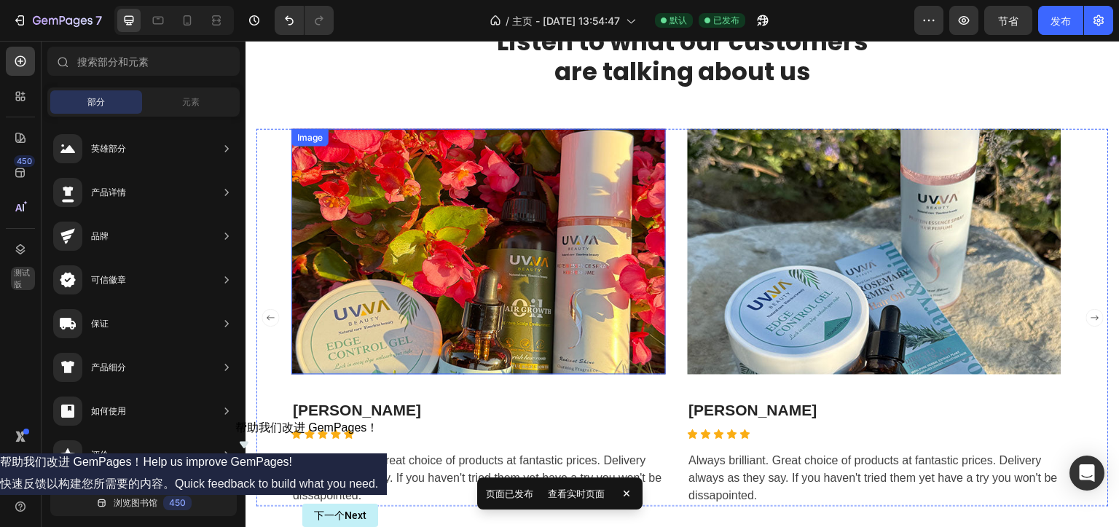
click at [598, 232] on img at bounding box center [478, 252] width 375 height 246
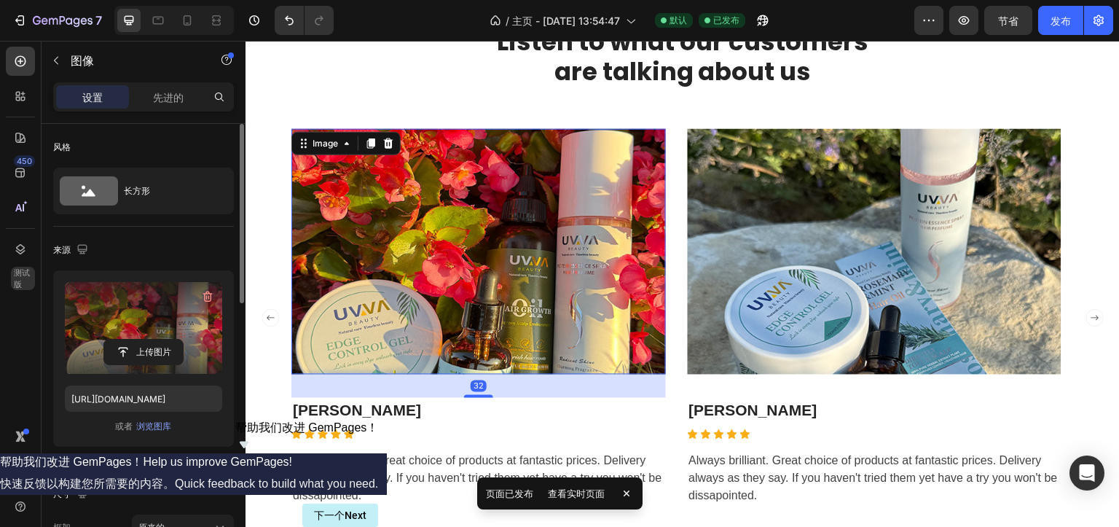
click at [154, 308] on label at bounding box center [143, 328] width 157 height 92
click at [154, 340] on input "file" at bounding box center [143, 352] width 79 height 25
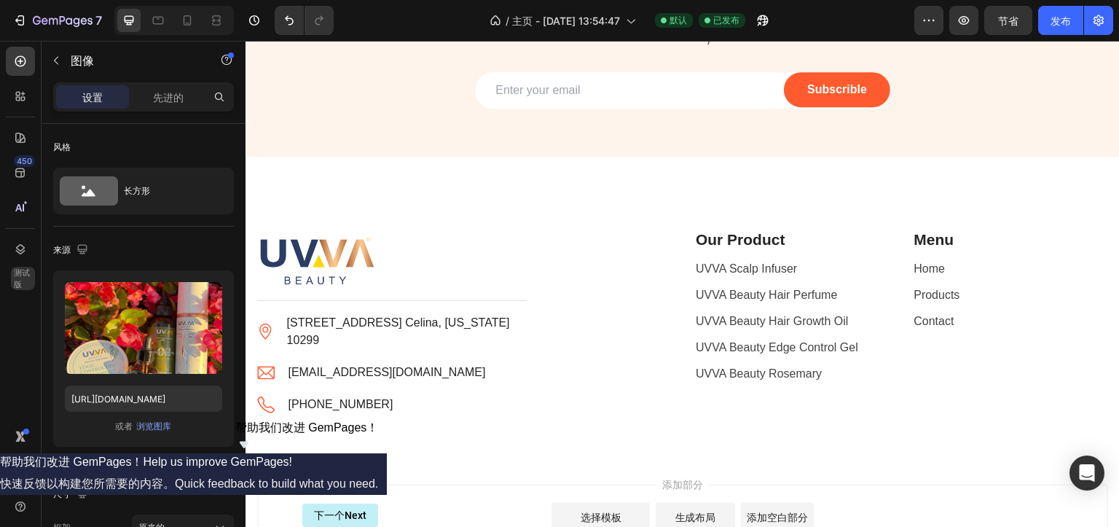
scroll to position [2390, 0]
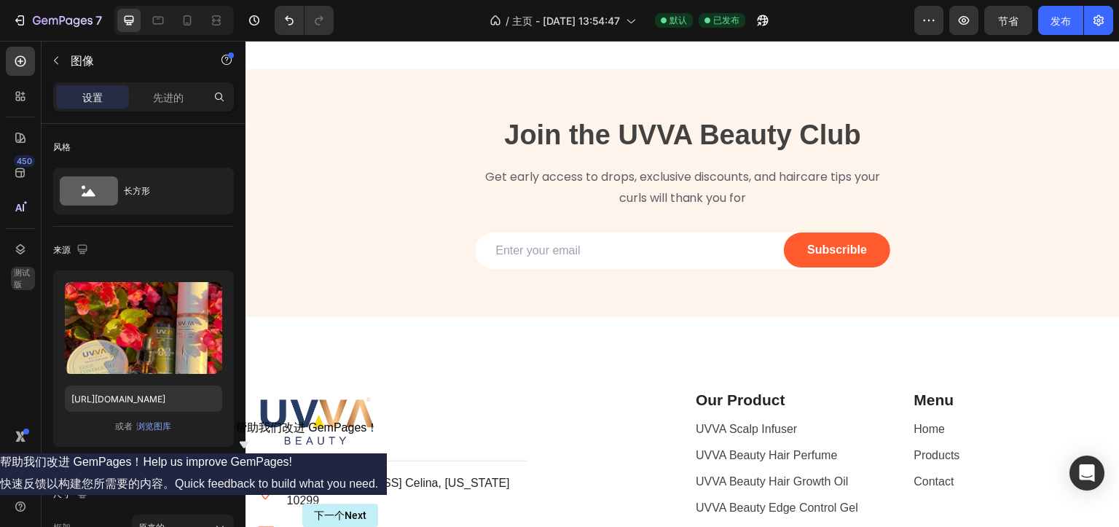
click at [345, 134] on div "Overlay" at bounding box center [683, 193] width 874 height 248
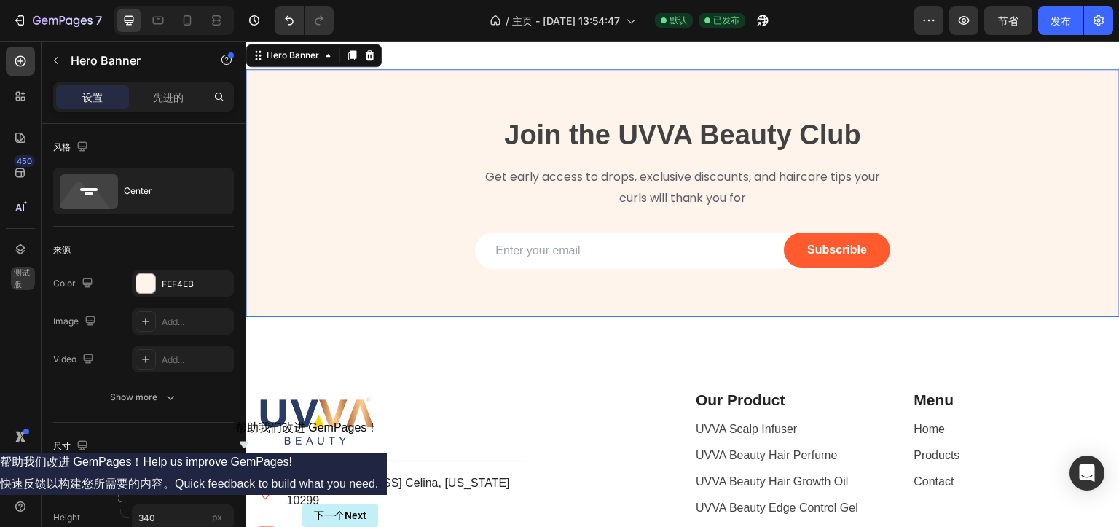
scroll to position [2332, 0]
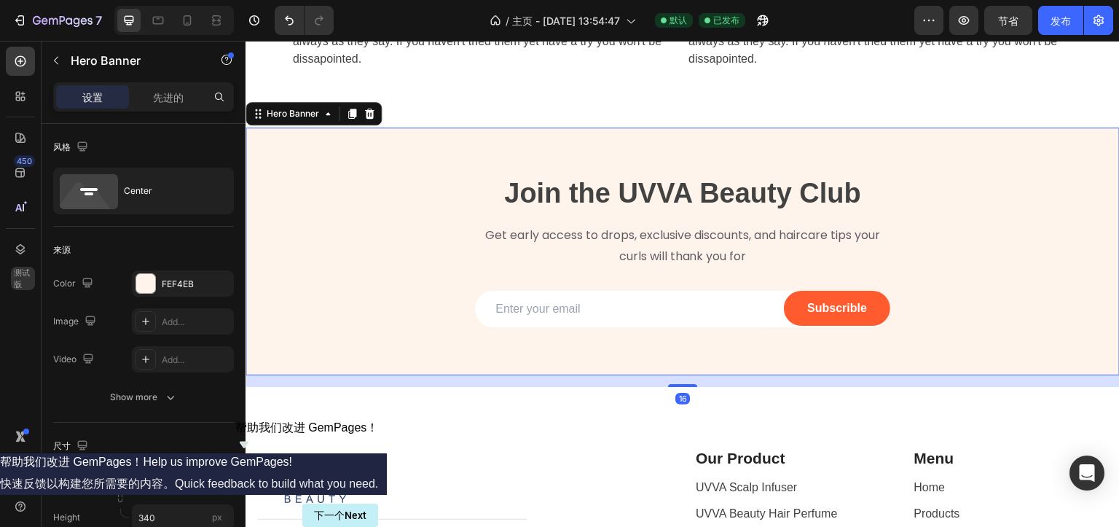
click at [495, 170] on div "Join the UVVA Beauty Club Heading Get early access to drops, exclusive discount…" at bounding box center [683, 251] width 874 height 198
click at [146, 289] on div at bounding box center [145, 283] width 19 height 19
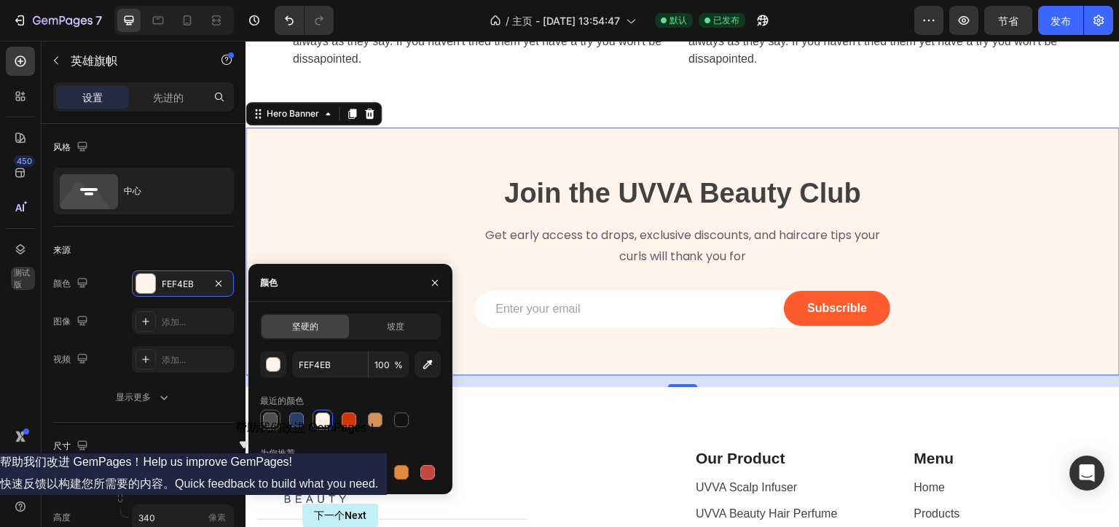
click at [270, 426] on div at bounding box center [270, 419] width 15 height 15
type input "4F4F4F"
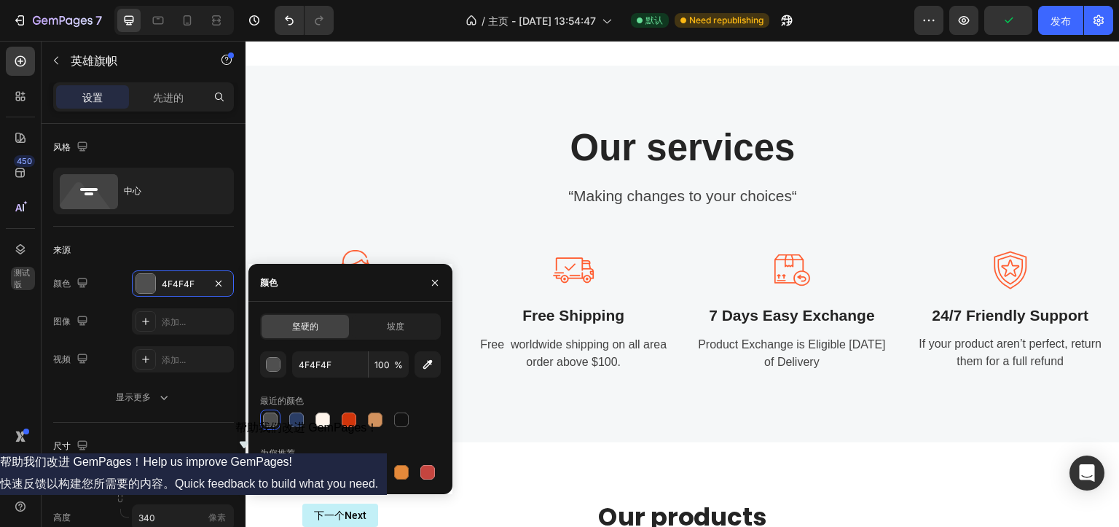
scroll to position [1166, 0]
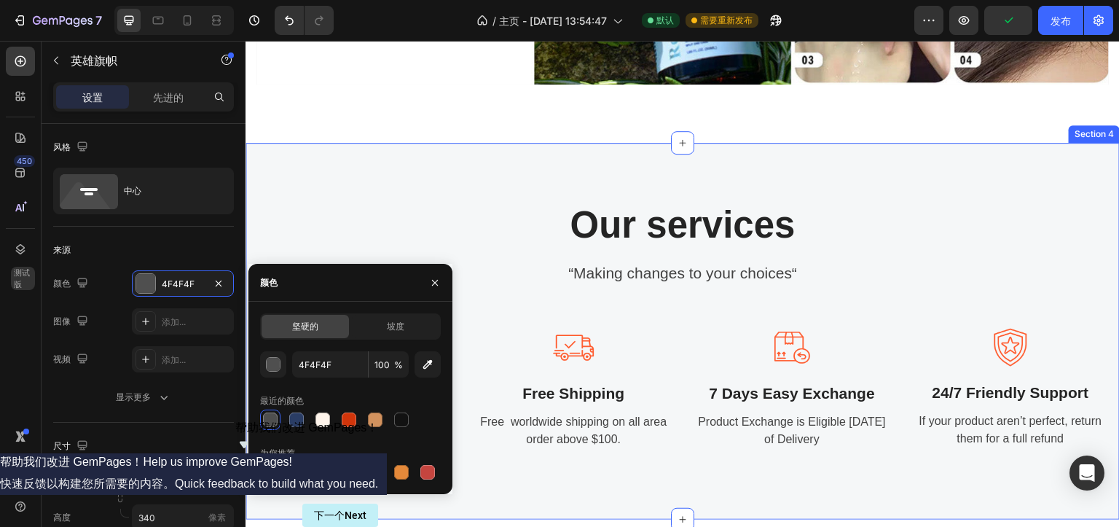
click at [634, 157] on div "Our services Heading “Making changes to your choices“ Text block Image 24/7 Fri…" at bounding box center [683, 331] width 874 height 377
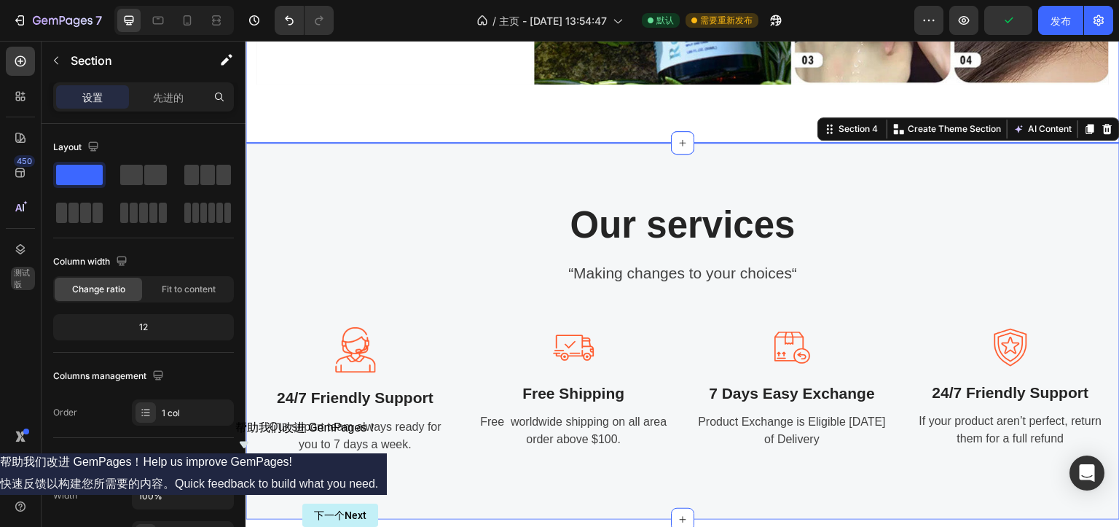
scroll to position [1093, 0]
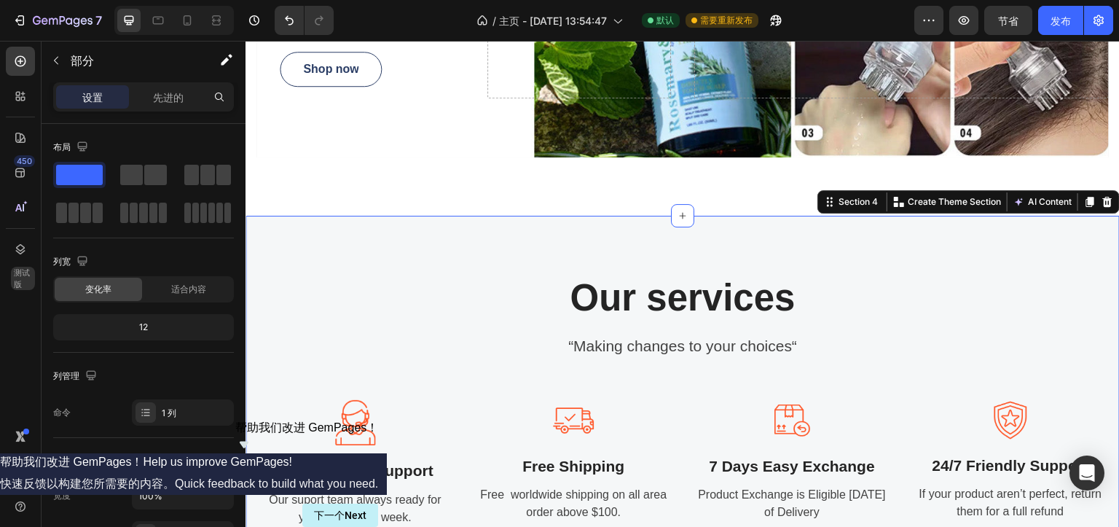
click at [395, 227] on div "Our services Heading “Making changes to your choices“ Text block Image 24/7 Fri…" at bounding box center [683, 404] width 874 height 377
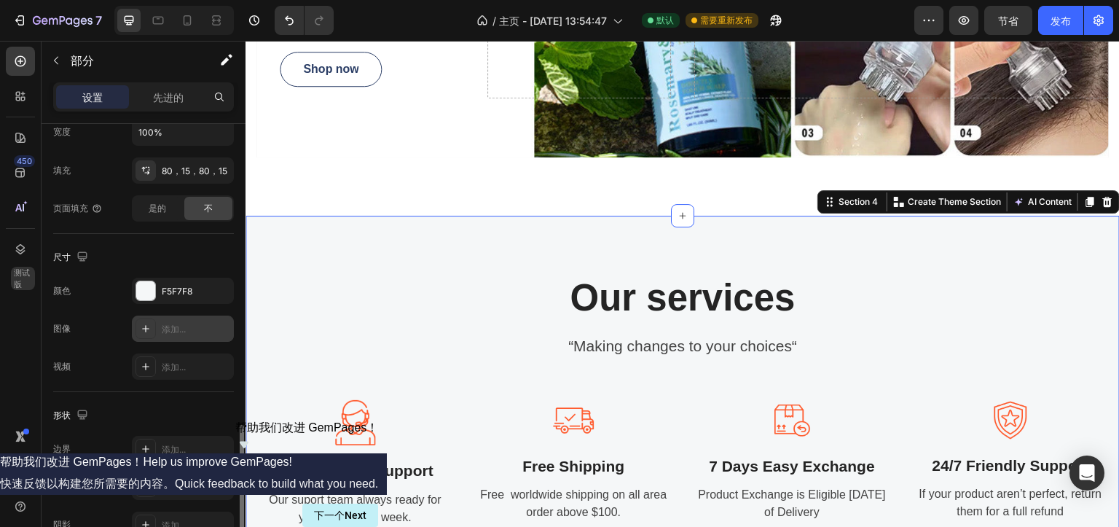
scroll to position [443, 0]
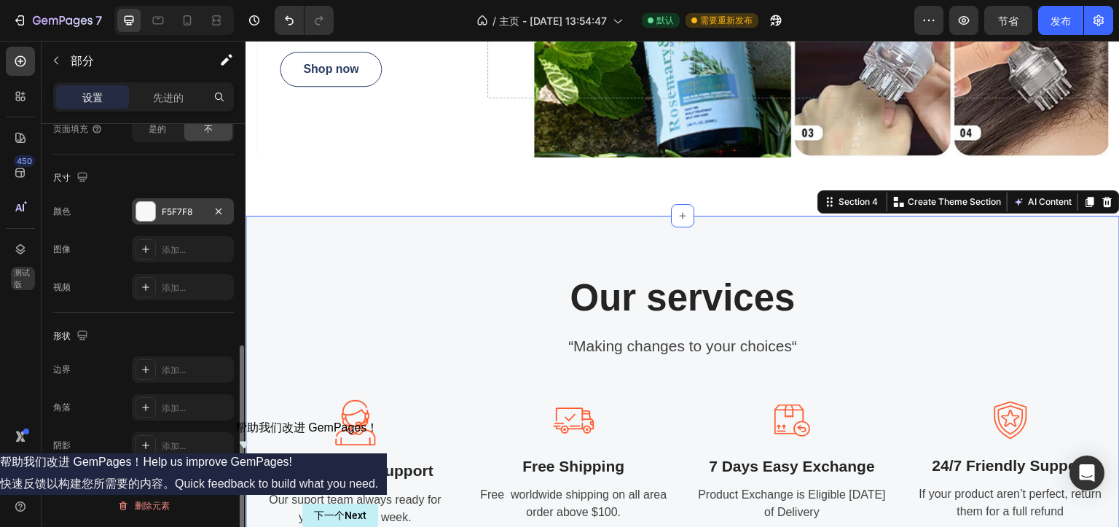
click at [149, 214] on div at bounding box center [145, 211] width 19 height 19
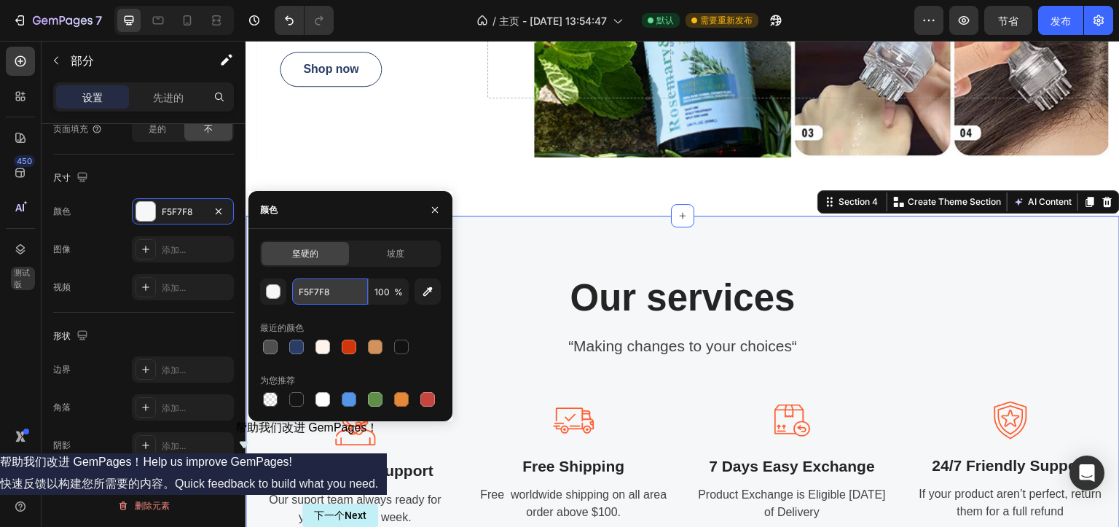
click at [302, 293] on input "F5F7F8" at bounding box center [330, 291] width 76 height 26
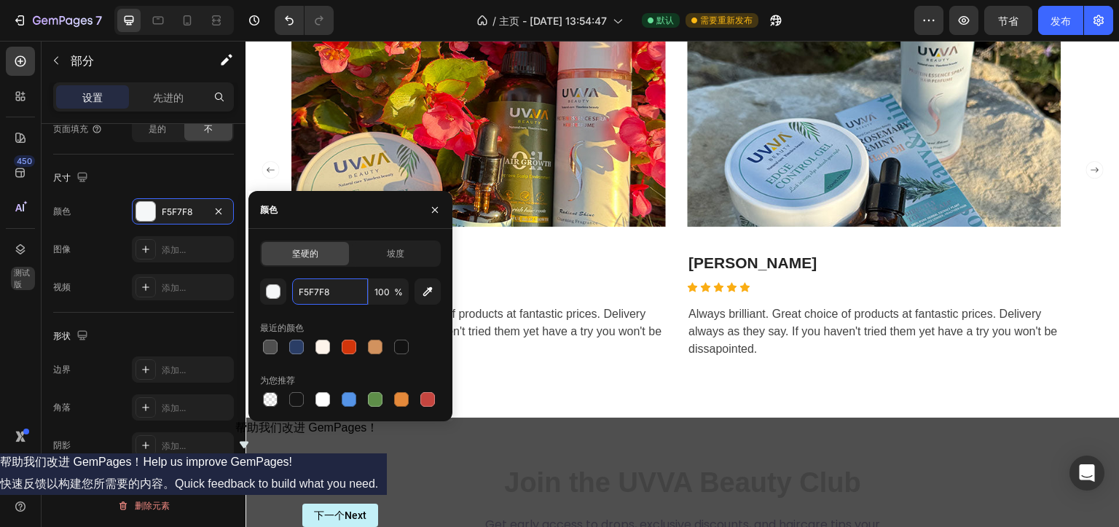
scroll to position [2623, 0]
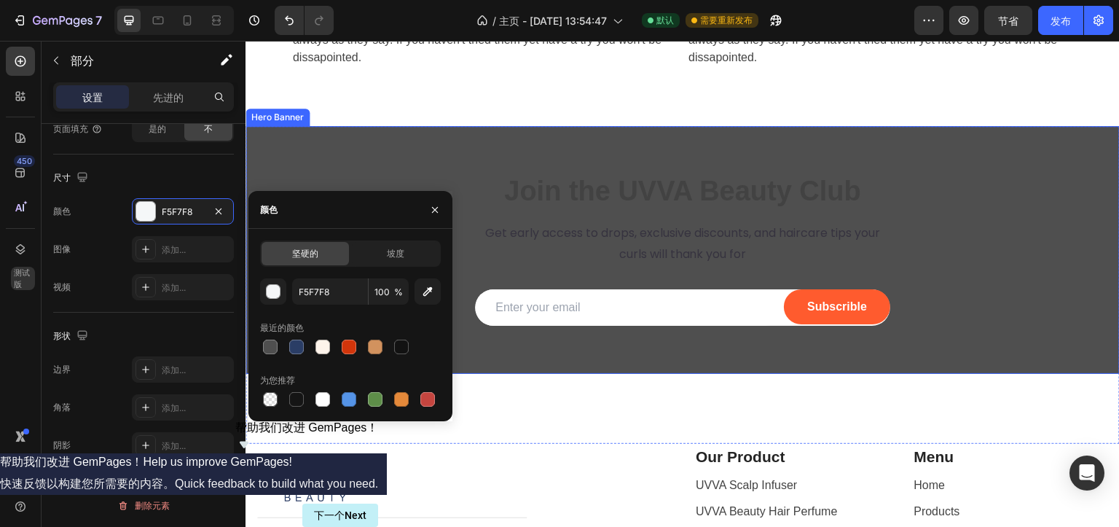
click at [651, 144] on div "Overlay" at bounding box center [683, 250] width 874 height 248
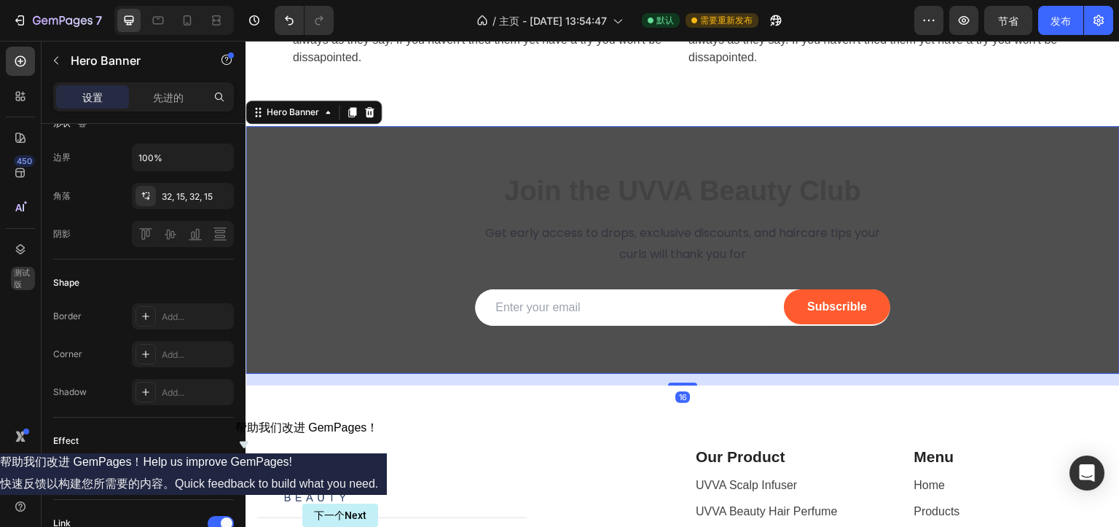
scroll to position [0, 0]
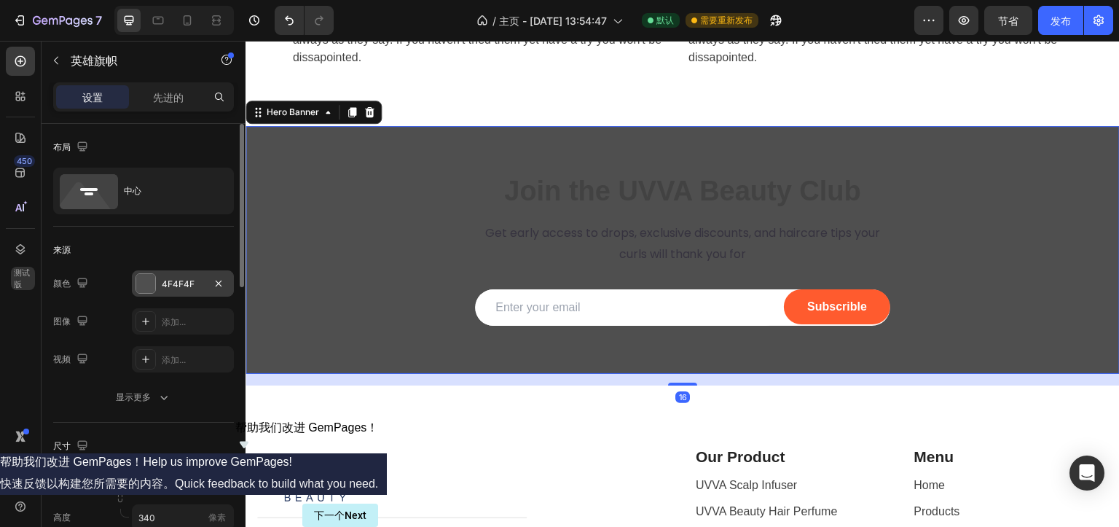
click at [147, 288] on div at bounding box center [145, 283] width 19 height 19
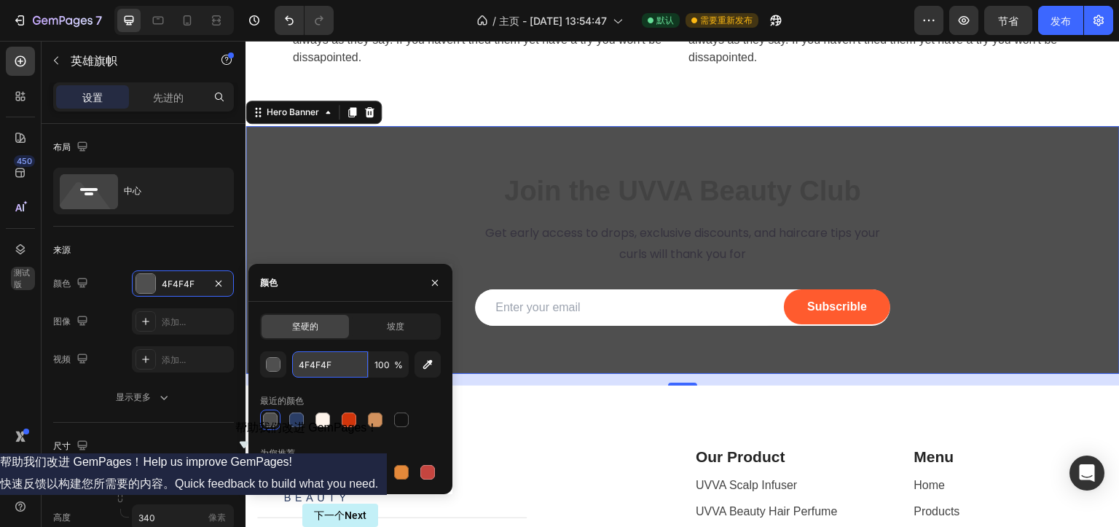
click at [307, 367] on input "4F4F4F" at bounding box center [330, 364] width 76 height 26
paste input "F5F7F8"
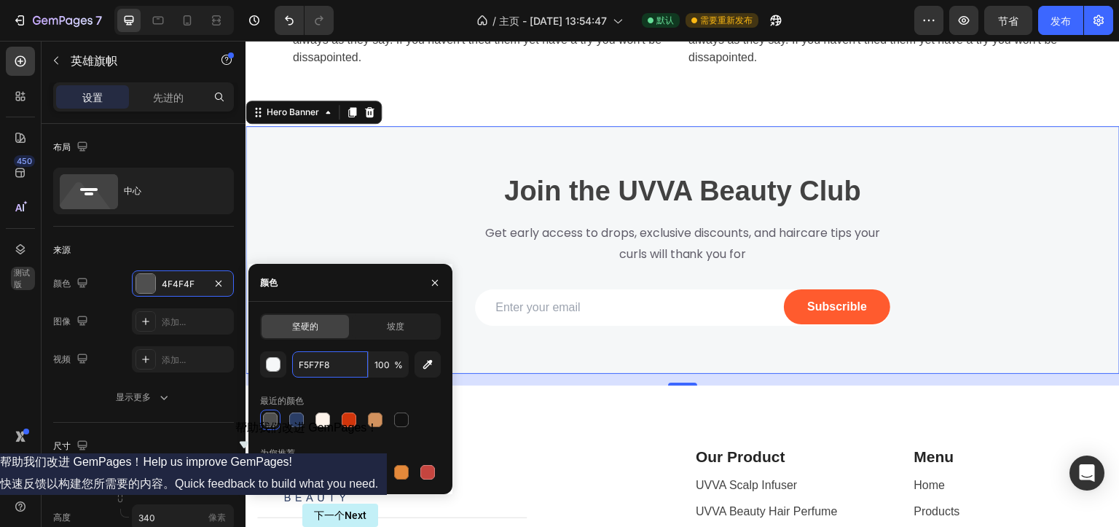
type input "F5F7F8"
click at [1065, 16] on font "发布" at bounding box center [1061, 21] width 20 height 12
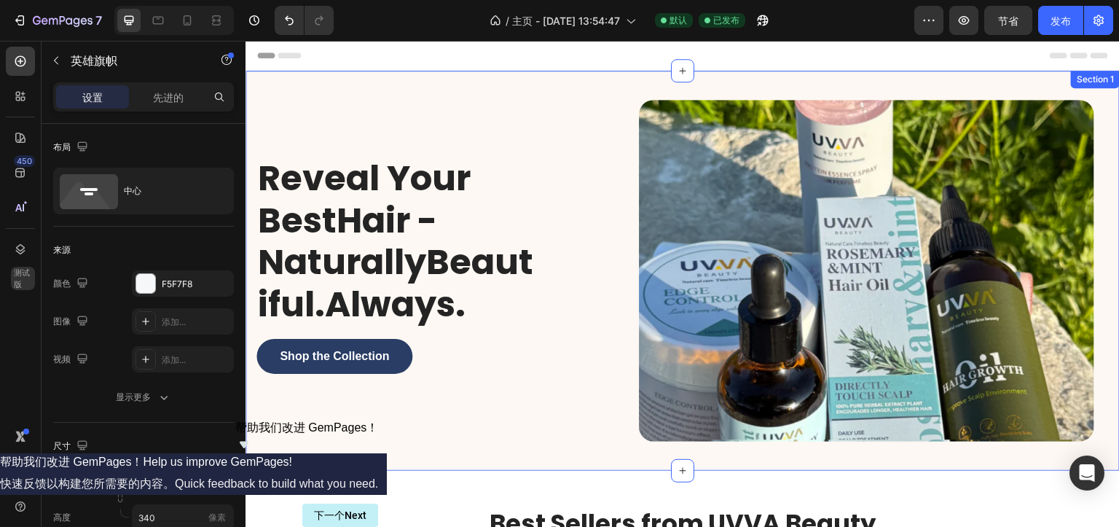
click at [254, 79] on div "Reveal Your BestHair - NaturallyBeautiful.Always. Heading Shop the Collection B…" at bounding box center [683, 271] width 874 height 400
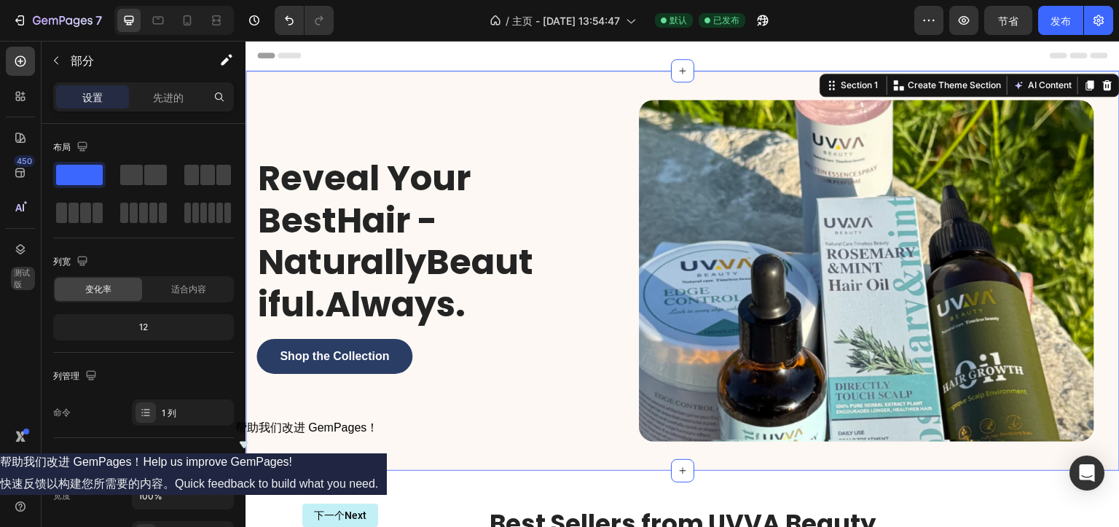
click at [267, 78] on div "Reveal Your BestHair - NaturallyBeautiful.Always. Heading Shop the Collection B…" at bounding box center [682, 270] width 853 height 385
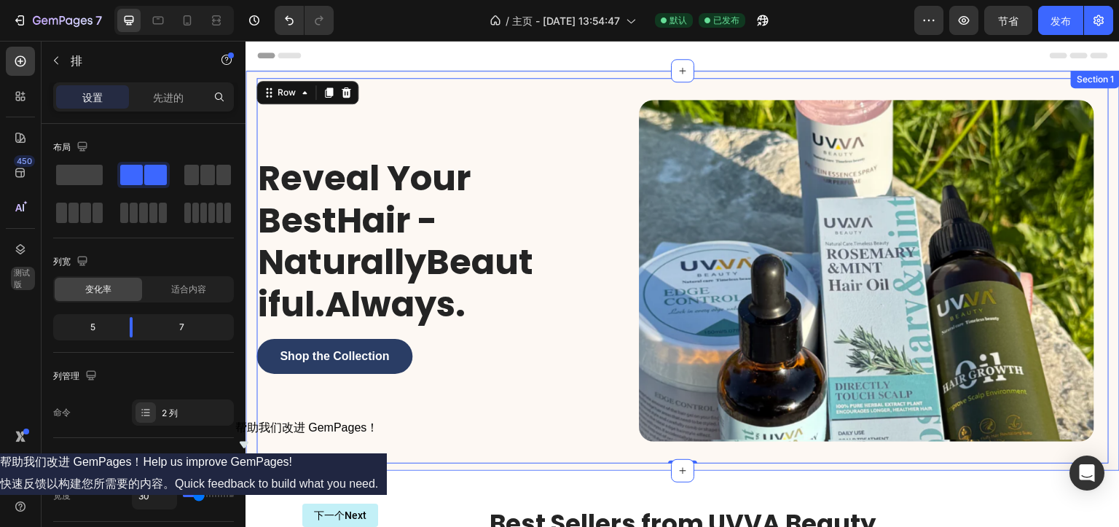
click at [248, 80] on div "Reveal Your BestHair - NaturallyBeautiful.Always. Heading Shop the Collection B…" at bounding box center [683, 271] width 874 height 400
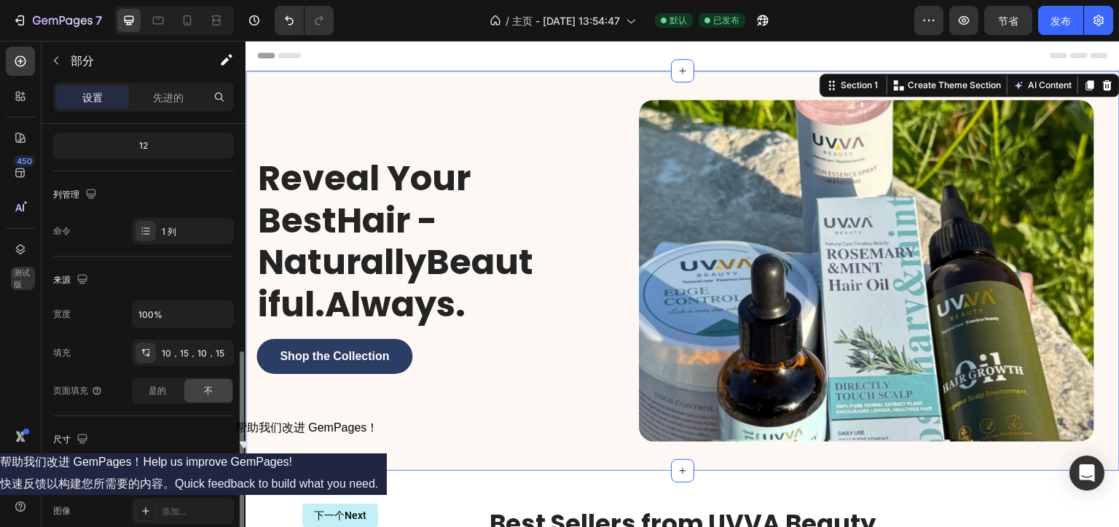
scroll to position [364, 0]
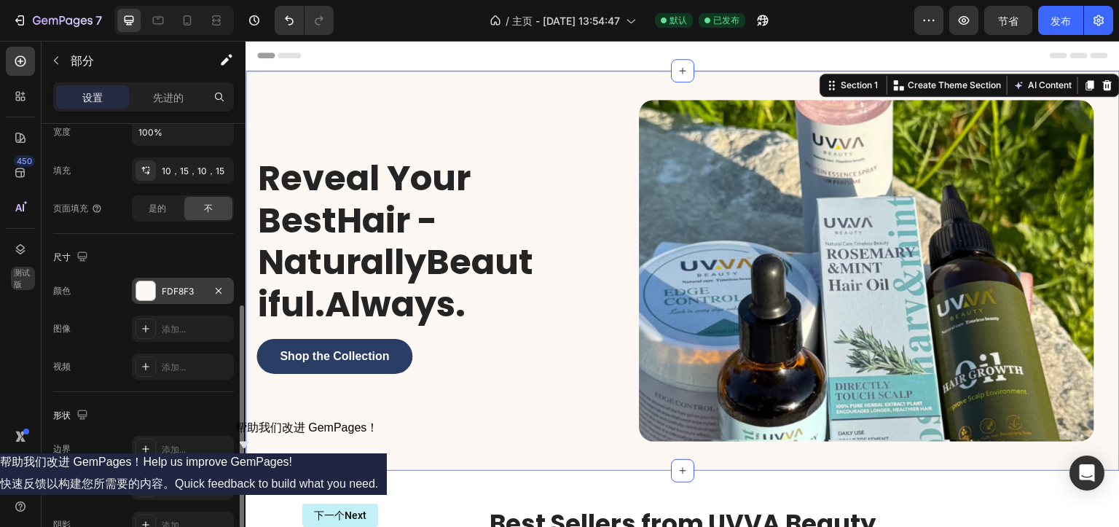
click at [146, 294] on div at bounding box center [145, 290] width 19 height 19
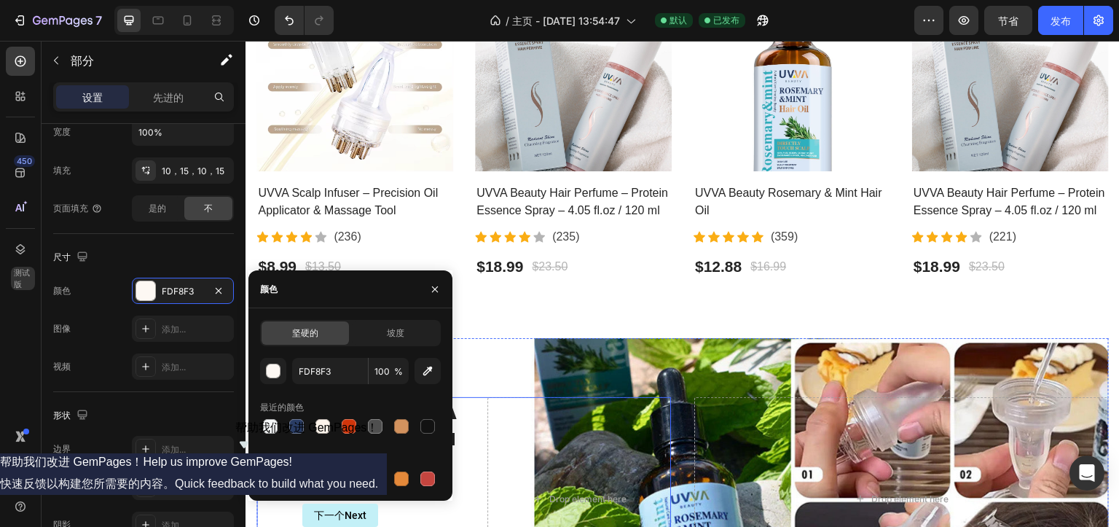
scroll to position [729, 0]
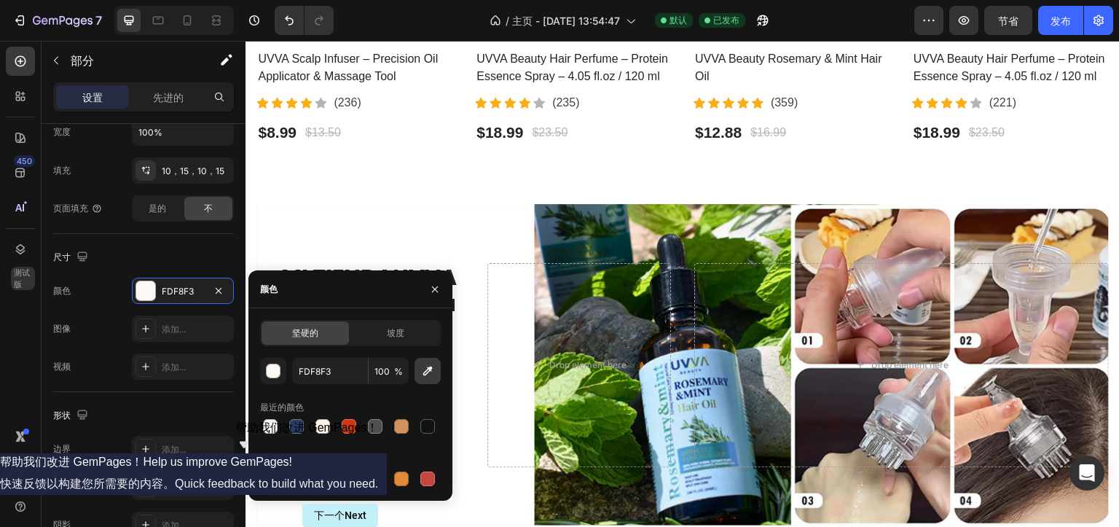
click at [434, 368] on icon "button" at bounding box center [427, 371] width 15 height 15
click at [276, 368] on div "button" at bounding box center [274, 371] width 15 height 15
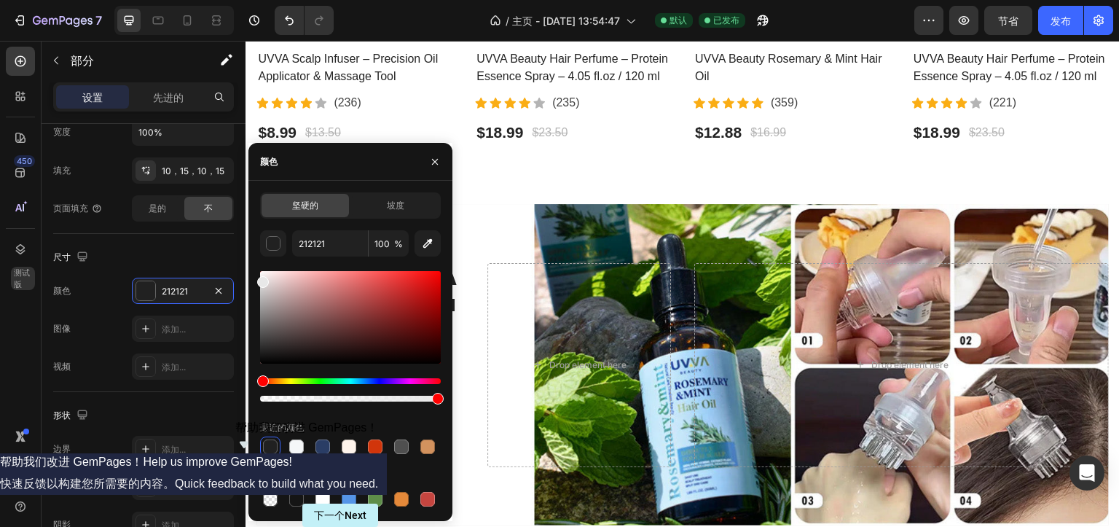
drag, startPoint x: 281, startPoint y: 304, endPoint x: 254, endPoint y: 279, distance: 36.1
click at [254, 279] on div "坚硬的 坡度 212121 100 % 最近的颜色 为您推荐" at bounding box center [350, 350] width 204 height 317
type input "E8E8E8"
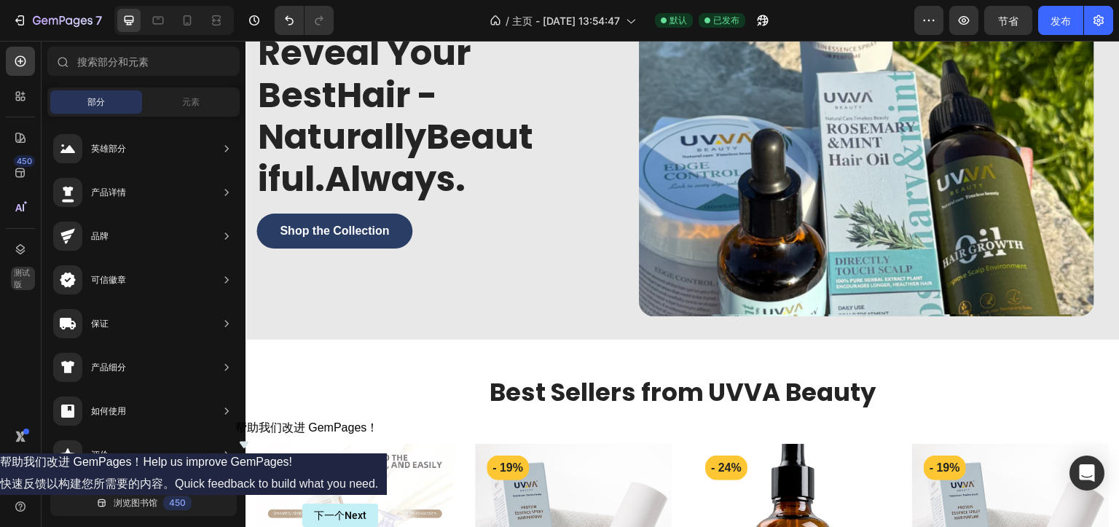
scroll to position [0, 0]
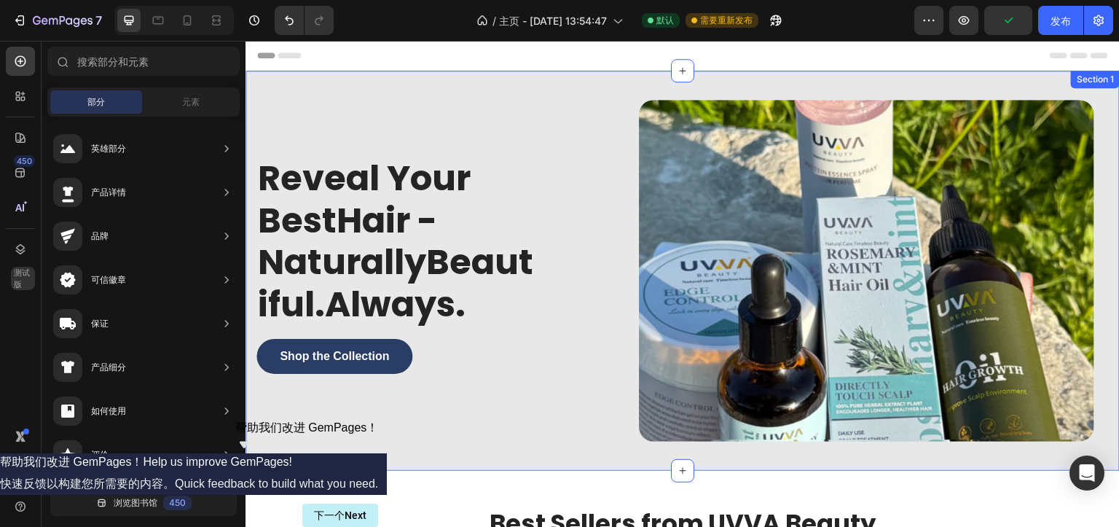
click at [254, 77] on div "Reveal Your BestHair - NaturallyBeautiful.Always. Heading Shop the Collection B…" at bounding box center [683, 271] width 874 height 400
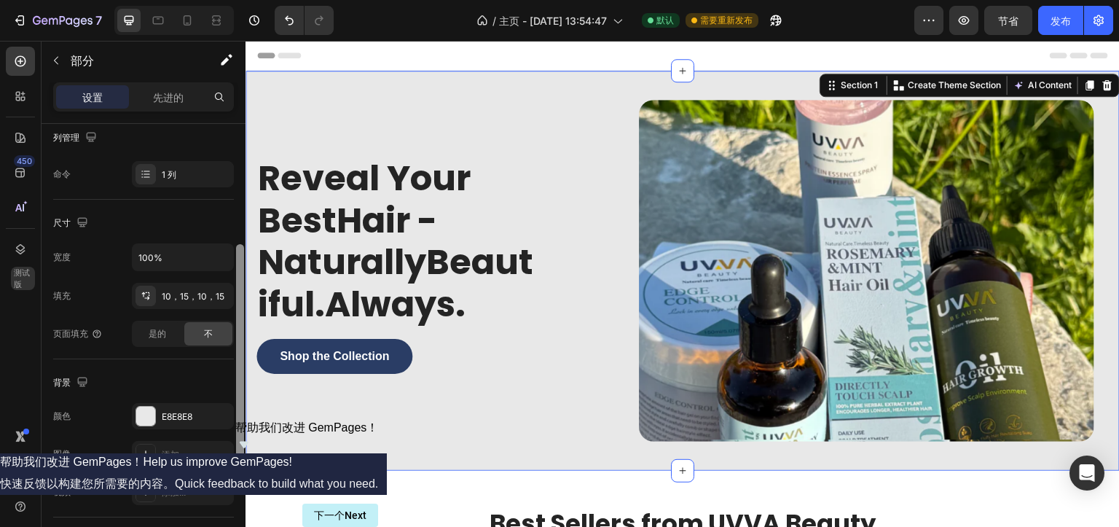
scroll to position [239, 0]
drag, startPoint x: 241, startPoint y: 289, endPoint x: 245, endPoint y: 409, distance: 120.3
click at [245, 409] on div at bounding box center [240, 346] width 11 height 444
click at [150, 413] on div at bounding box center [145, 415] width 19 height 19
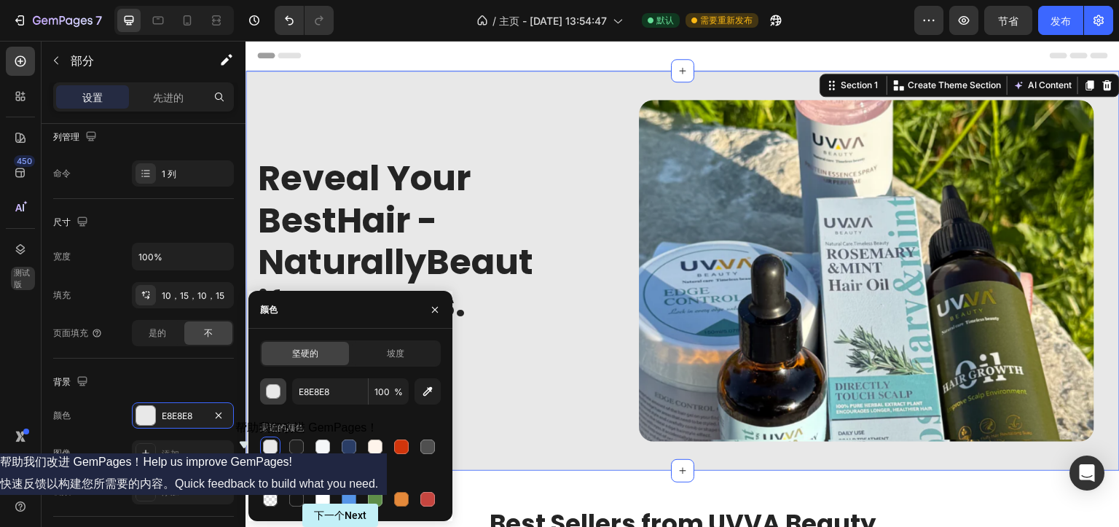
click at [275, 391] on div "button" at bounding box center [274, 392] width 15 height 15
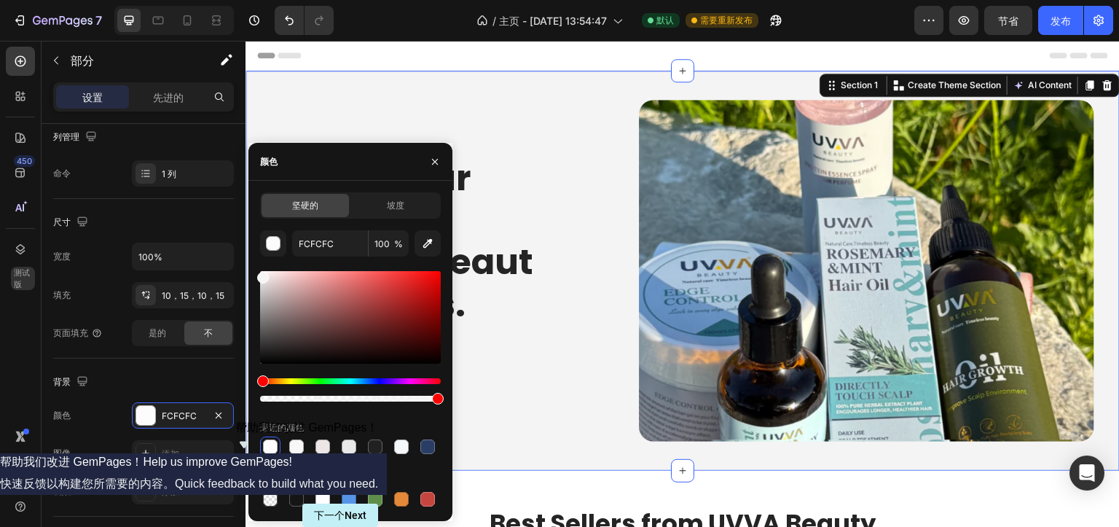
drag, startPoint x: 267, startPoint y: 290, endPoint x: 259, endPoint y: 275, distance: 16.9
click at [260, 275] on div at bounding box center [350, 317] width 181 height 93
click at [394, 502] on div at bounding box center [401, 499] width 15 height 15
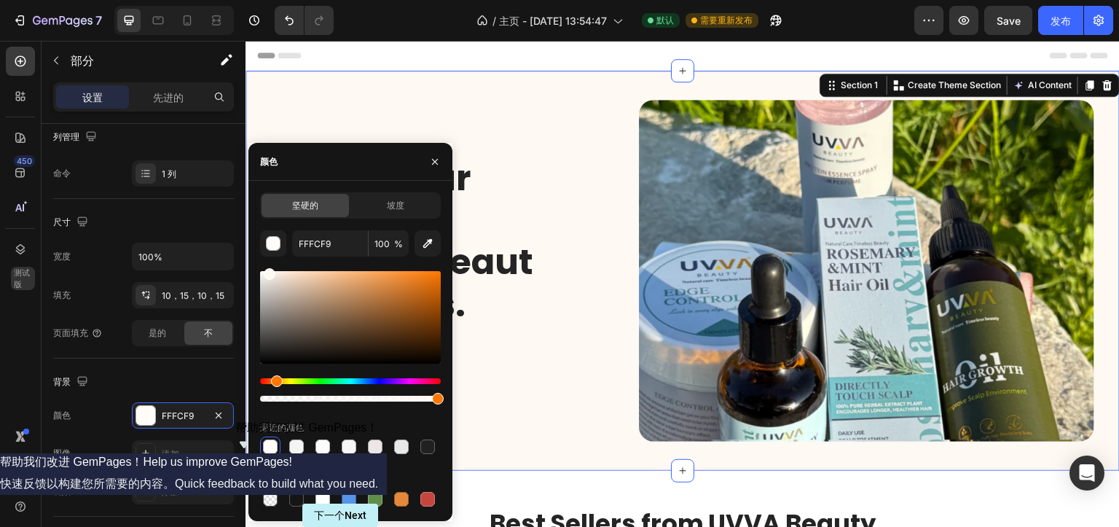
type input "FFF9F4"
drag, startPoint x: 279, startPoint y: 286, endPoint x: 268, endPoint y: 266, distance: 23.1
click at [268, 266] on div "FFF9F4 100 % 最近的颜色 为您推荐" at bounding box center [350, 369] width 181 height 279
click at [1062, 20] on font "发布" at bounding box center [1061, 21] width 20 height 12
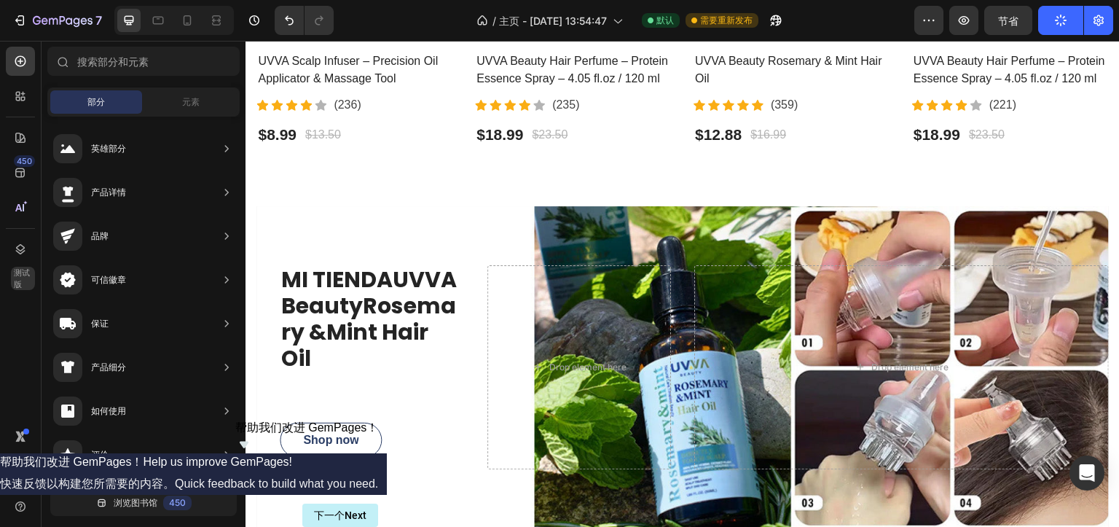
scroll to position [732, 0]
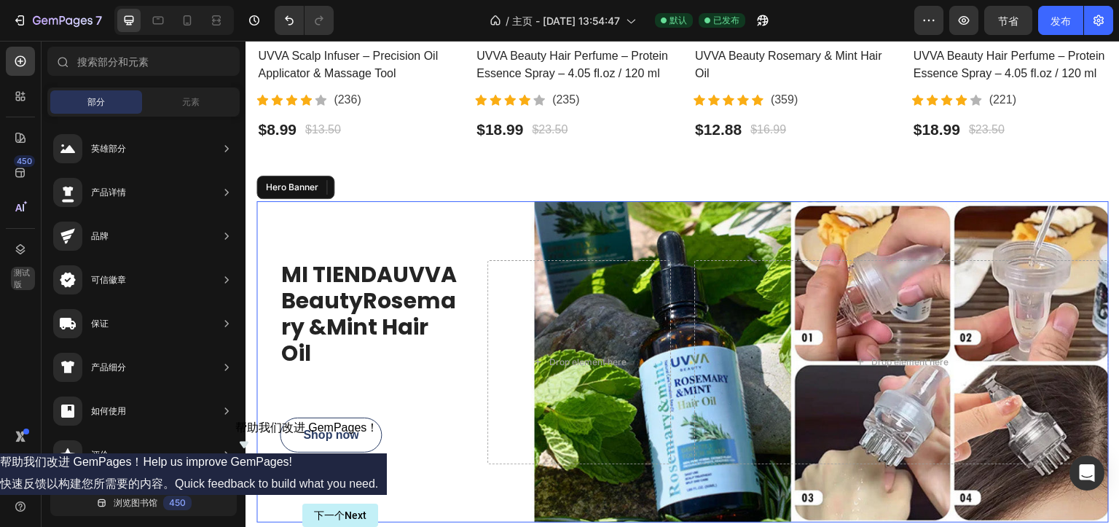
click at [354, 216] on div "Overlay" at bounding box center [682, 362] width 853 height 322
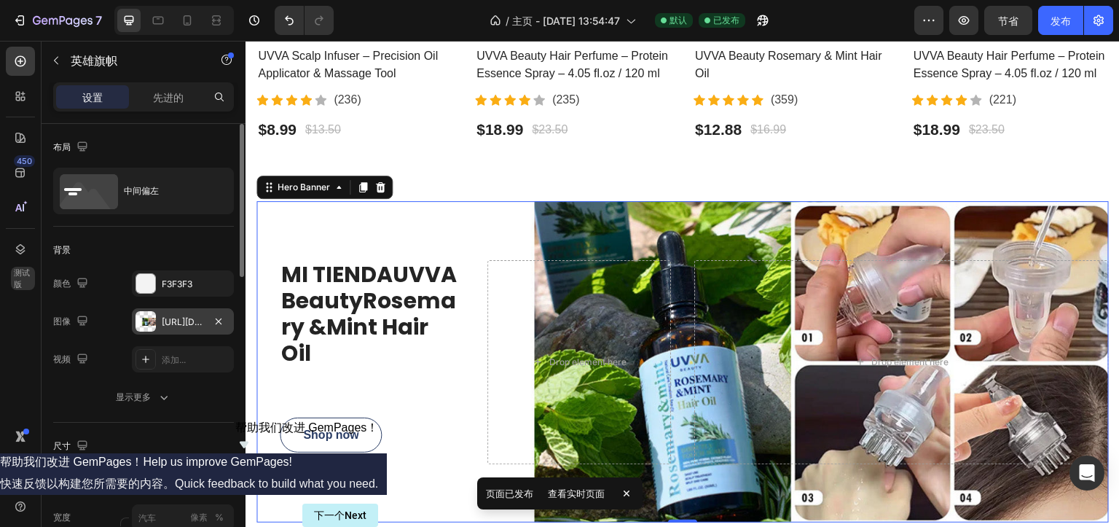
click at [157, 321] on div "[URL][DOMAIN_NAME]" at bounding box center [183, 321] width 102 height 26
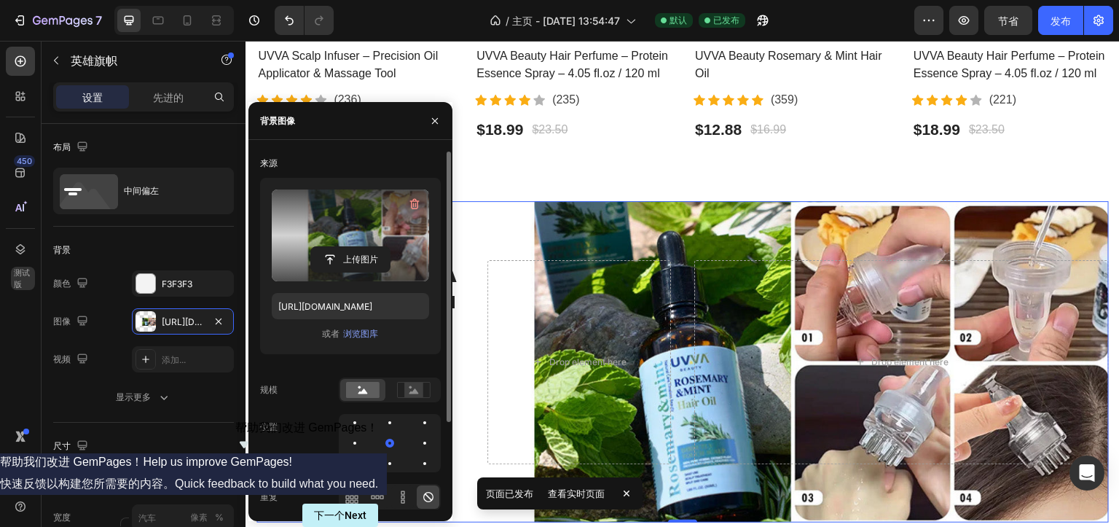
click at [361, 225] on label at bounding box center [350, 235] width 157 height 92
click at [361, 247] on input "file" at bounding box center [350, 259] width 79 height 25
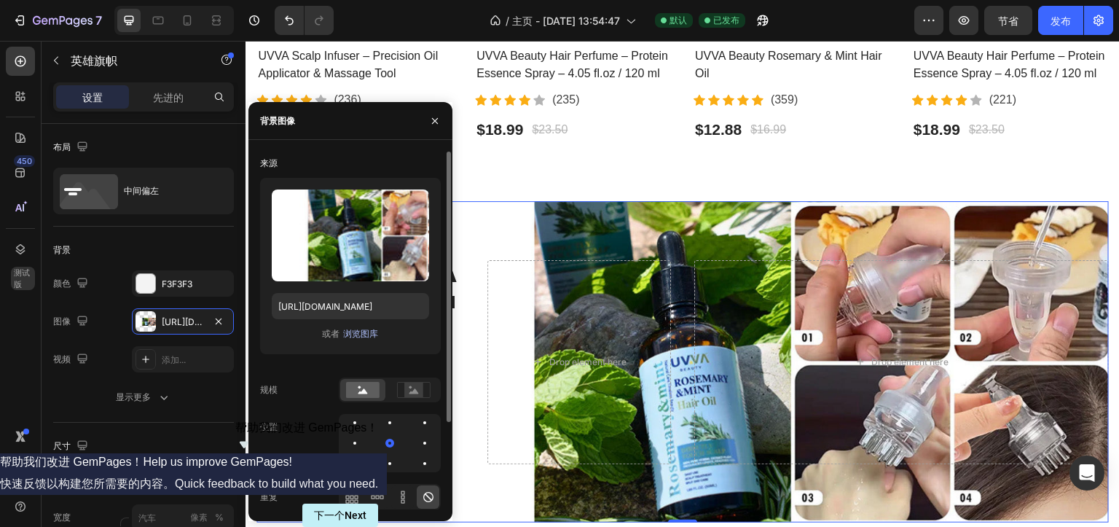
click at [350, 332] on font "浏览图库" at bounding box center [360, 333] width 35 height 11
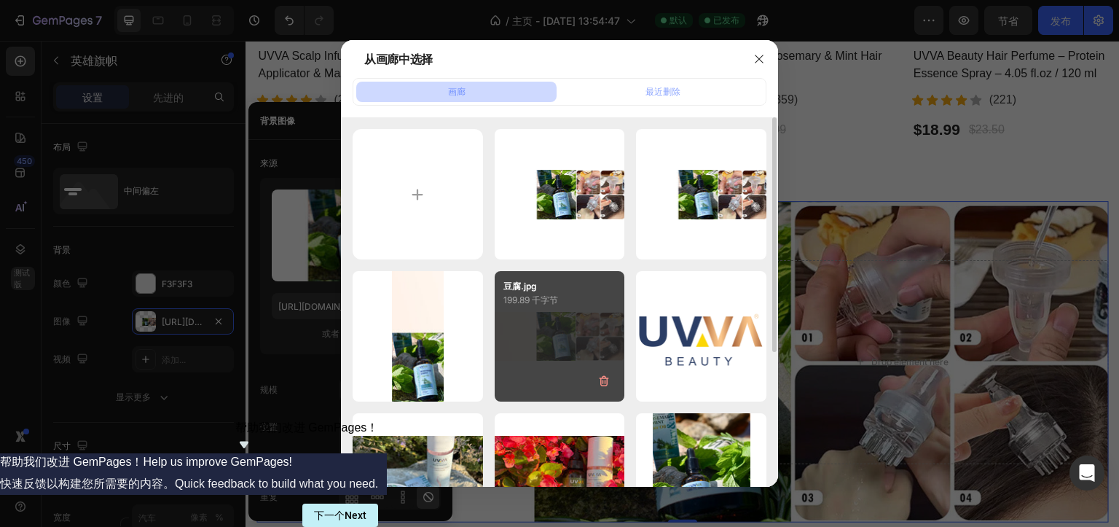
click at [539, 346] on div "豆腐.jpg 199.89 千字节" at bounding box center [560, 336] width 130 height 130
type input "[URL][DOMAIN_NAME]"
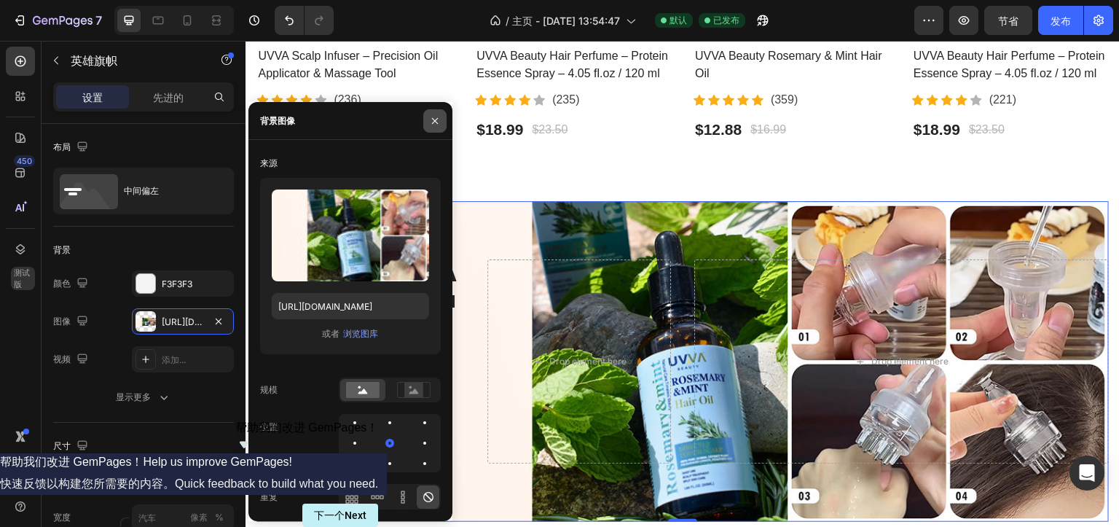
click at [434, 117] on icon "button" at bounding box center [435, 121] width 12 height 12
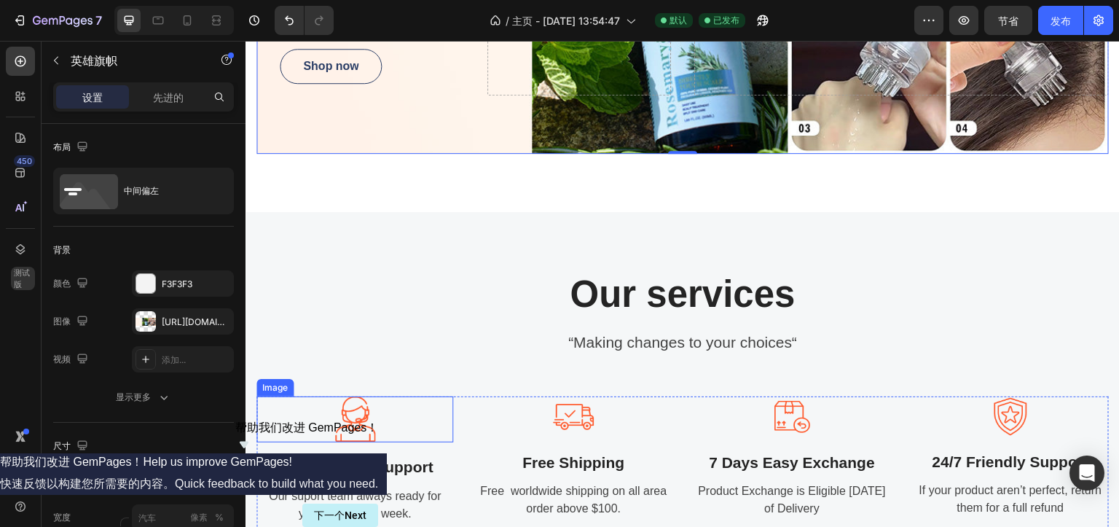
scroll to position [1242, 0]
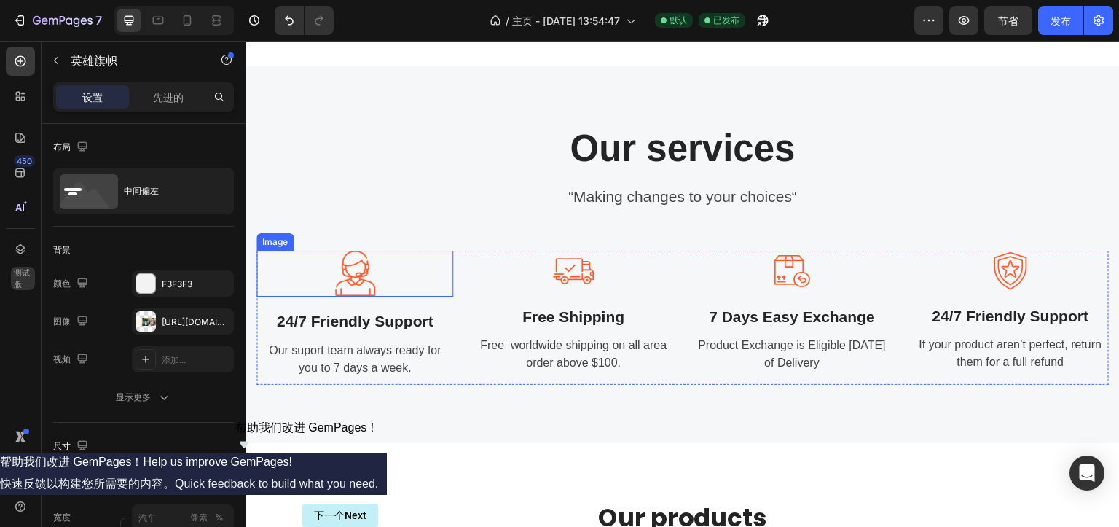
click at [375, 274] on div at bounding box center [354, 274] width 197 height 46
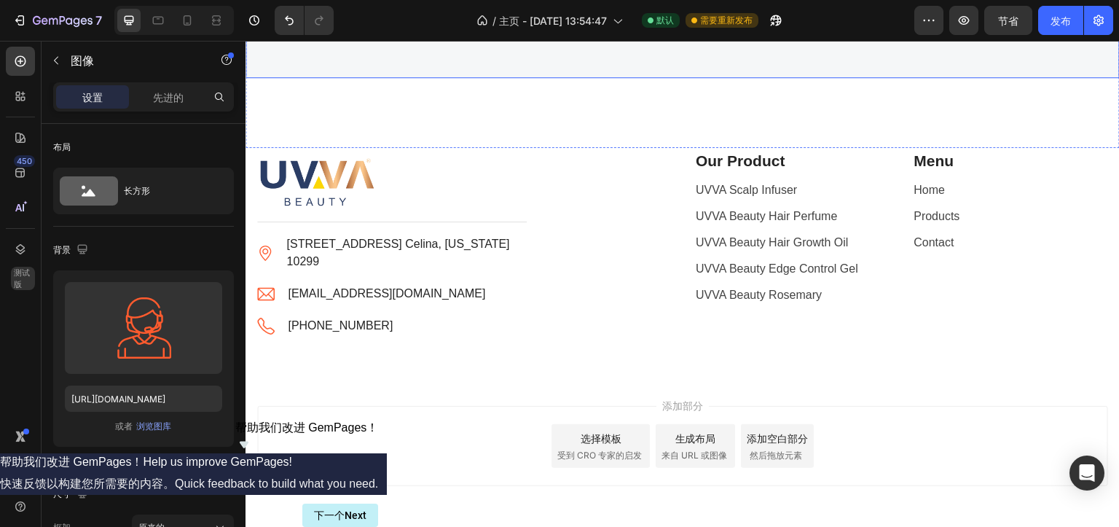
scroll to position [2958, 0]
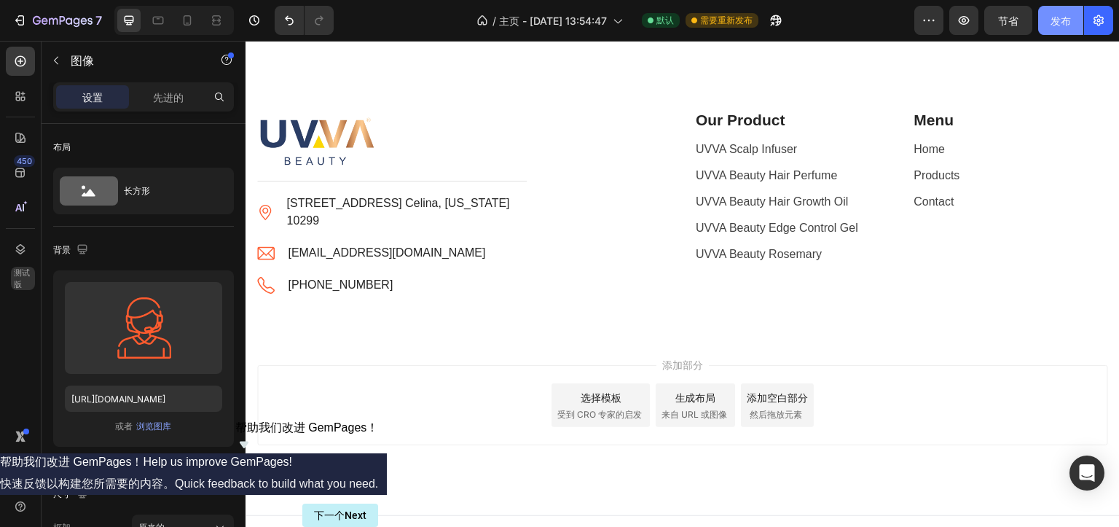
click at [1067, 23] on font "发布" at bounding box center [1061, 21] width 20 height 12
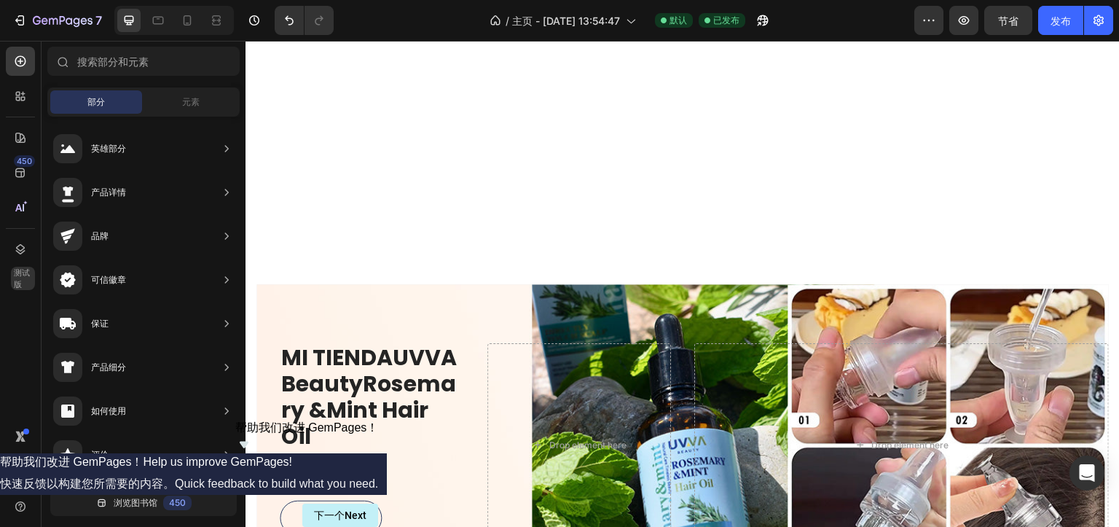
scroll to position [936, 0]
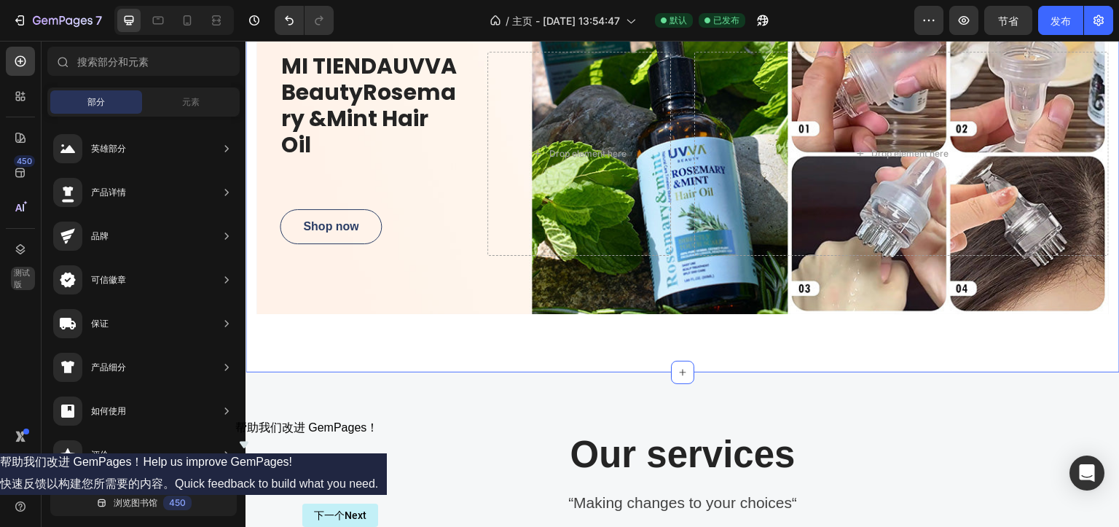
click at [297, 334] on div "MI TIENDAUVVA BeautyRosemary &Mint Hair Oil Heading Shop now Button Drop elemen…" at bounding box center [683, 183] width 874 height 380
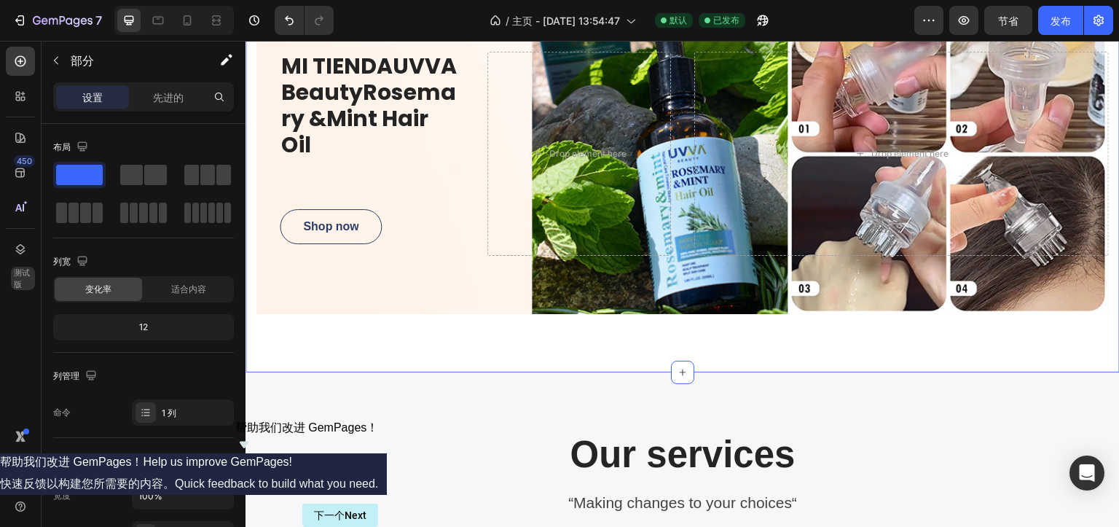
scroll to position [1081, 0]
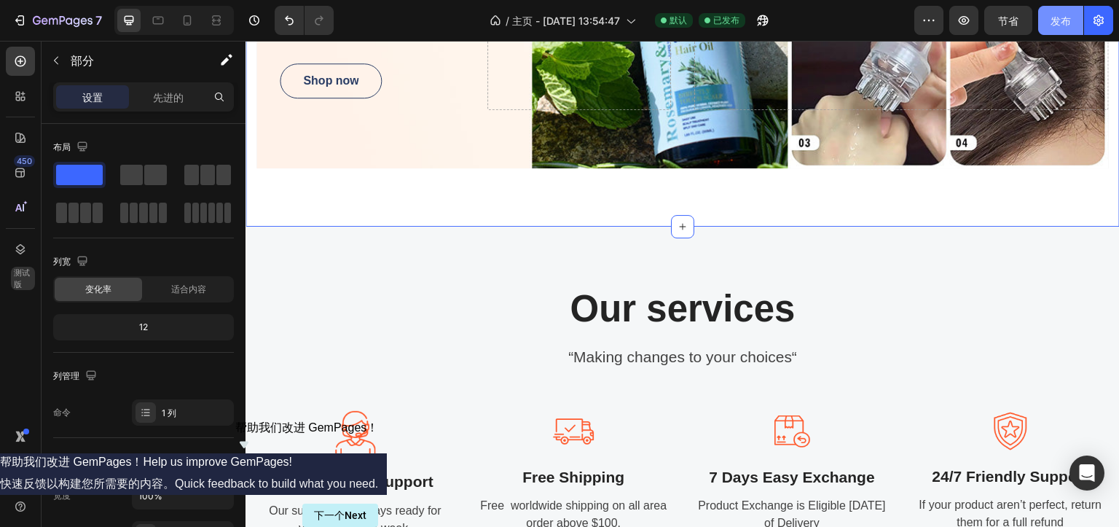
click at [1065, 28] on button "发布" at bounding box center [1060, 20] width 45 height 29
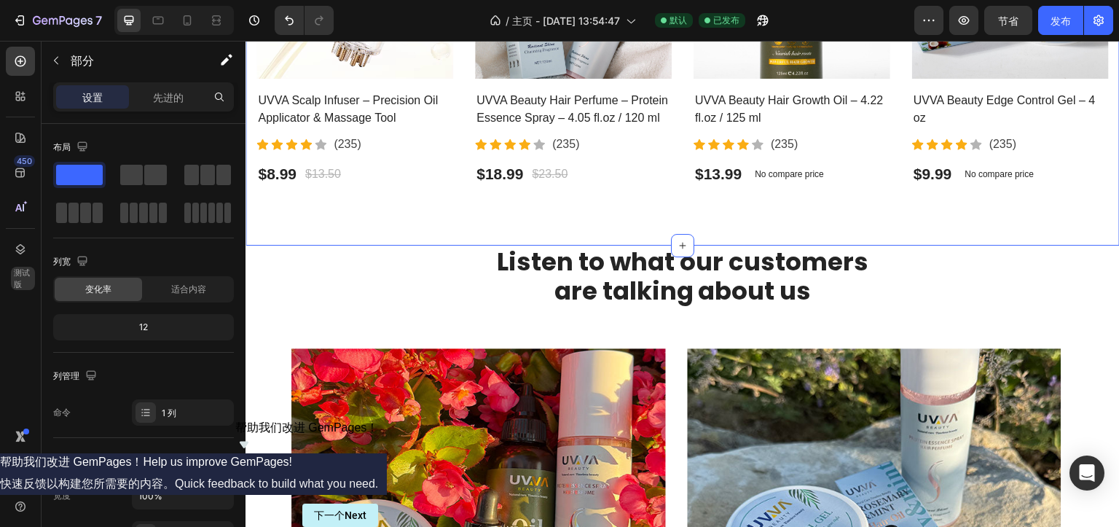
scroll to position [1822, 0]
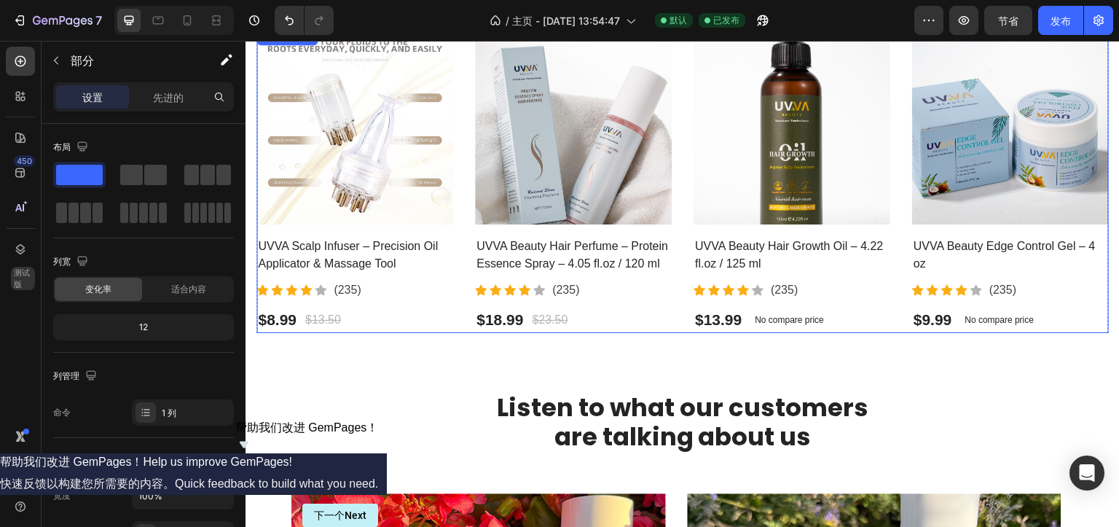
click at [680, 164] on div "Product Images UVVA Scalp Infuser – Precision Oil Applicator & Massage Tool Pro…" at bounding box center [682, 180] width 853 height 305
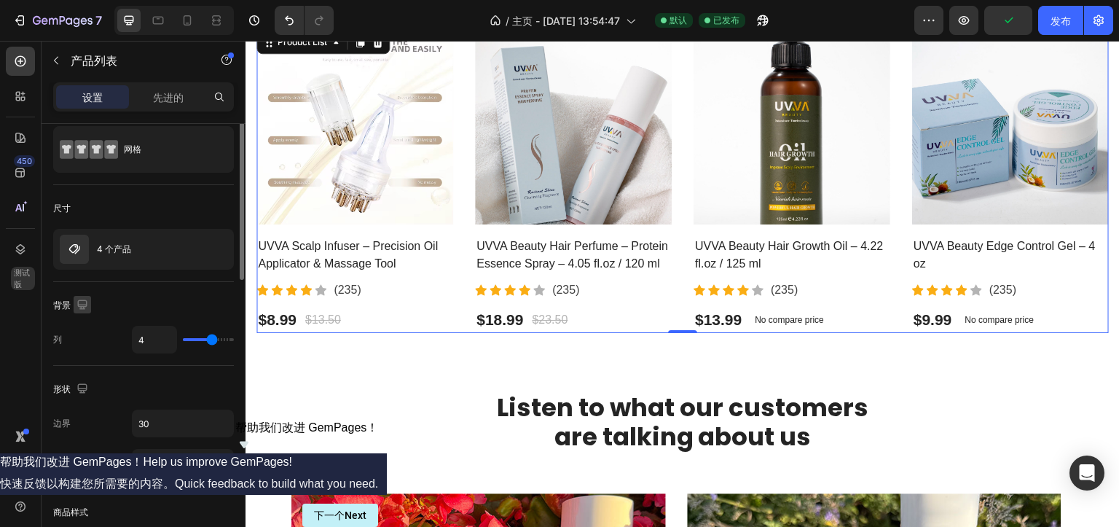
scroll to position [0, 0]
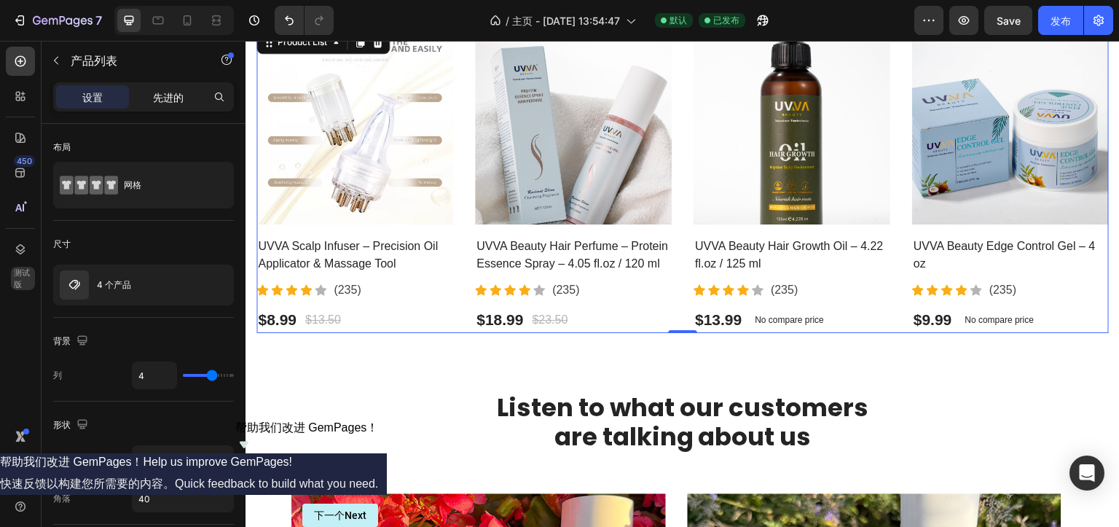
click at [163, 105] on div "先进的" at bounding box center [168, 96] width 73 height 23
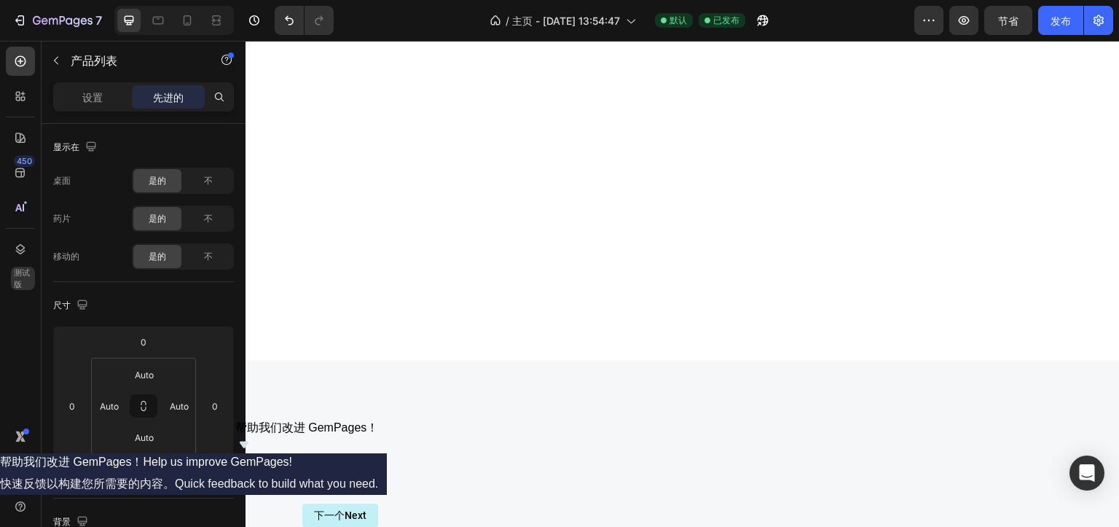
scroll to position [291, 0]
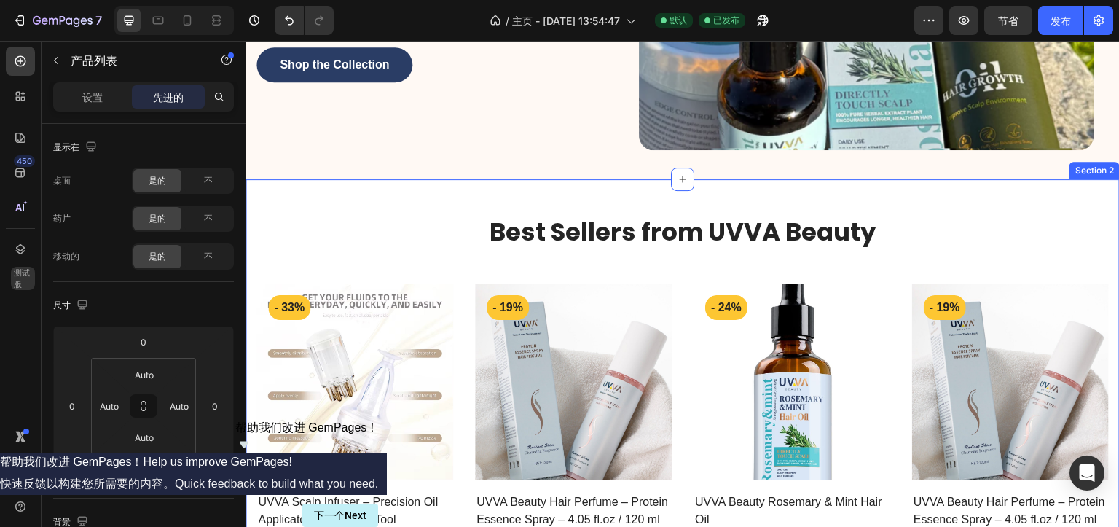
click at [326, 264] on div "Best Sellers from UVVA Beauty Heading Row Product Images - 33% Product Badge Ro…" at bounding box center [682, 383] width 853 height 409
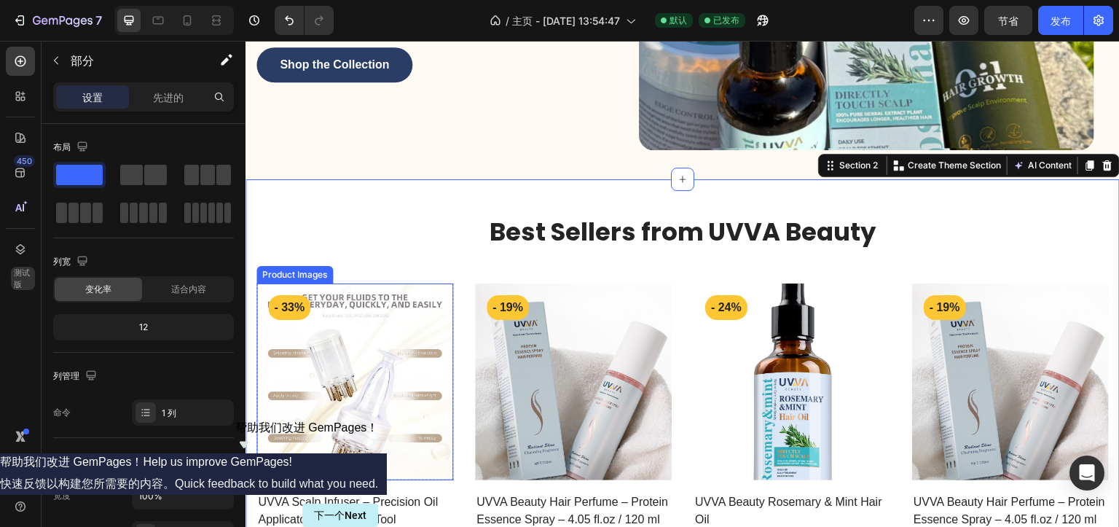
click at [260, 288] on img at bounding box center [354, 381] width 197 height 197
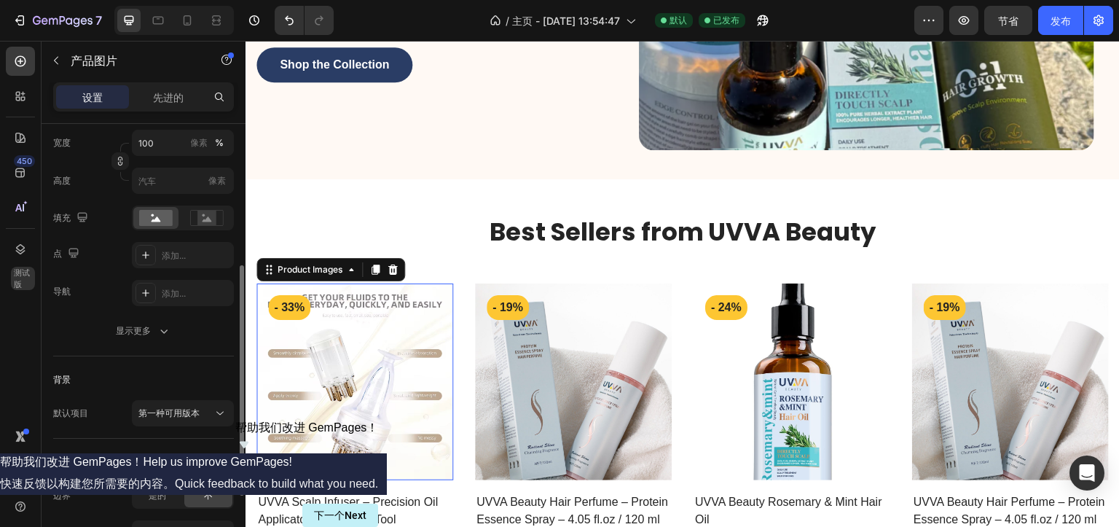
scroll to position [364, 0]
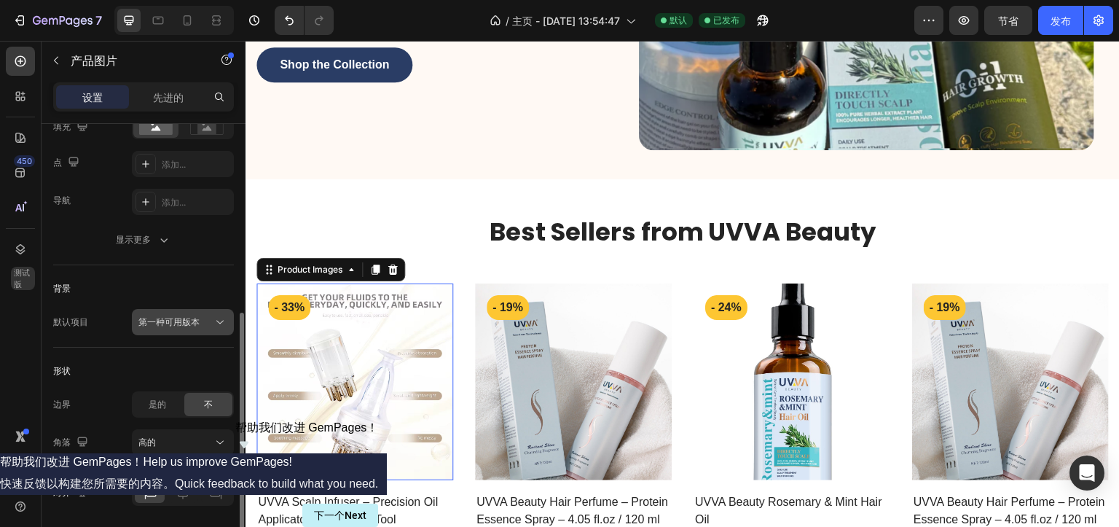
click at [184, 319] on font "第一种可用版本" at bounding box center [168, 321] width 61 height 11
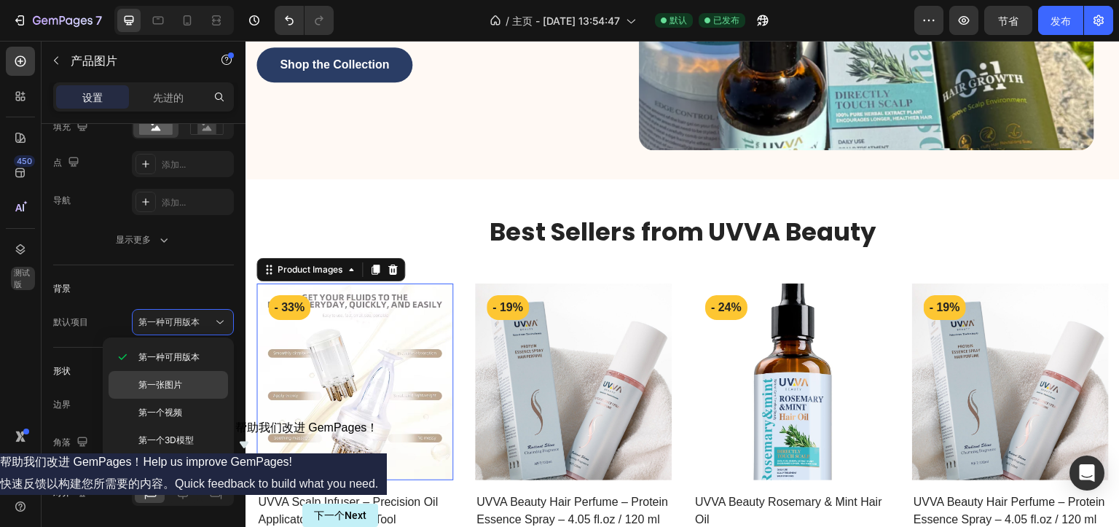
click at [172, 374] on div "第一张图片" at bounding box center [169, 385] width 120 height 28
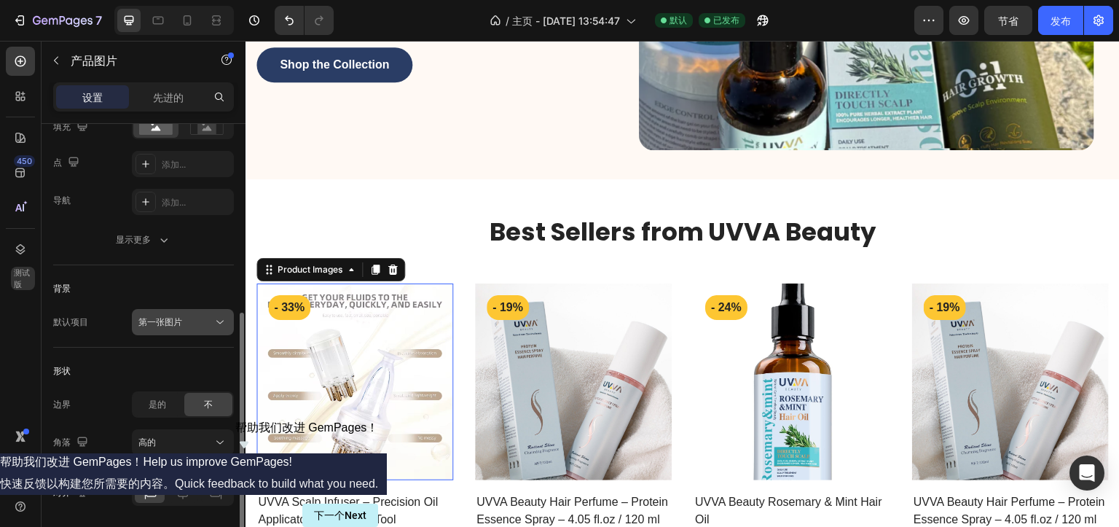
click at [193, 325] on div "第一张图片" at bounding box center [175, 322] width 74 height 13
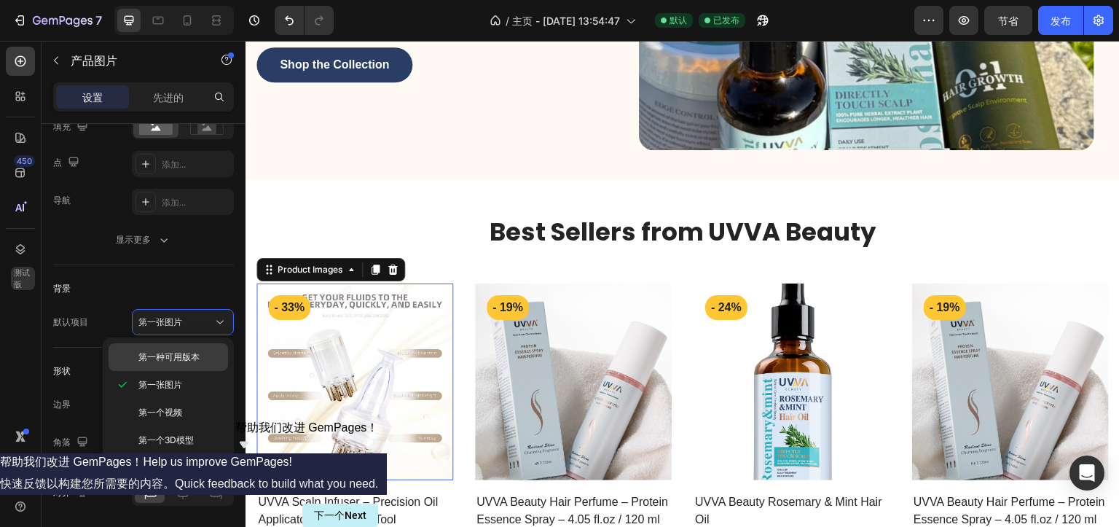
click at [179, 365] on div "第一种可用版本" at bounding box center [169, 357] width 120 height 28
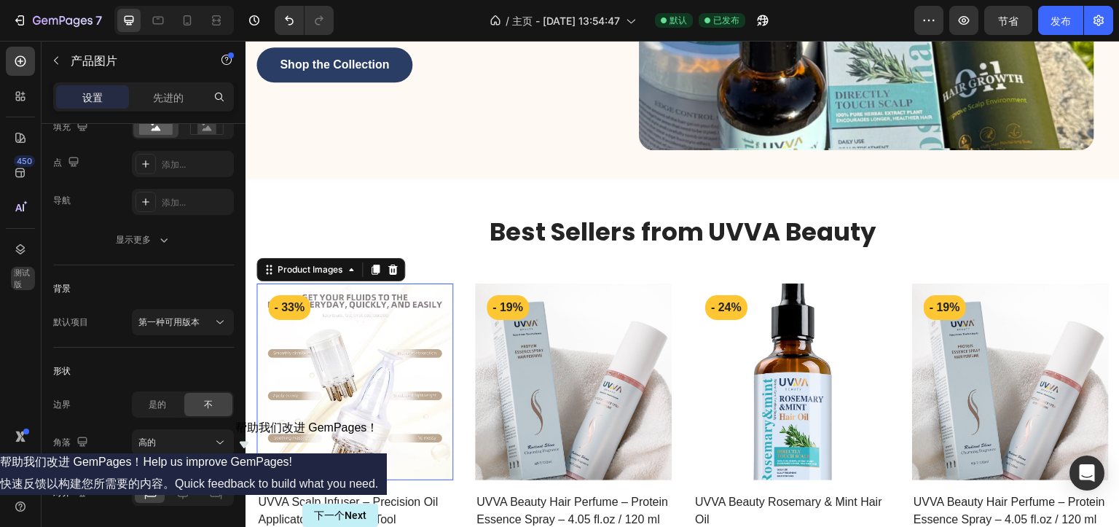
scroll to position [411, 0]
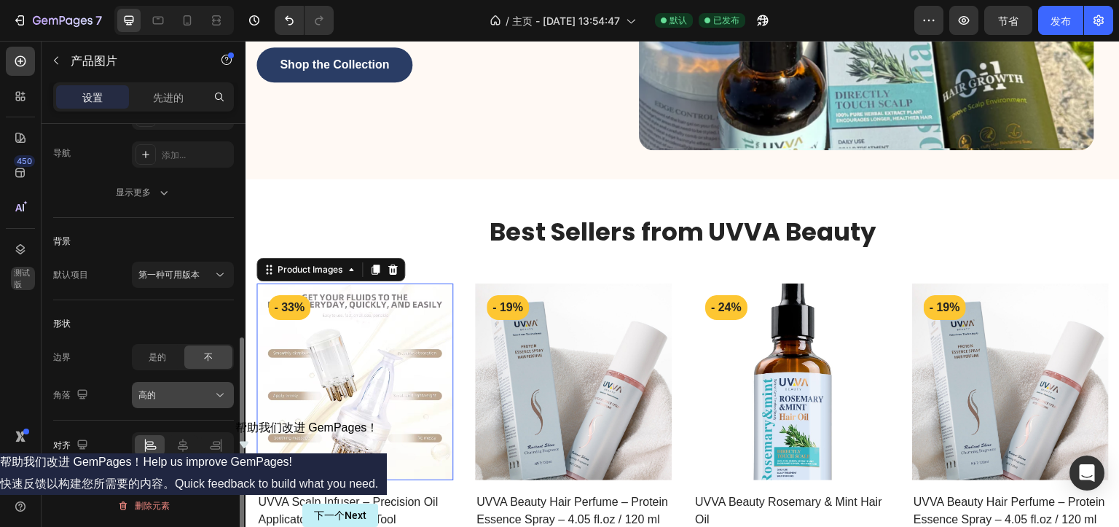
click at [184, 396] on div "高的" at bounding box center [175, 394] width 74 height 13
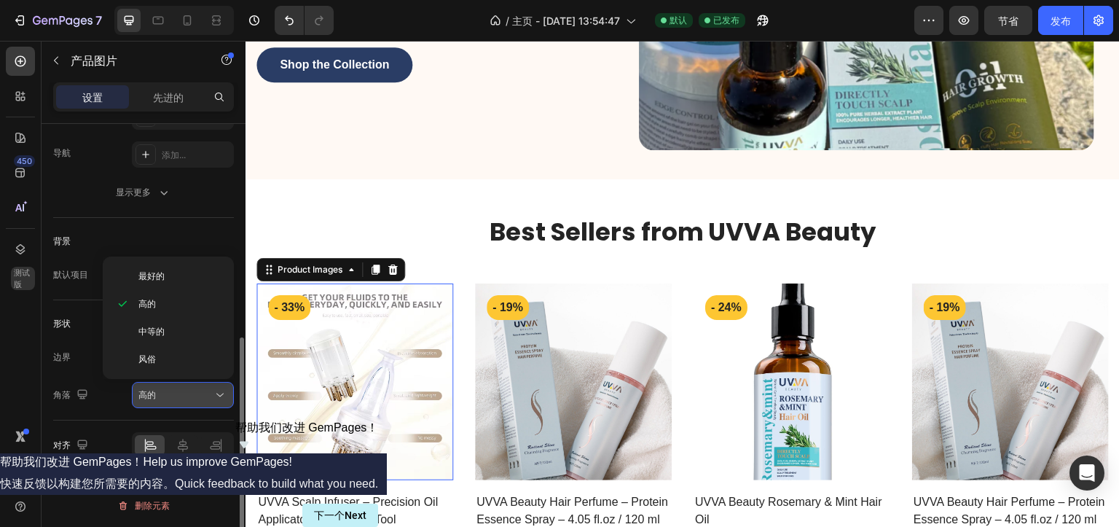
click at [184, 396] on div "高的" at bounding box center [175, 394] width 74 height 13
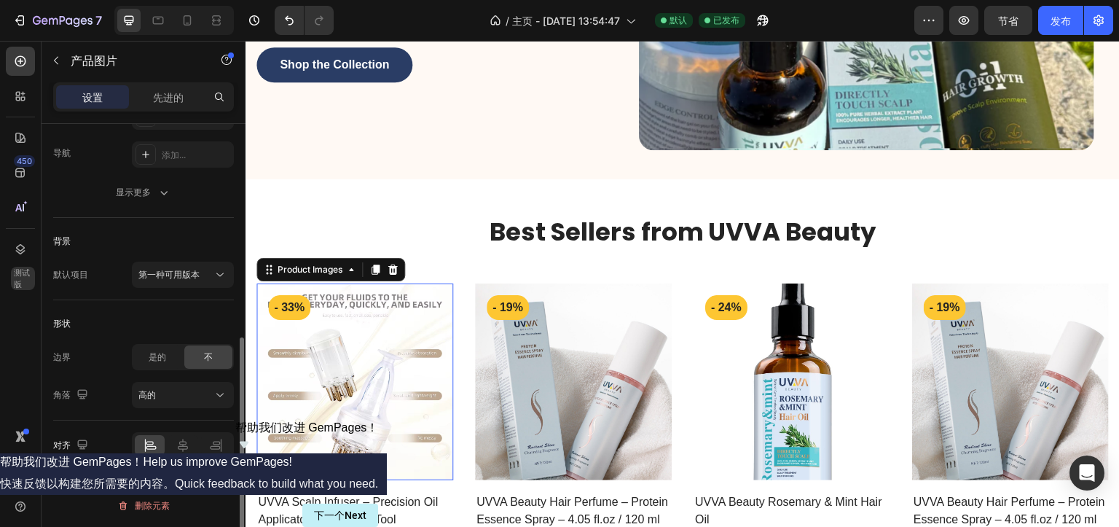
click at [156, 321] on div "形状" at bounding box center [143, 323] width 181 height 23
click at [448, 262] on div "Best Sellers from UVVA Beauty Heading Row Product Images 0 - 33% Product Badge …" at bounding box center [682, 383] width 853 height 409
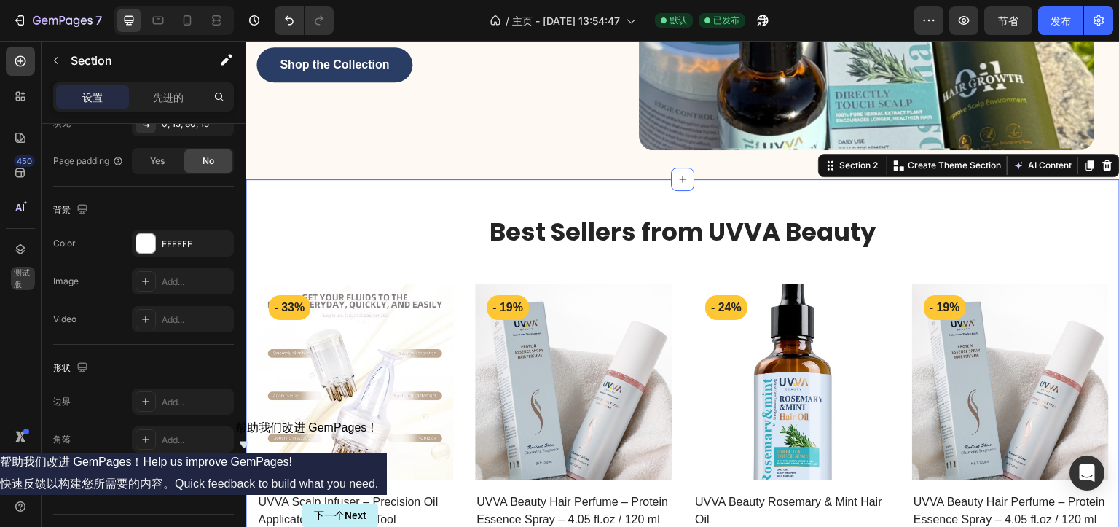
scroll to position [0, 0]
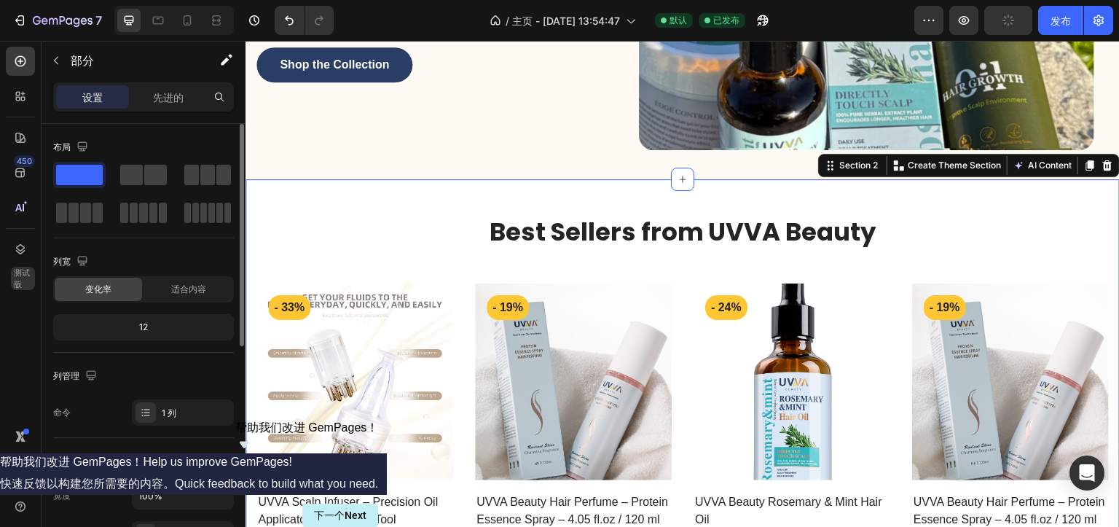
click at [451, 275] on div "Best Sellers from UVVA Beauty Heading Row Product Images - 33% Product Badge Ro…" at bounding box center [682, 383] width 853 height 409
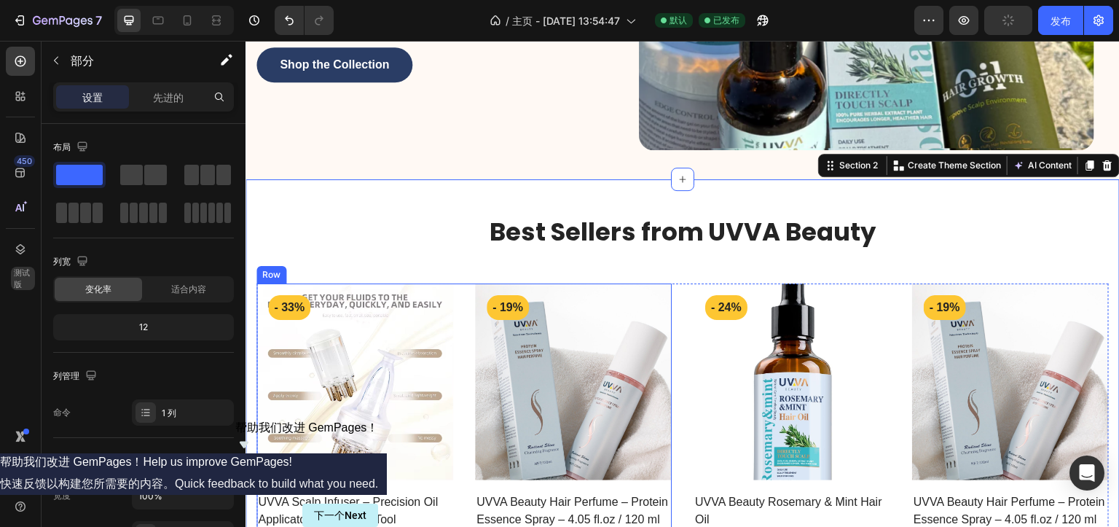
click at [453, 285] on div "Product Images - 33% Product Badge Row UVVA Scalp Infuser – Precision Oil Appli…" at bounding box center [463, 435] width 415 height 305
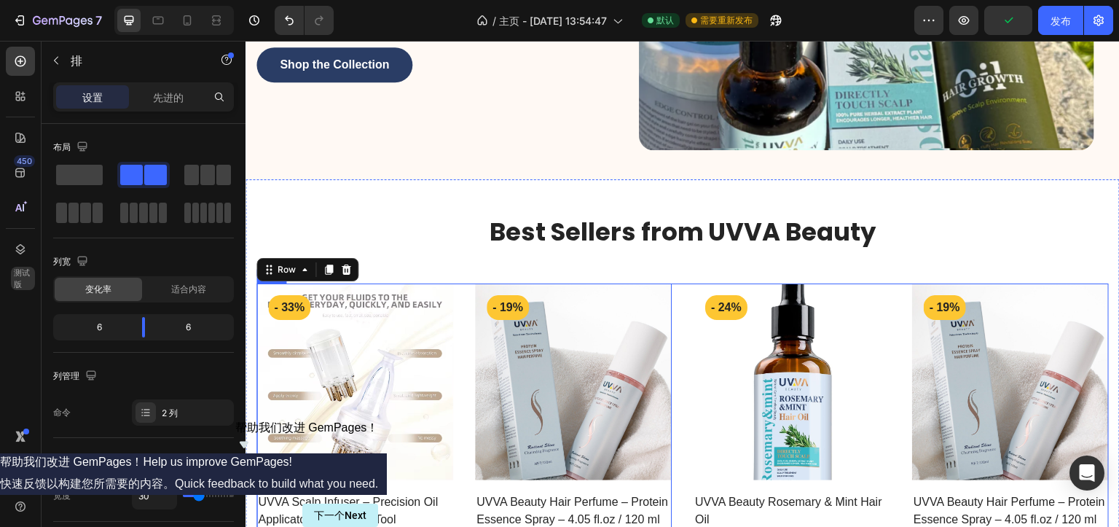
click at [676, 284] on div "Product Images - 33% Product Badge Row UVVA Scalp Infuser – Precision Oil Appli…" at bounding box center [682, 435] width 853 height 305
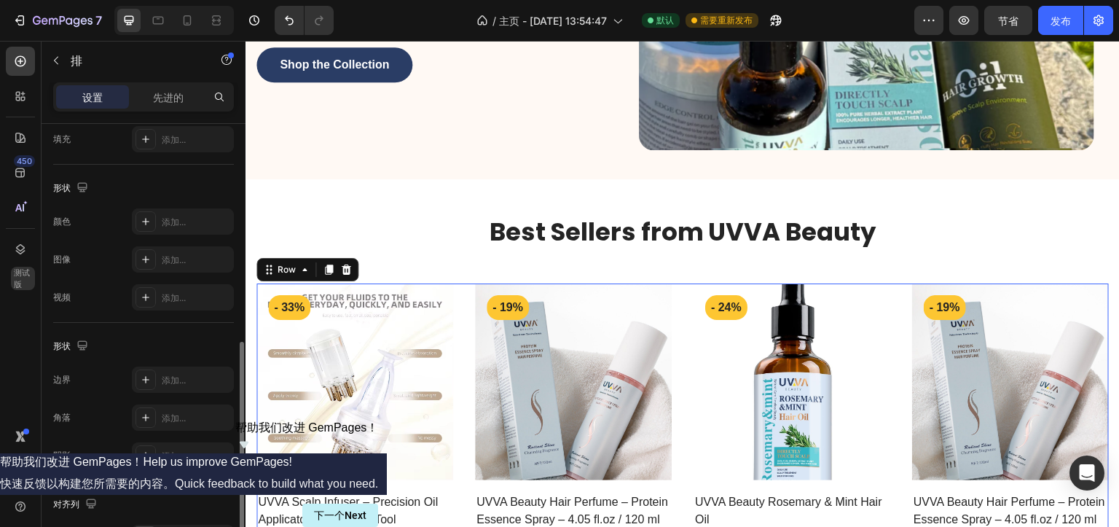
scroll to position [426, 0]
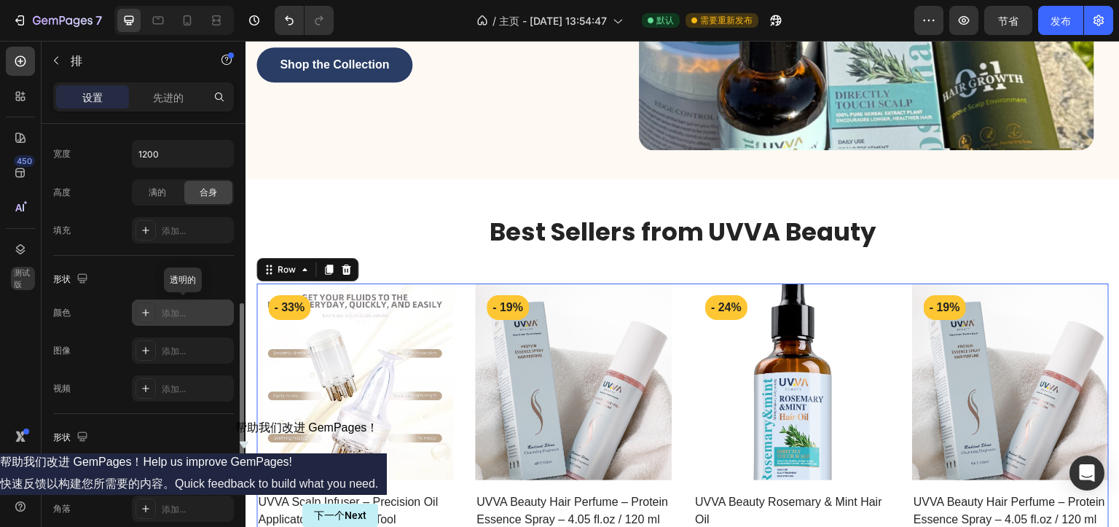
click at [144, 313] on icon at bounding box center [146, 313] width 12 height 12
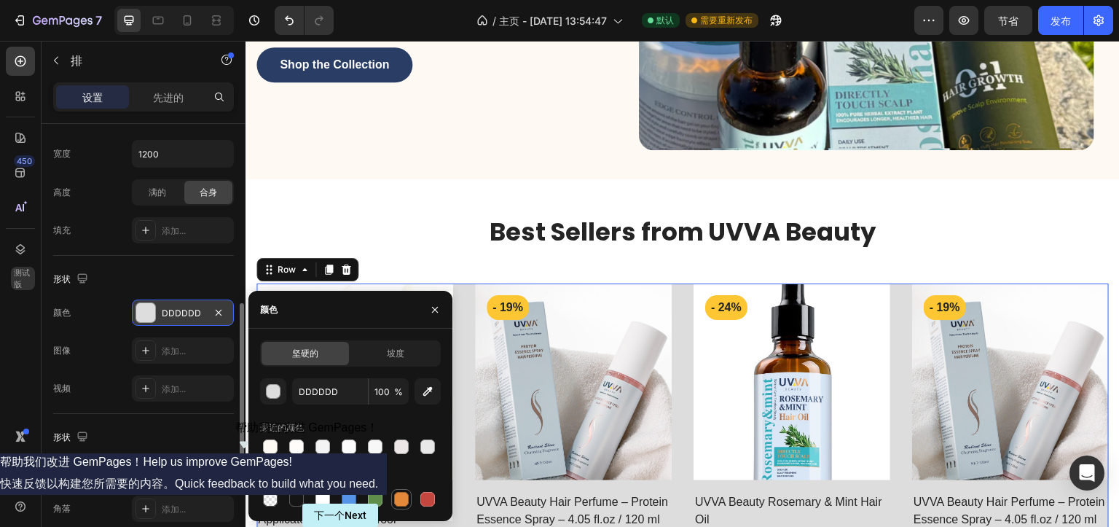
click at [394, 500] on div at bounding box center [401, 499] width 15 height 15
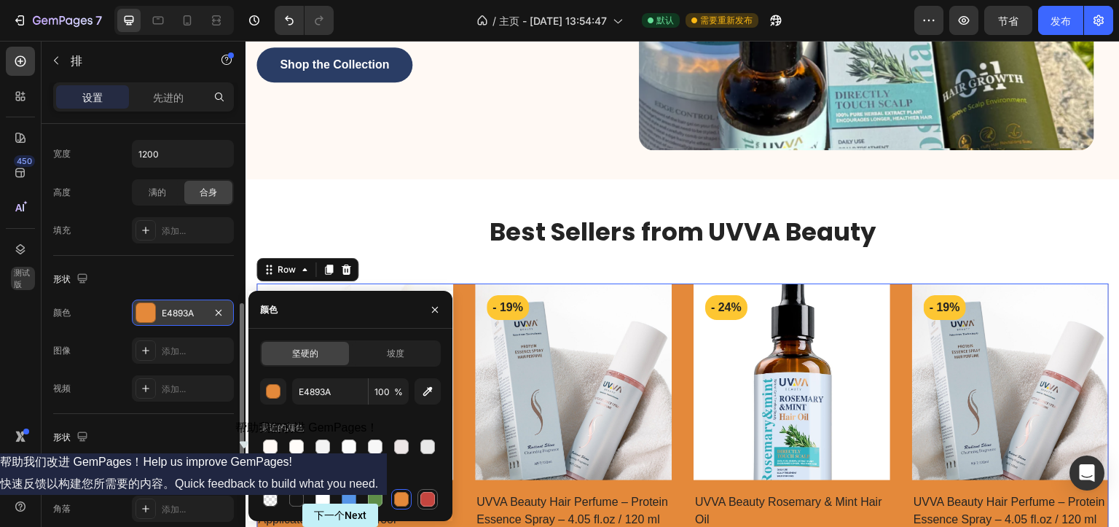
click at [431, 498] on div at bounding box center [427, 499] width 15 height 15
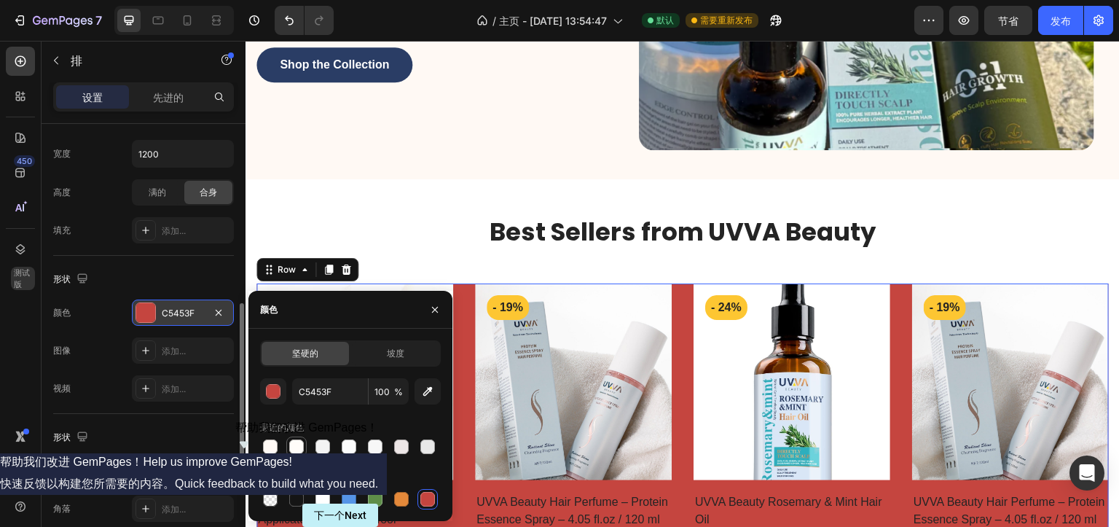
click at [292, 444] on div at bounding box center [296, 446] width 15 height 15
type input "FFFCF9"
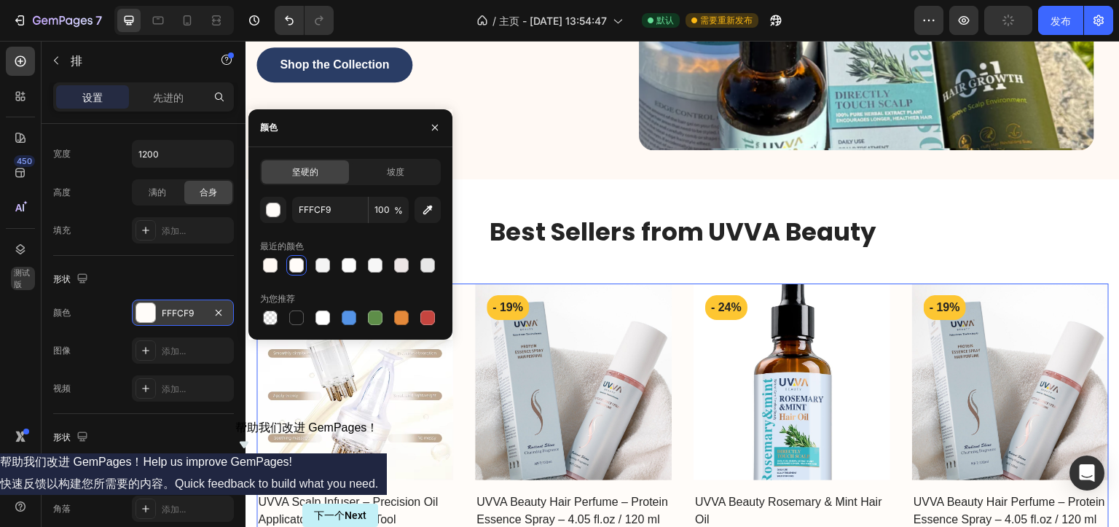
scroll to position [608, 0]
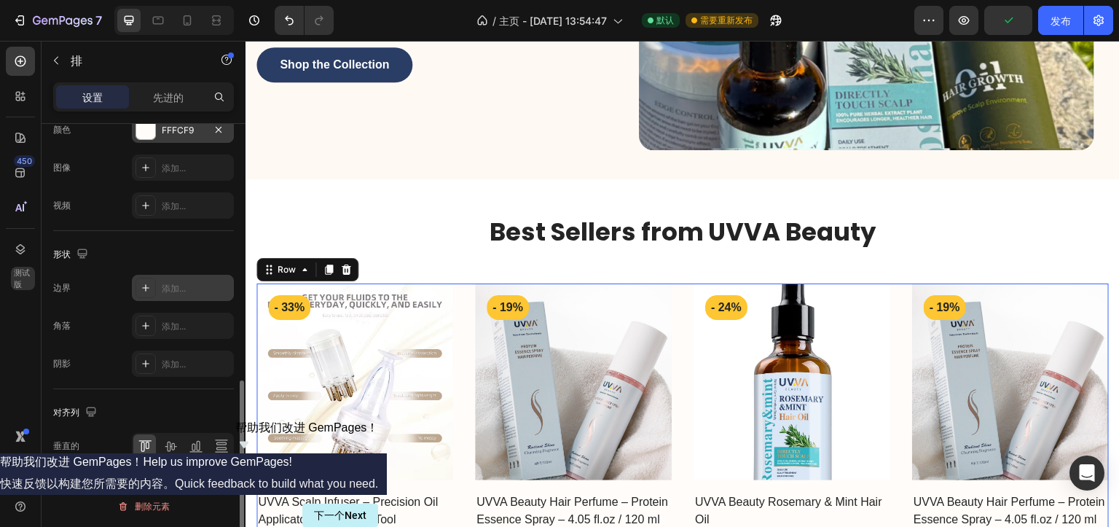
click at [159, 289] on div "添加..." at bounding box center [183, 288] width 102 height 26
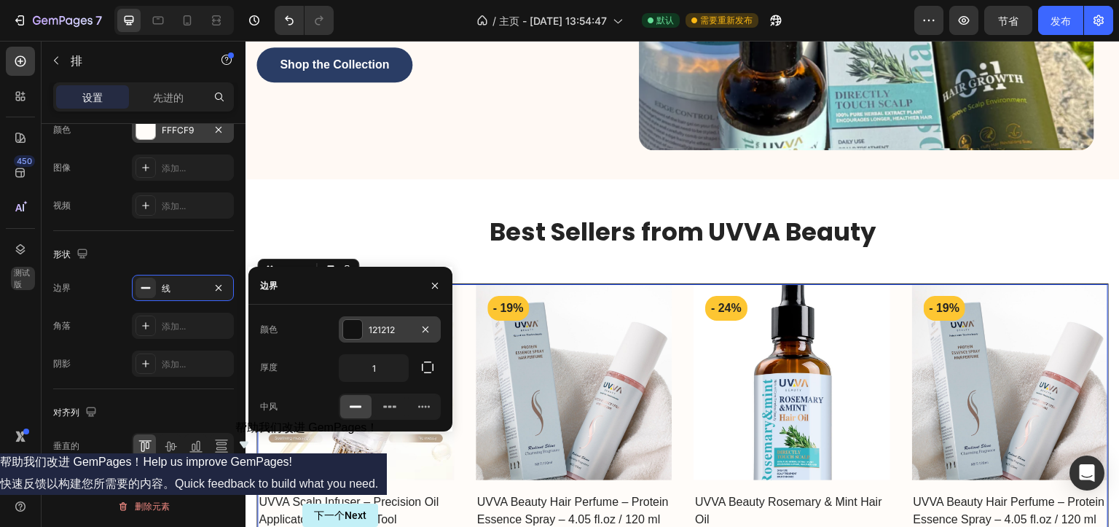
click at [348, 330] on div at bounding box center [352, 329] width 19 height 19
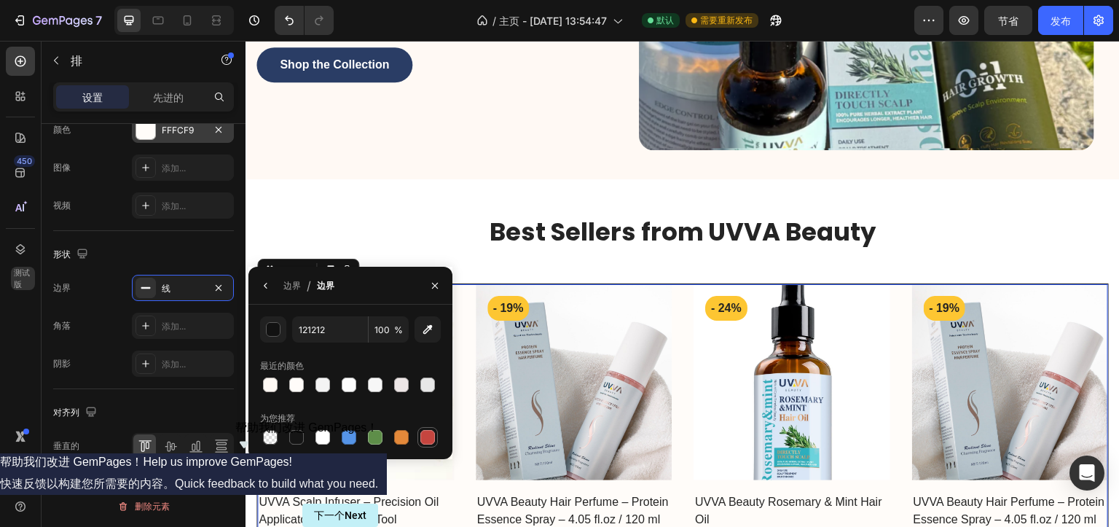
click at [419, 440] on div at bounding box center [427, 436] width 17 height 17
click at [272, 383] on div at bounding box center [270, 384] width 15 height 15
type input "FFF9F4"
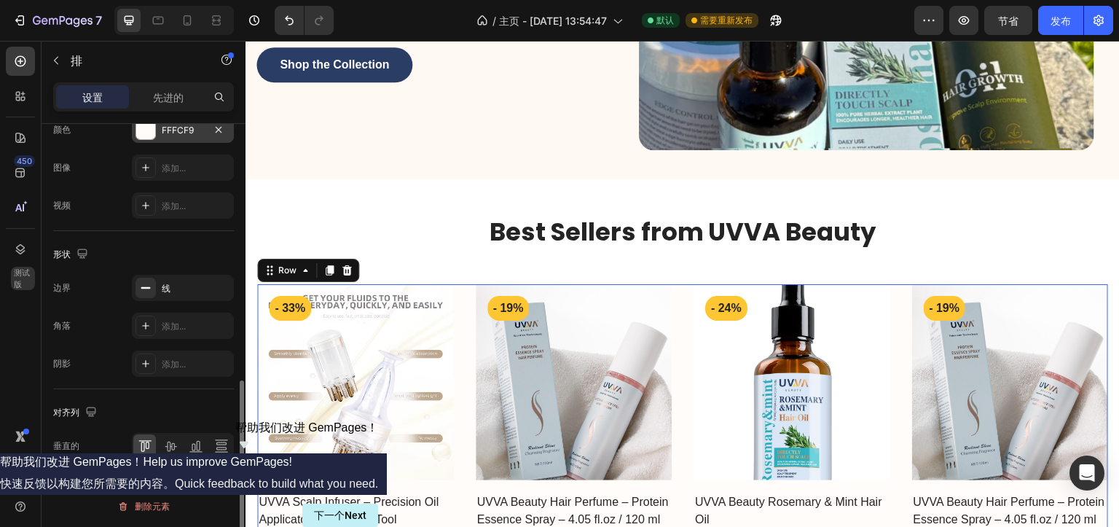
click at [168, 404] on div "对齐列" at bounding box center [143, 412] width 181 height 23
click at [160, 101] on font "先进的" at bounding box center [168, 97] width 31 height 12
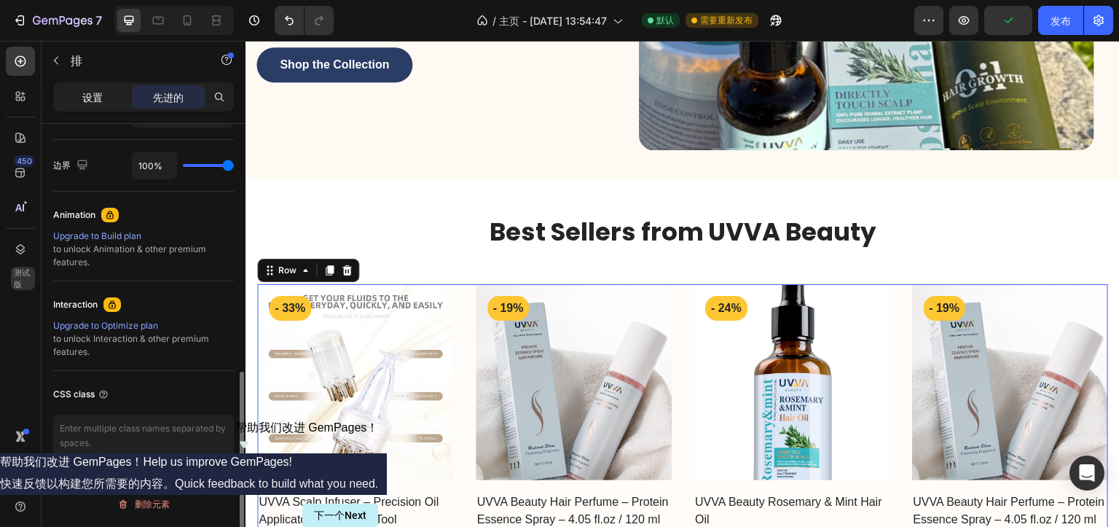
scroll to position [565, 0]
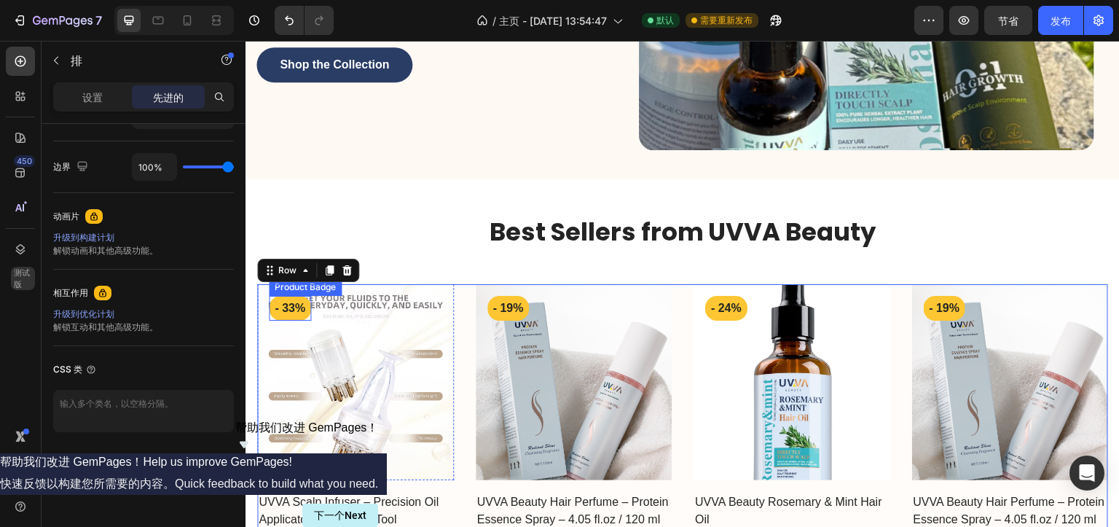
click at [303, 302] on pre "- 33%" at bounding box center [290, 308] width 42 height 25
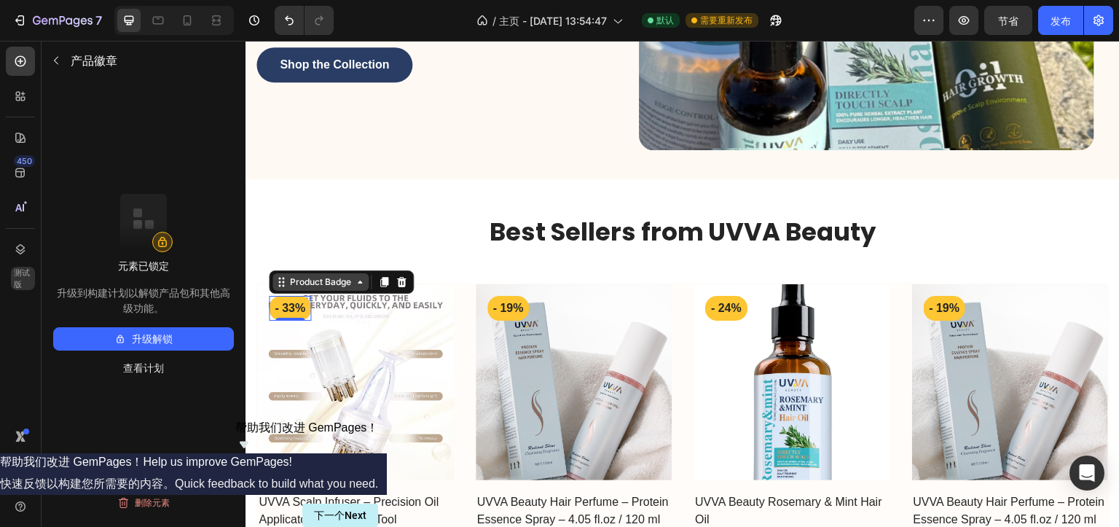
click at [303, 280] on div "Product Badge" at bounding box center [320, 281] width 67 height 13
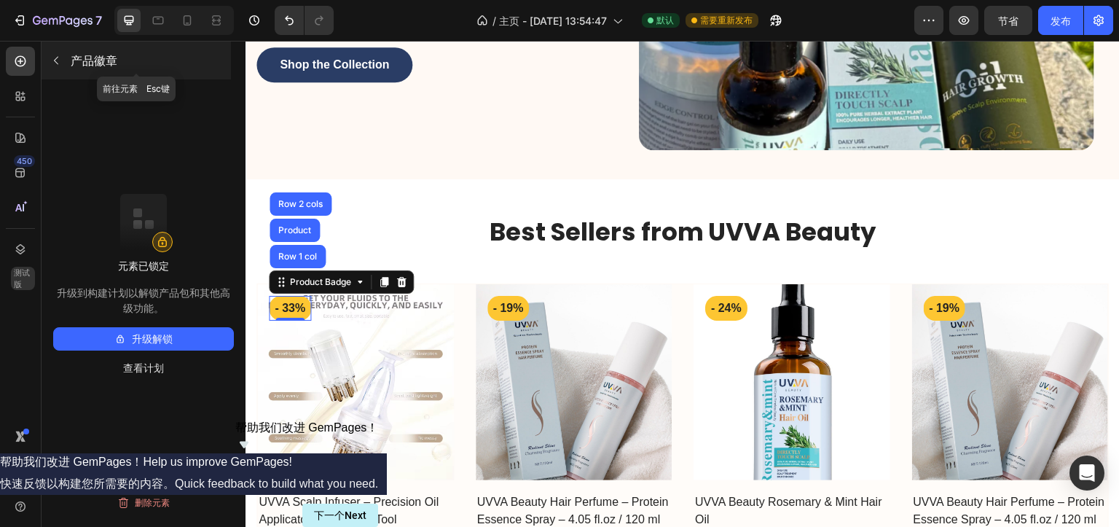
click at [47, 61] on button "button" at bounding box center [55, 60] width 23 height 23
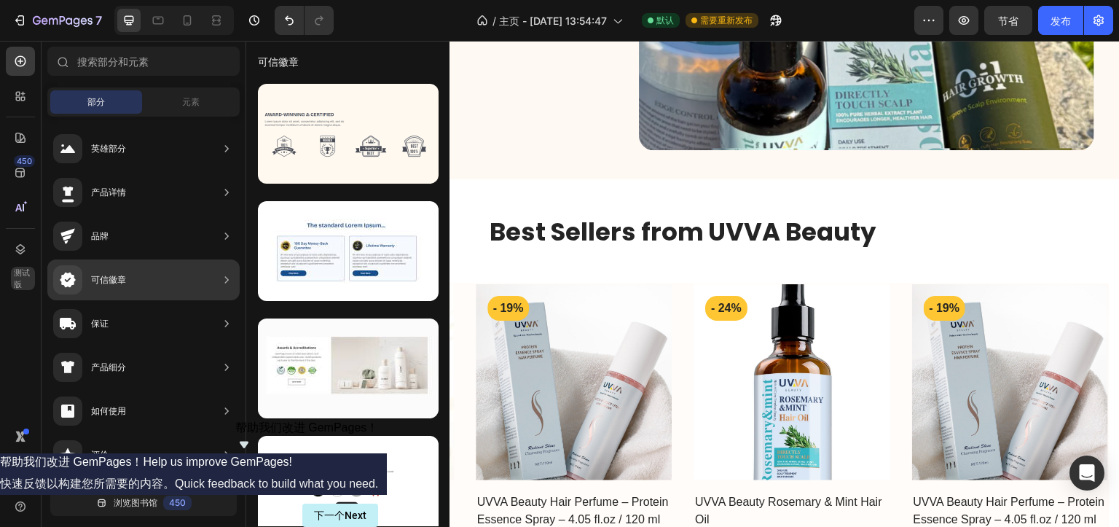
click at [107, 281] on font "可信徽章" at bounding box center [108, 279] width 35 height 11
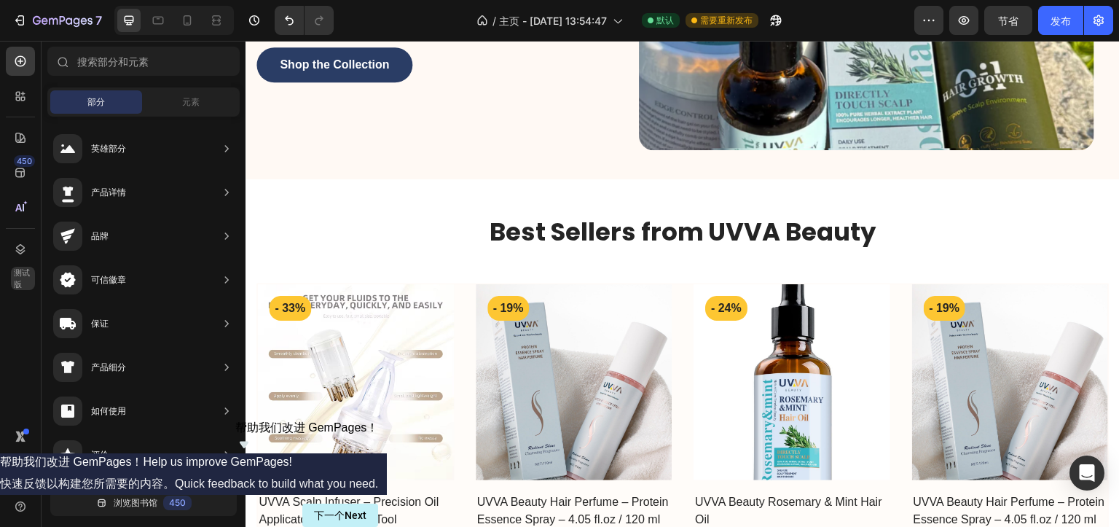
click at [20, 152] on div "450 测试版" at bounding box center [20, 234] width 29 height 375
click at [22, 146] on div at bounding box center [20, 137] width 29 height 29
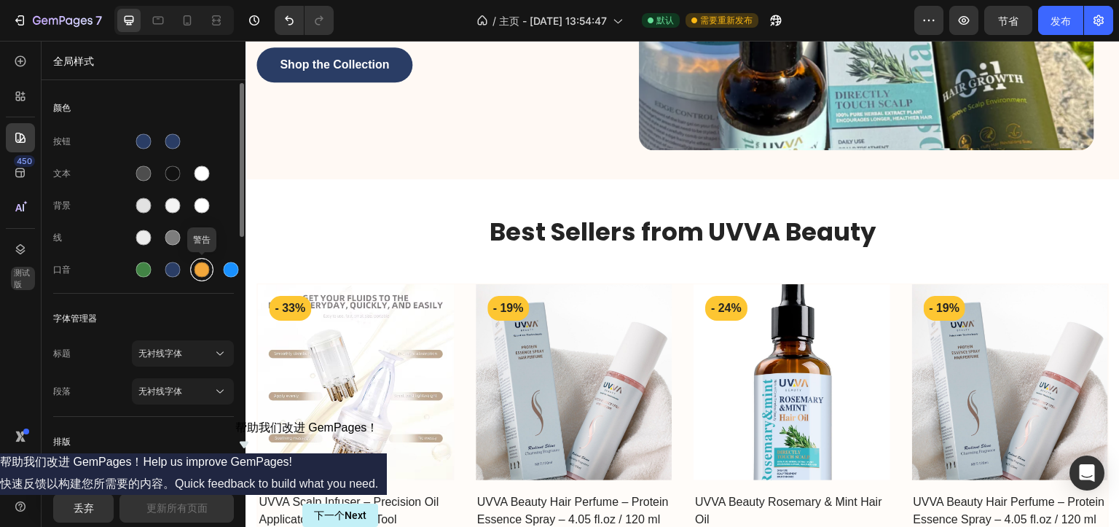
click at [197, 266] on div at bounding box center [202, 269] width 15 height 15
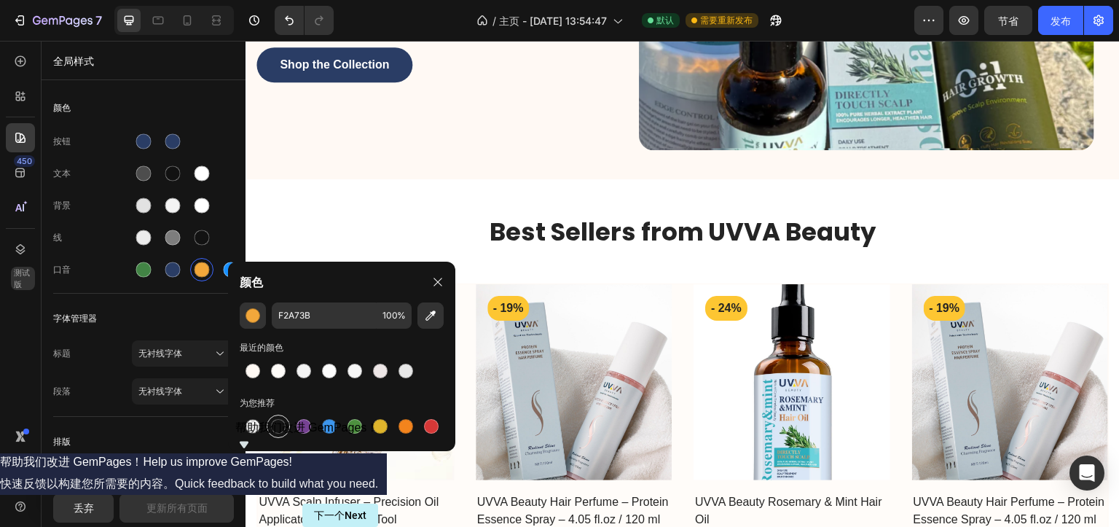
click at [278, 427] on div at bounding box center [278, 426] width 15 height 15
type input "151515"
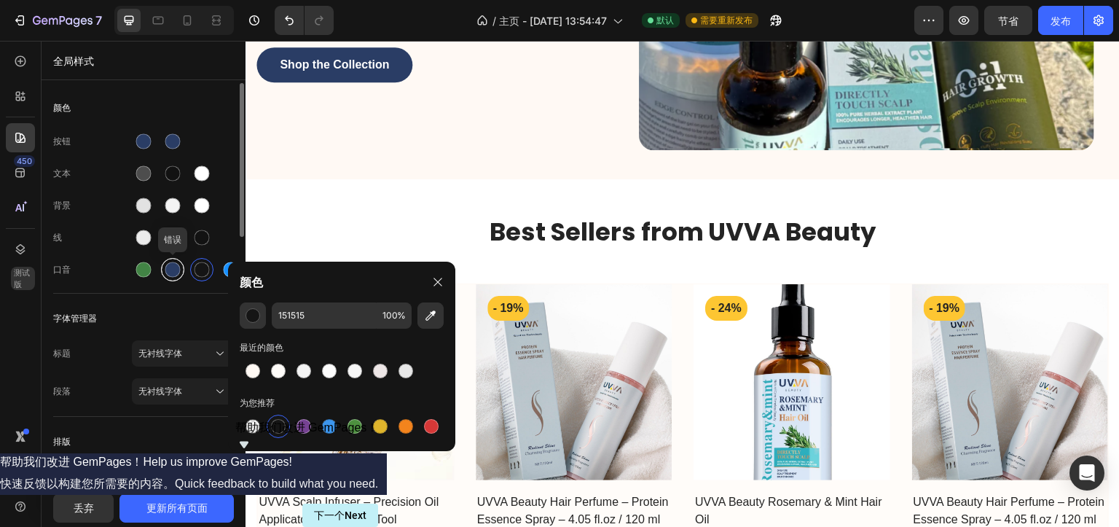
click at [184, 271] on div at bounding box center [172, 269] width 23 height 23
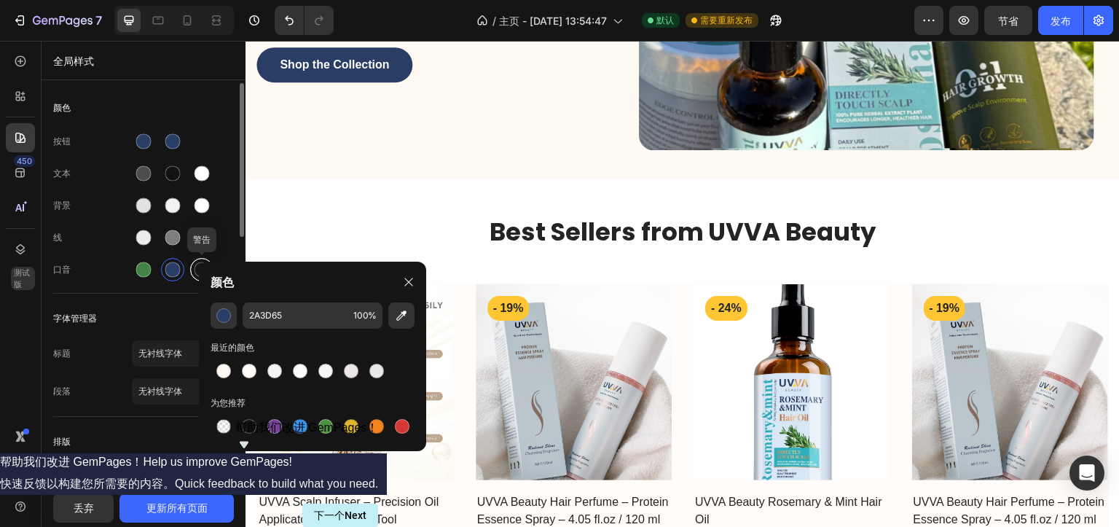
click at [195, 270] on div at bounding box center [202, 269] width 15 height 15
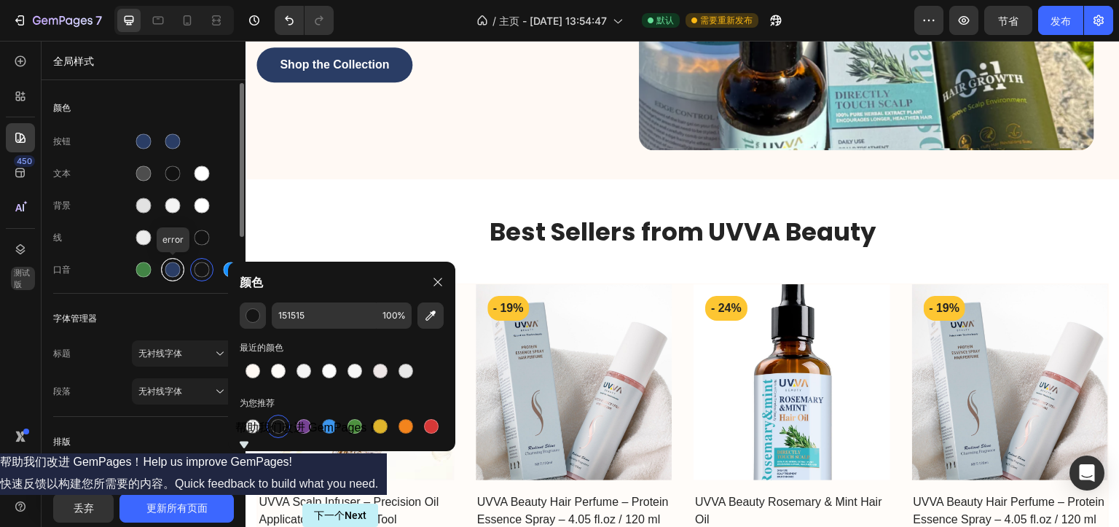
click at [173, 273] on div at bounding box center [172, 269] width 15 height 15
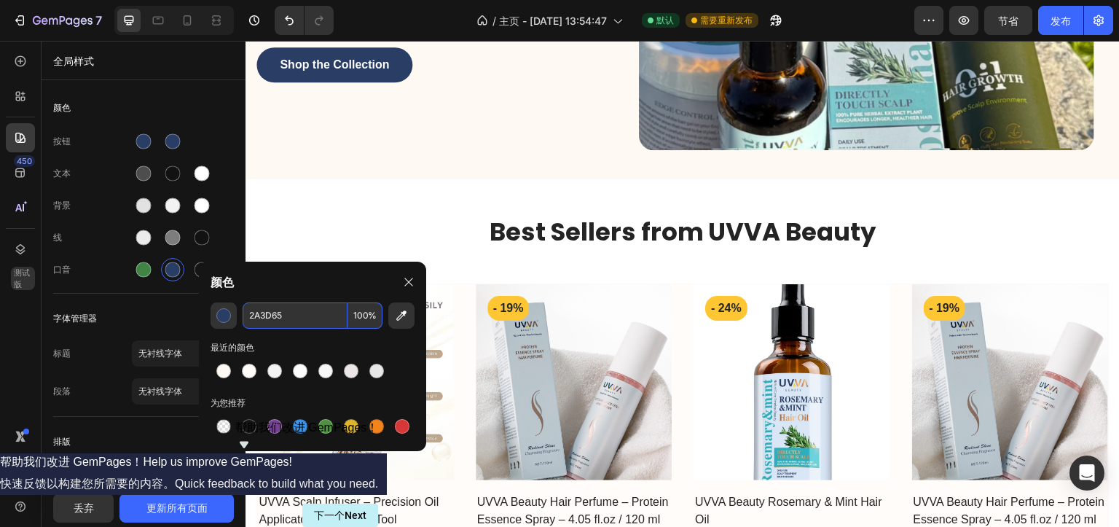
click at [256, 315] on input "2A3D65" at bounding box center [295, 315] width 105 height 26
click at [189, 264] on div at bounding box center [202, 269] width 26 height 26
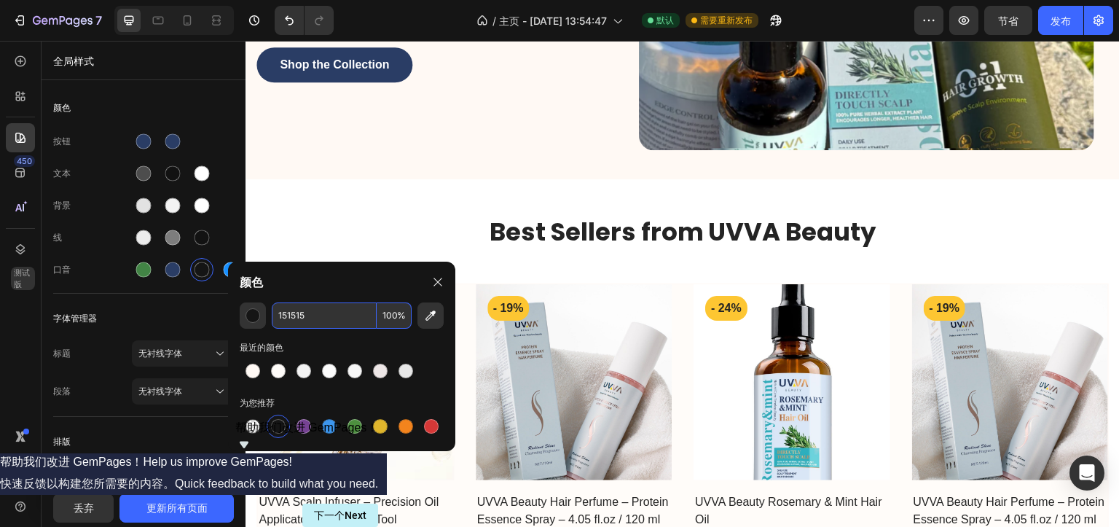
click at [286, 318] on input "151515" at bounding box center [324, 315] width 105 height 26
paste input "2A3D6"
type input "2A3D65"
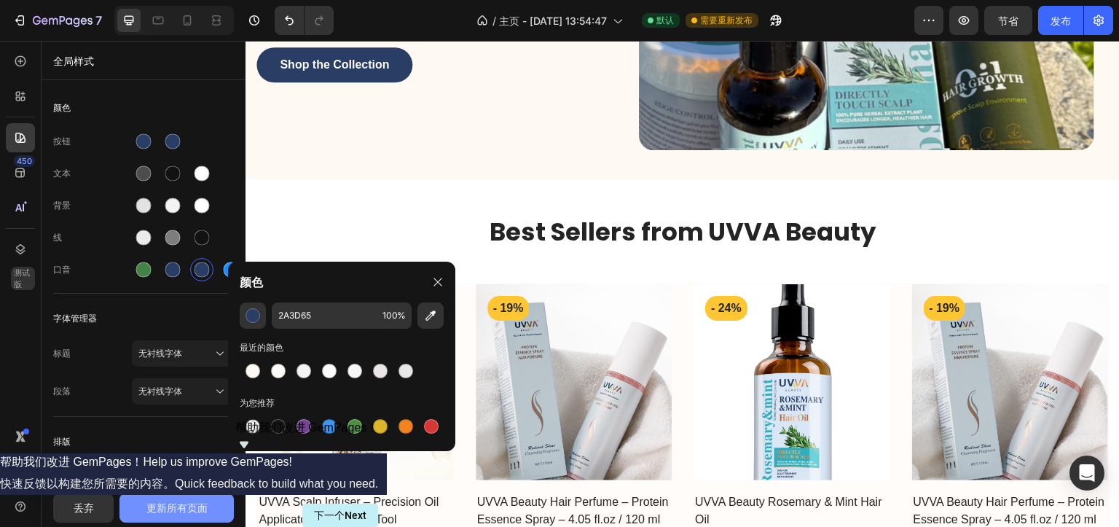
click at [184, 513] on font "更新所有页面" at bounding box center [176, 507] width 61 height 12
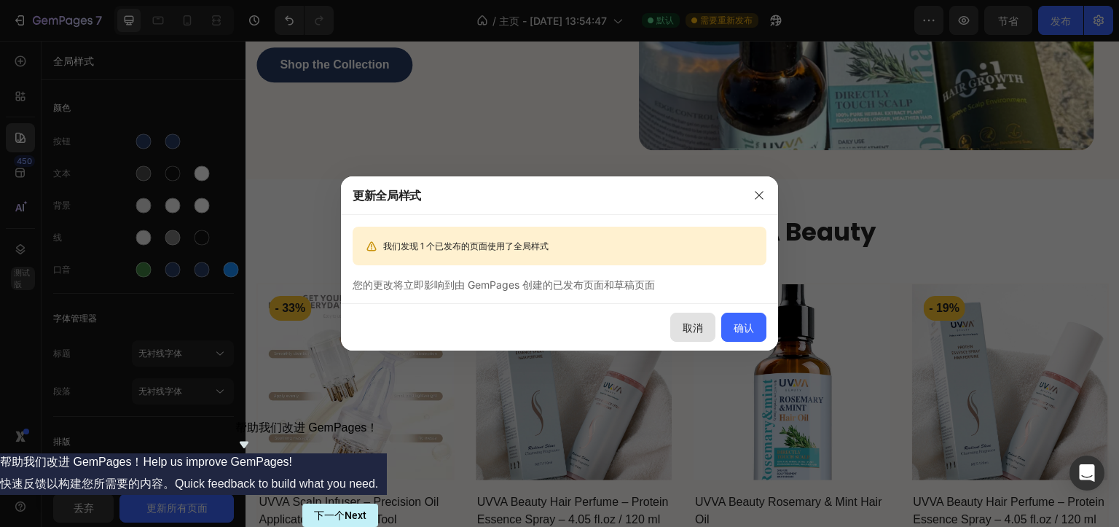
click at [705, 330] on button "取消" at bounding box center [692, 327] width 45 height 29
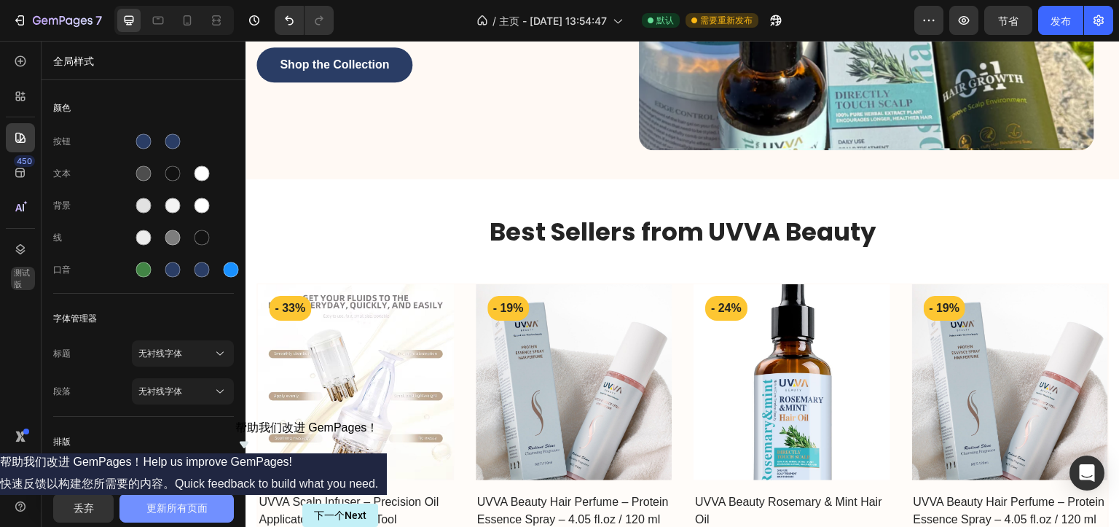
click at [214, 508] on button "更新所有页面" at bounding box center [177, 507] width 114 height 29
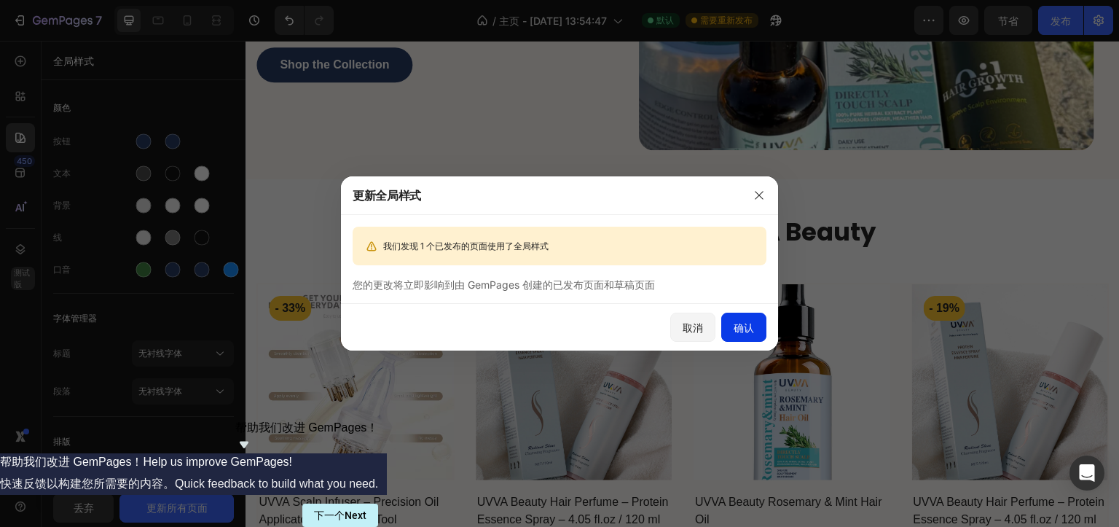
click at [751, 324] on font "确认" at bounding box center [744, 327] width 20 height 12
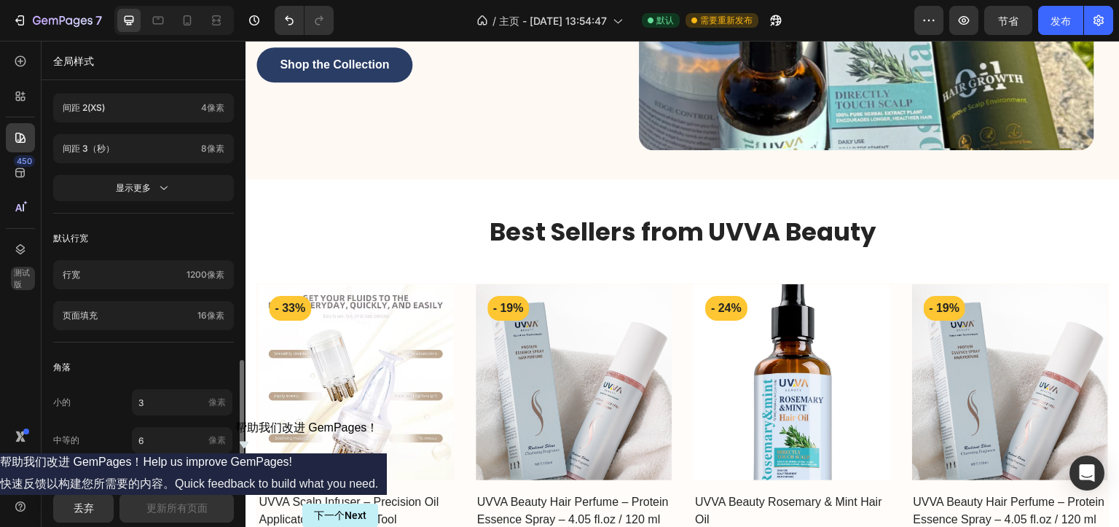
scroll to position [662, 0]
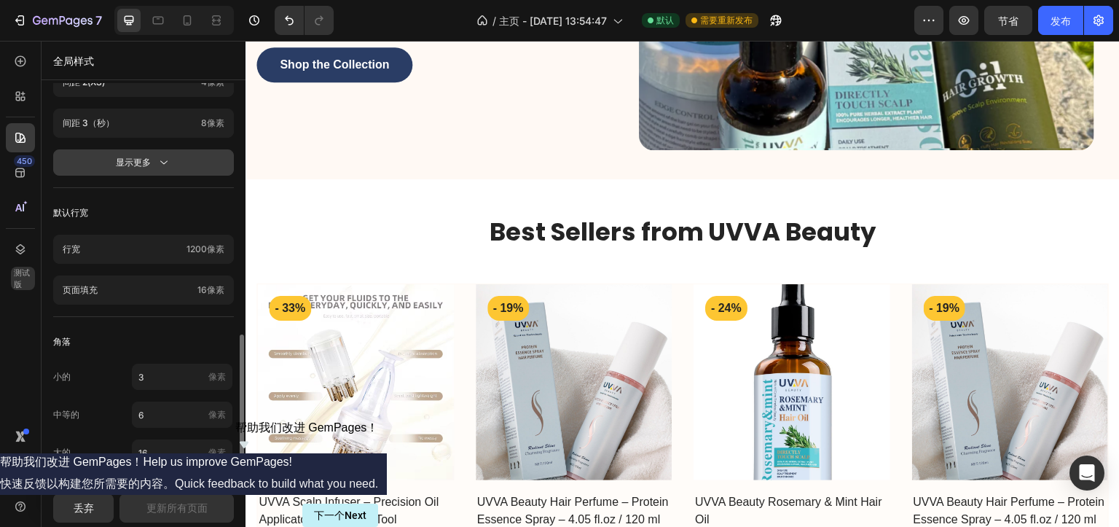
click at [166, 170] on button "显示更多" at bounding box center [143, 162] width 181 height 26
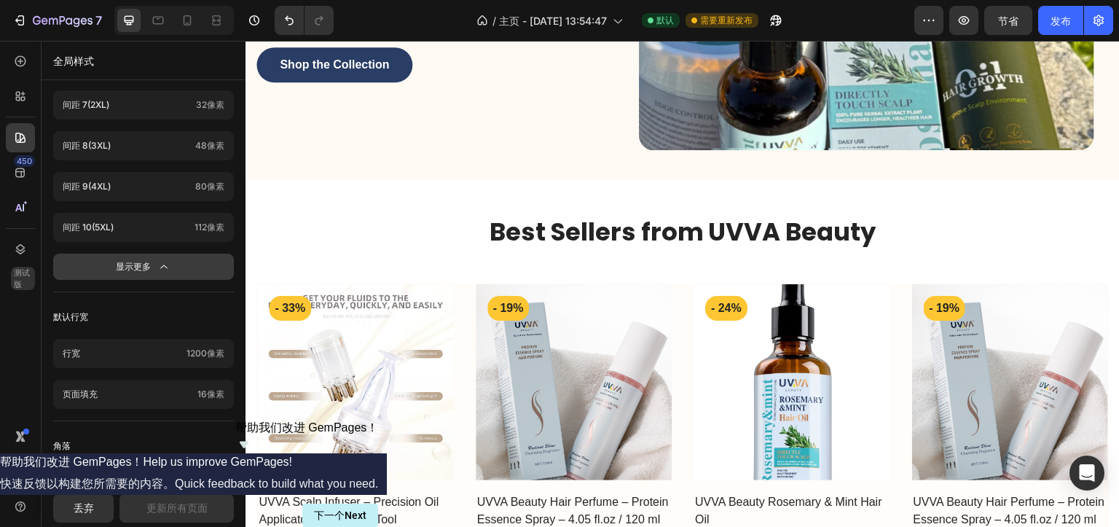
scroll to position [934, 0]
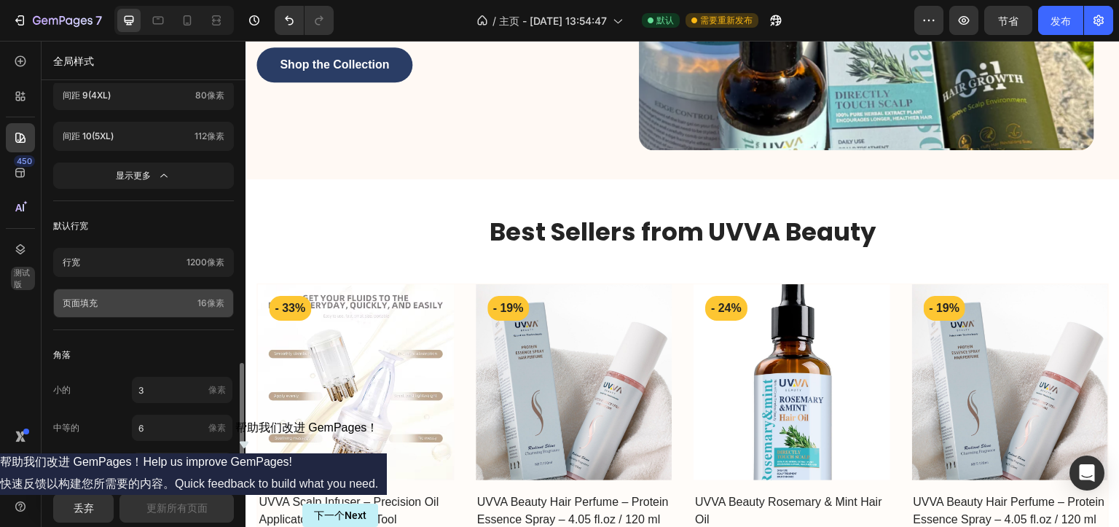
click at [195, 306] on div "页面填充 16像素" at bounding box center [143, 303] width 181 height 29
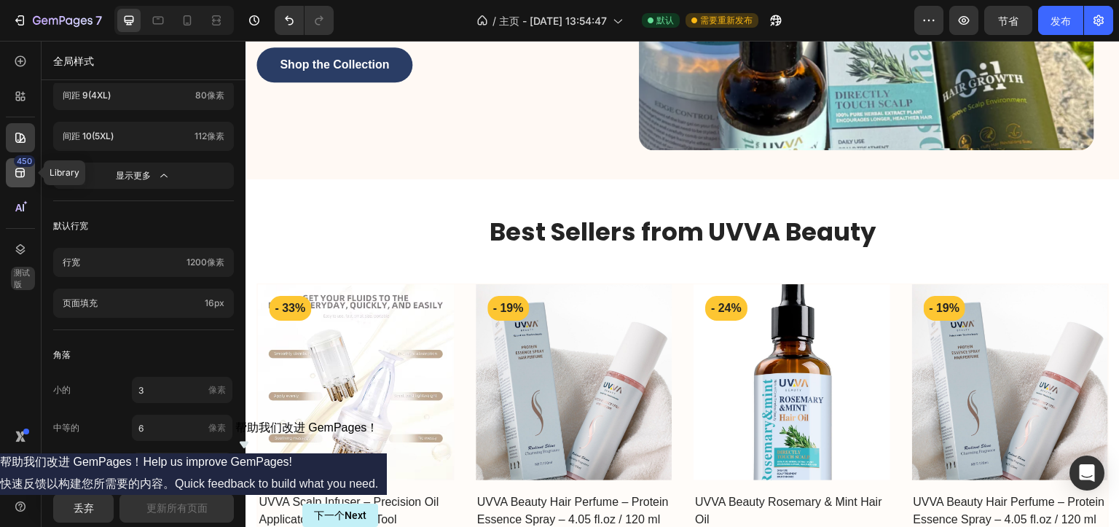
click at [23, 172] on icon at bounding box center [19, 172] width 9 height 9
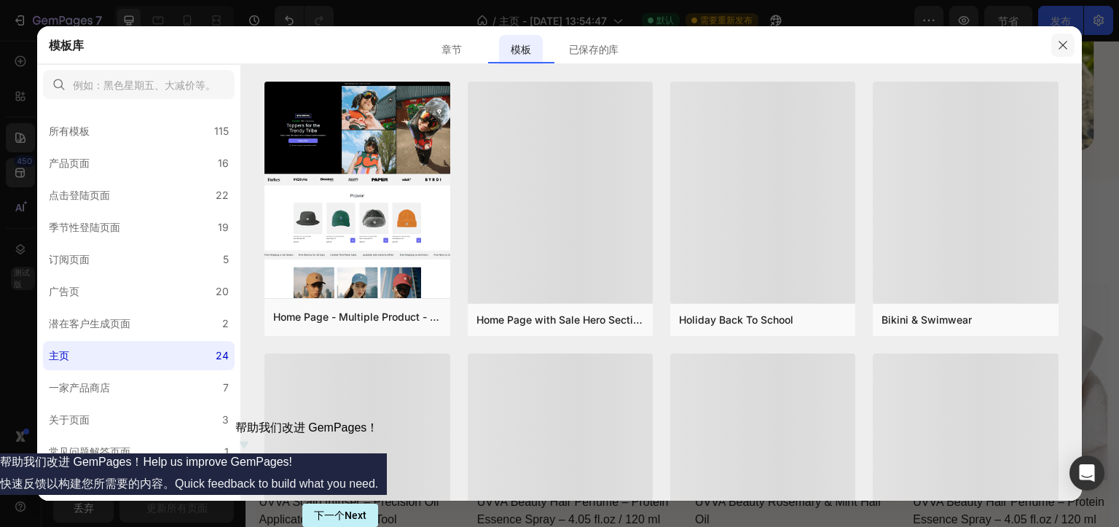
click at [1061, 44] on icon "button" at bounding box center [1063, 45] width 8 height 8
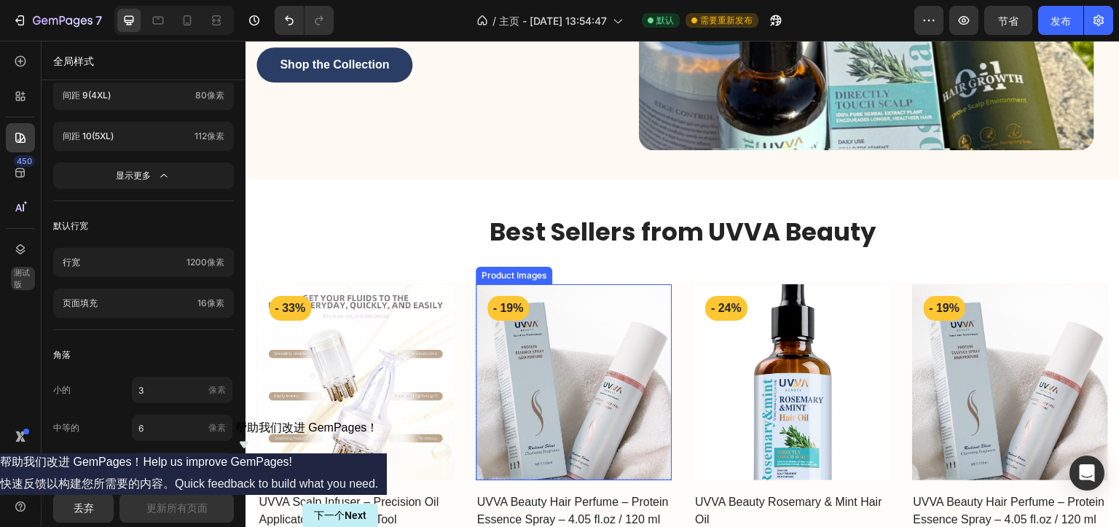
drag, startPoint x: 537, startPoint y: 278, endPoint x: 498, endPoint y: 279, distance: 39.4
click at [537, 284] on img at bounding box center [574, 382] width 197 height 197
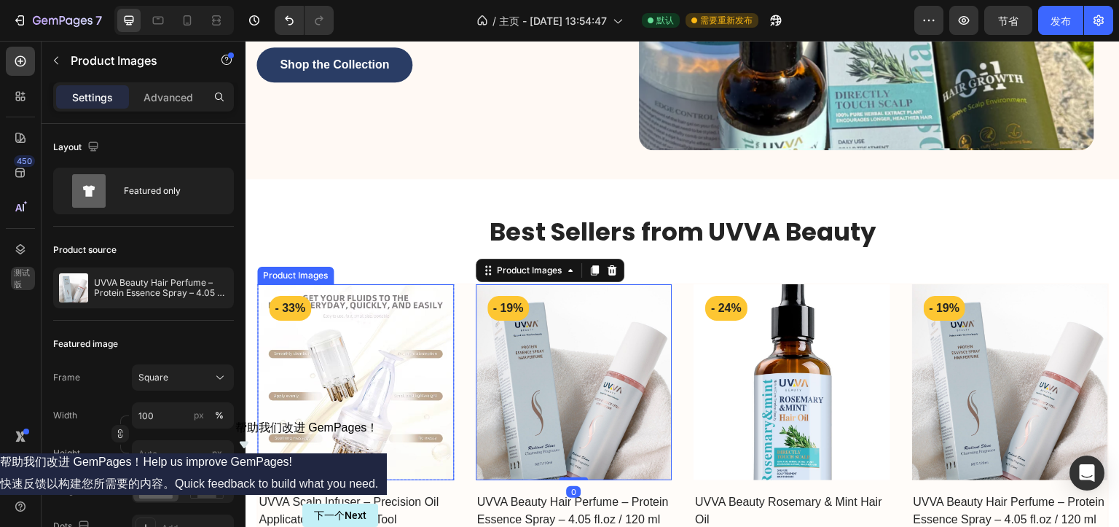
click at [331, 284] on img at bounding box center [355, 382] width 197 height 197
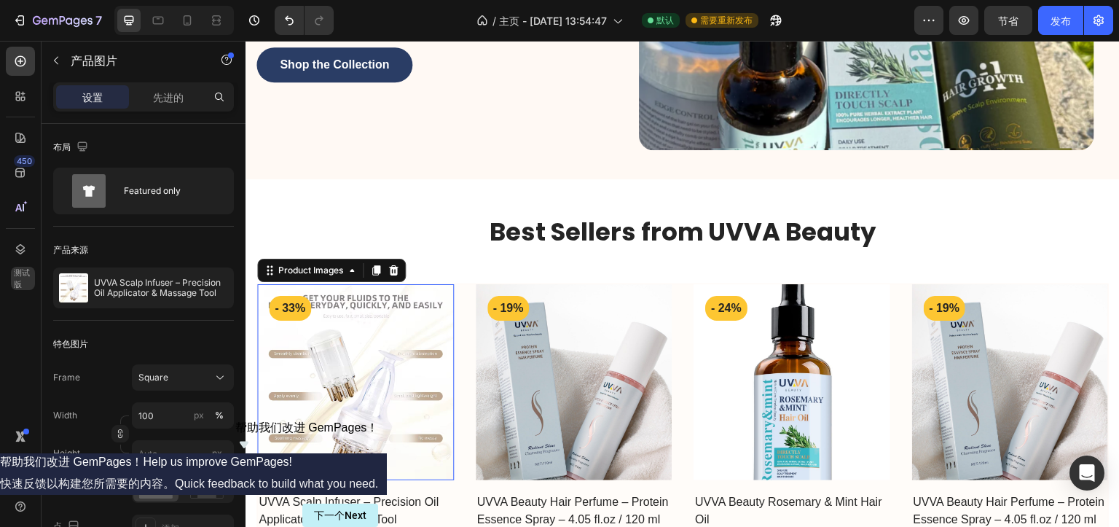
scroll to position [309, 0]
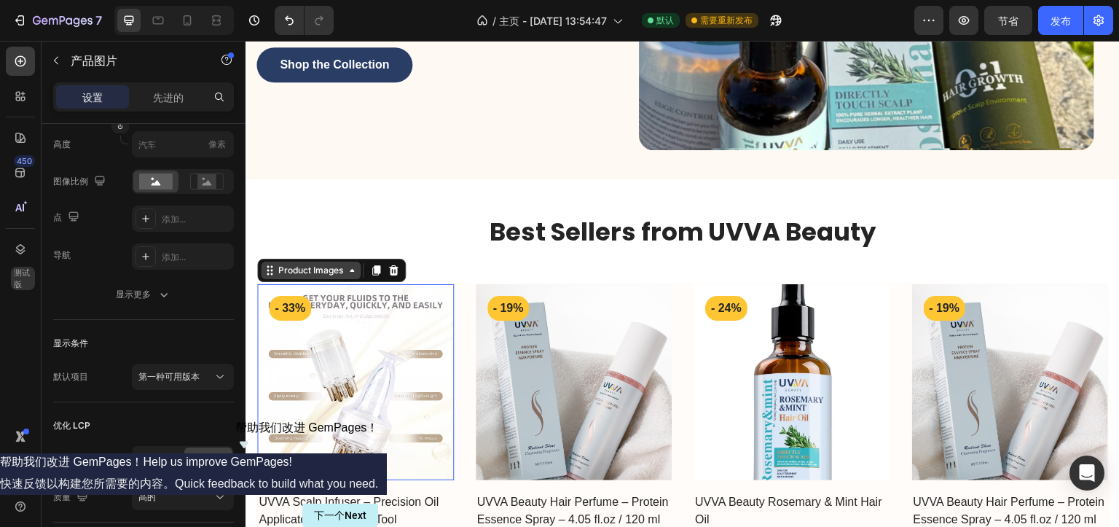
click at [300, 266] on div "Product Images" at bounding box center [310, 270] width 71 height 13
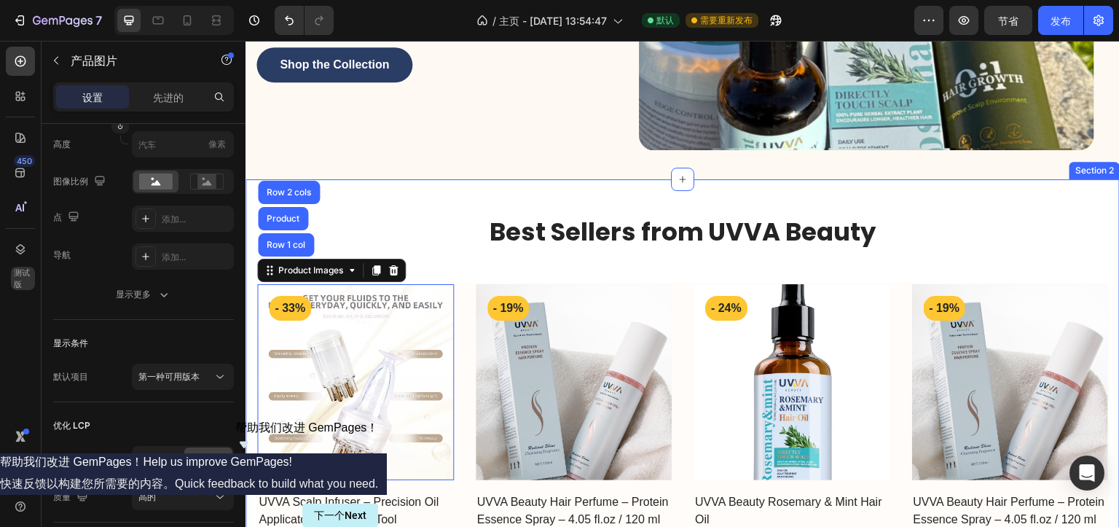
click at [617, 236] on h2 "Best Sellers from UVVA Beauty" at bounding box center [682, 232] width 853 height 33
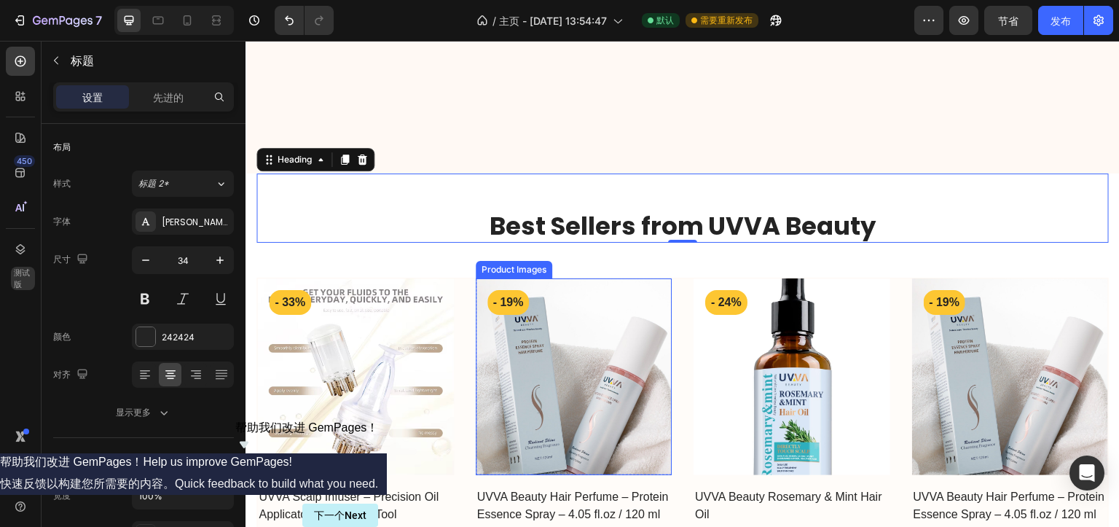
scroll to position [510, 0]
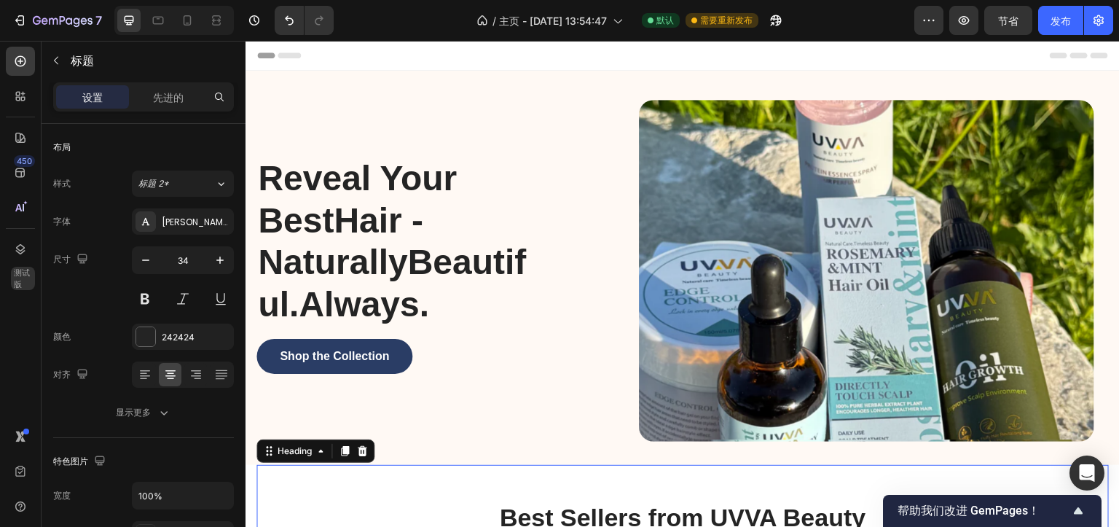
scroll to position [364, 0]
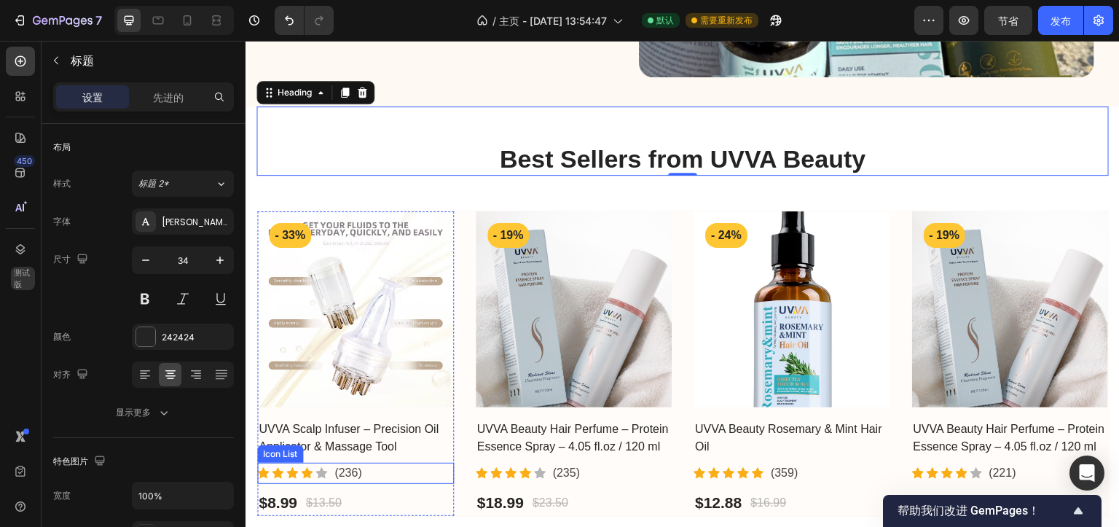
click at [450, 464] on div "Icon Icon Icon Icon Icon Icon List Hoz (236) Text block" at bounding box center [355, 473] width 197 height 21
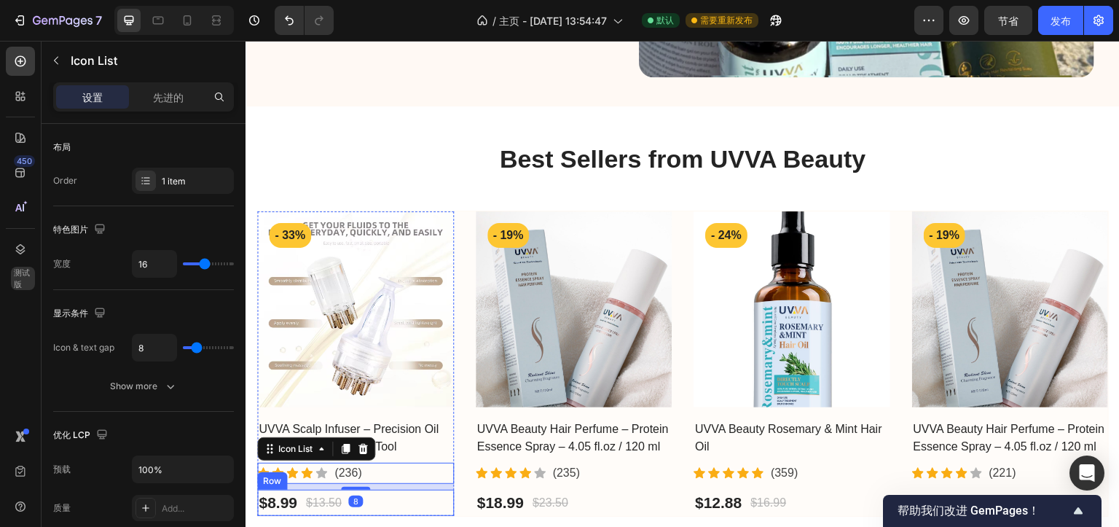
click at [447, 499] on div "$8.99 Product Price Product Price $13.50 Compare Price Compare Price Row" at bounding box center [355, 503] width 197 height 26
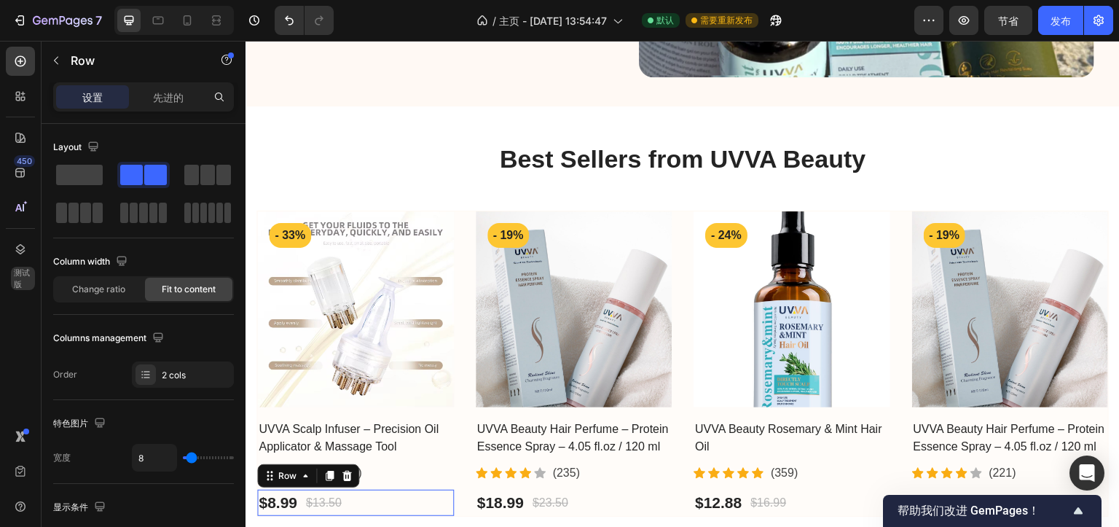
click at [454, 471] on div "Product Images - 33% Product Badge Row UVVA Scalp Infuser – Precision Oil Appli…" at bounding box center [464, 363] width 415 height 305
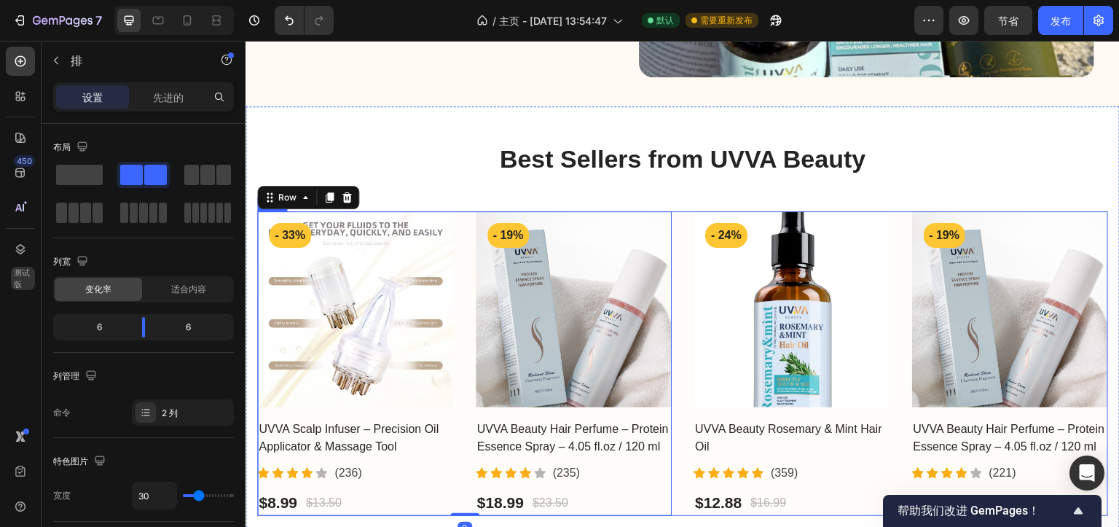
click at [669, 482] on div "Product Images - 33% Product Badge Row UVVA Scalp Infuser – Precision Oil Appli…" at bounding box center [682, 364] width 853 height 306
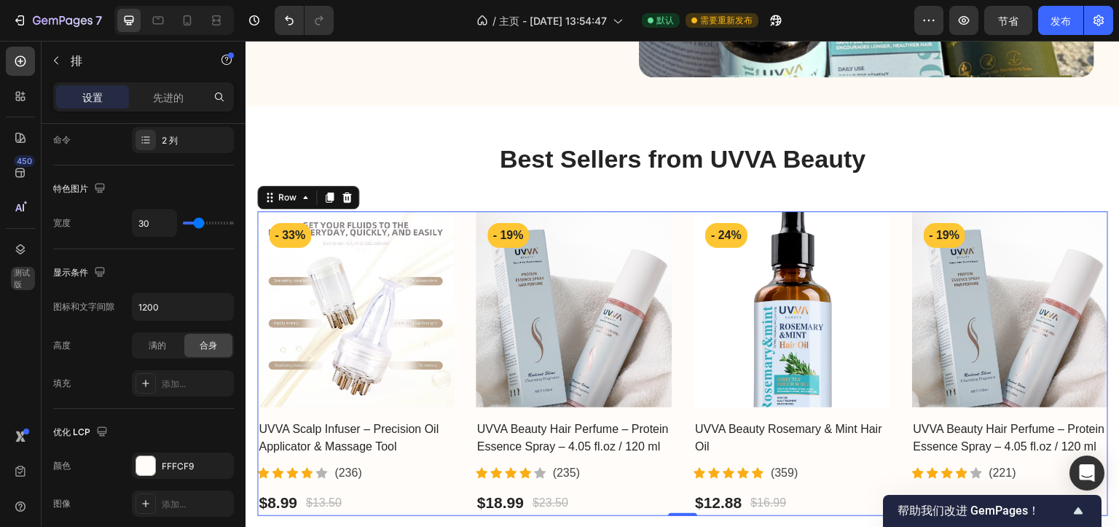
scroll to position [545, 0]
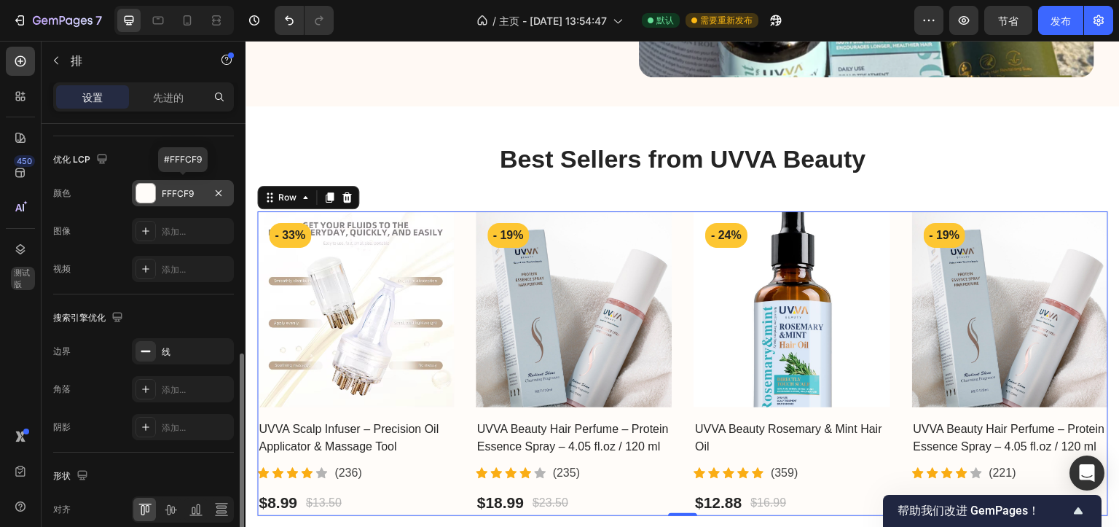
click at [147, 195] on div at bounding box center [145, 193] width 19 height 19
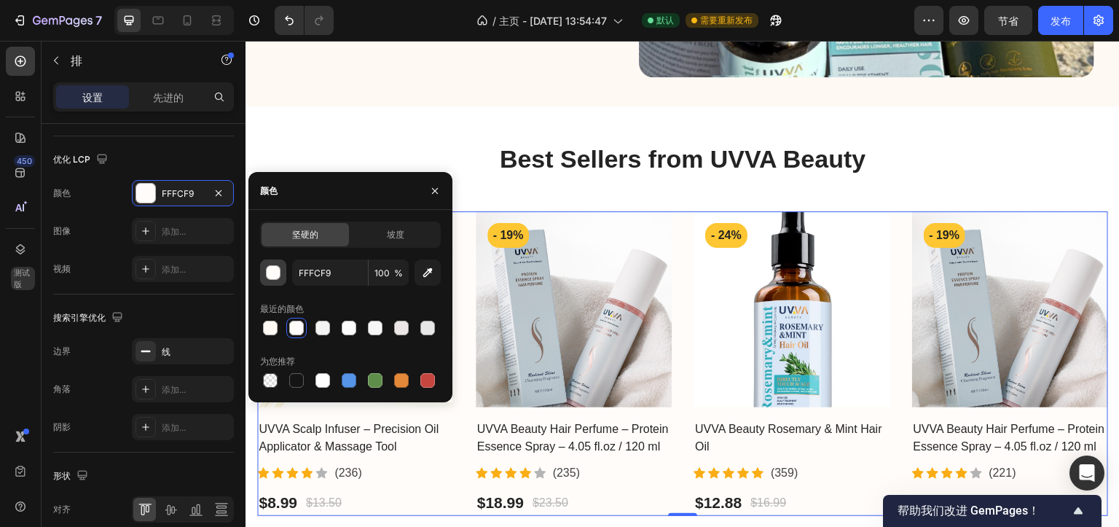
click at [273, 273] on div "button" at bounding box center [274, 273] width 15 height 15
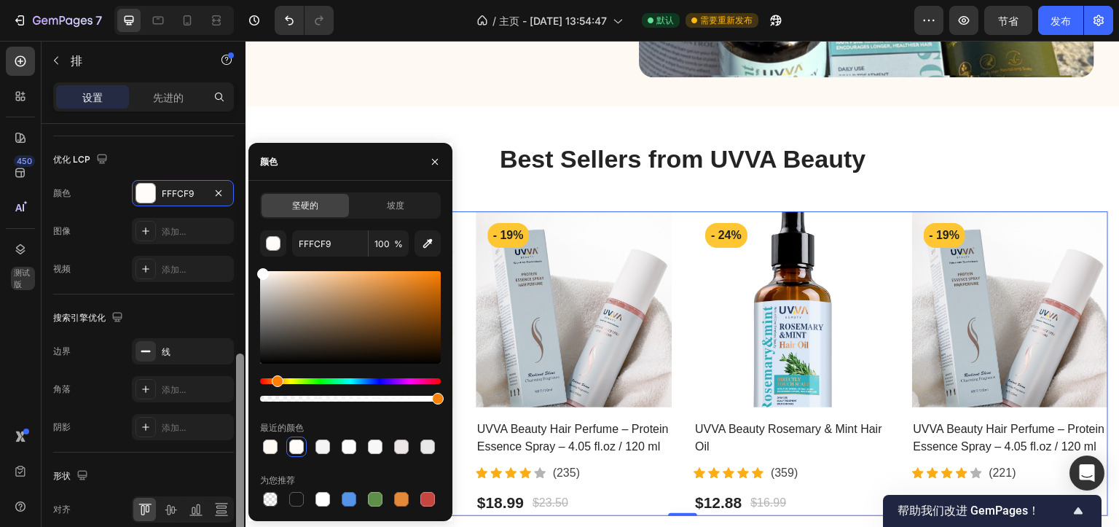
drag, startPoint x: 275, startPoint y: 299, endPoint x: 244, endPoint y: 232, distance: 74.0
click at [244, 232] on div "450 测试版 章节(18) 元素(83) 部分 元素 Hero Section Product Detail Brands Trusted Badges G…" at bounding box center [123, 284] width 246 height 486
type input "FFFFFF"
click at [160, 288] on div "优化 LCP 这些变化可能会被视频隐藏。 颜色 FFFFFF 图像 添加... 视频 添加..." at bounding box center [143, 215] width 181 height 158
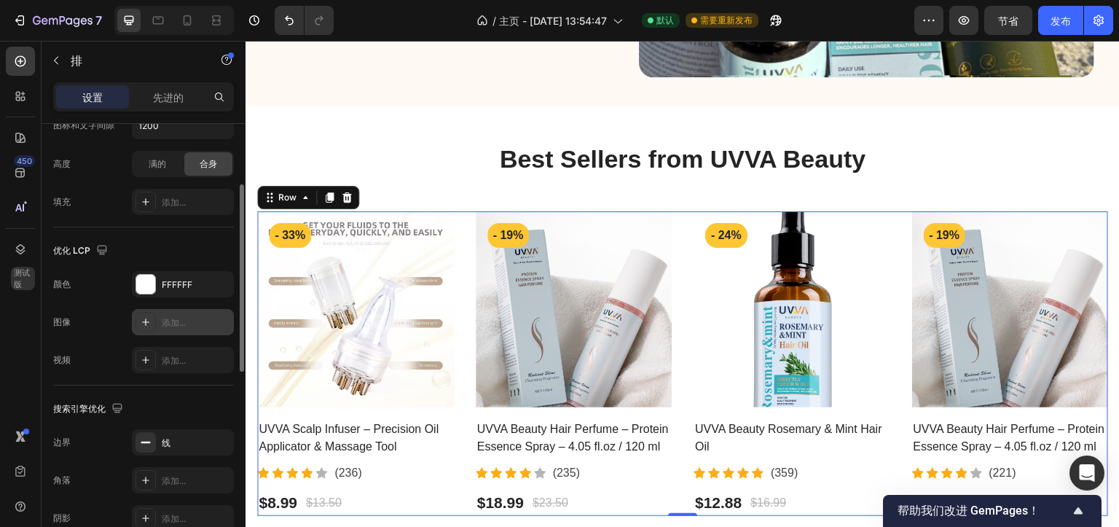
scroll to position [271, 0]
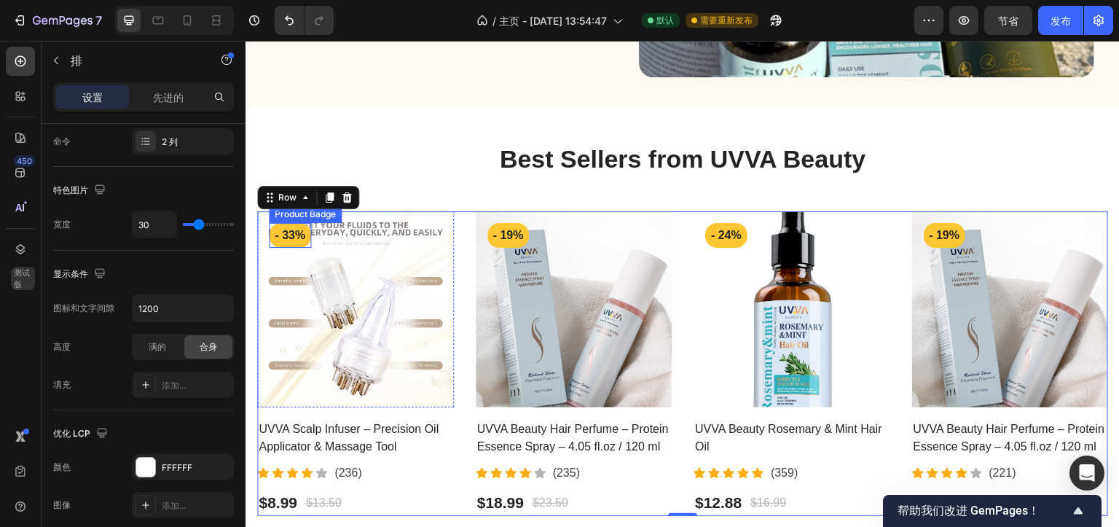
click at [298, 228] on pre "- 33%" at bounding box center [290, 235] width 42 height 25
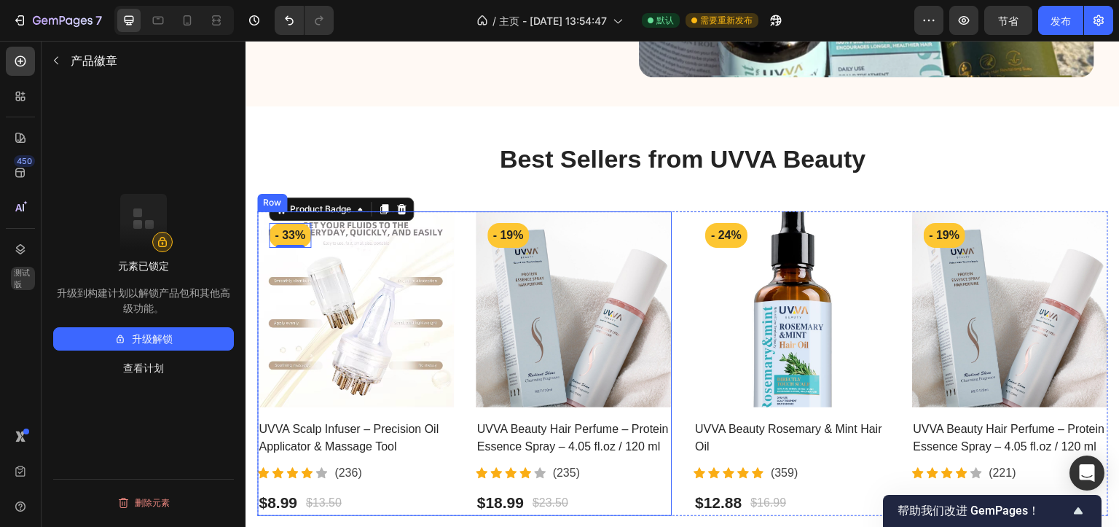
click at [453, 262] on div "Product Images - 33% Product Badge 0 Row UVVA Scalp Infuser – Precision Oil App…" at bounding box center [464, 363] width 415 height 305
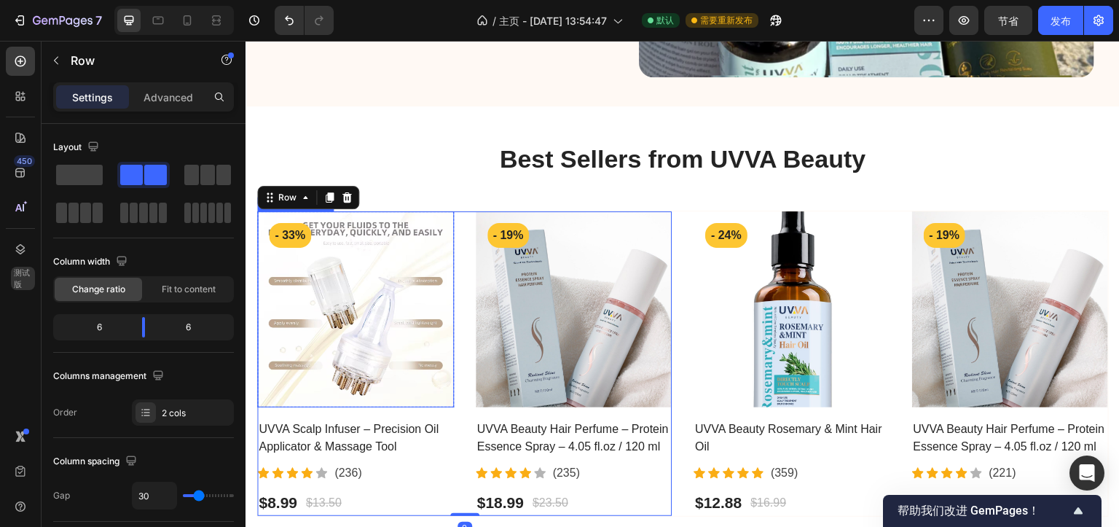
click at [442, 265] on img at bounding box center [355, 309] width 197 height 197
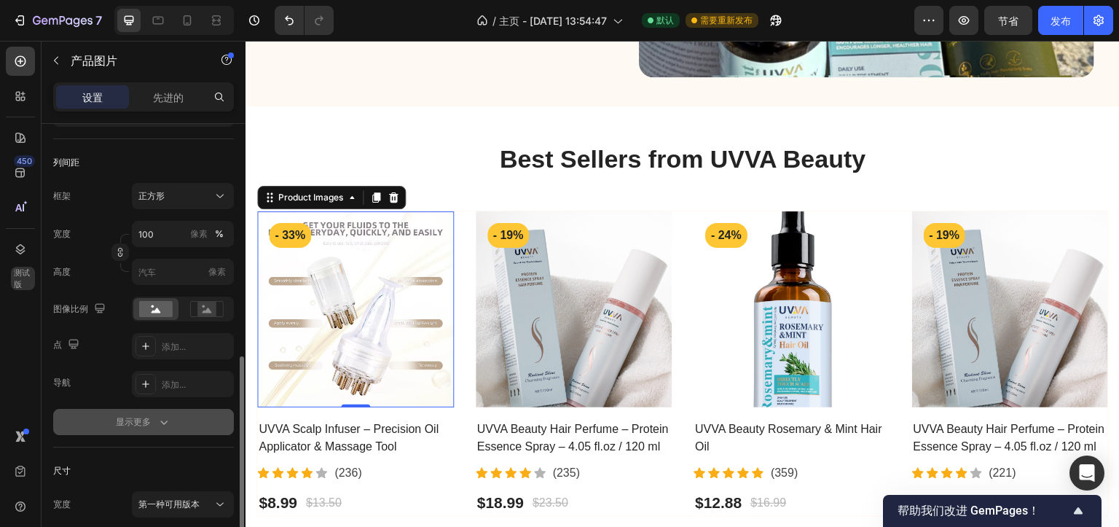
scroll to position [273, 0]
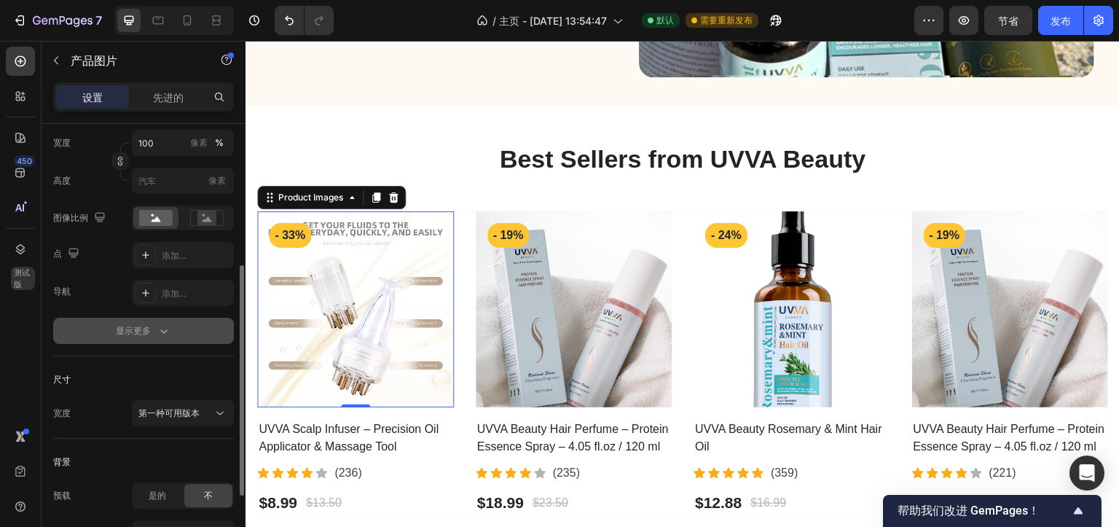
click at [146, 332] on font "显示更多" at bounding box center [133, 330] width 35 height 11
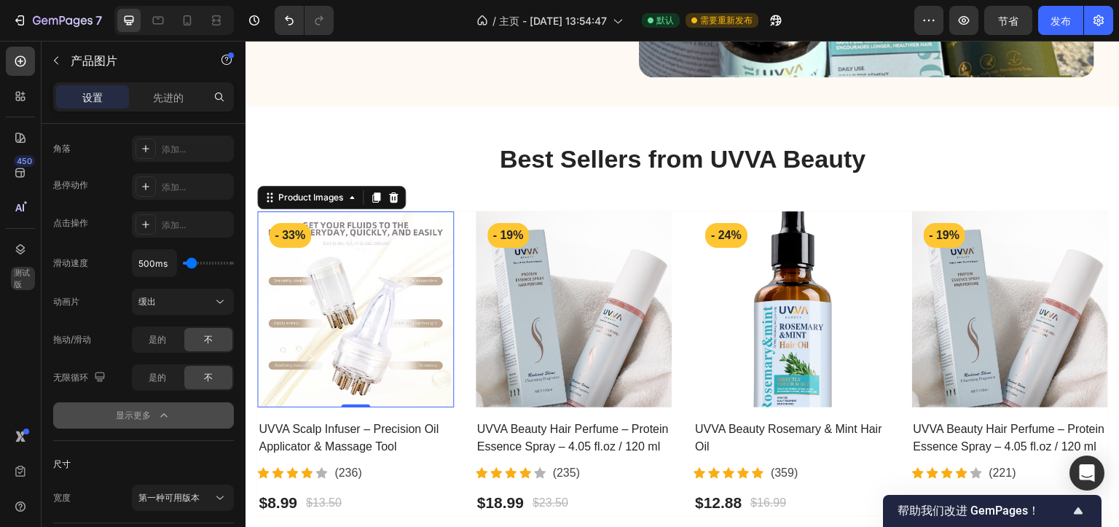
scroll to position [636, 0]
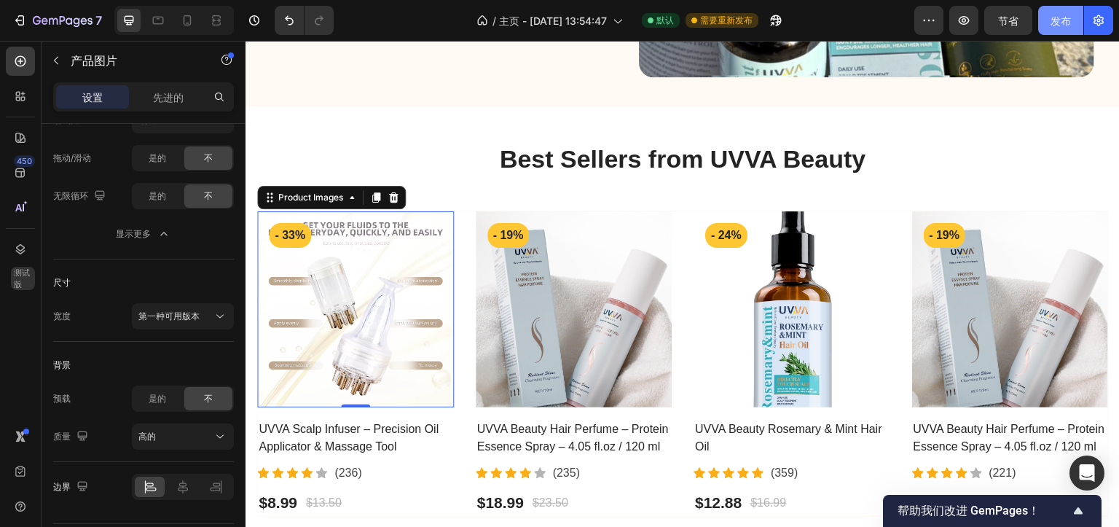
click at [1054, 20] on font "发布" at bounding box center [1061, 21] width 20 height 12
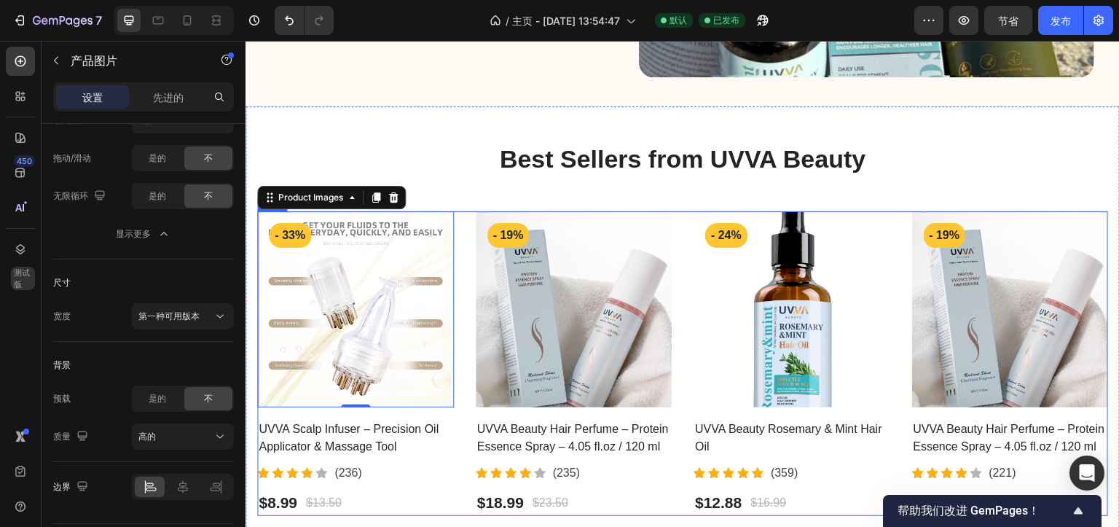
click at [666, 498] on div "Product Images 0 - 33% Product Badge Row UVVA Scalp Infuser – Precision Oil App…" at bounding box center [682, 364] width 853 height 306
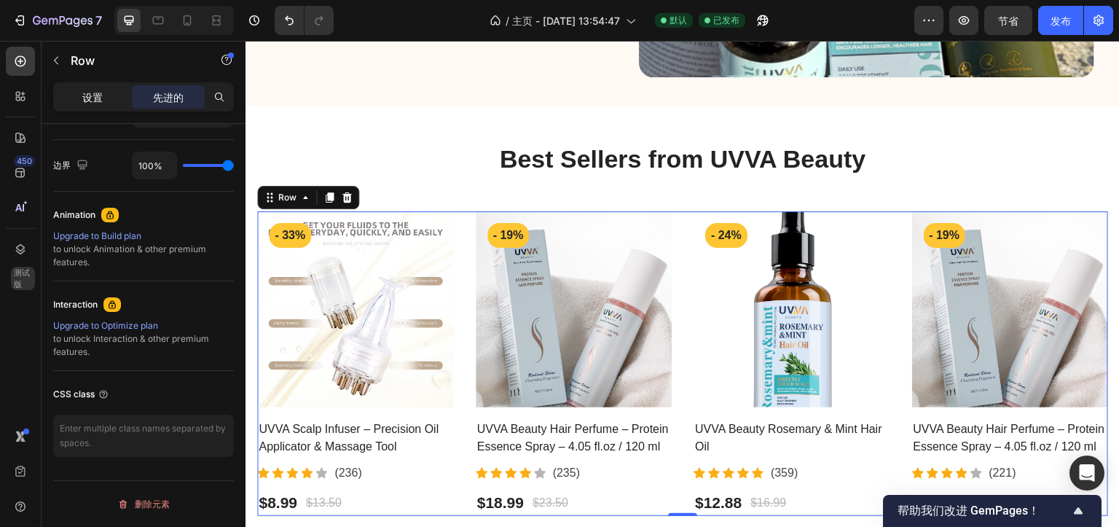
click at [79, 102] on div "设置" at bounding box center [92, 96] width 73 height 23
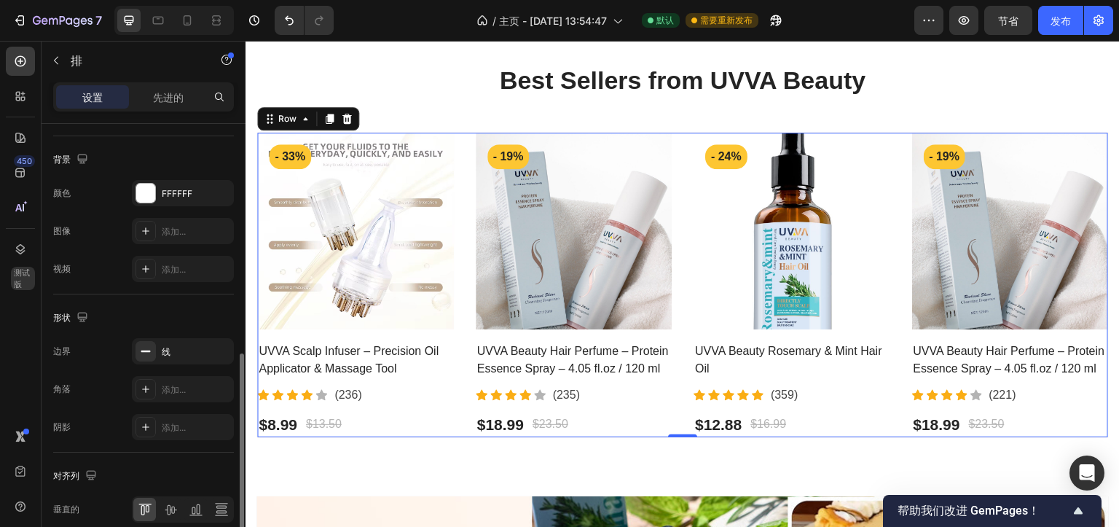
scroll to position [608, 0]
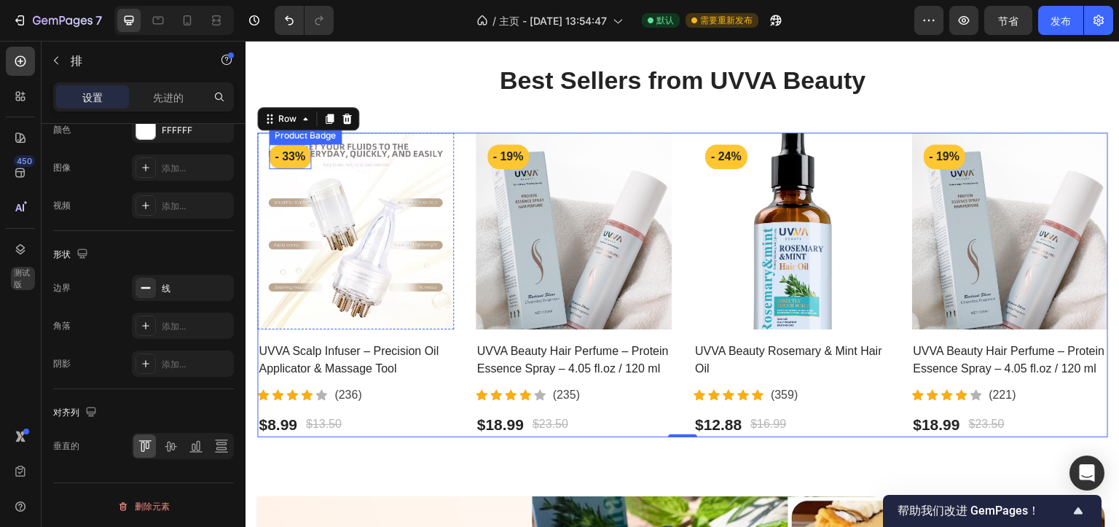
click at [301, 158] on pre "- 33%" at bounding box center [290, 156] width 42 height 25
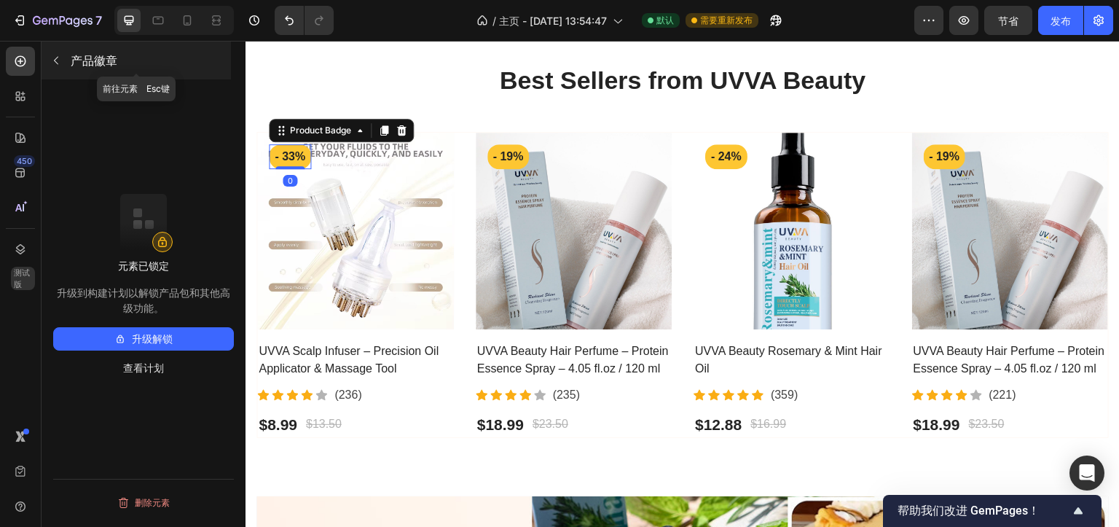
click at [58, 58] on icon "button" at bounding box center [56, 61] width 12 height 12
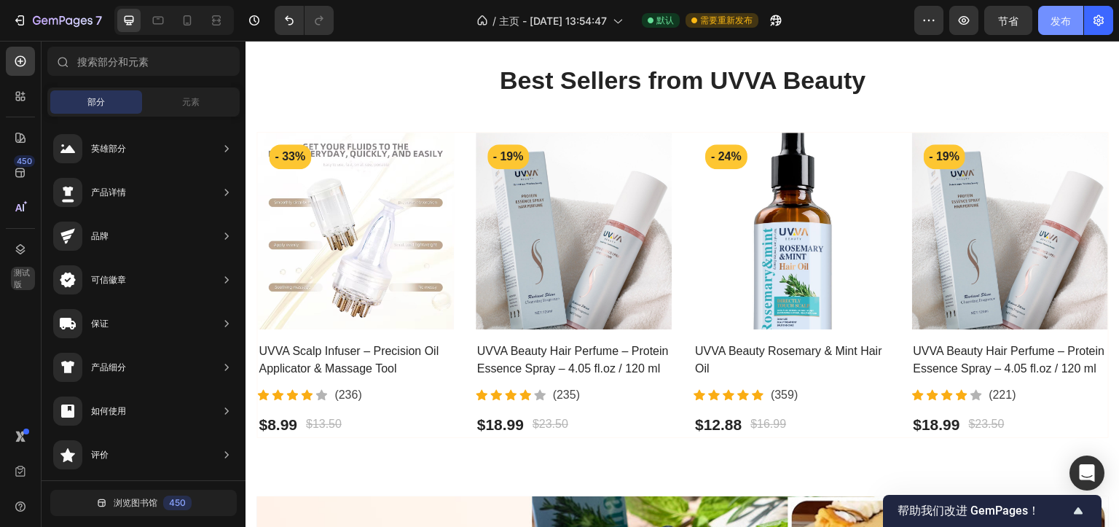
click at [1070, 20] on font "发布" at bounding box center [1061, 21] width 20 height 12
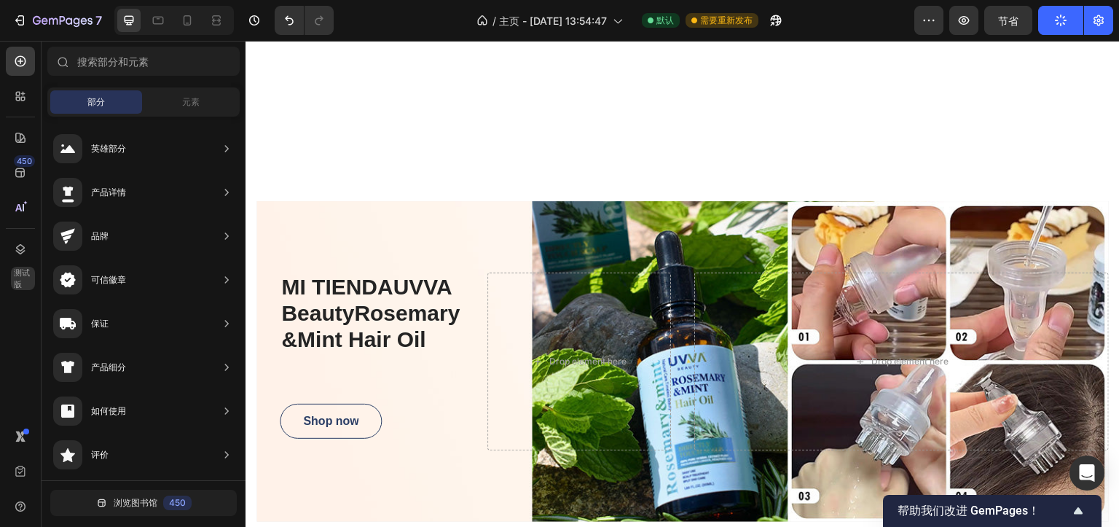
scroll to position [1603, 0]
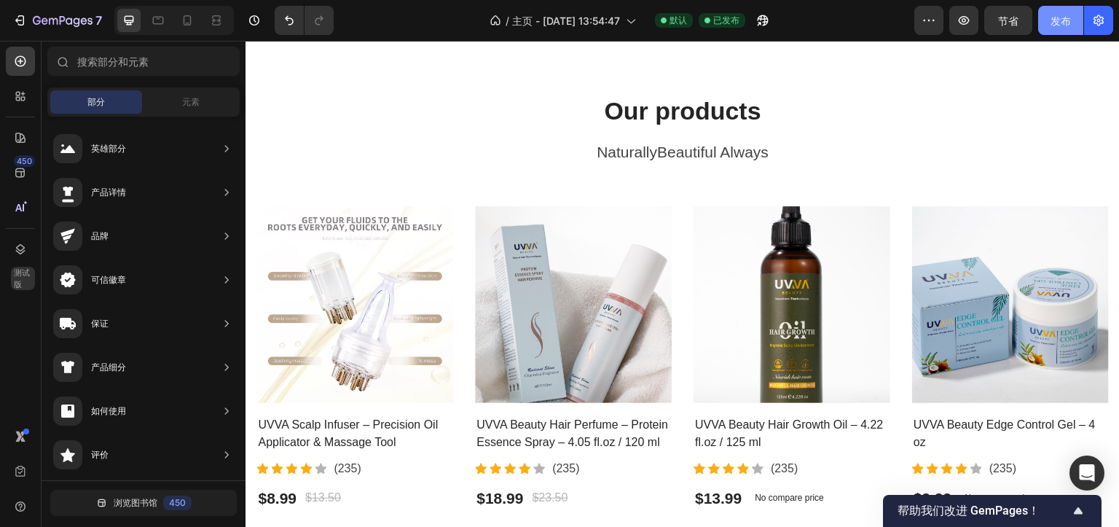
click at [1053, 17] on font "发布" at bounding box center [1061, 21] width 20 height 12
click at [969, 24] on icon "button" at bounding box center [964, 20] width 15 height 15
click at [30, 21] on div "7" at bounding box center [57, 20] width 90 height 17
